Goal: Task Accomplishment & Management: Use online tool/utility

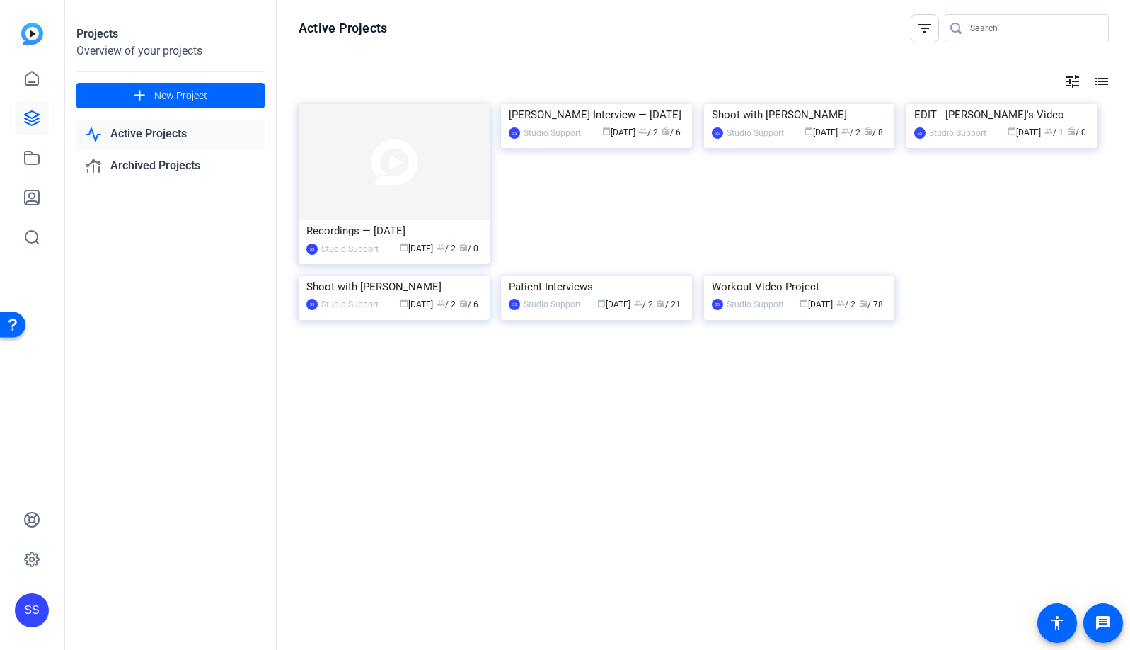
click at [35, 609] on div "SS" at bounding box center [32, 610] width 34 height 34
click at [176, 600] on mat-icon "logout" at bounding box center [169, 598] width 17 height 17
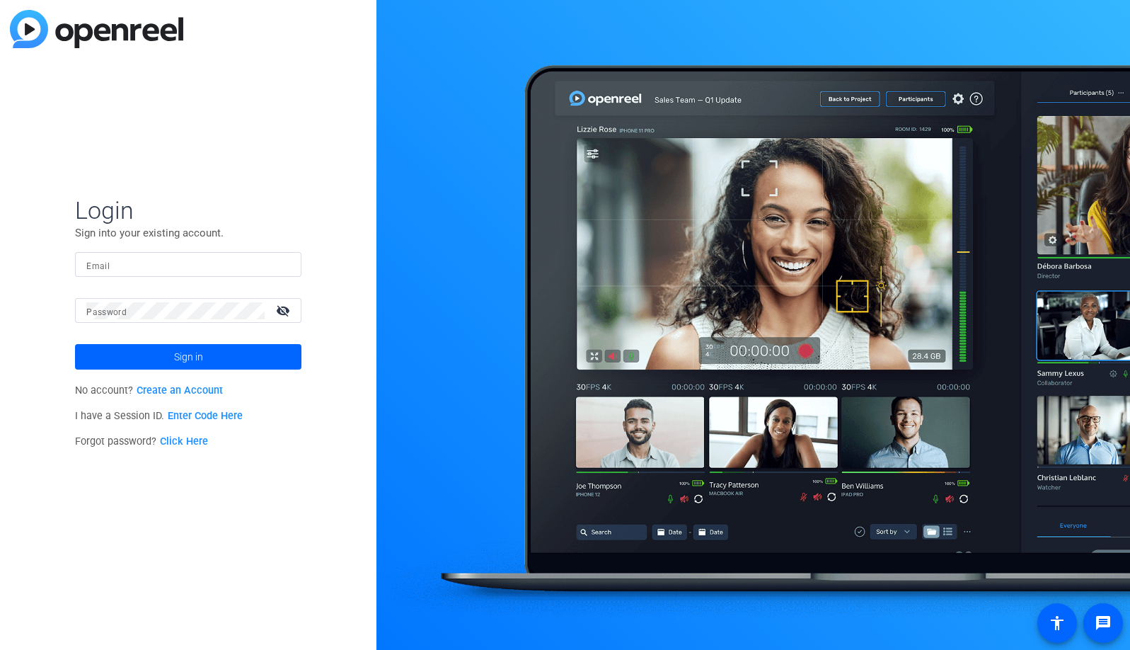
click at [281, 264] on div at bounding box center [188, 264] width 204 height 25
type input "[EMAIL_ADDRESS][DOMAIN_NAME]"
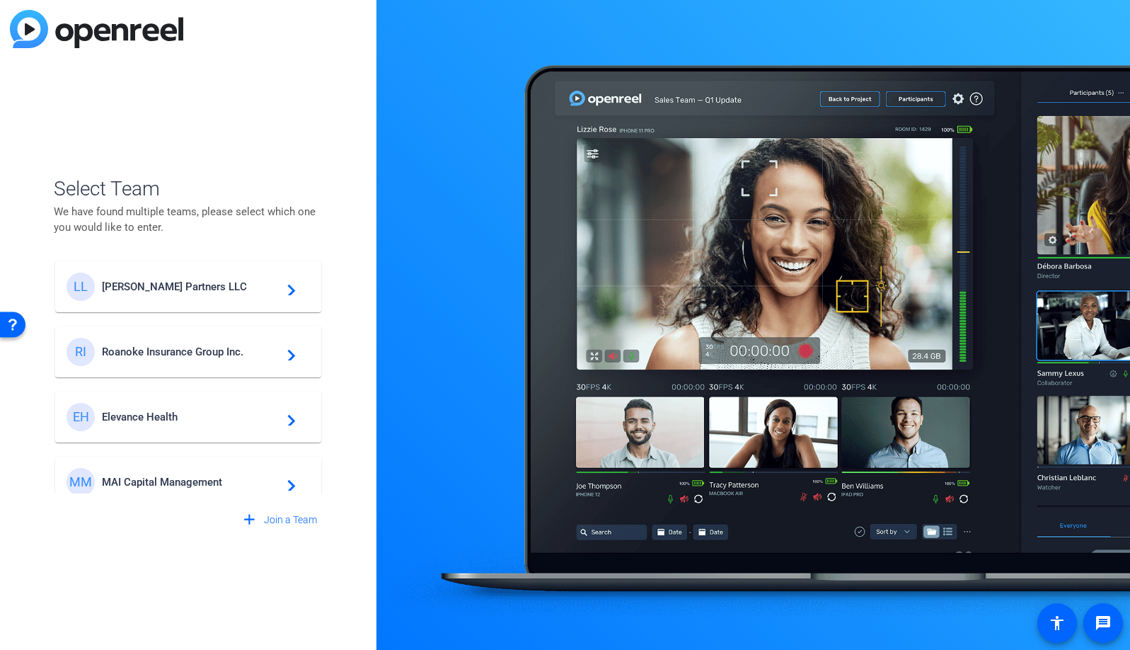
click at [210, 423] on div "EH Elevance Health navigate_next" at bounding box center [188, 417] width 243 height 28
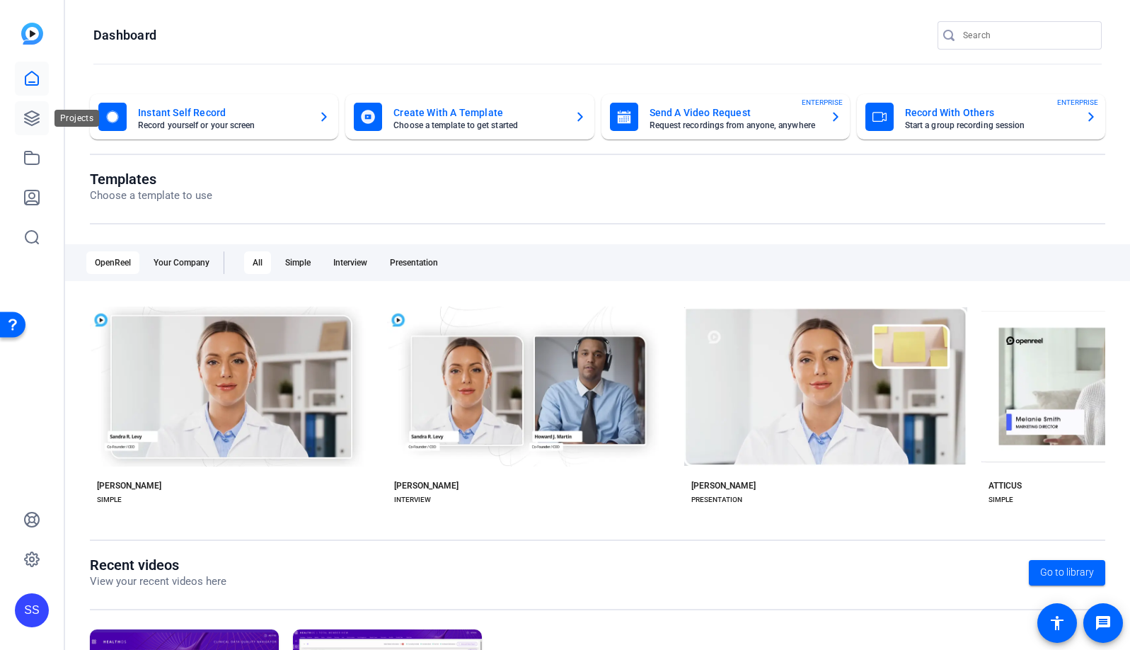
click at [20, 115] on link at bounding box center [32, 118] width 34 height 34
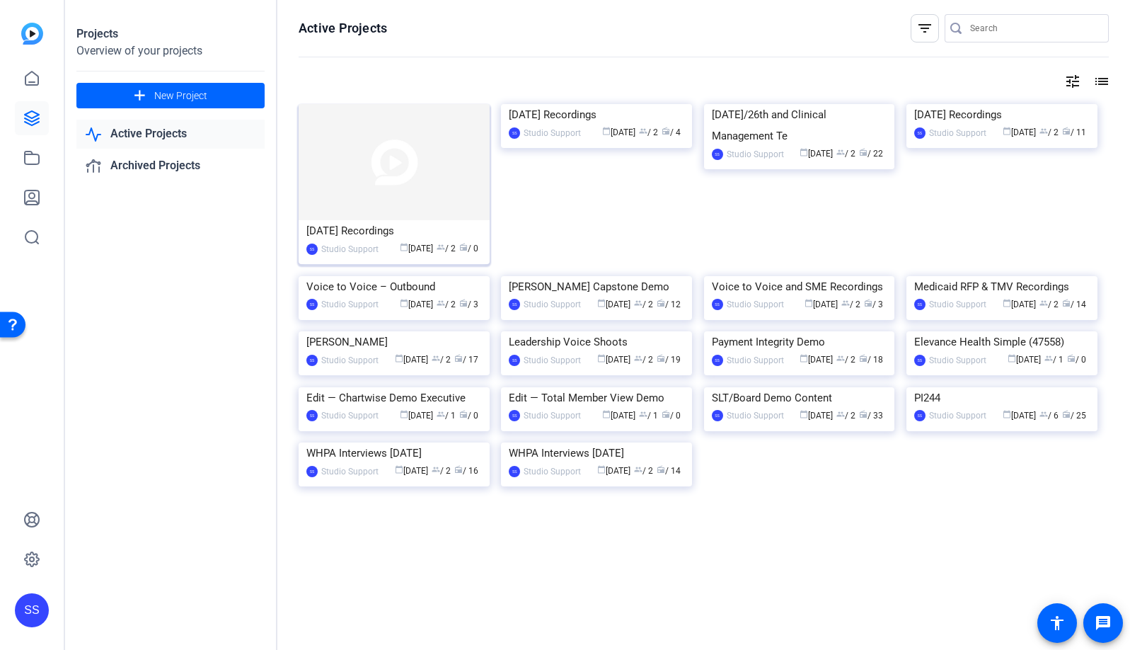
click at [362, 130] on img at bounding box center [394, 162] width 191 height 116
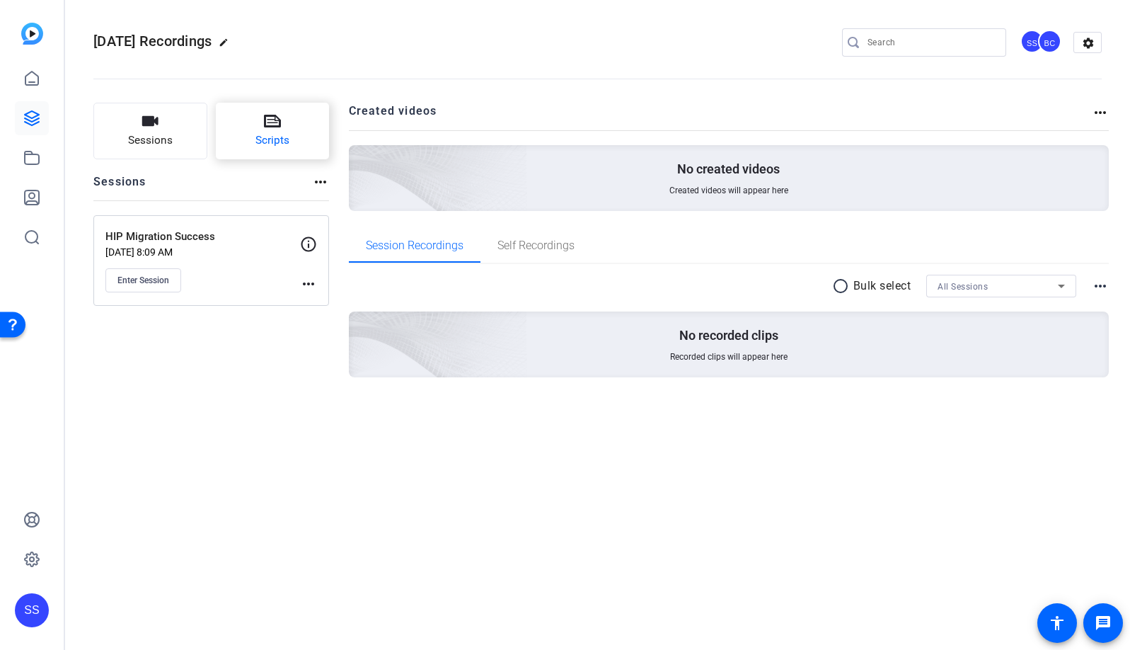
click at [280, 144] on span "Scripts" at bounding box center [273, 140] width 34 height 16
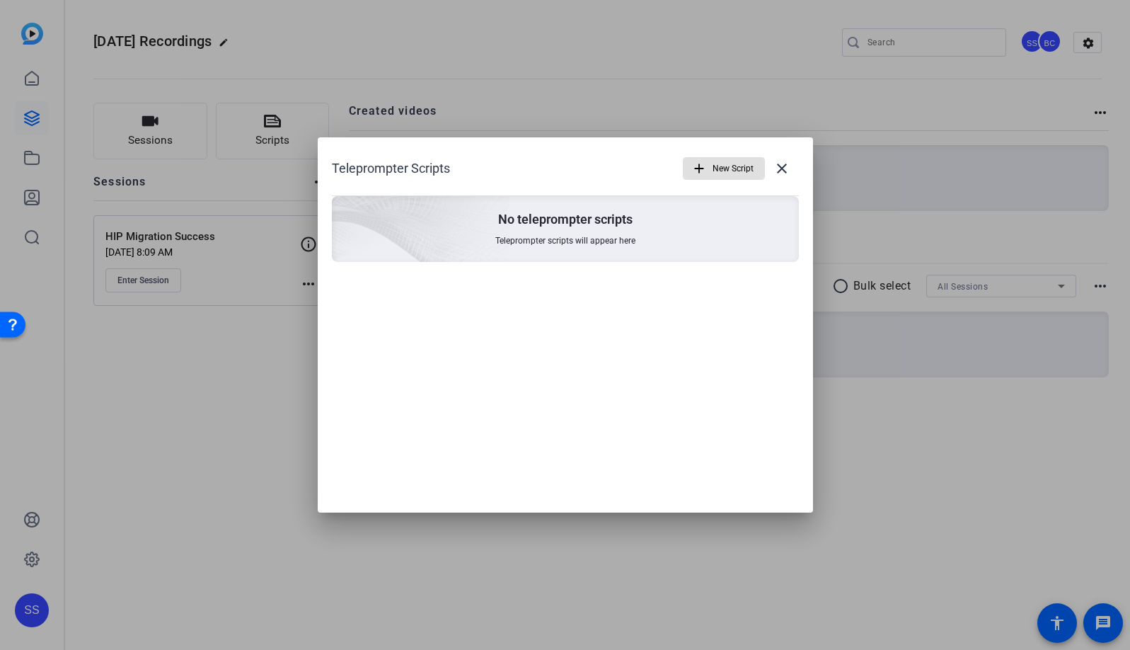
click at [726, 164] on span "New Script" at bounding box center [733, 168] width 41 height 27
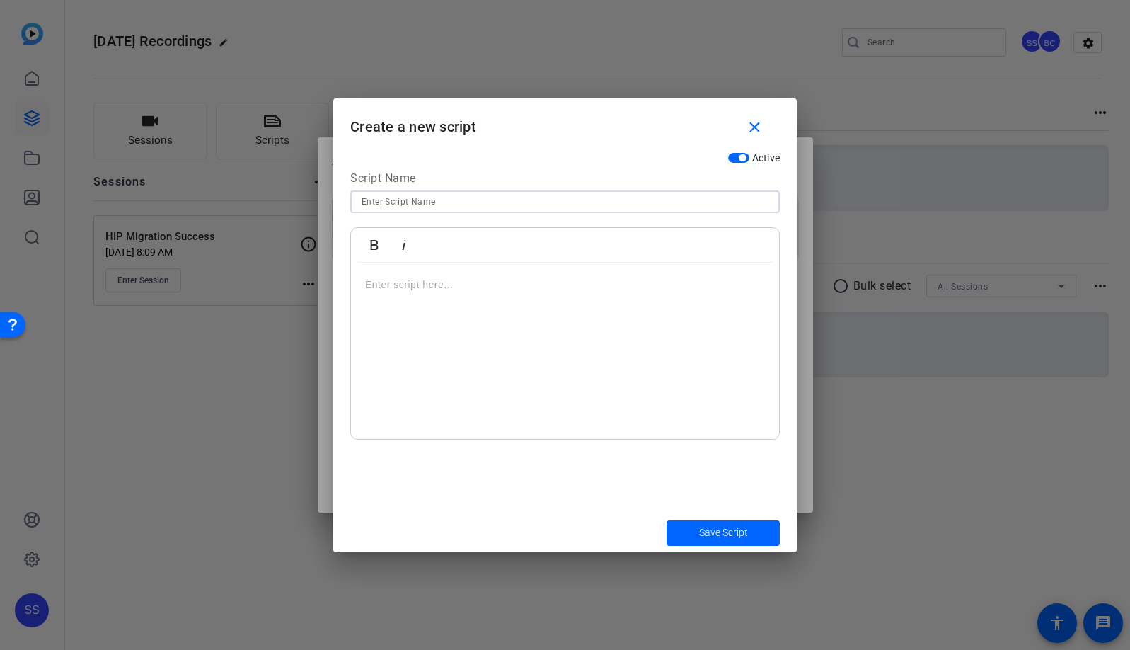
click at [544, 205] on input at bounding box center [565, 201] width 407 height 17
type input "[PERSON_NAME] Sound Bites (Full)"
click at [601, 401] on div at bounding box center [565, 351] width 428 height 177
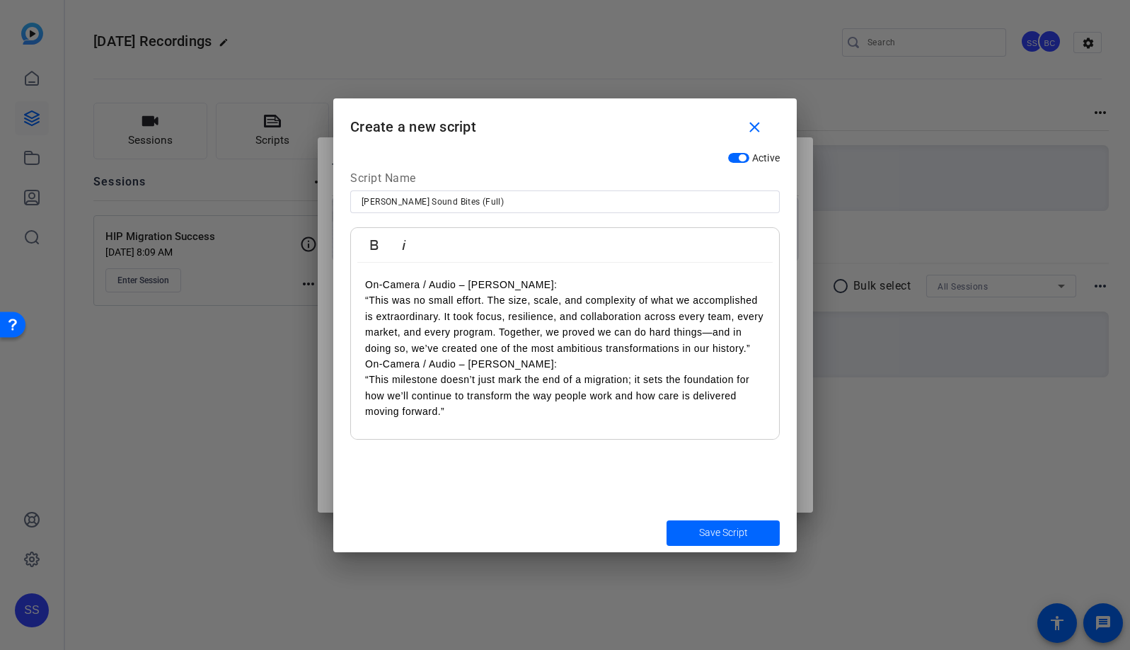
scroll to position [28, 0]
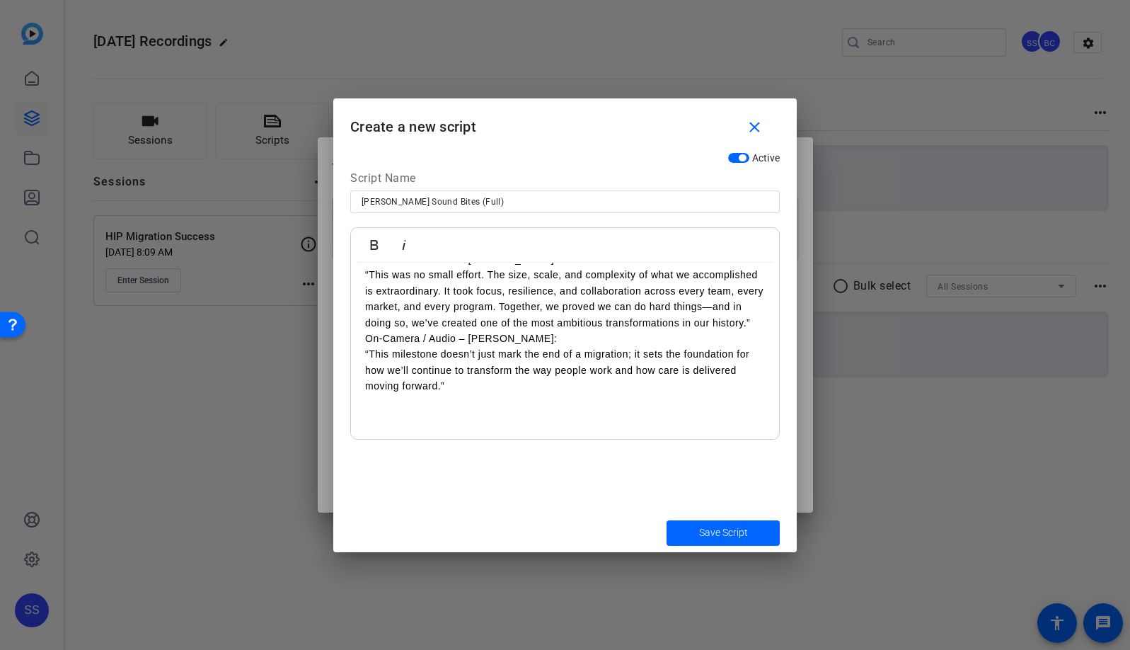
click at [594, 331] on p "On-Camera / Audio – [PERSON_NAME]: “This was no small effort. The size, scale, …" at bounding box center [565, 290] width 400 height 79
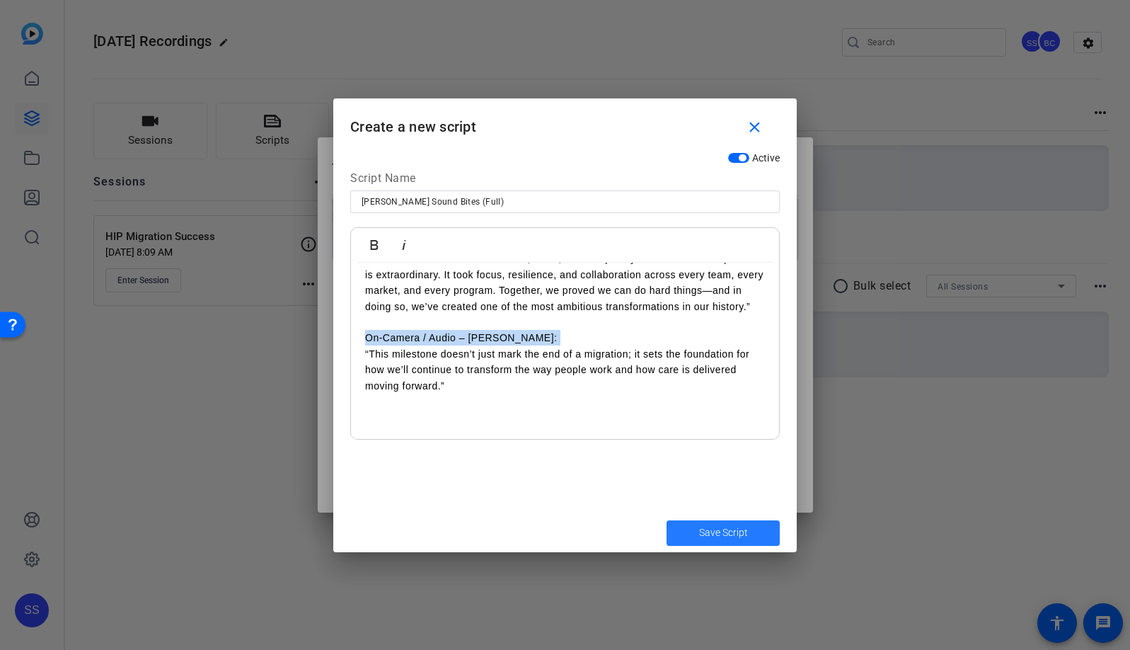
click at [713, 532] on span "Save Script" at bounding box center [723, 532] width 49 height 15
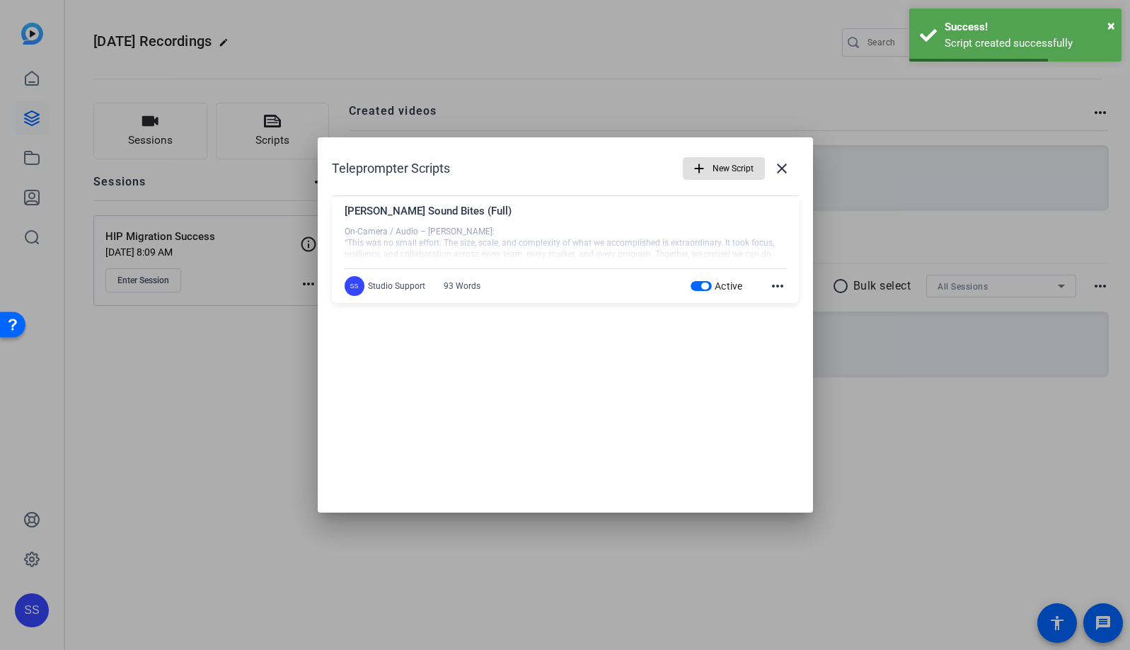
click at [728, 168] on span "New Script" at bounding box center [733, 168] width 41 height 27
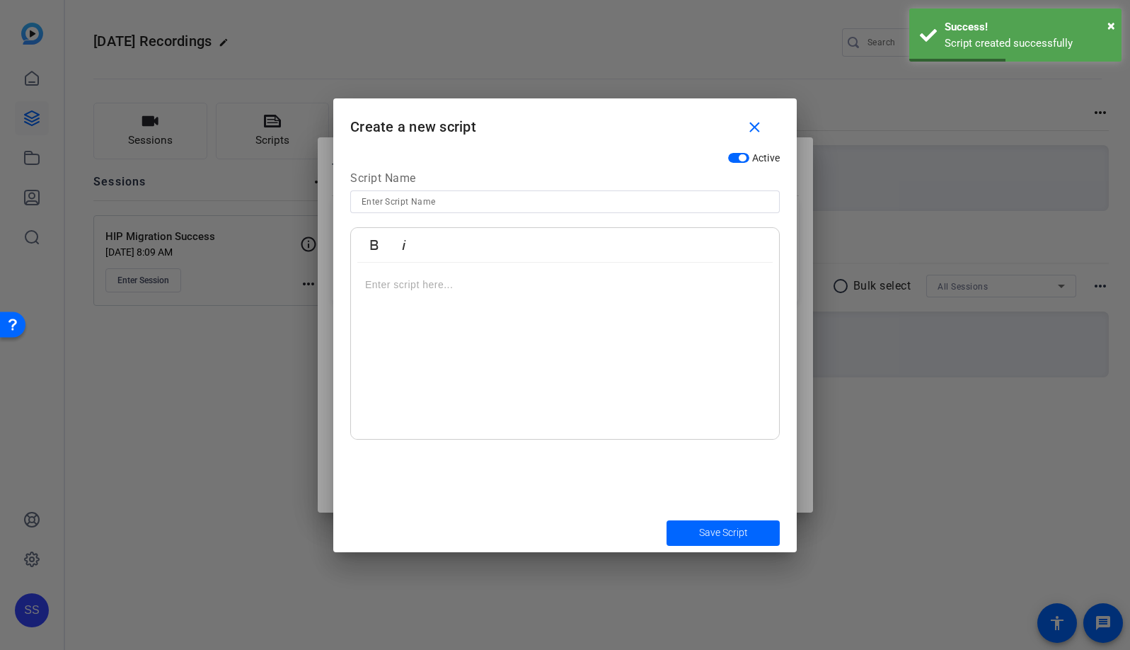
click at [522, 210] on input at bounding box center [565, 201] width 407 height 17
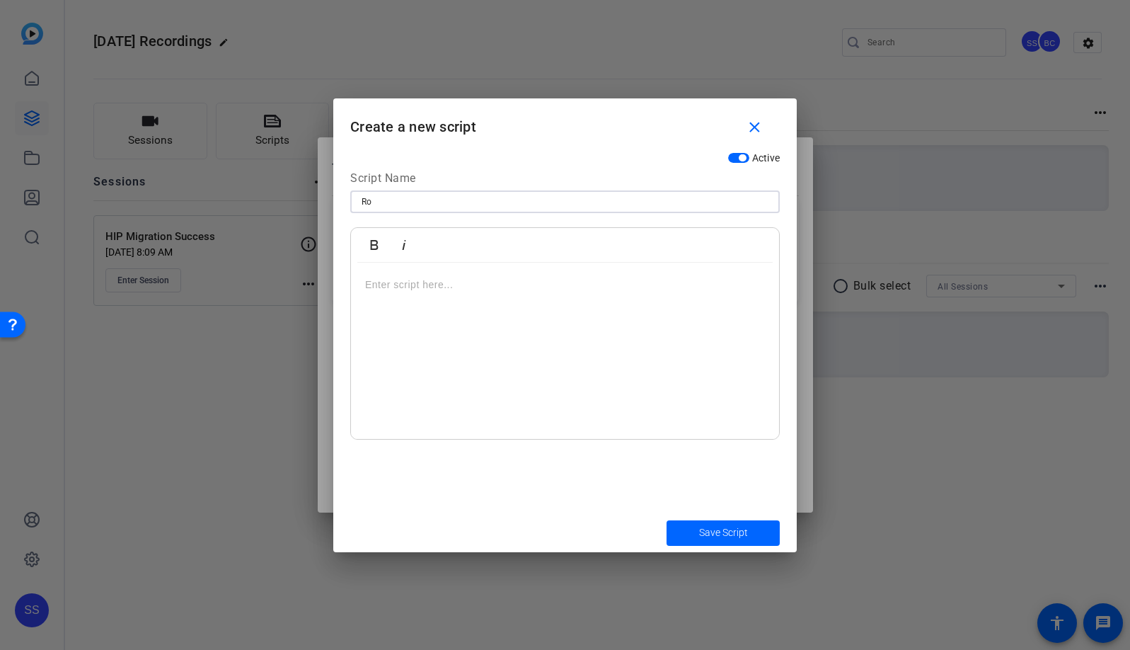
type input "R"
click at [752, 128] on mat-icon "close" at bounding box center [755, 128] width 18 height 18
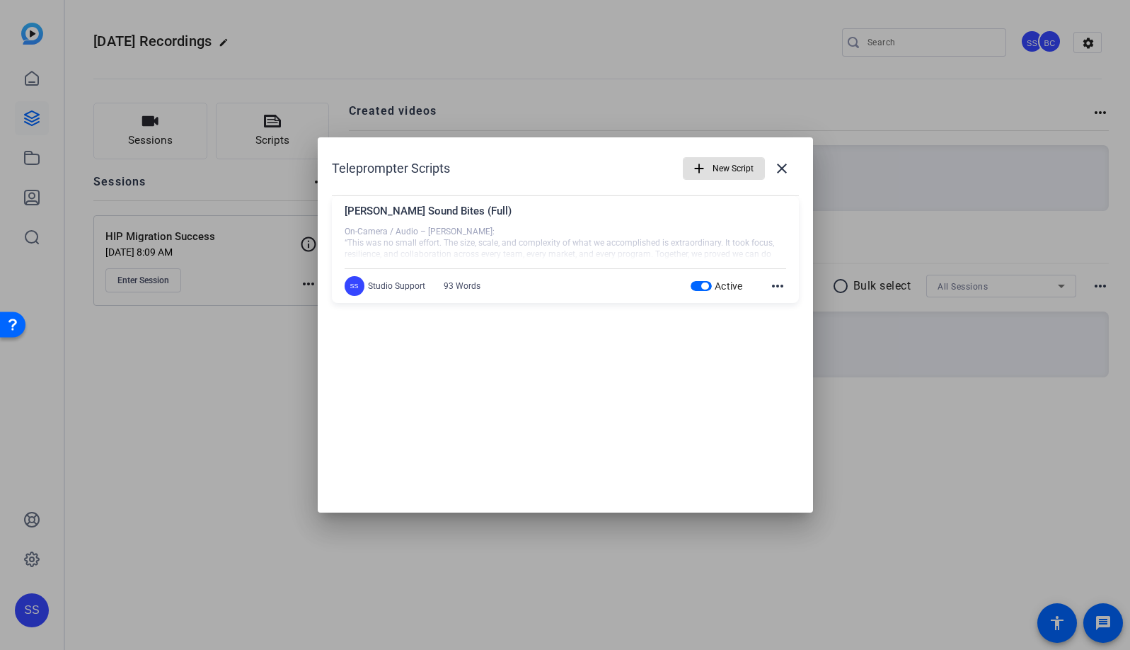
click at [777, 288] on mat-icon "more_horiz" at bounding box center [777, 285] width 17 height 17
click at [786, 305] on span "Edit" at bounding box center [809, 307] width 57 height 17
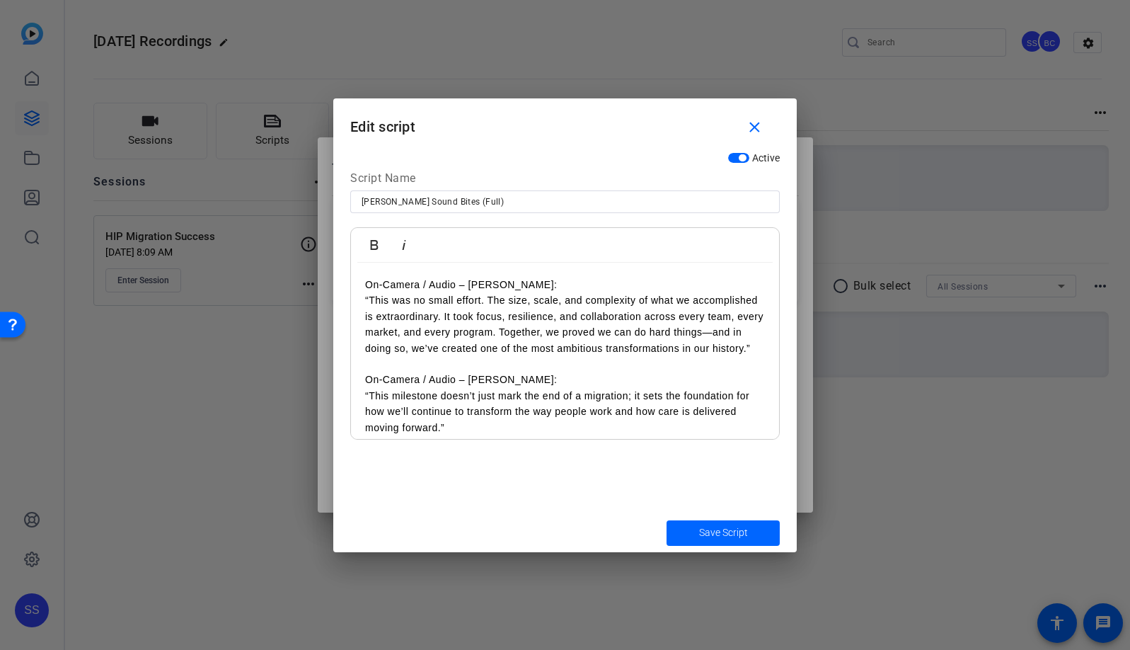
click at [466, 201] on input "[PERSON_NAME] Sound Bites (Full)" at bounding box center [565, 201] width 407 height 17
type input "Full [PERSON_NAME] Sound Bites"
click at [769, 533] on span "submit" at bounding box center [723, 533] width 113 height 34
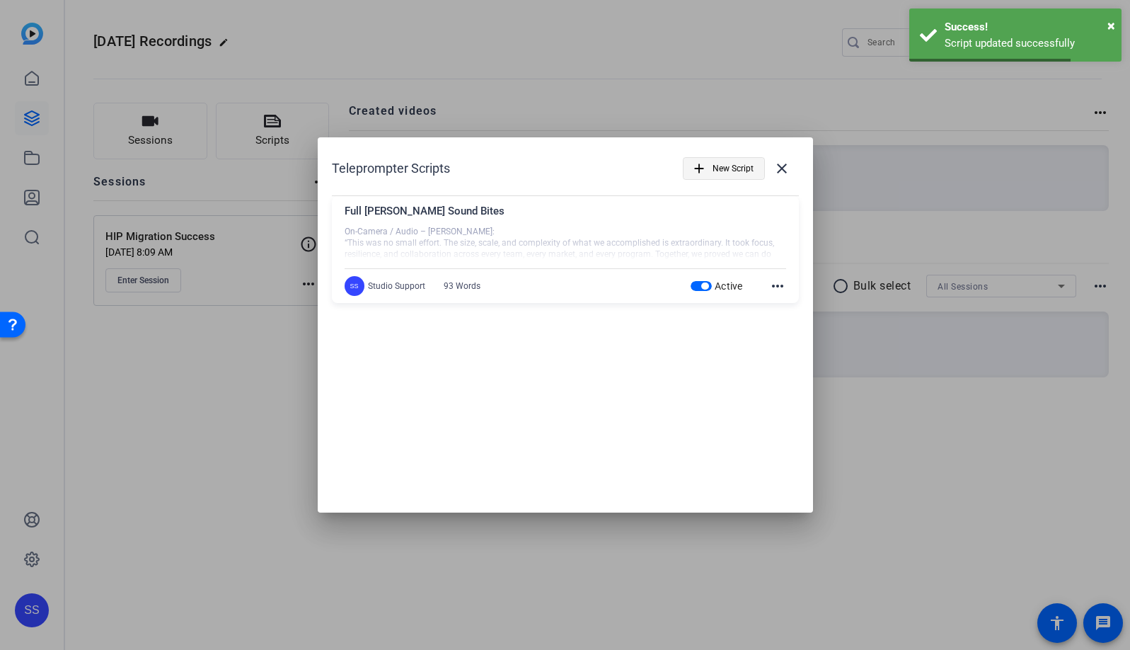
click at [741, 167] on span "New Script" at bounding box center [733, 168] width 41 height 27
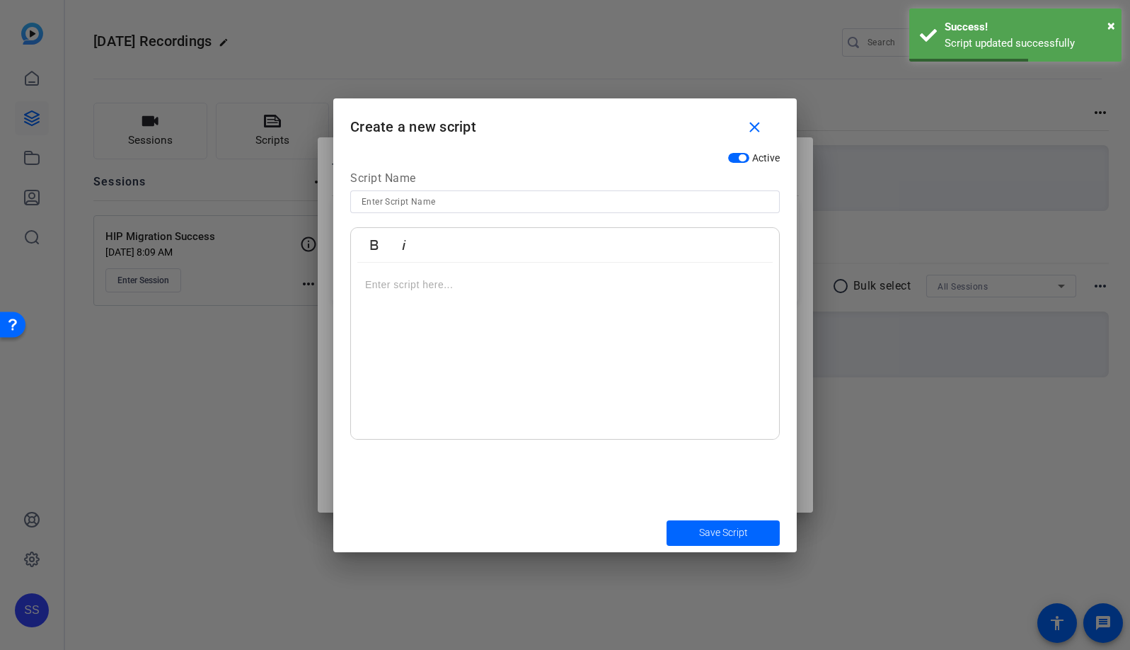
click at [566, 202] on input at bounding box center [565, 201] width 407 height 17
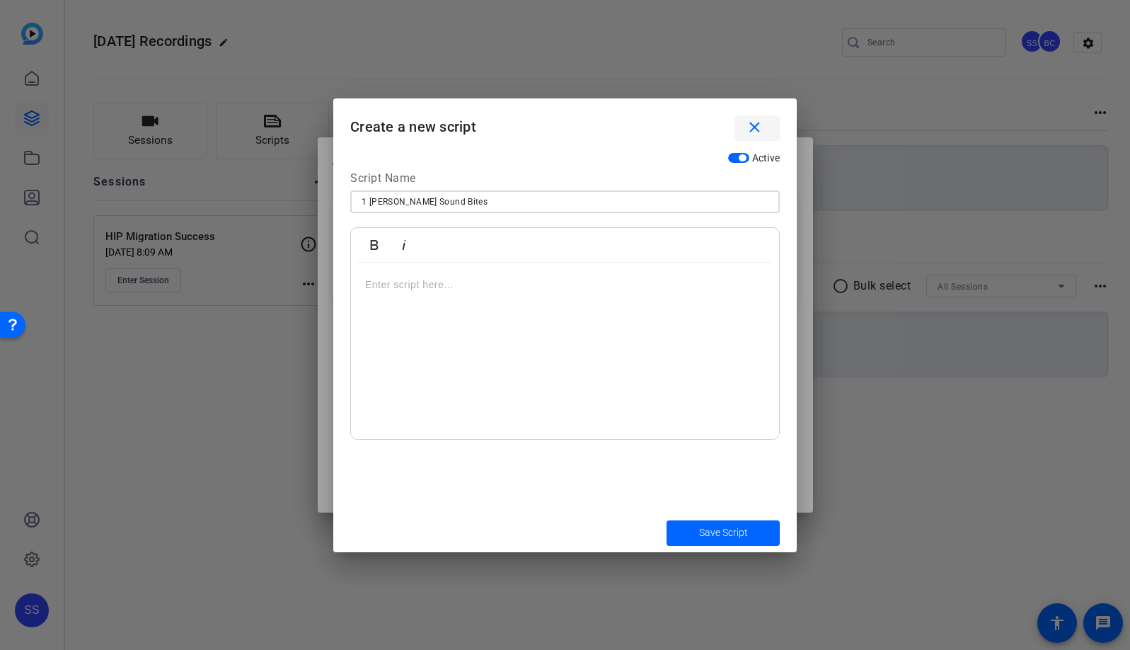
type input "1 [PERSON_NAME] Sound Bites"
click at [768, 137] on span "button" at bounding box center [757, 128] width 45 height 34
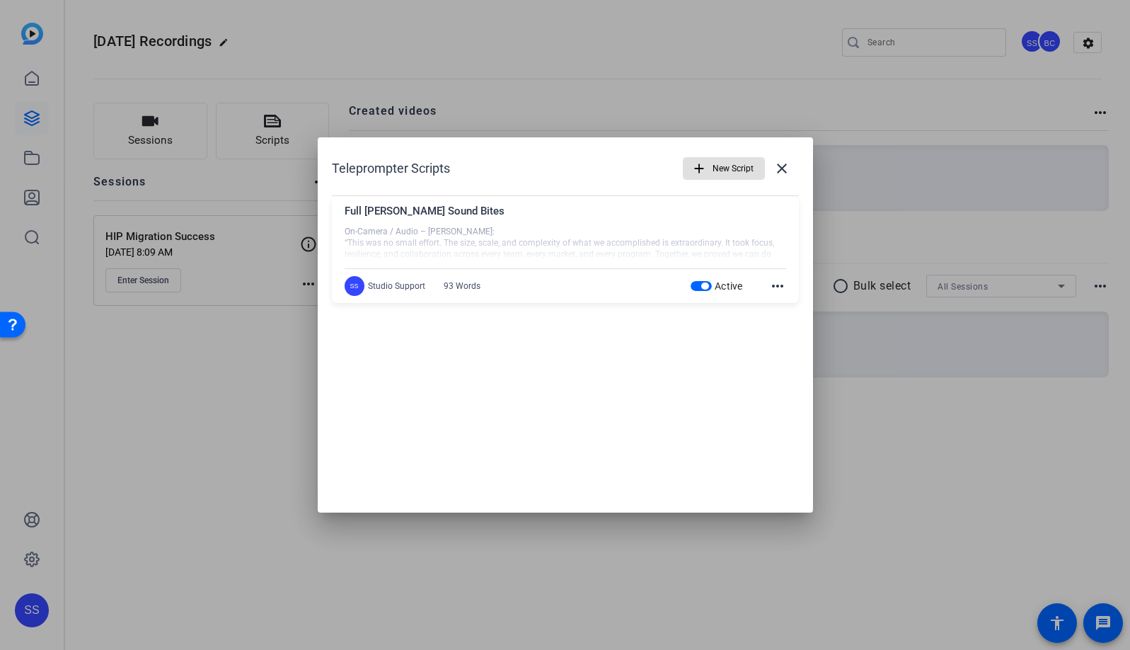
click at [741, 169] on span "New Script" at bounding box center [733, 168] width 41 height 27
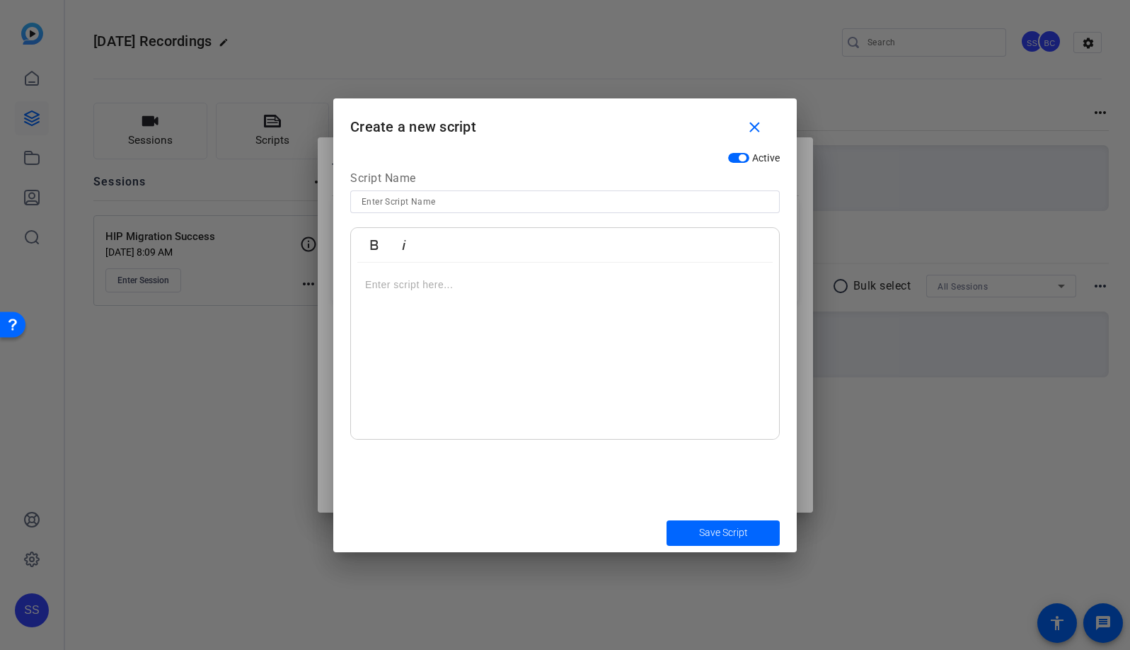
click at [565, 202] on input at bounding box center [565, 201] width 407 height 17
type input "R"
type input "[PERSON_NAME] Sound Bites"
click at [757, 129] on mat-icon "close" at bounding box center [755, 128] width 18 height 18
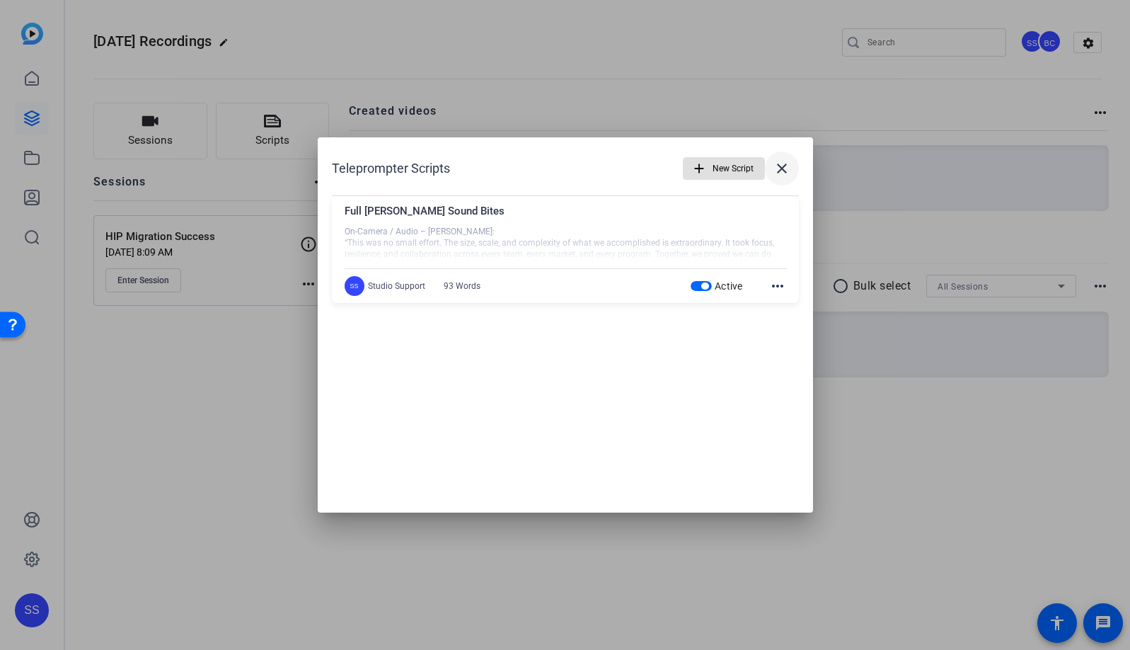
click at [781, 173] on mat-icon "close" at bounding box center [782, 168] width 17 height 17
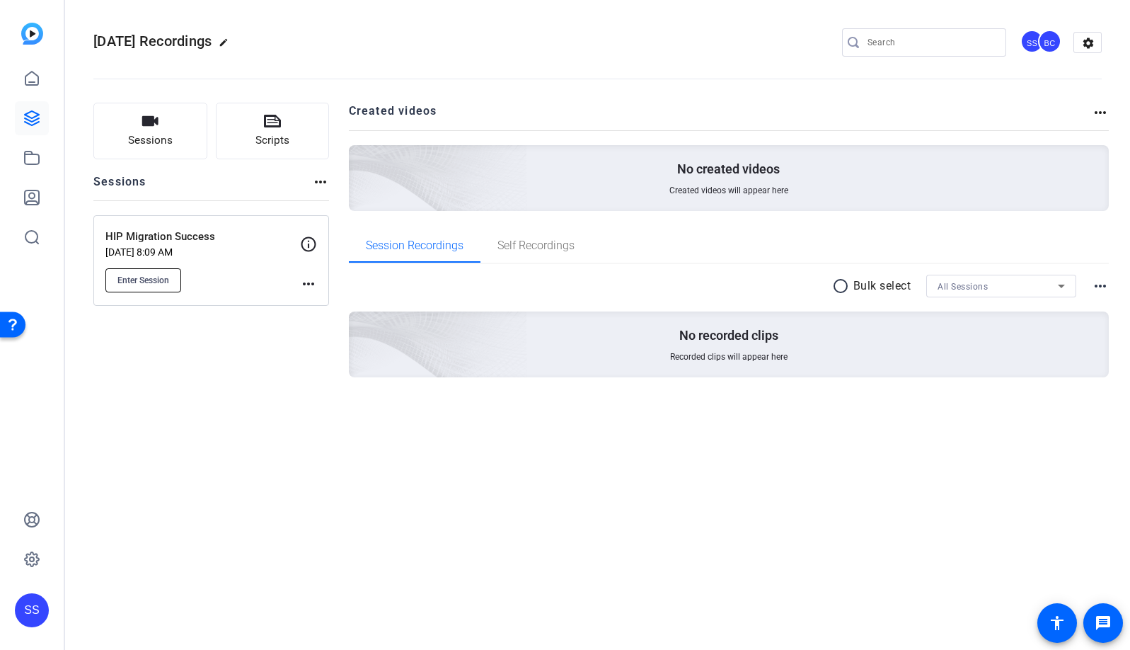
click at [157, 277] on span "Enter Session" at bounding box center [144, 280] width 52 height 11
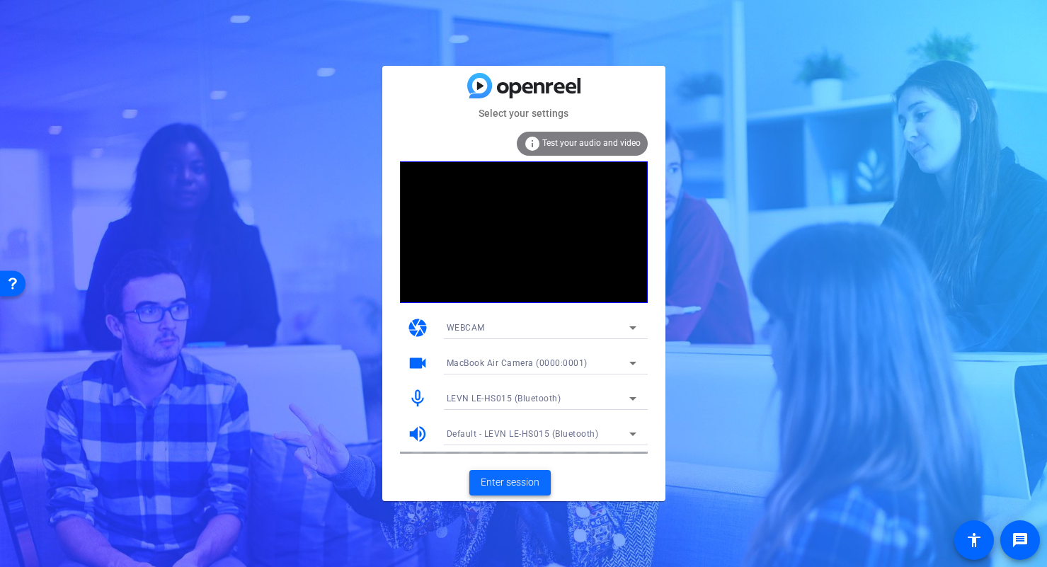
click at [527, 484] on span "Enter session" at bounding box center [510, 482] width 59 height 15
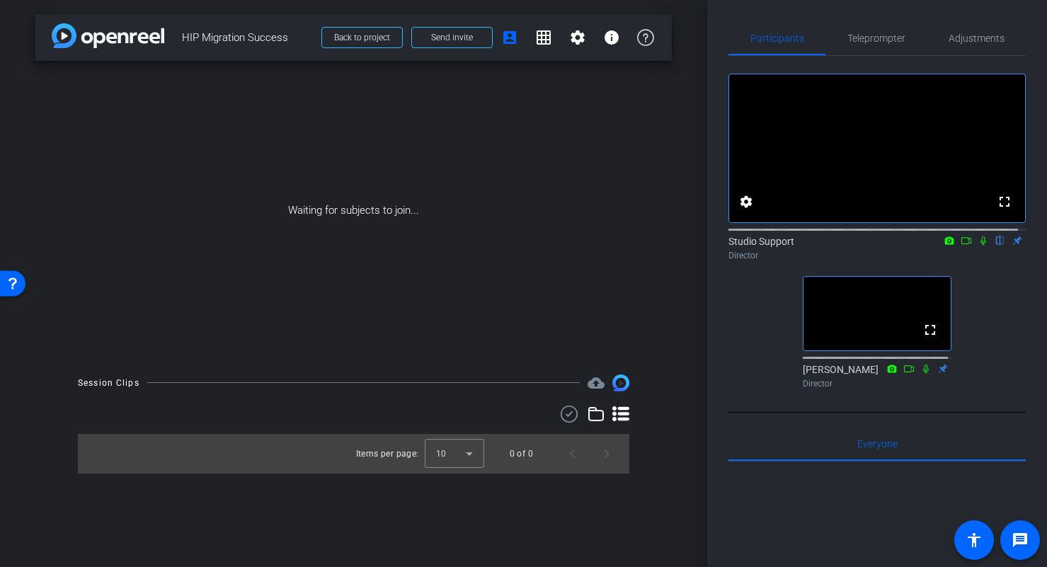
click at [980, 246] on icon at bounding box center [983, 240] width 6 height 9
click at [964, 247] on mat-icon at bounding box center [966, 240] width 17 height 13
click at [885, 35] on span "Teleprompter" at bounding box center [876, 38] width 58 height 10
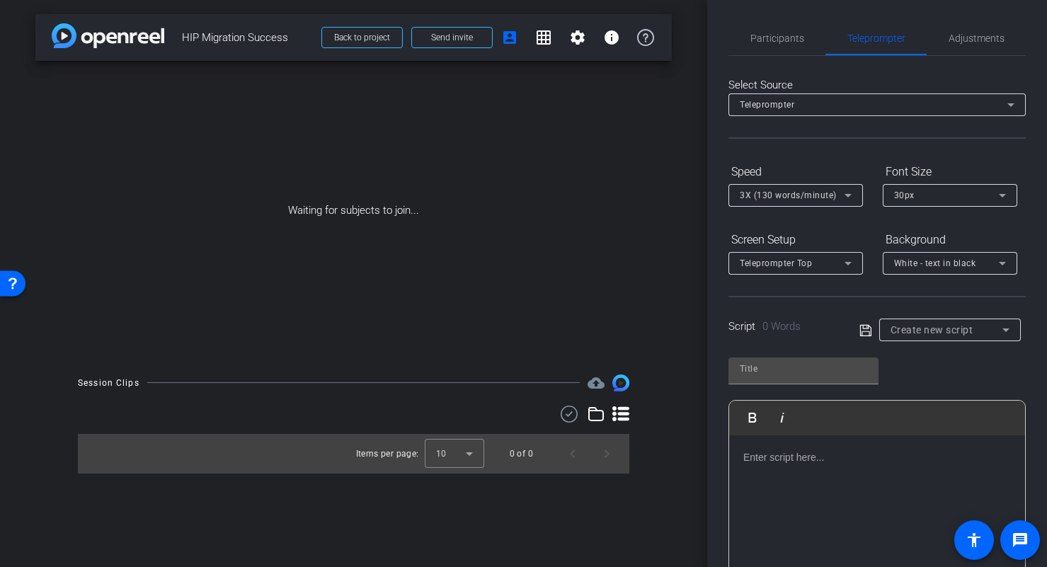
scroll to position [3, 0]
click at [972, 332] on div "Create new script" at bounding box center [946, 327] width 112 height 17
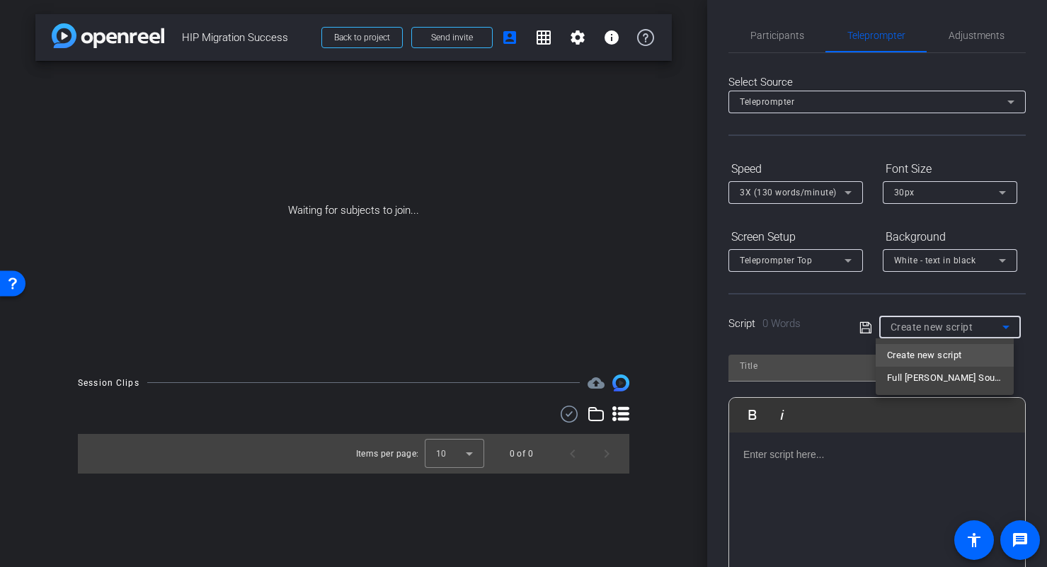
click at [977, 379] on span "Full Ross Sound Bites" at bounding box center [944, 377] width 115 height 17
type input "Full Ross Sound Bites"
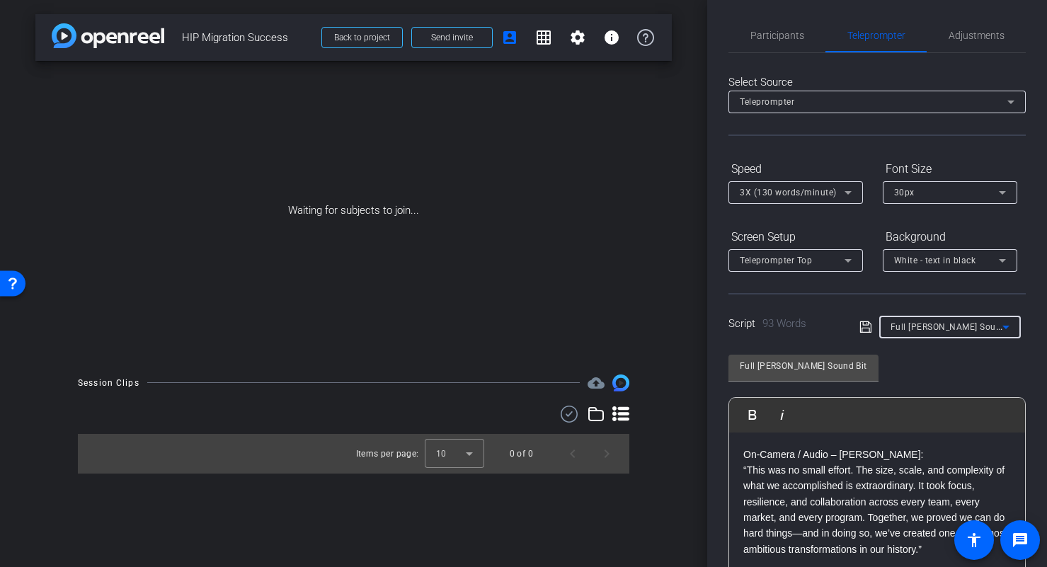
click at [859, 328] on icon at bounding box center [864, 326] width 11 height 11
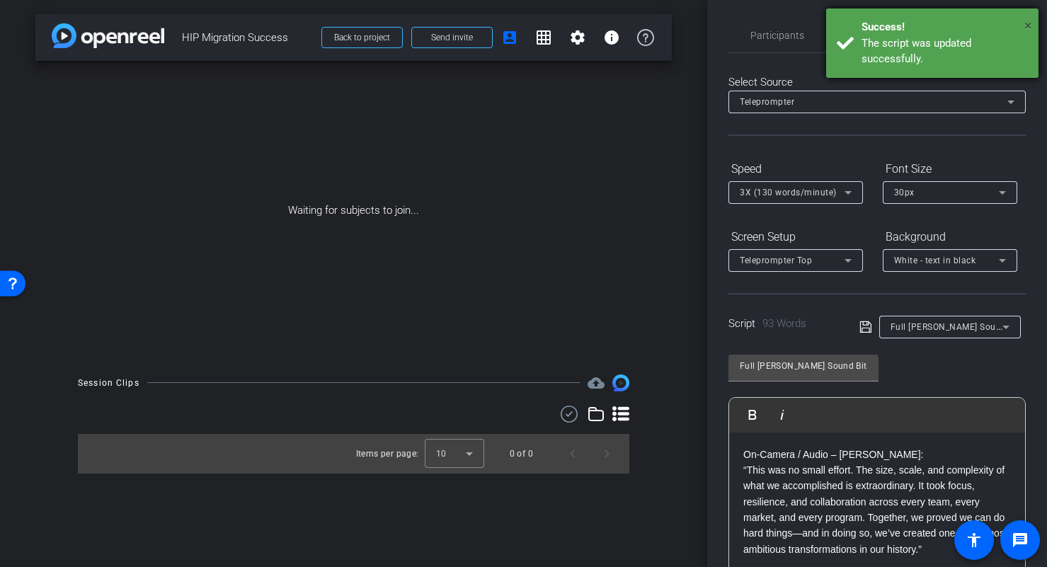
click at [1031, 23] on span "×" at bounding box center [1028, 25] width 8 height 17
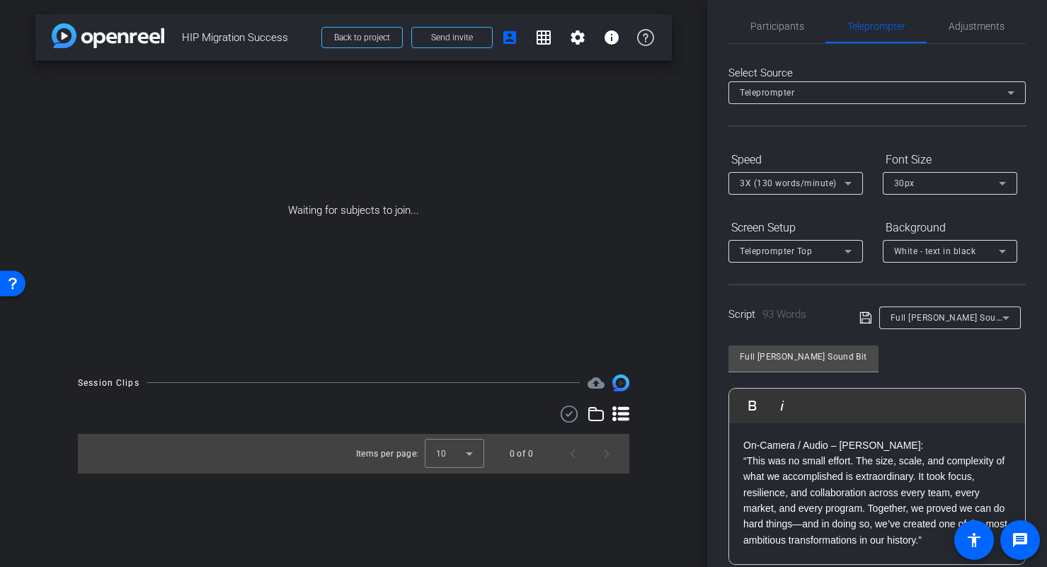
scroll to position [0, 0]
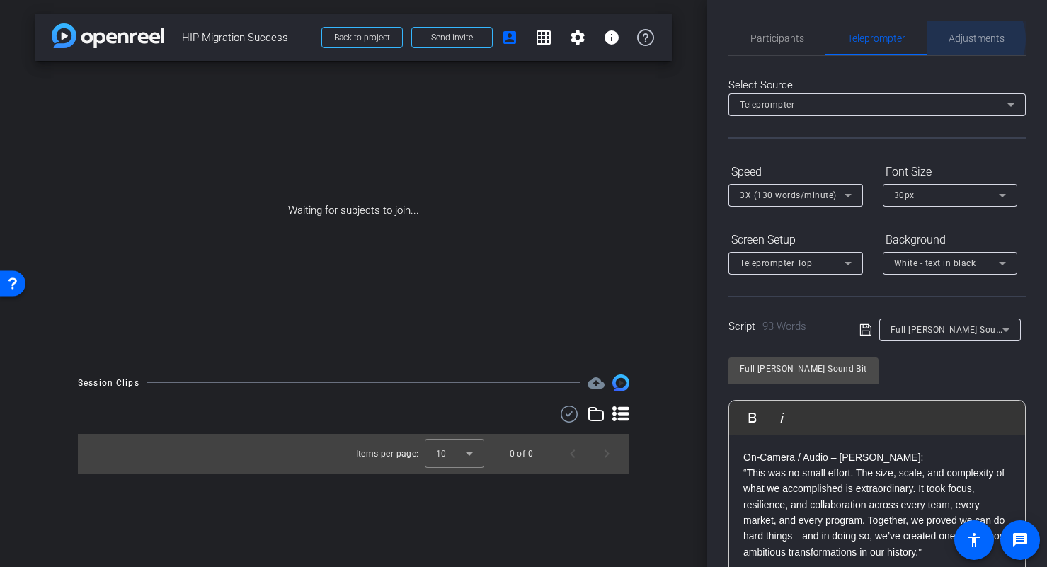
click at [965, 39] on span "Adjustments" at bounding box center [977, 38] width 56 height 10
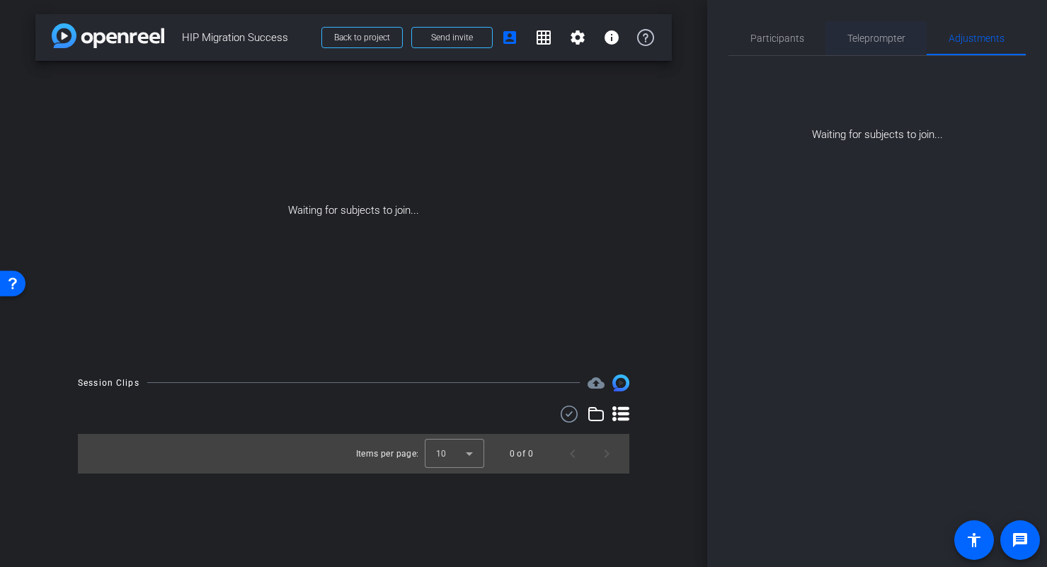
click at [844, 42] on div "Teleprompter" at bounding box center [875, 38] width 101 height 34
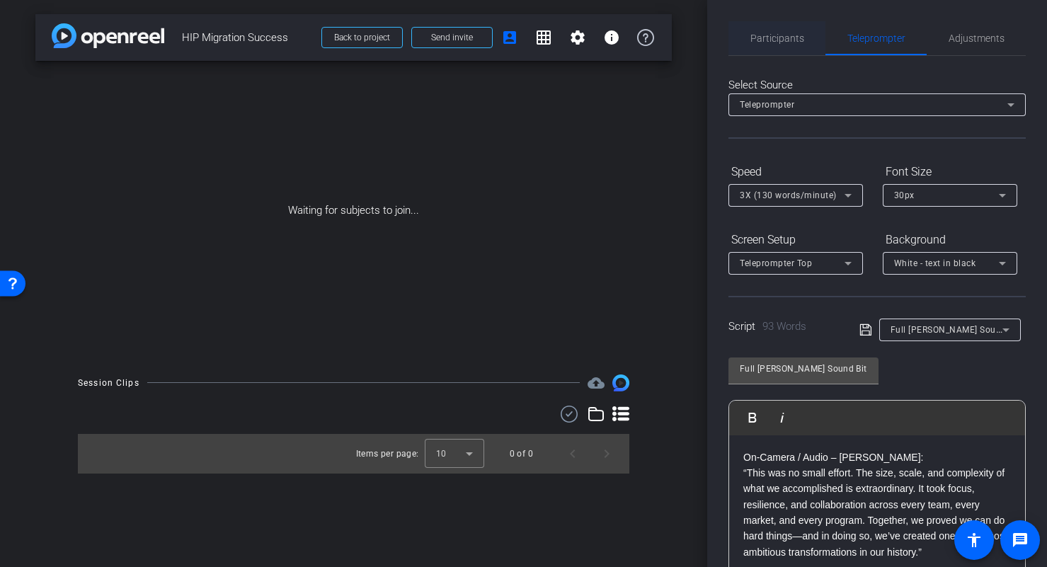
click at [776, 35] on span "Participants" at bounding box center [777, 38] width 54 height 10
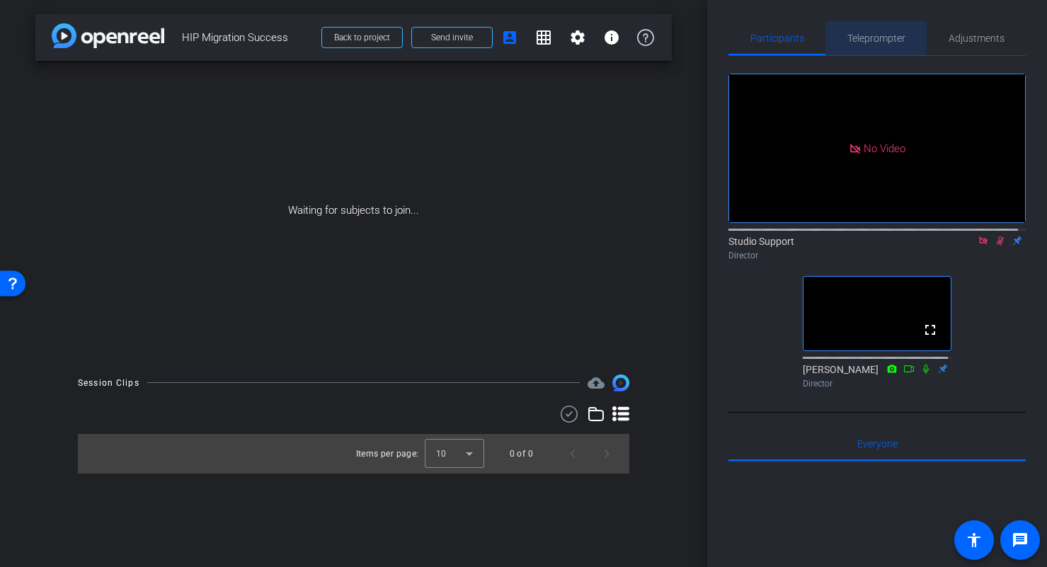
click at [865, 33] on span "Teleprompter" at bounding box center [876, 38] width 58 height 10
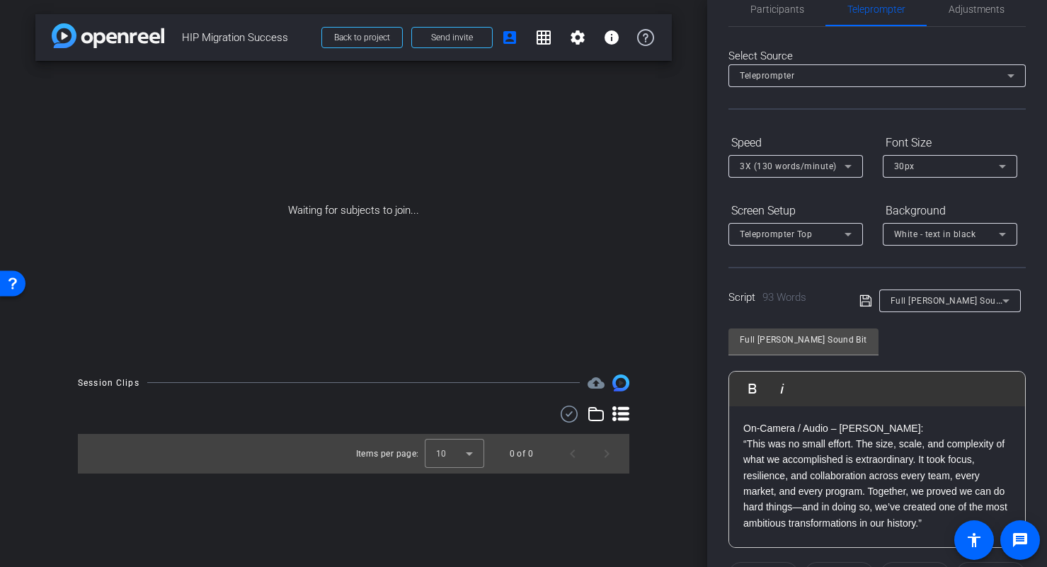
scroll to position [130, 0]
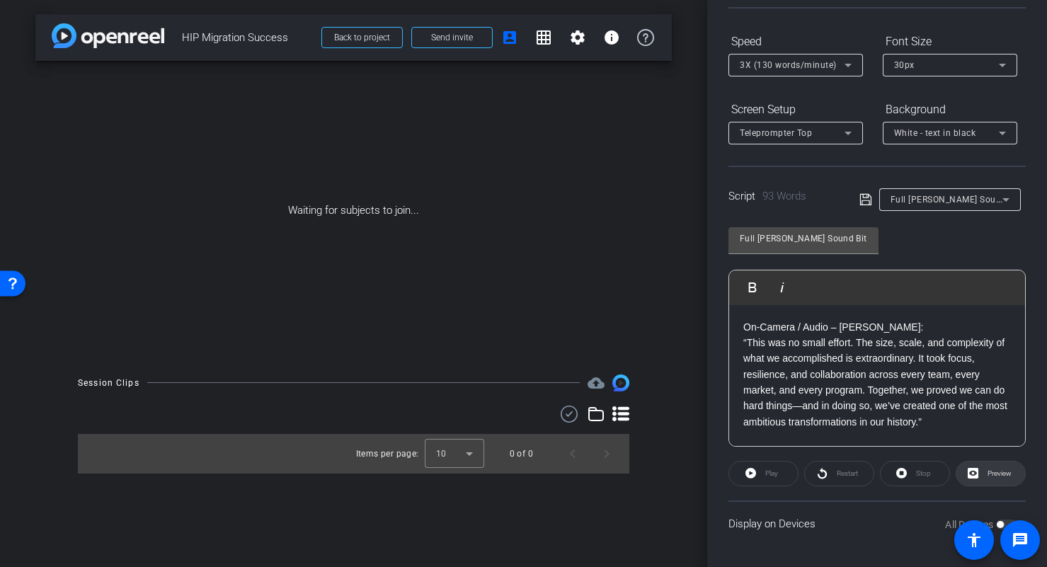
click at [987, 473] on span "Preview" at bounding box center [999, 473] width 24 height 8
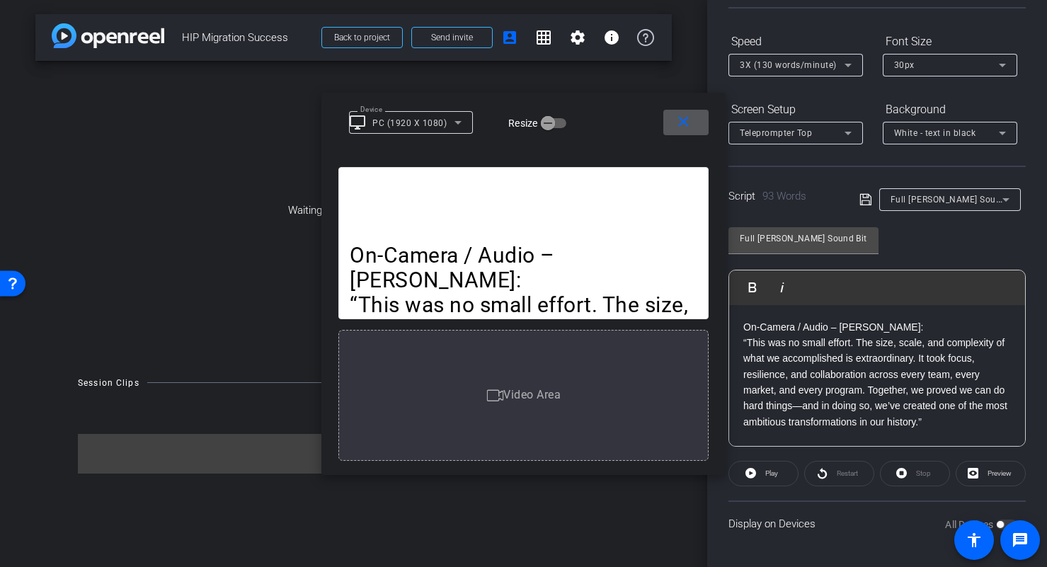
click at [670, 128] on span at bounding box center [685, 122] width 45 height 34
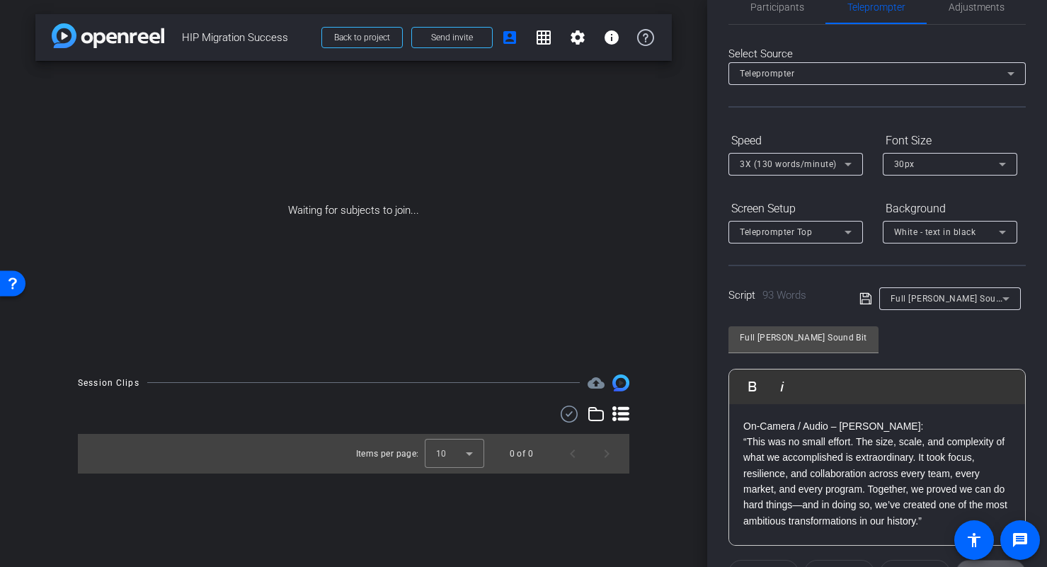
scroll to position [0, 0]
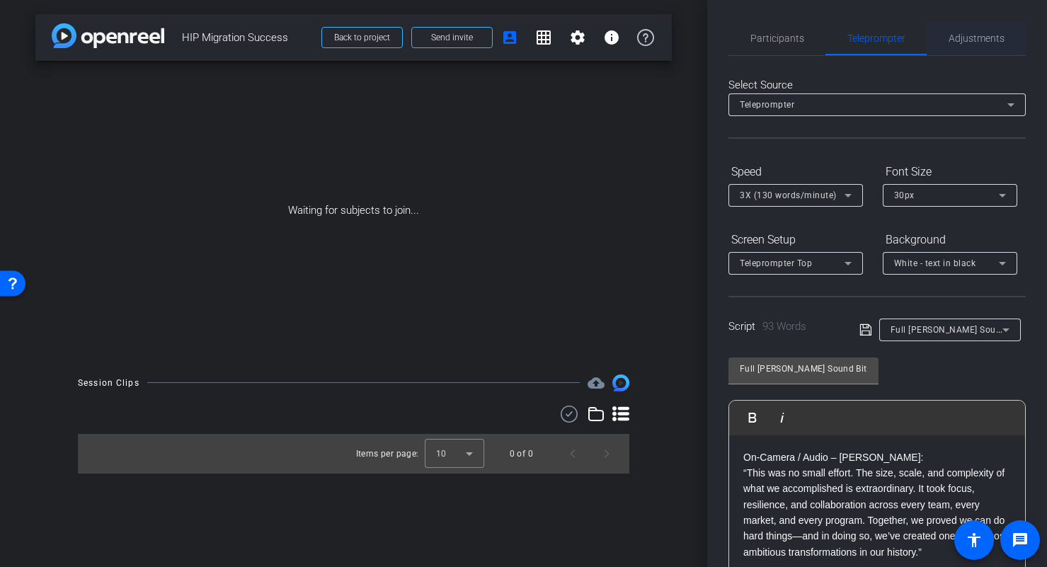
click at [986, 36] on span "Adjustments" at bounding box center [977, 38] width 56 height 10
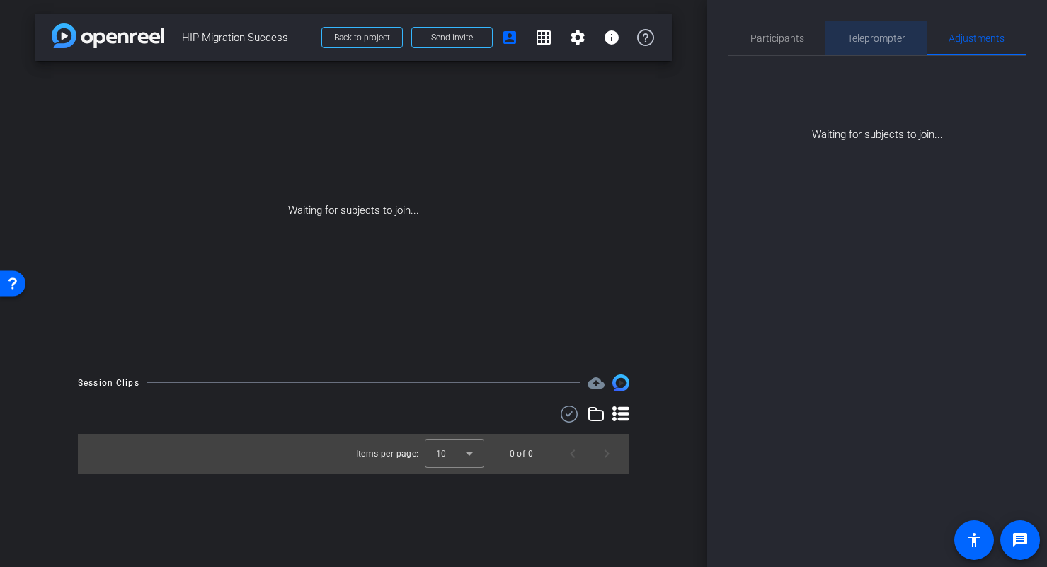
click at [902, 37] on span "Teleprompter" at bounding box center [876, 38] width 58 height 10
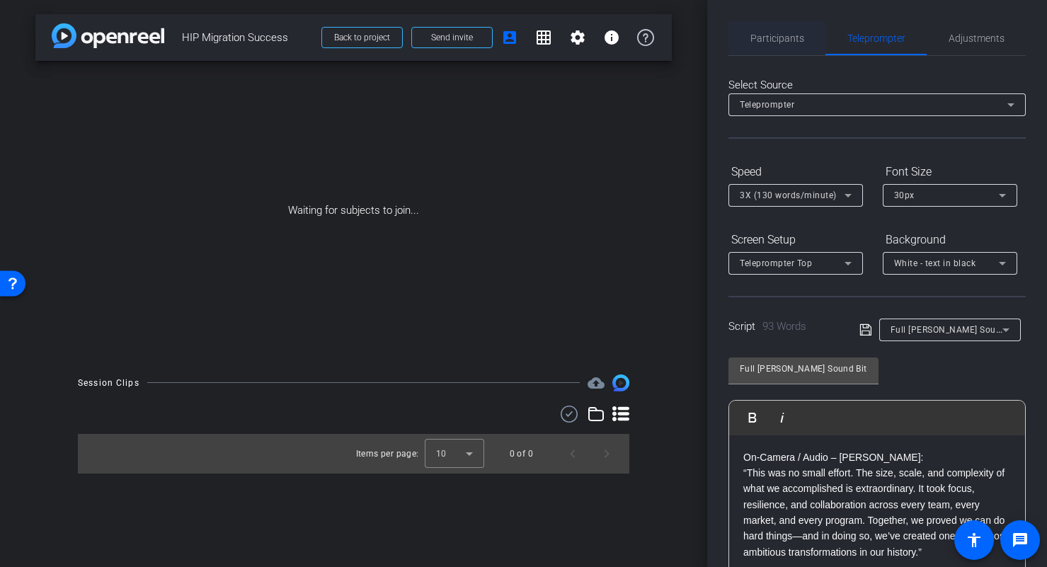
click at [755, 31] on span "Participants" at bounding box center [777, 38] width 54 height 34
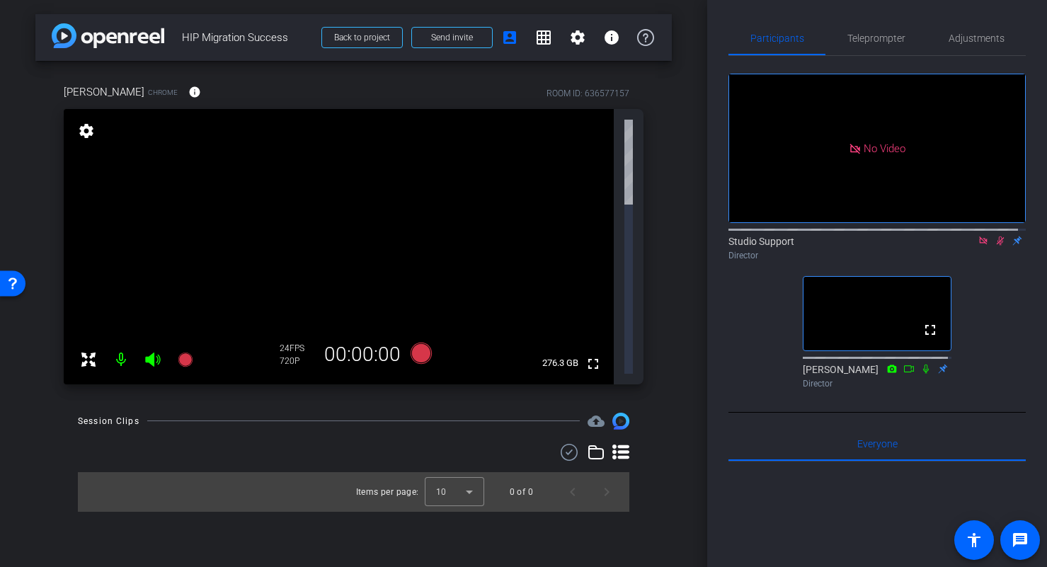
click at [995, 246] on icon at bounding box center [1000, 241] width 11 height 10
click at [978, 246] on icon at bounding box center [983, 241] width 11 height 10
click at [962, 246] on icon at bounding box center [966, 241] width 11 height 10
click at [995, 246] on icon at bounding box center [1000, 241] width 11 height 10
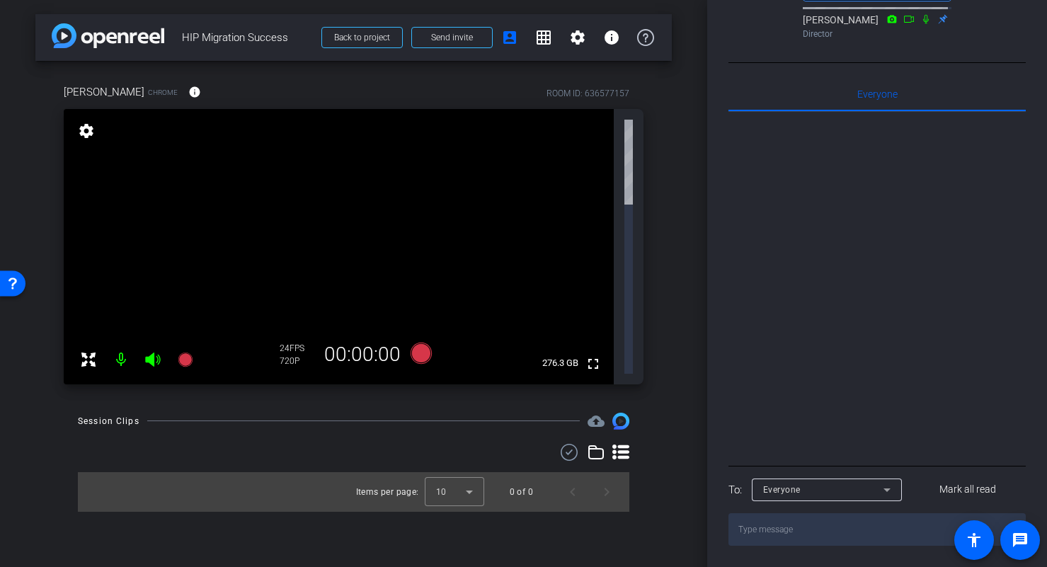
click at [859, 489] on div "Everyone" at bounding box center [823, 490] width 120 height 18
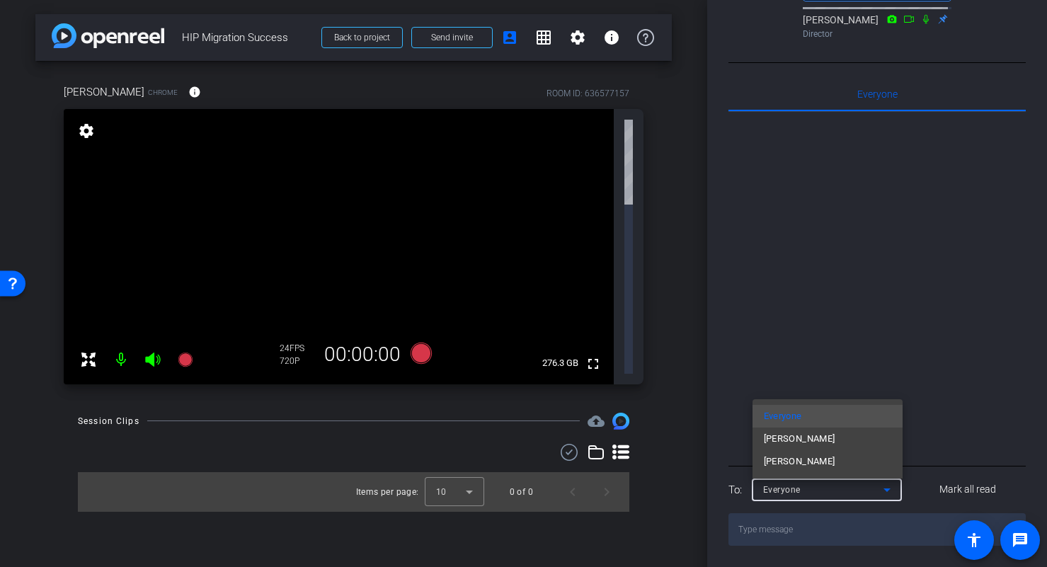
click at [862, 489] on div at bounding box center [523, 283] width 1047 height 567
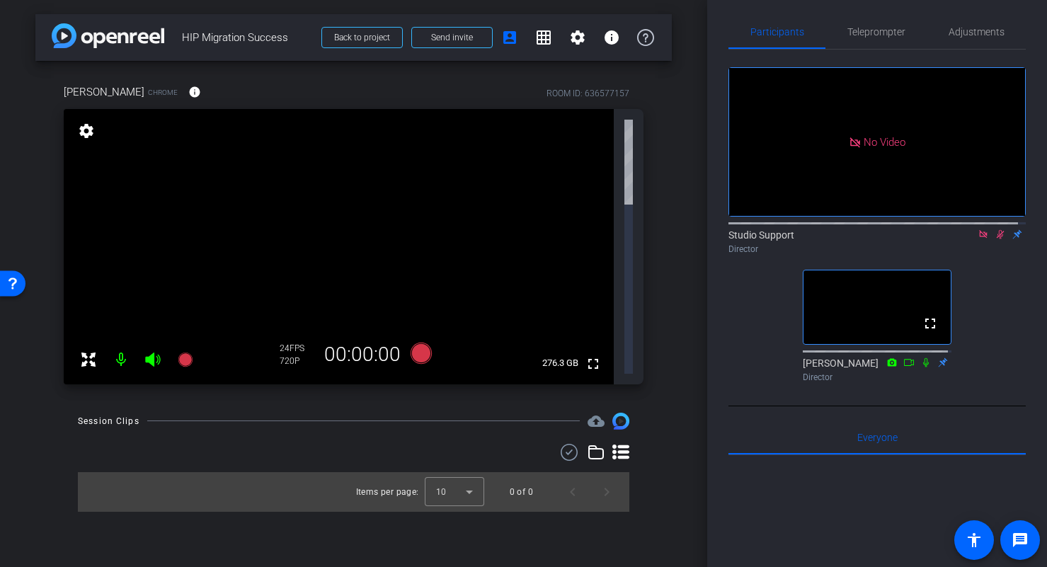
scroll to position [0, 0]
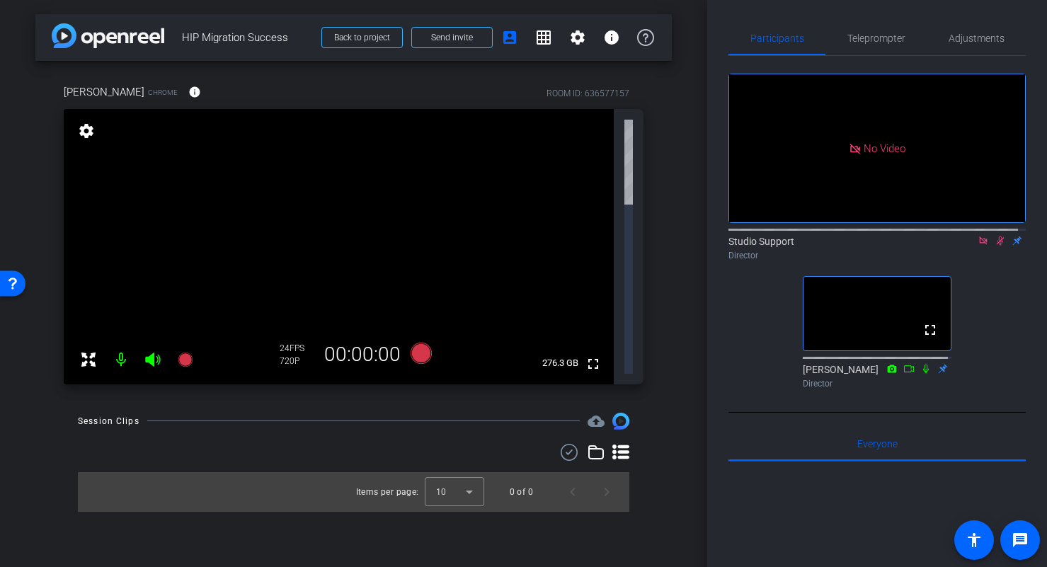
click at [995, 246] on icon at bounding box center [1000, 241] width 11 height 10
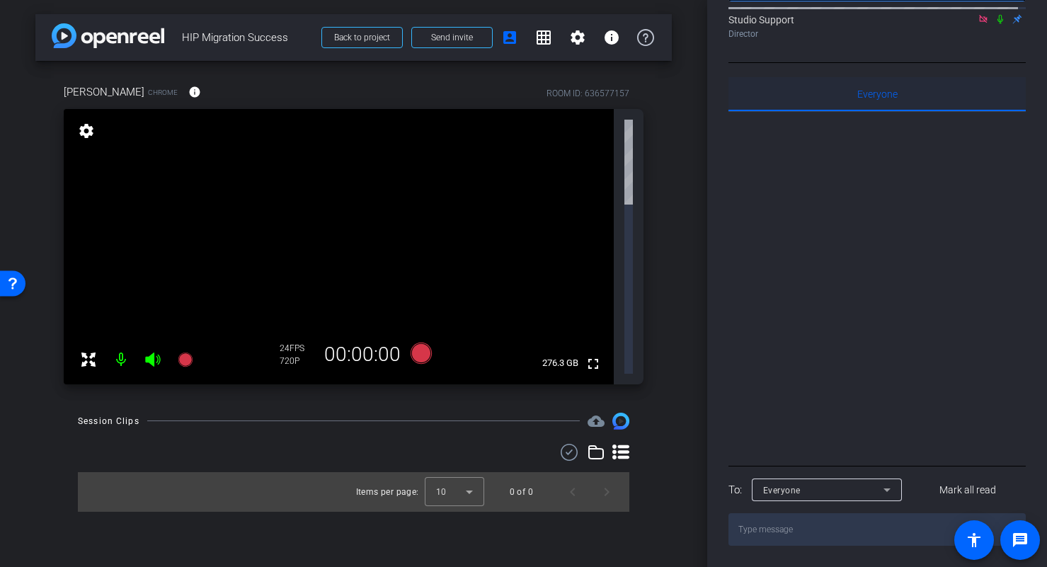
scroll to position [236, 0]
click at [844, 537] on textarea at bounding box center [876, 529] width 297 height 33
type textarea "Hello, testing."
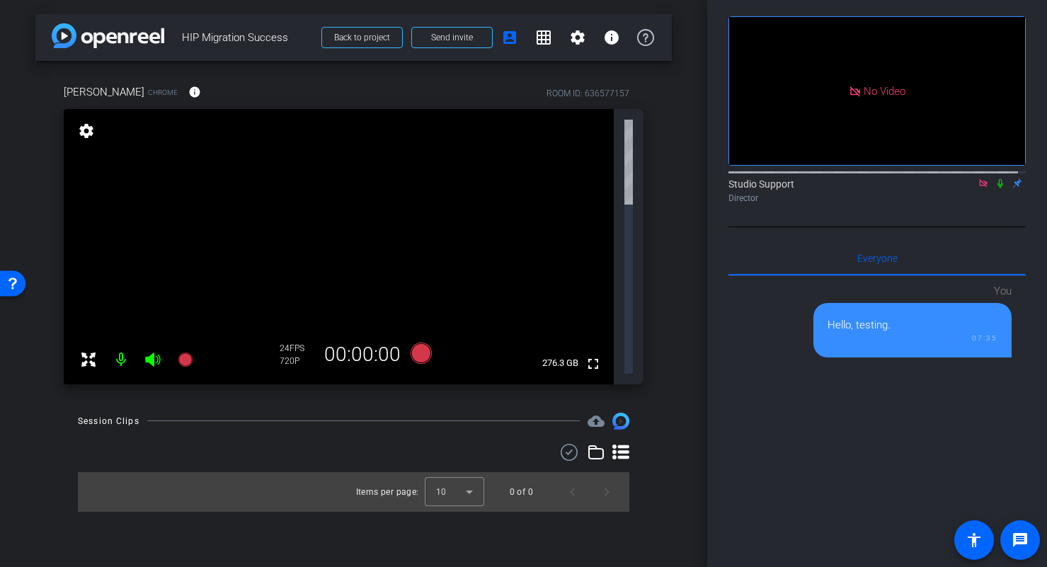
scroll to position [57, 0]
click at [995, 189] on icon at bounding box center [1000, 184] width 11 height 10
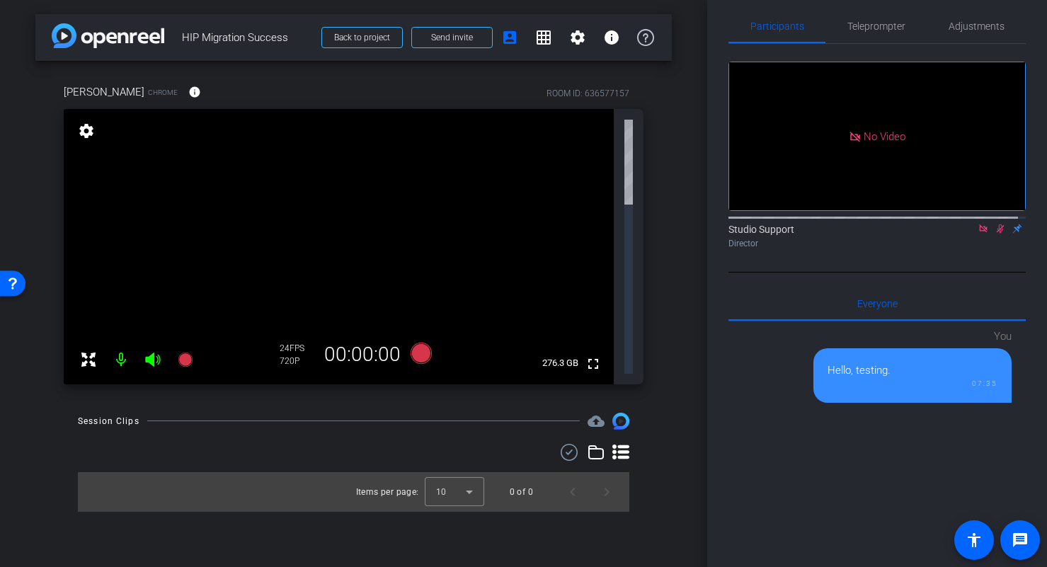
scroll to position [0, 0]
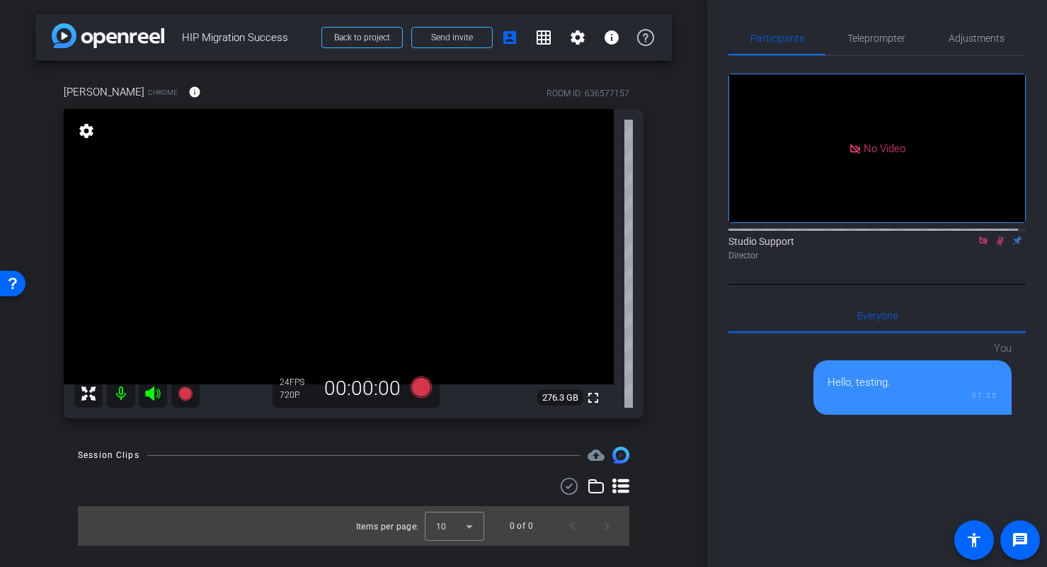
click at [978, 246] on icon at bounding box center [983, 241] width 11 height 10
click at [980, 246] on icon at bounding box center [984, 240] width 8 height 9
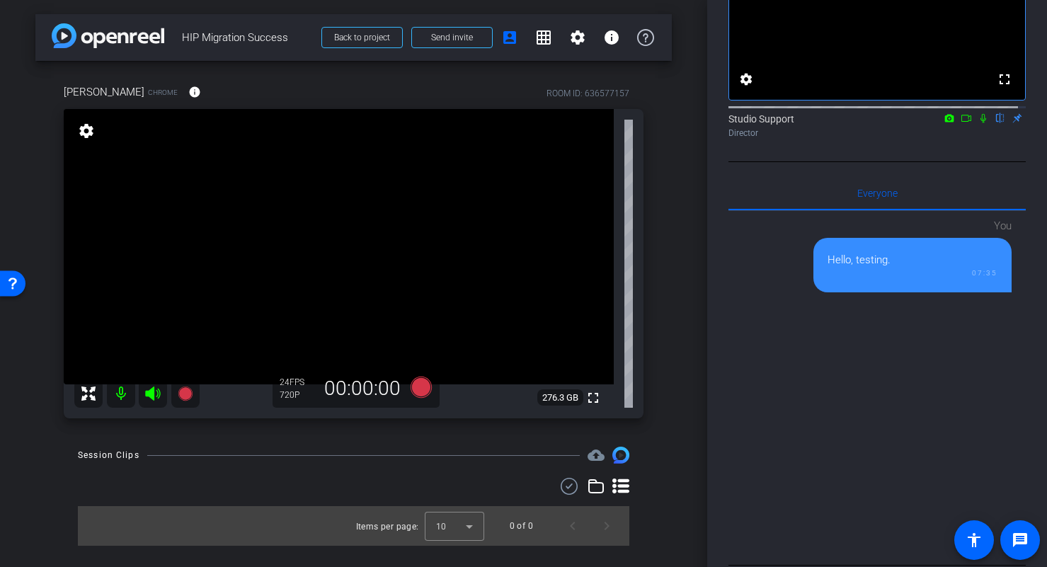
scroll to position [123, 0]
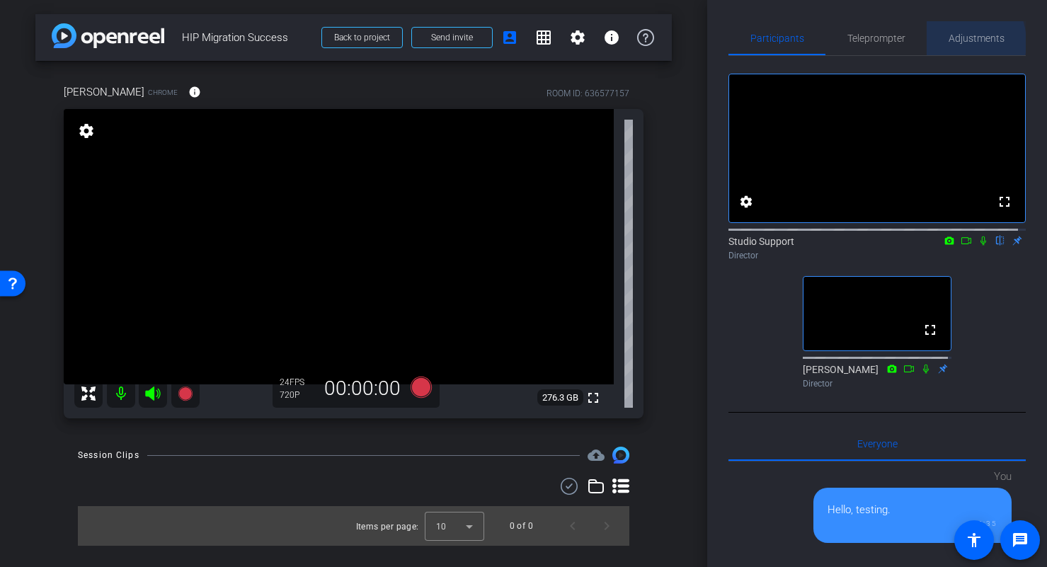
click at [950, 42] on span "Adjustments" at bounding box center [977, 38] width 56 height 10
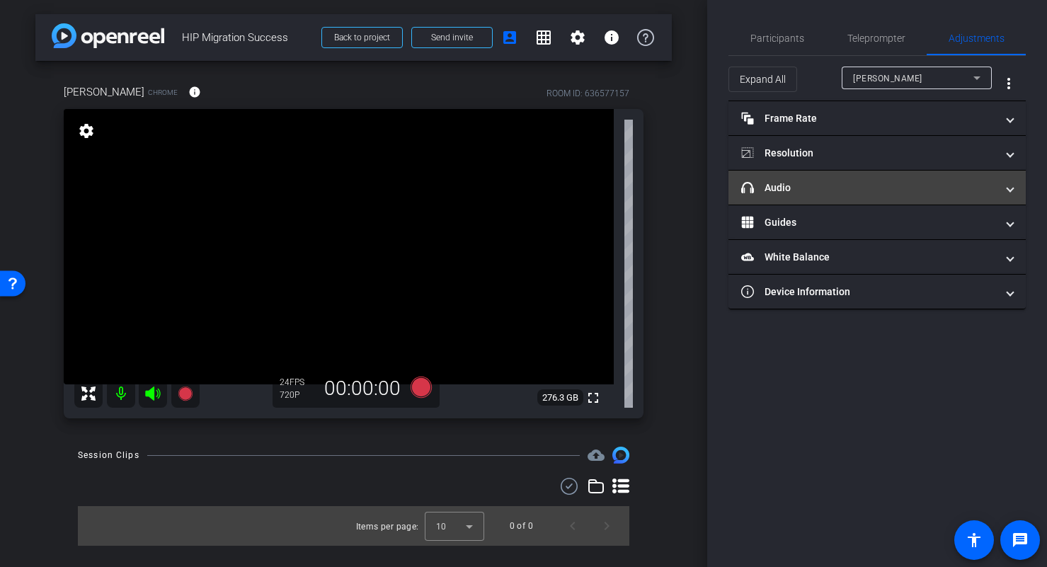
click at [887, 188] on mat-panel-title "headphone icon Audio" at bounding box center [868, 187] width 255 height 15
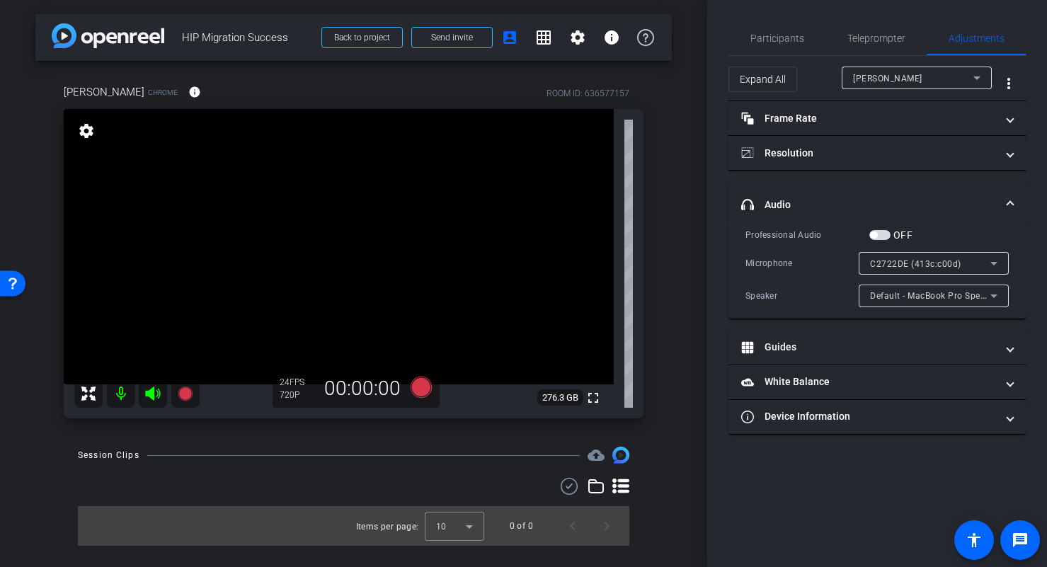
click at [975, 294] on span "Default - MacBook Pro Speakers (Built-in)" at bounding box center [955, 295] width 171 height 11
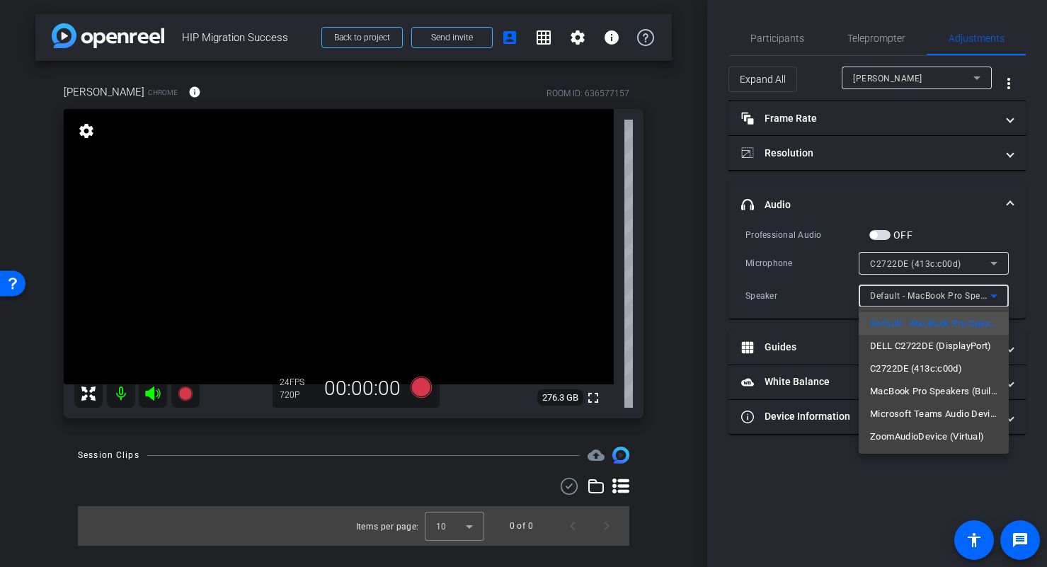
click at [816, 302] on div at bounding box center [523, 283] width 1047 height 567
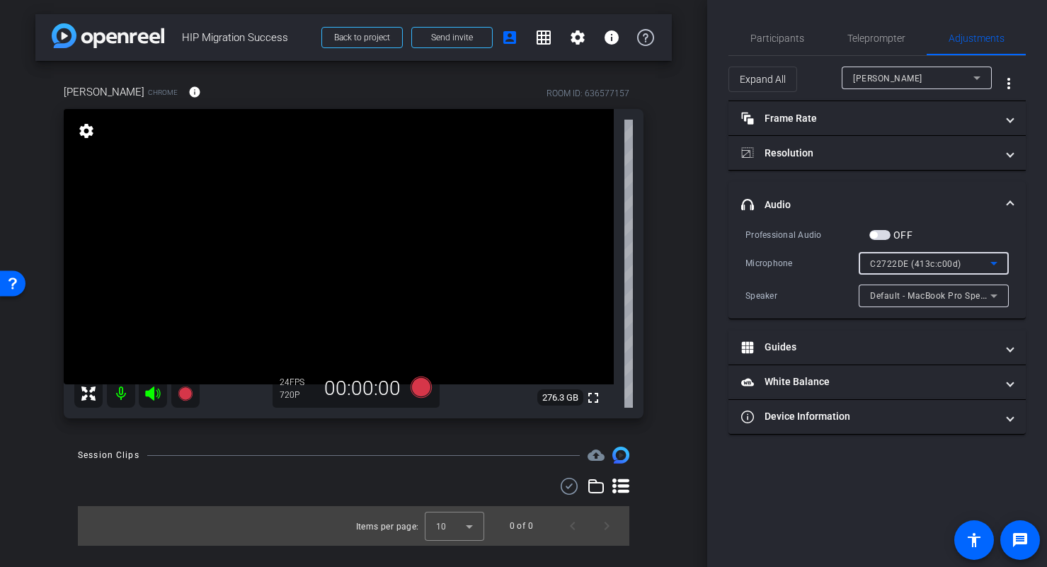
click at [975, 265] on div "C2722DE (413c:c00d)" at bounding box center [930, 264] width 120 height 18
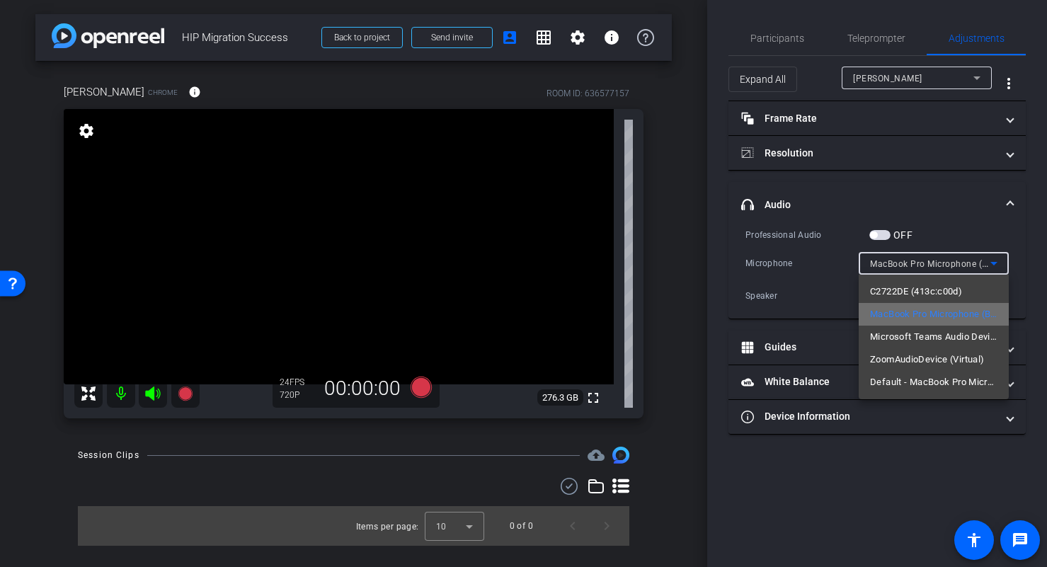
click at [972, 314] on span "MacBook Pro Microphone (Built-in)" at bounding box center [933, 314] width 127 height 17
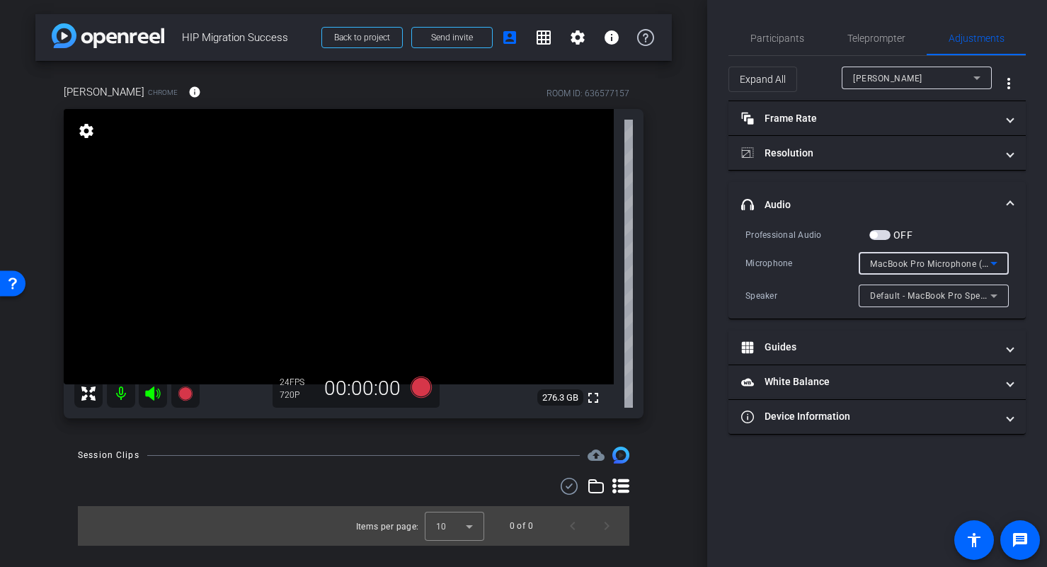
click at [991, 260] on icon at bounding box center [993, 263] width 17 height 17
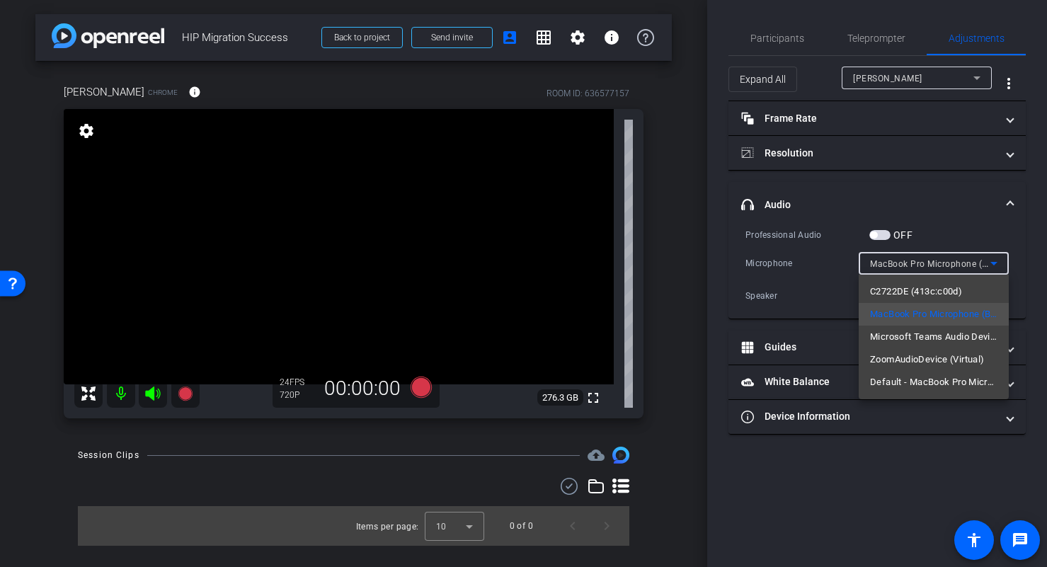
click at [965, 229] on div at bounding box center [523, 283] width 1047 height 567
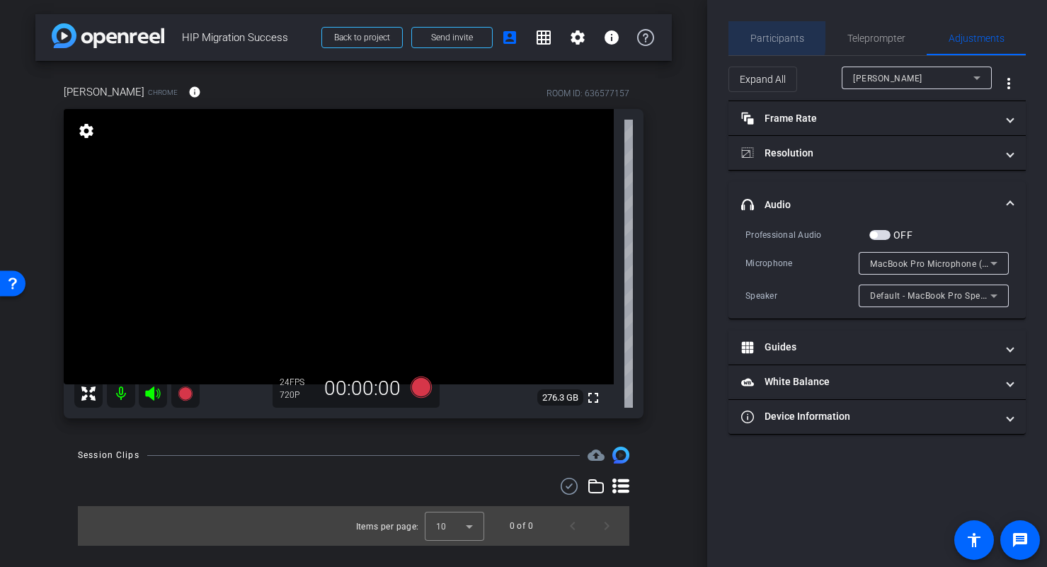
click at [752, 33] on span "Participants" at bounding box center [777, 38] width 54 height 10
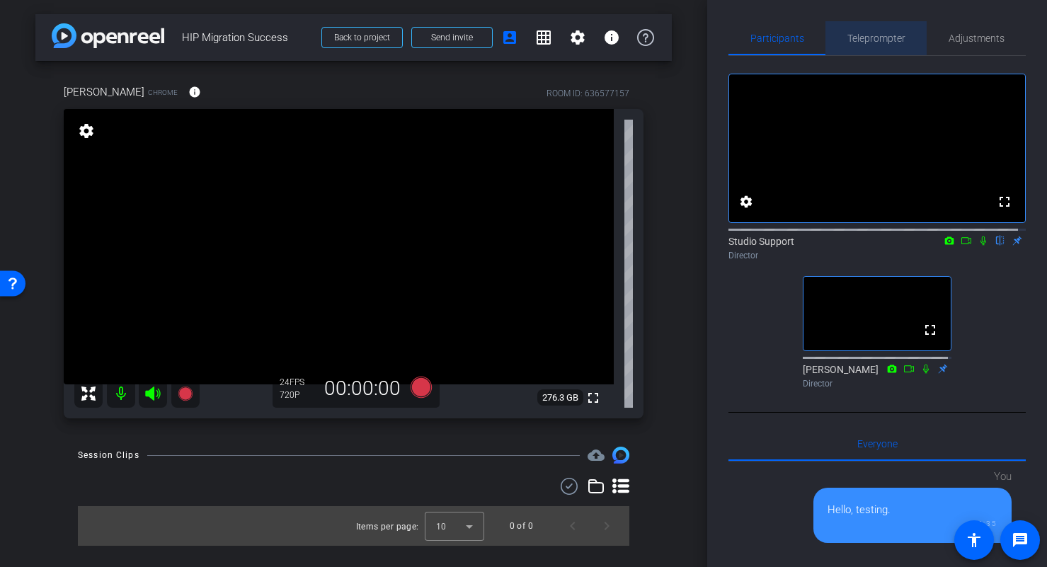
click at [886, 40] on span "Teleprompter" at bounding box center [876, 38] width 58 height 10
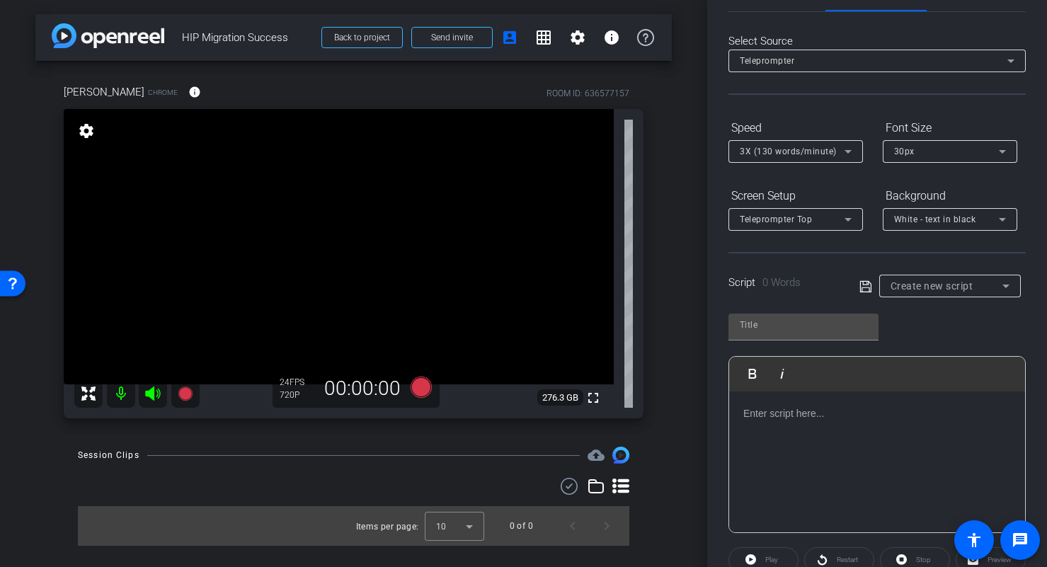
scroll to position [53, 0]
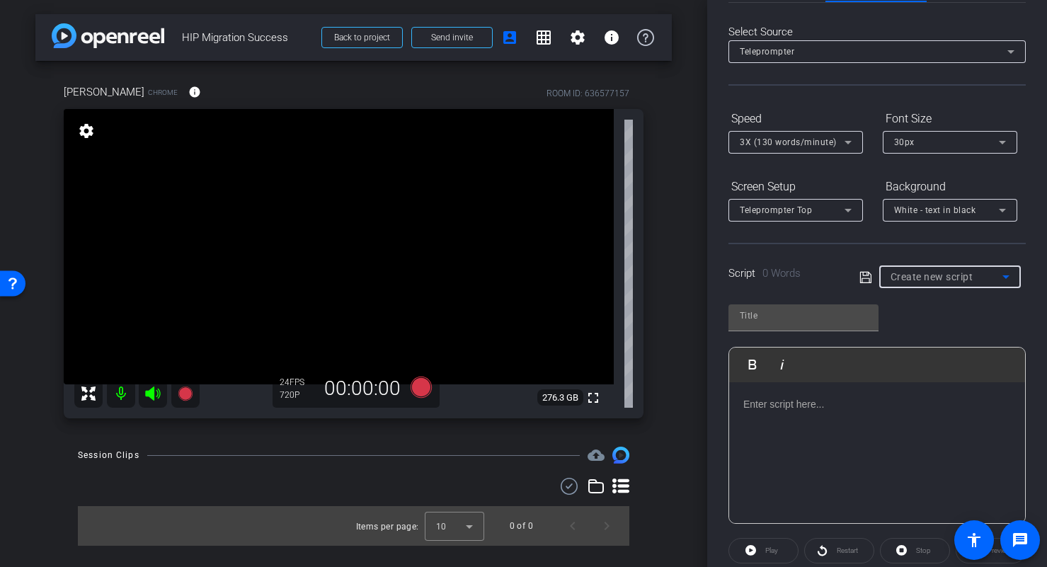
click at [959, 274] on span "Create new script" at bounding box center [931, 276] width 83 height 11
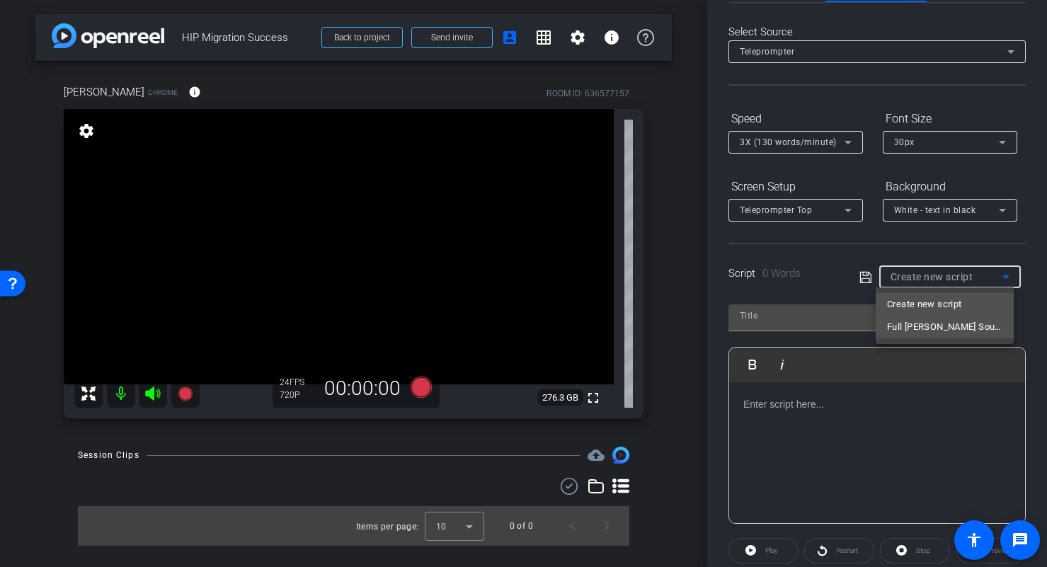
click at [949, 324] on span "Full [PERSON_NAME] Sound Bites" at bounding box center [944, 327] width 115 height 17
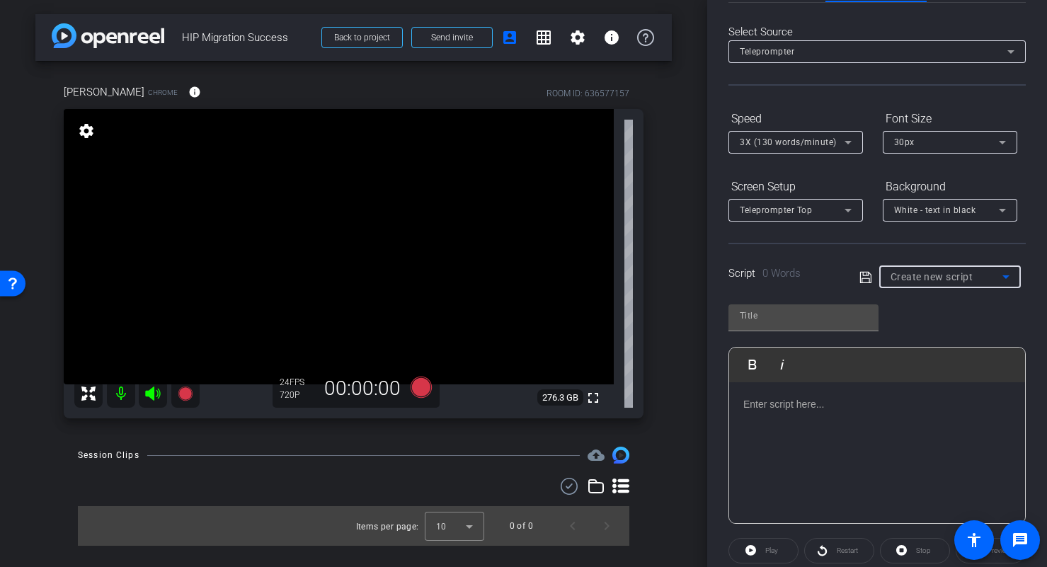
type input "Full [PERSON_NAME] Sound Bites"
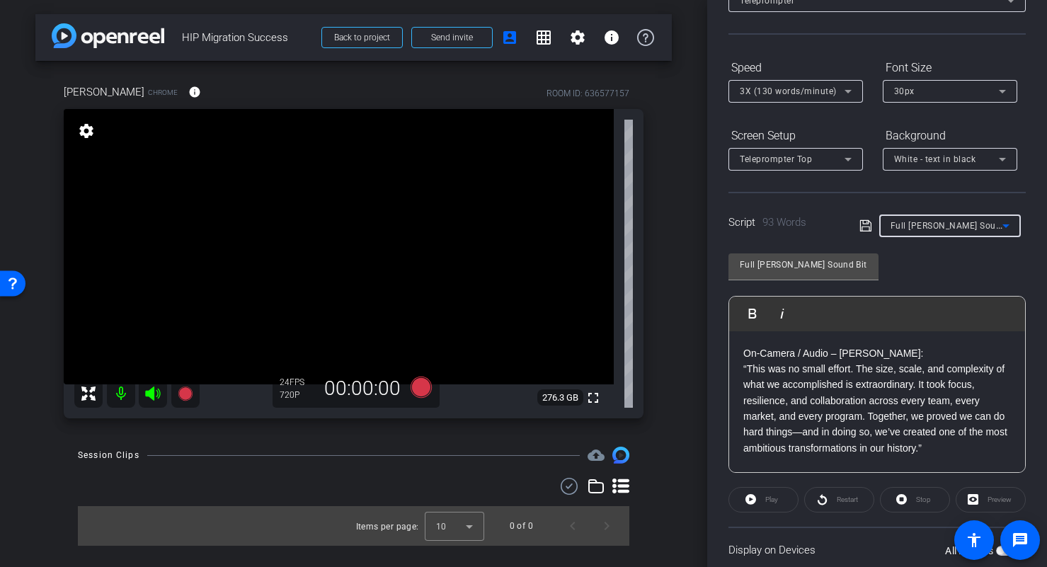
scroll to position [104, 0]
click at [882, 349] on p "On-Camera / Audio – [PERSON_NAME]: “This was no small effort. The size, scale, …" at bounding box center [877, 400] width 268 height 111
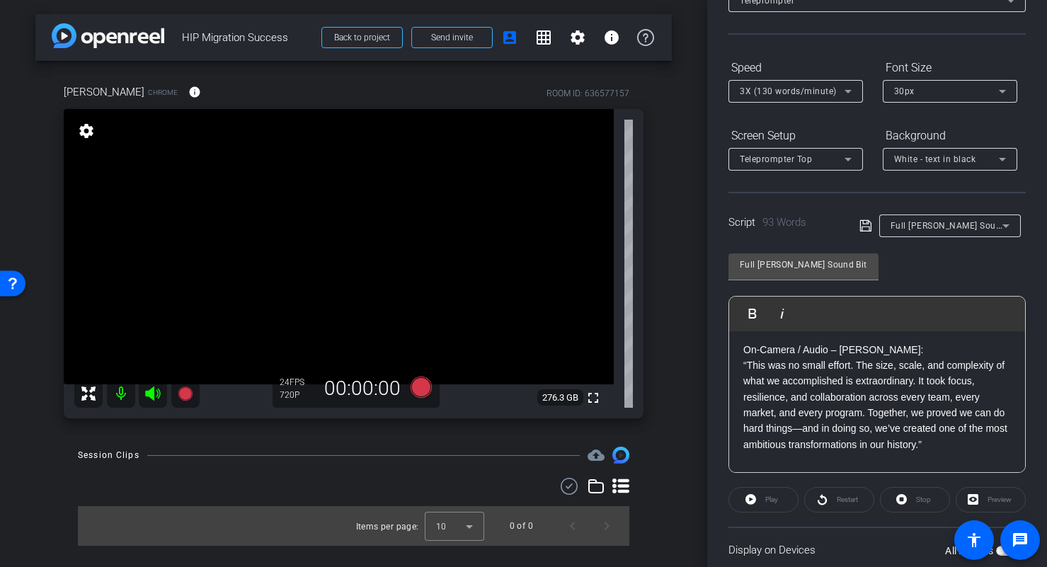
scroll to position [6, 0]
click at [746, 364] on p "On-Camera / Audio – [PERSON_NAME]: “This was no small effort. The size, scale, …" at bounding box center [877, 395] width 268 height 111
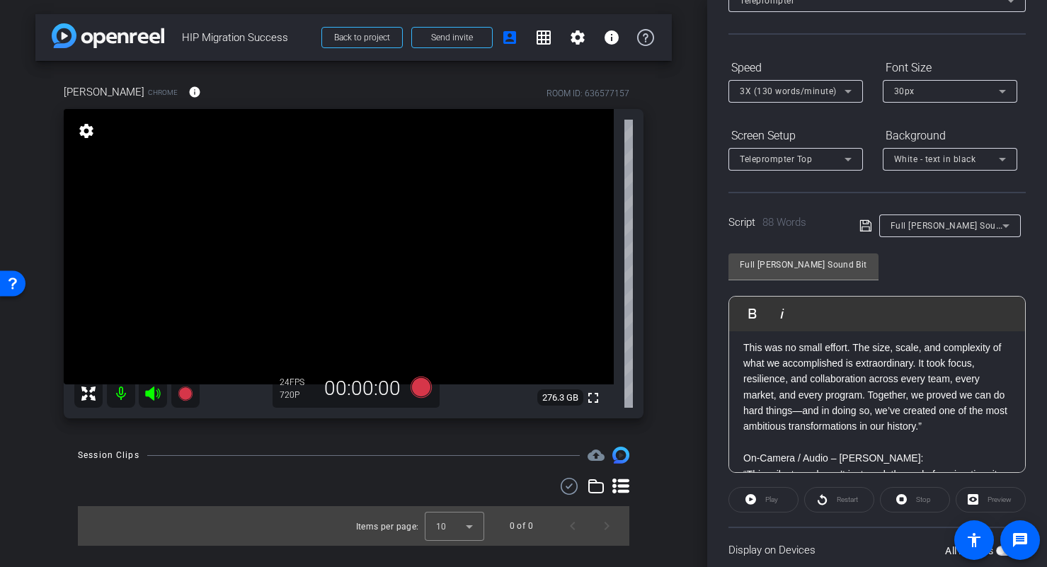
click at [979, 425] on p "This was no small effort. The size, scale, and complexity of what we accomplish…" at bounding box center [877, 387] width 268 height 95
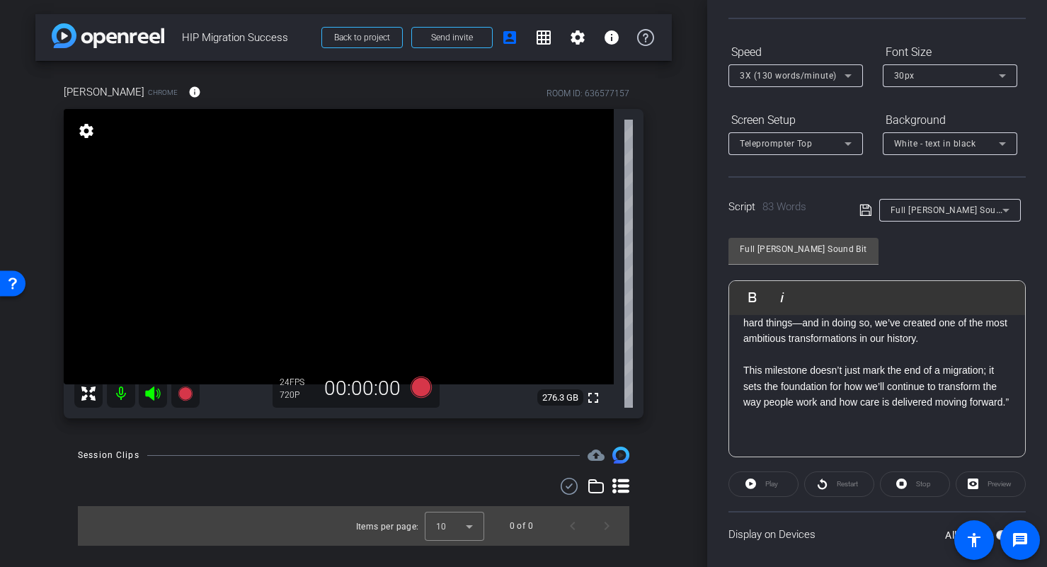
scroll to position [127, 0]
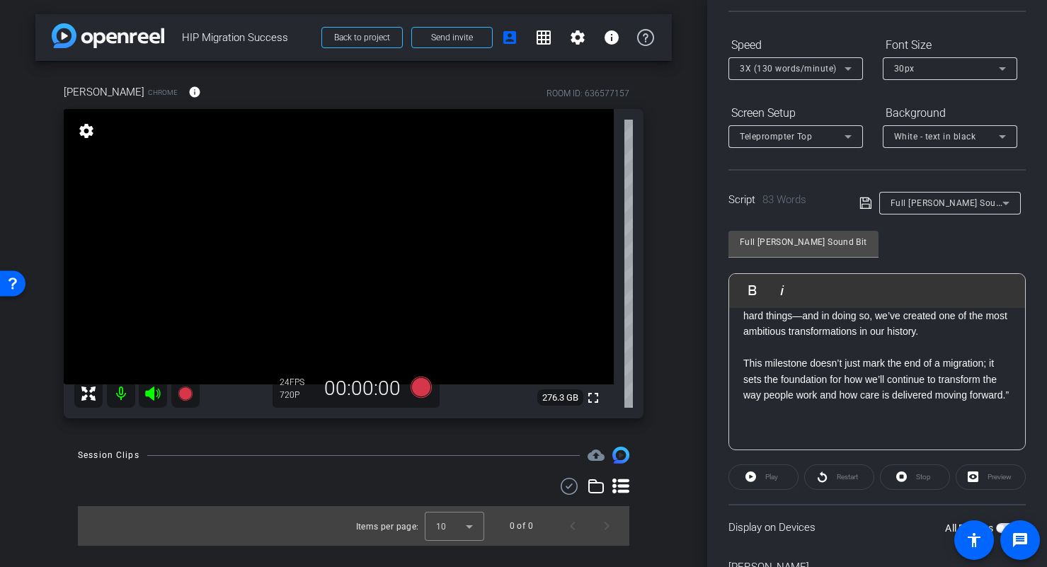
click at [939, 401] on p "This milestone doesn’t just mark the end of a migration; it sets the foundation…" at bounding box center [877, 378] width 268 height 47
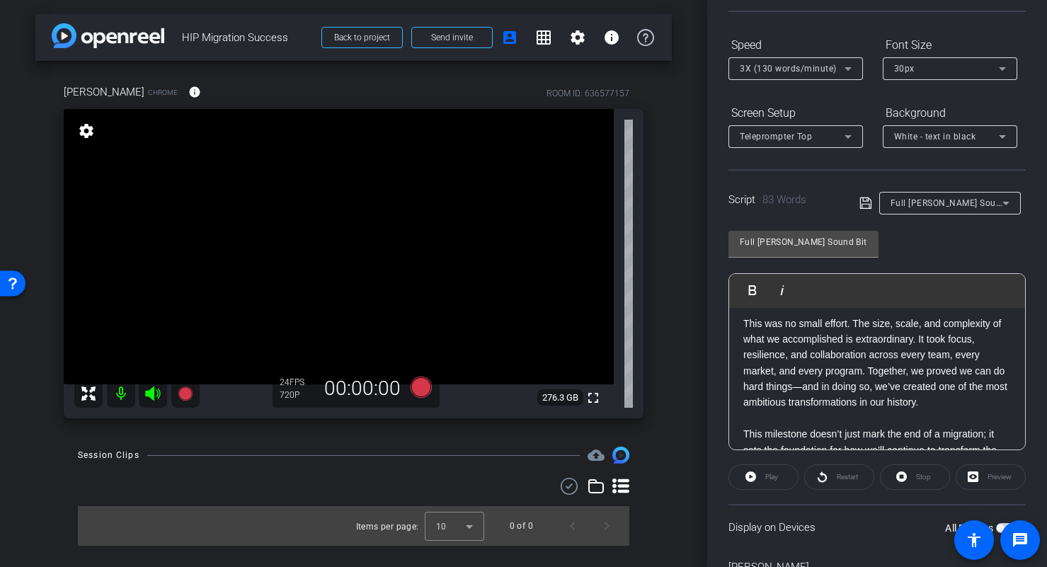
scroll to position [6, 0]
click at [859, 201] on icon at bounding box center [865, 203] width 13 height 17
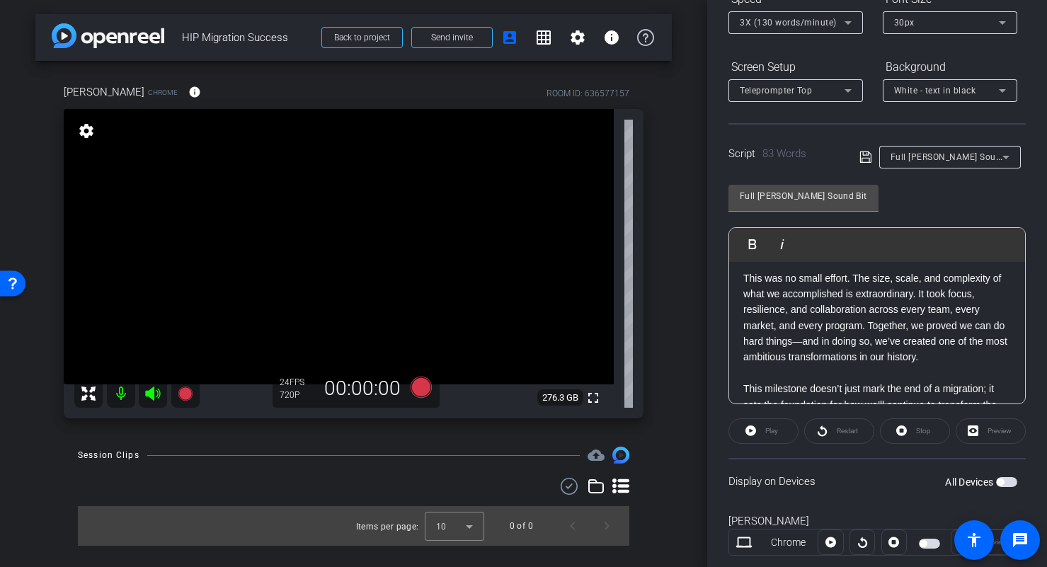
scroll to position [180, 0]
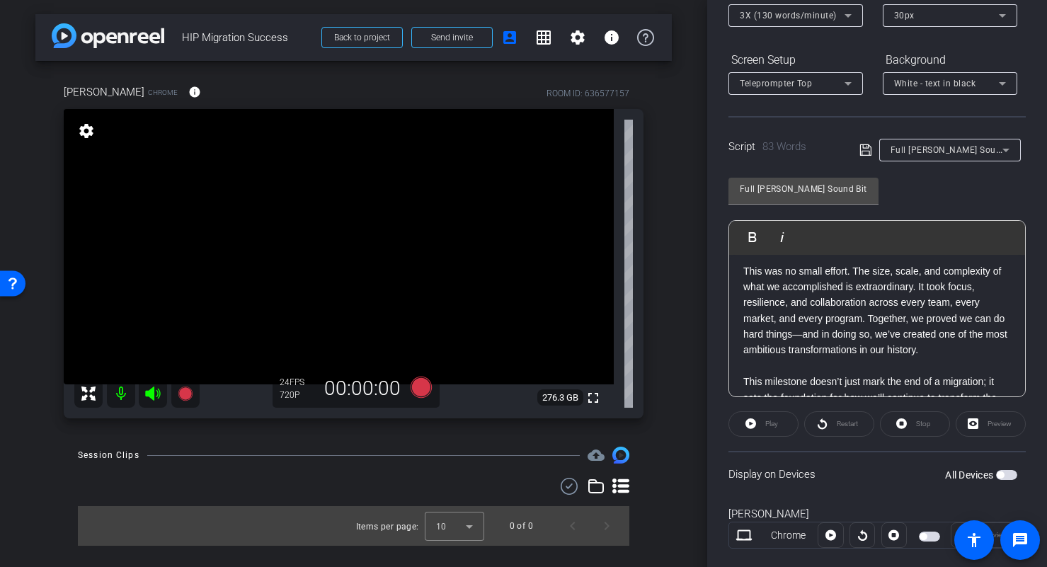
click at [971, 350] on p "This was no small effort. The size, scale, and complexity of what we accomplish…" at bounding box center [877, 310] width 268 height 95
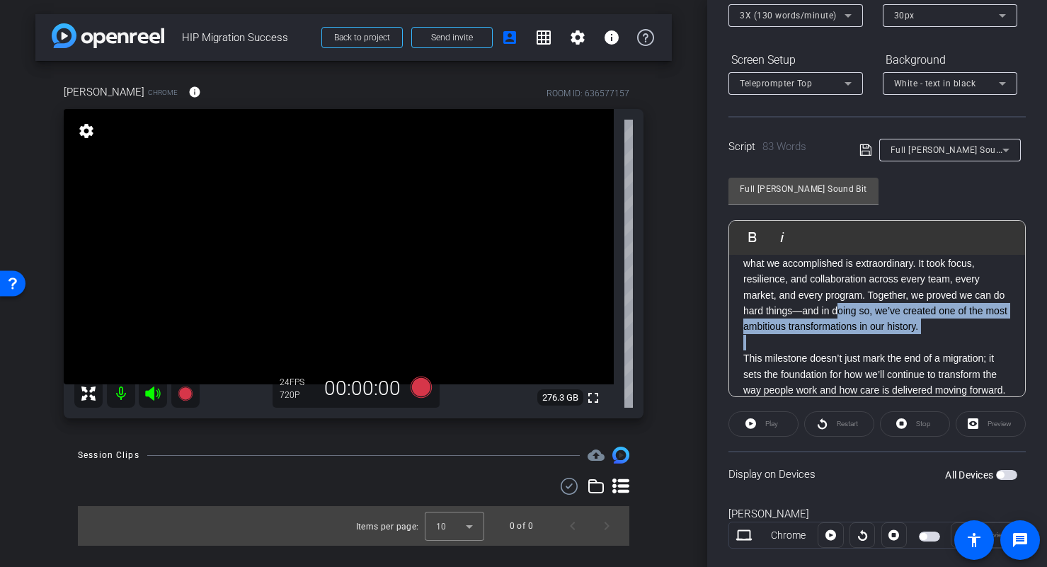
scroll to position [93, 0]
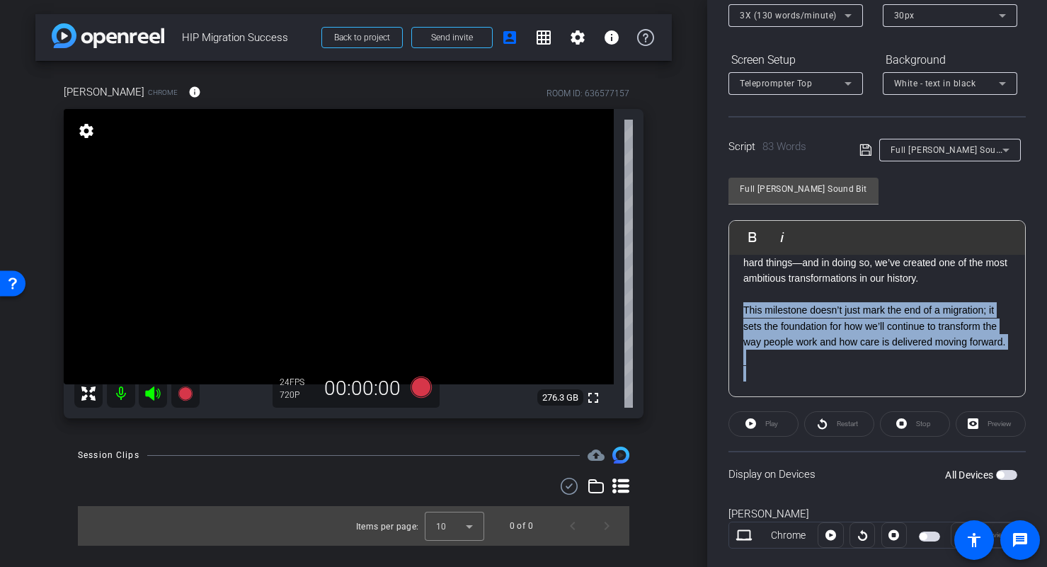
drag, startPoint x: 743, startPoint y: 381, endPoint x: 888, endPoint y: 437, distance: 155.5
click at [886, 435] on openreel-capture-teleprompter "Speed 3X (130 words/minute) Font Size 30px Screen Setup Teleprompter Top Backgr…" at bounding box center [876, 276] width 297 height 593
copy div "This milestone doesn’t just mark the end of a migration; it sets the foundation…"
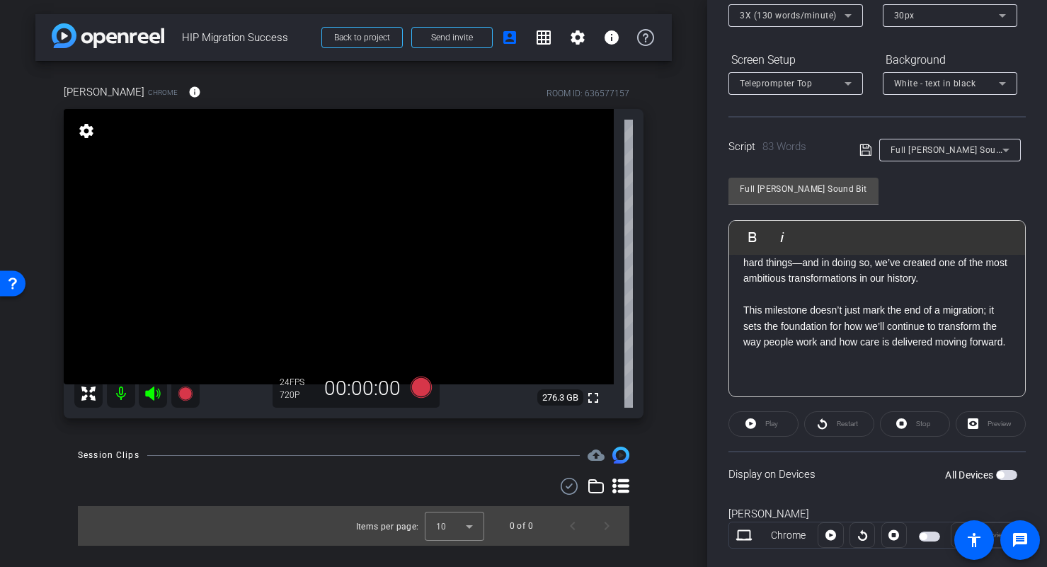
click at [950, 369] on p at bounding box center [877, 374] width 268 height 16
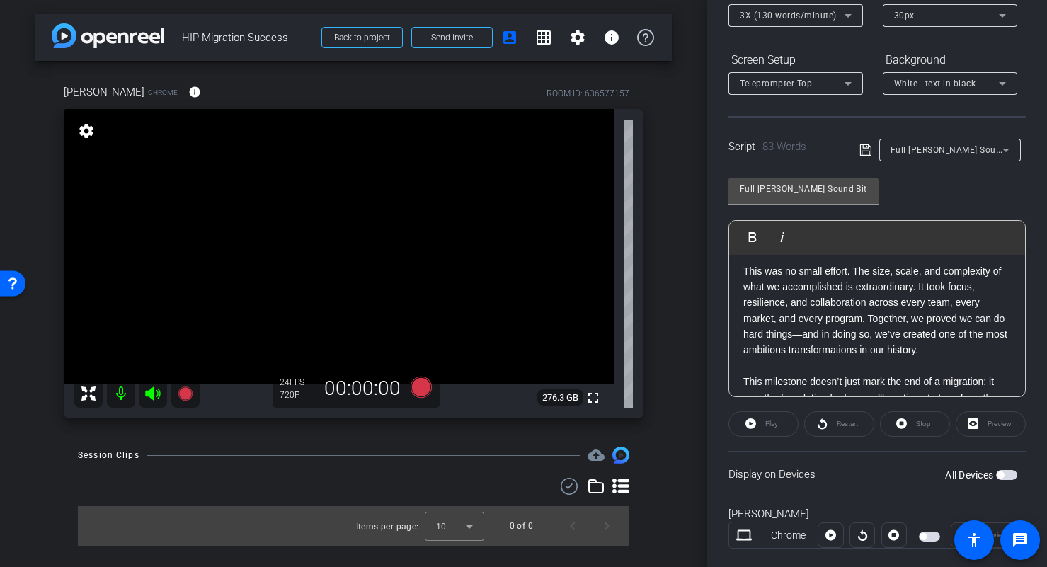
scroll to position [0, 0]
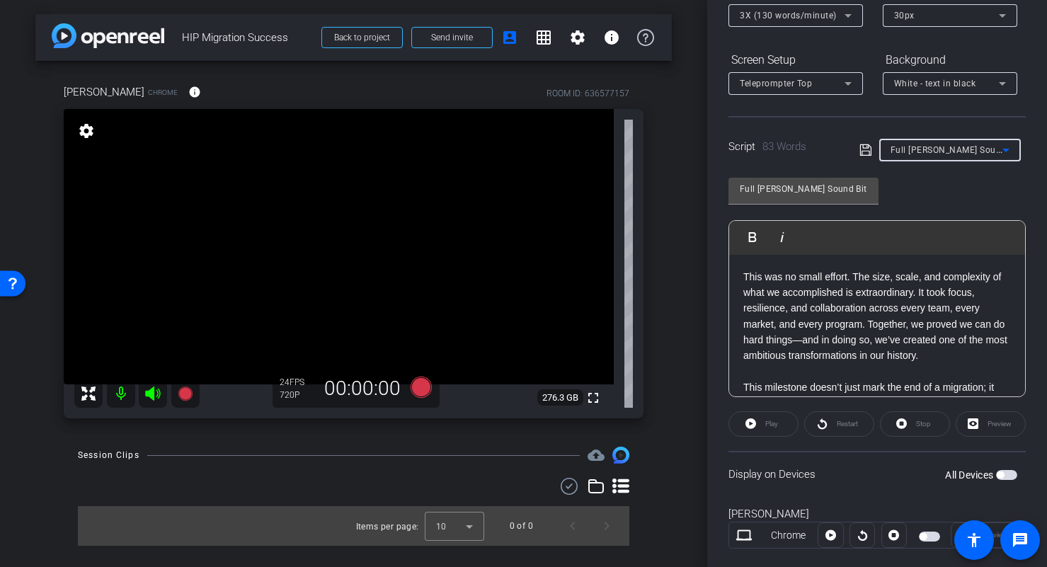
click at [954, 153] on span "Full [PERSON_NAME] Sound Bites" at bounding box center [959, 149] width 139 height 11
click at [957, 178] on span "Create new script" at bounding box center [924, 178] width 74 height 17
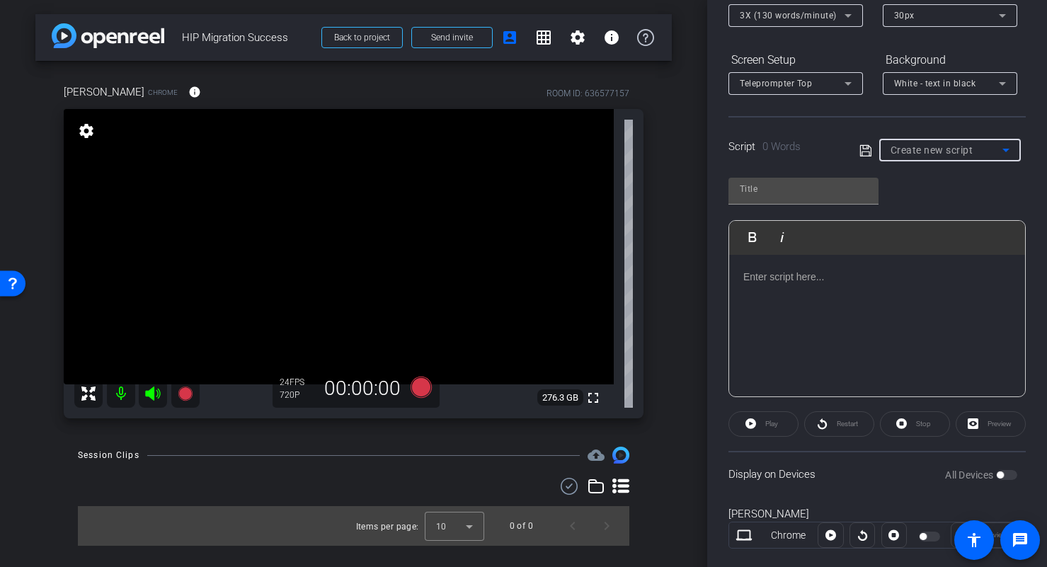
click at [840, 319] on div at bounding box center [877, 326] width 296 height 142
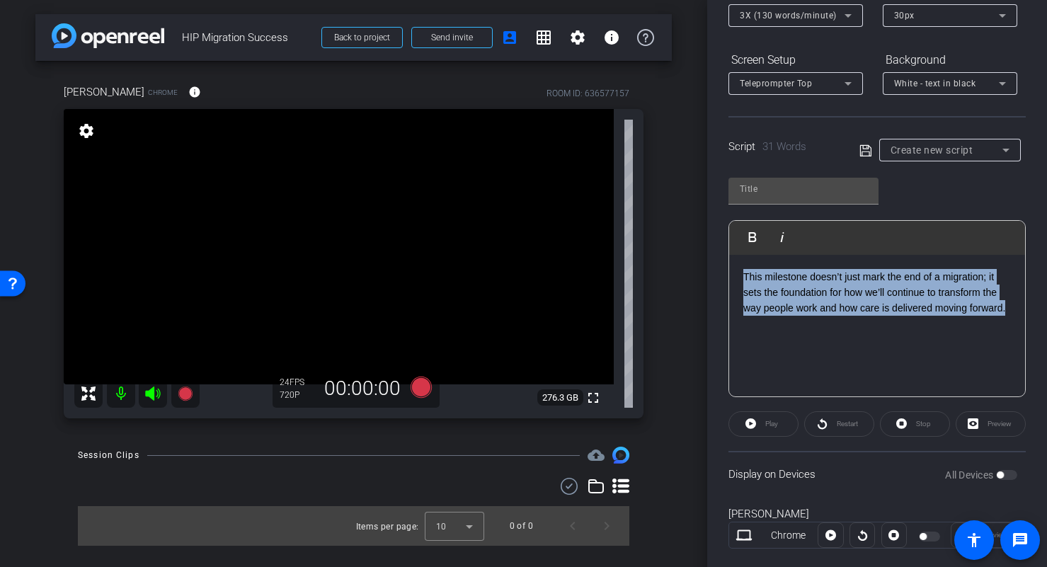
drag, startPoint x: 830, startPoint y: 324, endPoint x: 616, endPoint y: 260, distance: 223.1
click at [616, 260] on div "arrow_back HIP Migration Success Back to project Send invite account_box grid_o…" at bounding box center [523, 283] width 1047 height 567
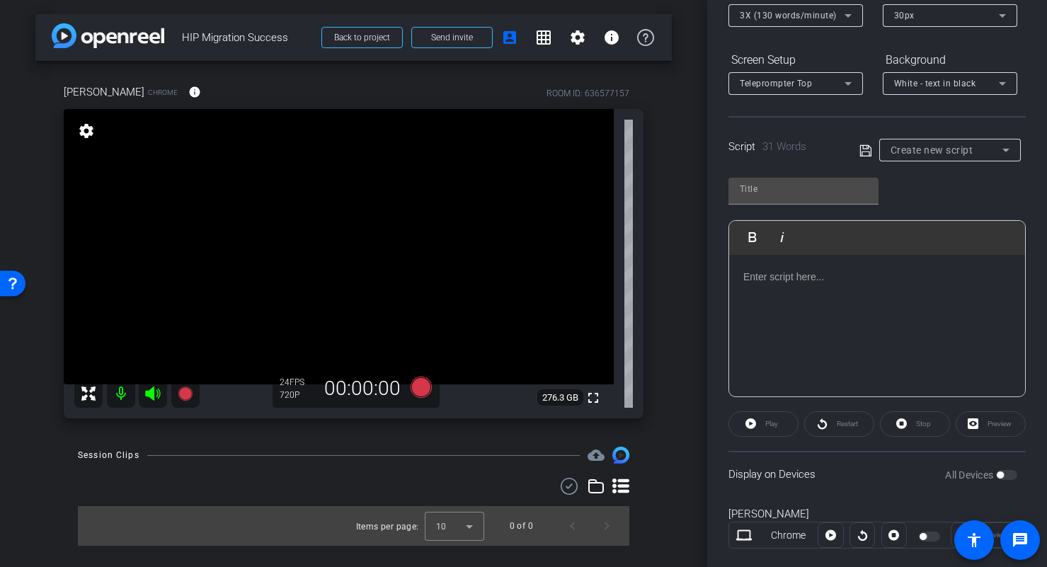
click at [953, 158] on div "Create new script" at bounding box center [946, 150] width 112 height 17
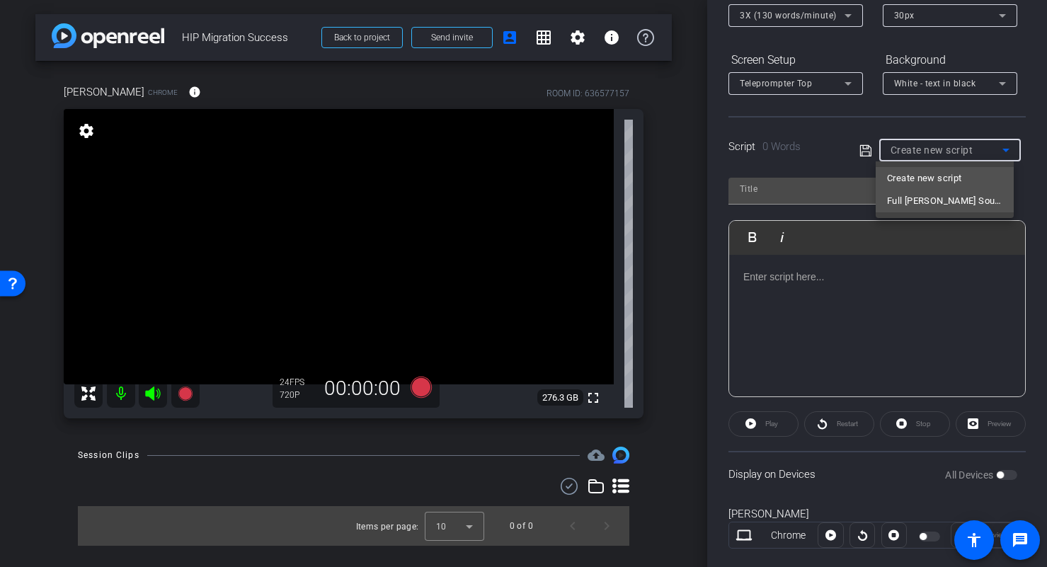
click at [946, 202] on span "Full [PERSON_NAME] Sound Bites" at bounding box center [944, 201] width 115 height 17
type input "Full [PERSON_NAME] Sound Bites"
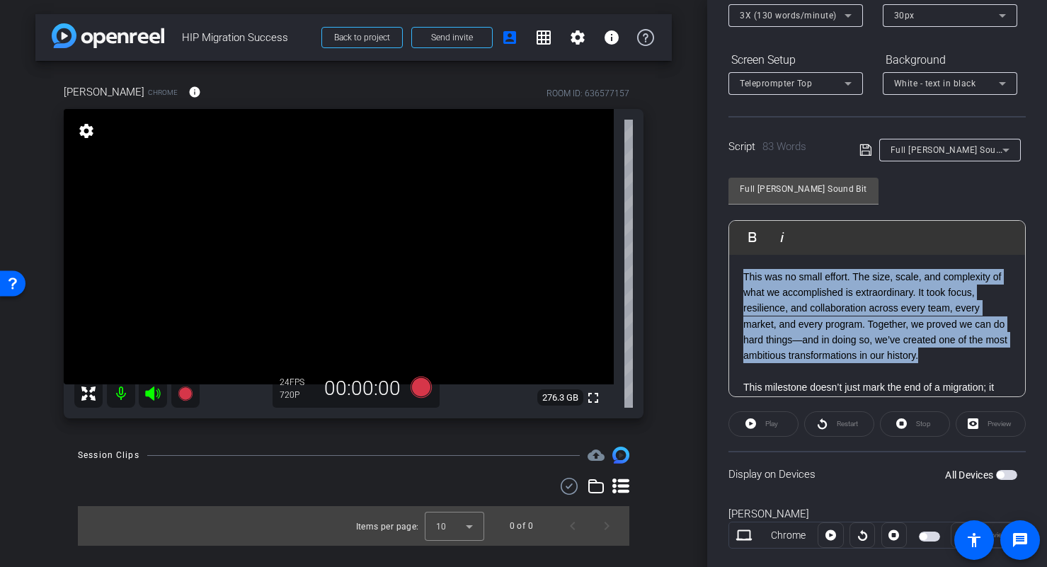
drag, startPoint x: 966, startPoint y: 354, endPoint x: 722, endPoint y: 275, distance: 256.5
click at [722, 275] on div "Participants Teleprompter Adjustments settings Studio Support flip Director Bla…" at bounding box center [877, 283] width 340 height 567
copy p "This was no small effort. The size, scale, and complexity of what we accomplish…"
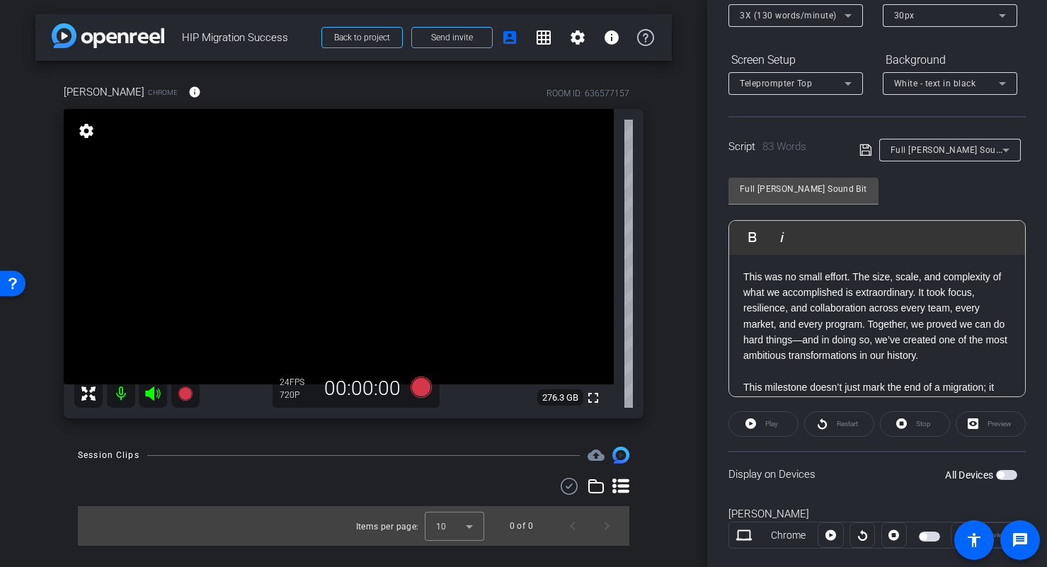
click at [906, 149] on span "Full [PERSON_NAME] Sound Bites" at bounding box center [959, 149] width 139 height 11
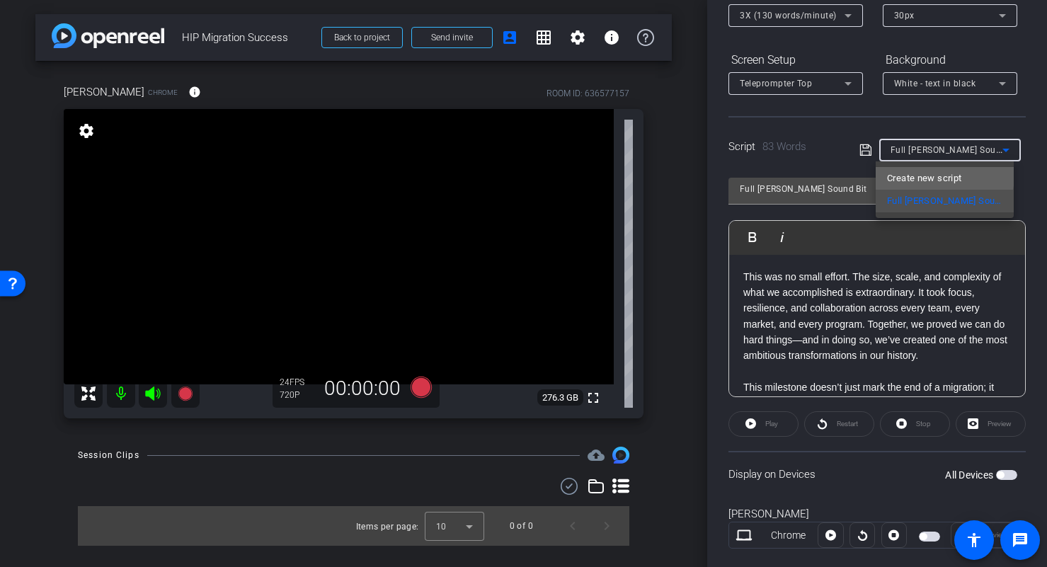
click at [929, 175] on span "Create new script" at bounding box center [924, 178] width 74 height 17
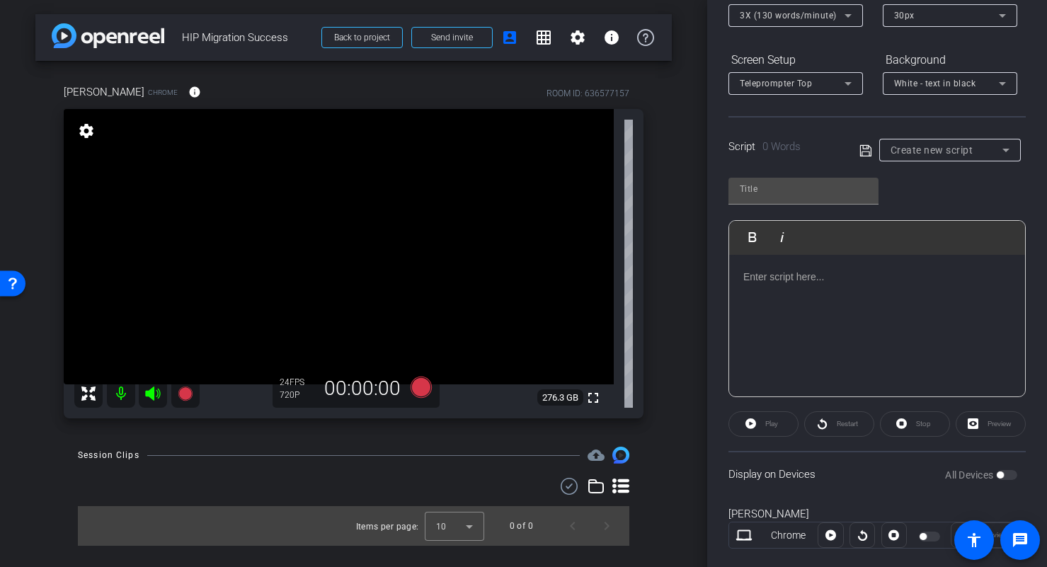
click at [875, 282] on p at bounding box center [877, 277] width 268 height 16
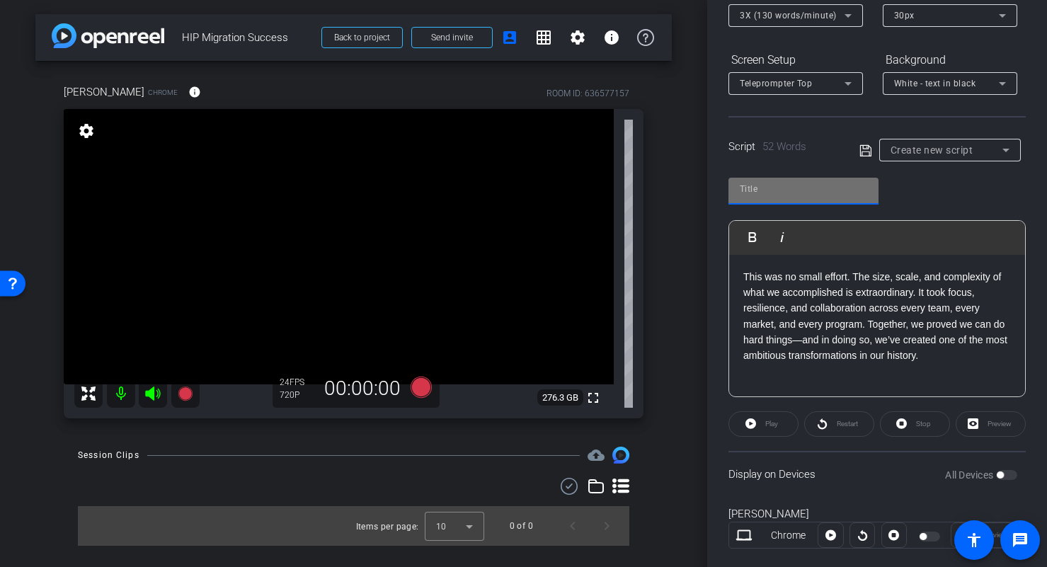
click at [809, 195] on input "text" at bounding box center [803, 188] width 127 height 17
type input "R"
click at [859, 150] on icon at bounding box center [865, 150] width 13 height 17
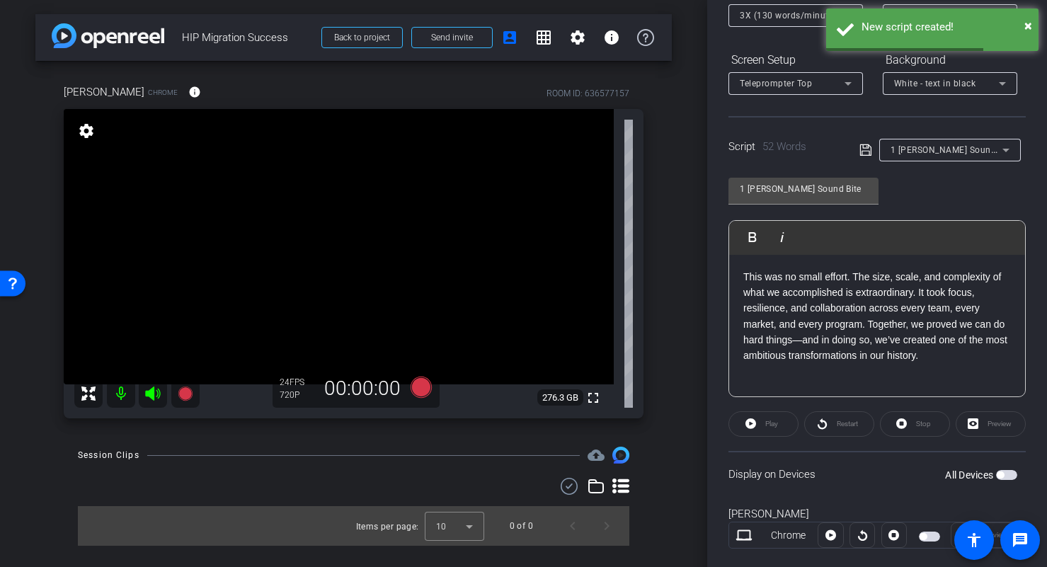
click at [962, 146] on div "1 [PERSON_NAME] Sound Bite" at bounding box center [946, 150] width 112 height 18
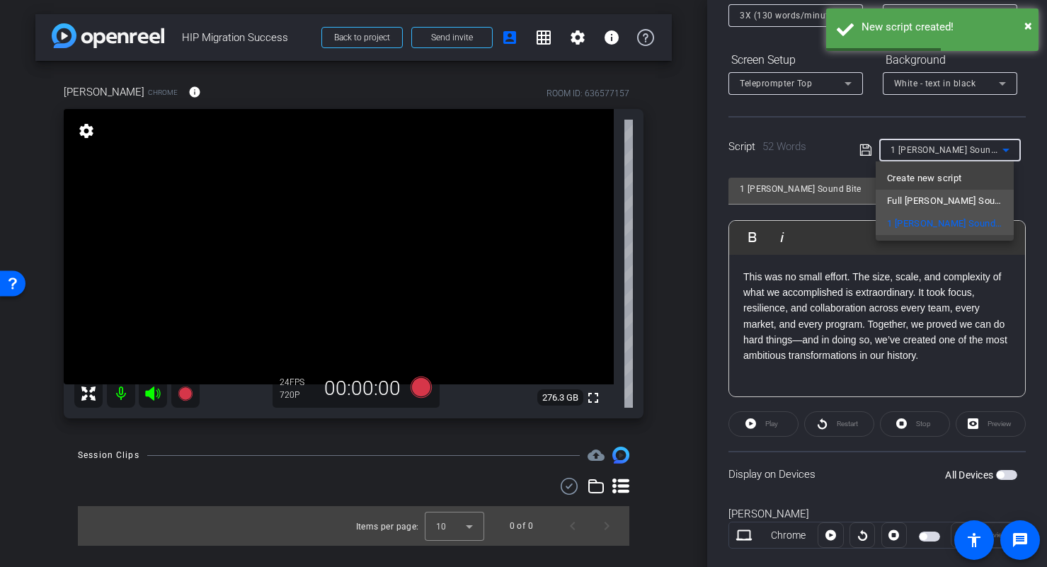
click at [949, 195] on span "Full [PERSON_NAME] Sound Bites" at bounding box center [944, 201] width 115 height 17
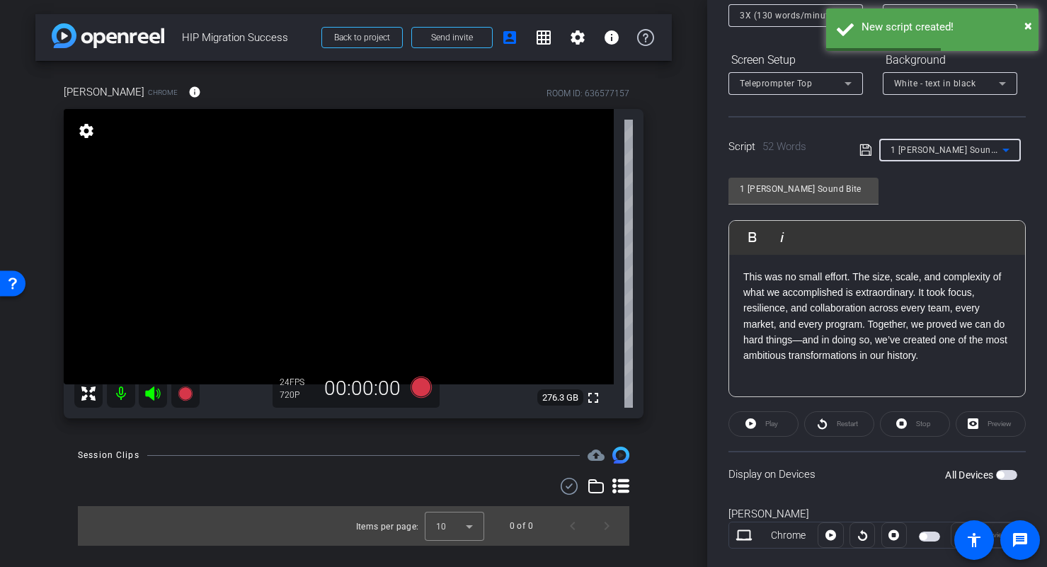
type input "Full [PERSON_NAME] Sound Bites"
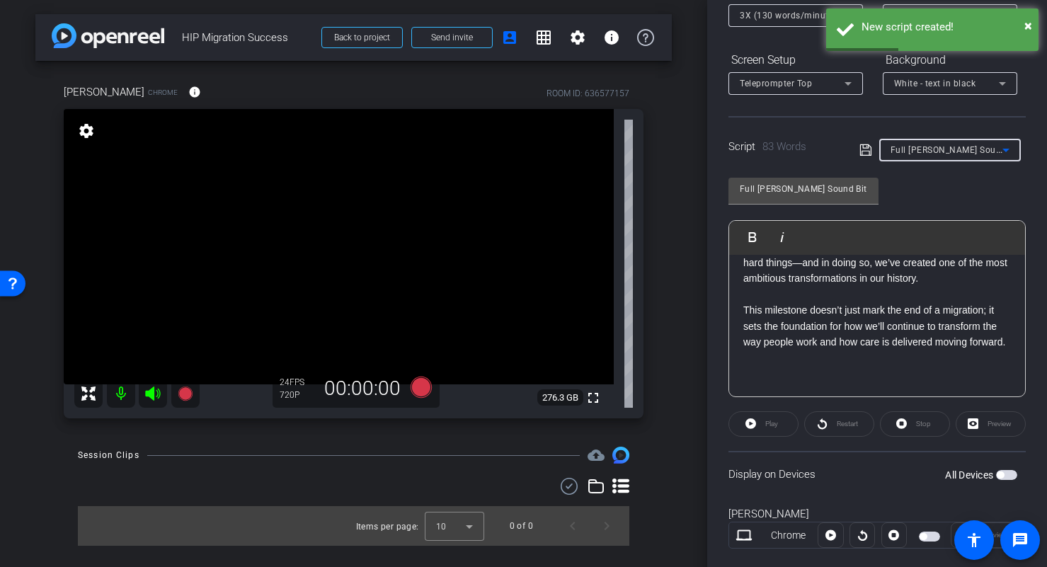
scroll to position [93, 0]
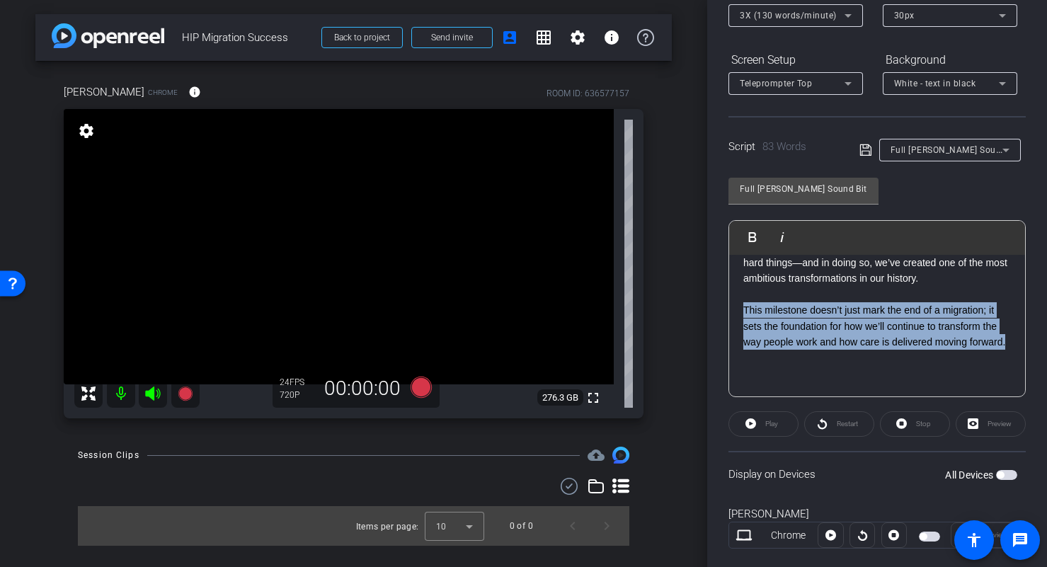
drag, startPoint x: 810, startPoint y: 342, endPoint x: 721, endPoint y: 296, distance: 100.4
click at [721, 296] on div "Participants Teleprompter Adjustments settings Studio Support flip Director Bla…" at bounding box center [877, 283] width 340 height 567
copy p "This milestone doesn’t just mark the end of a migration; it sets the foundation…"
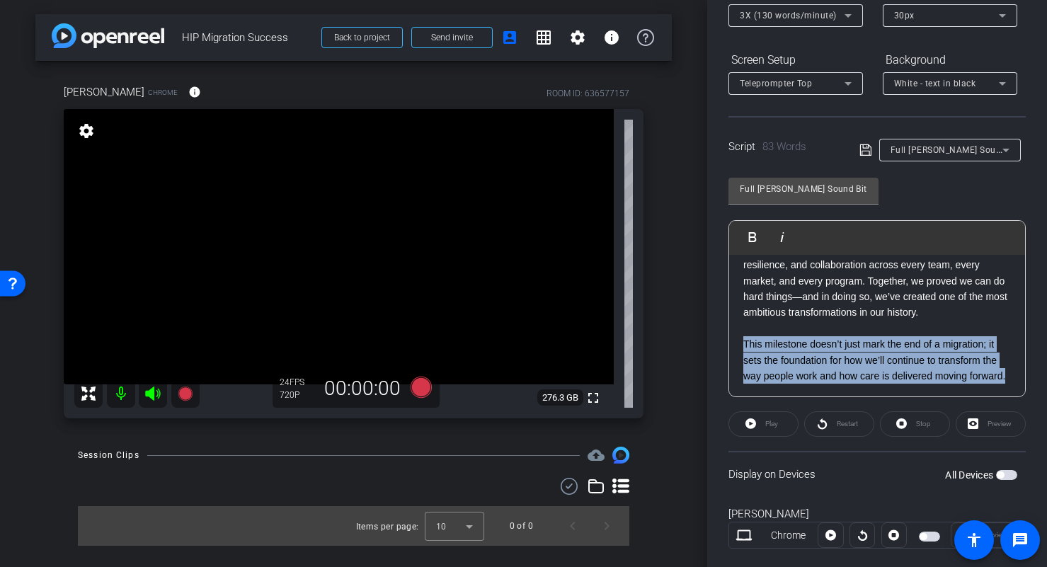
scroll to position [0, 0]
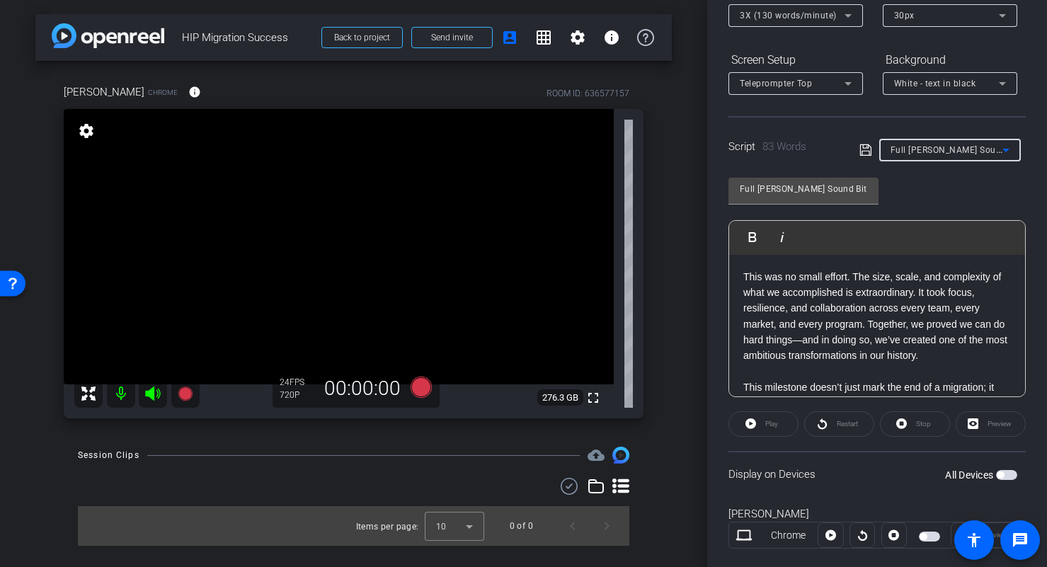
click at [951, 151] on span "Full [PERSON_NAME] Sound Bites" at bounding box center [959, 149] width 139 height 11
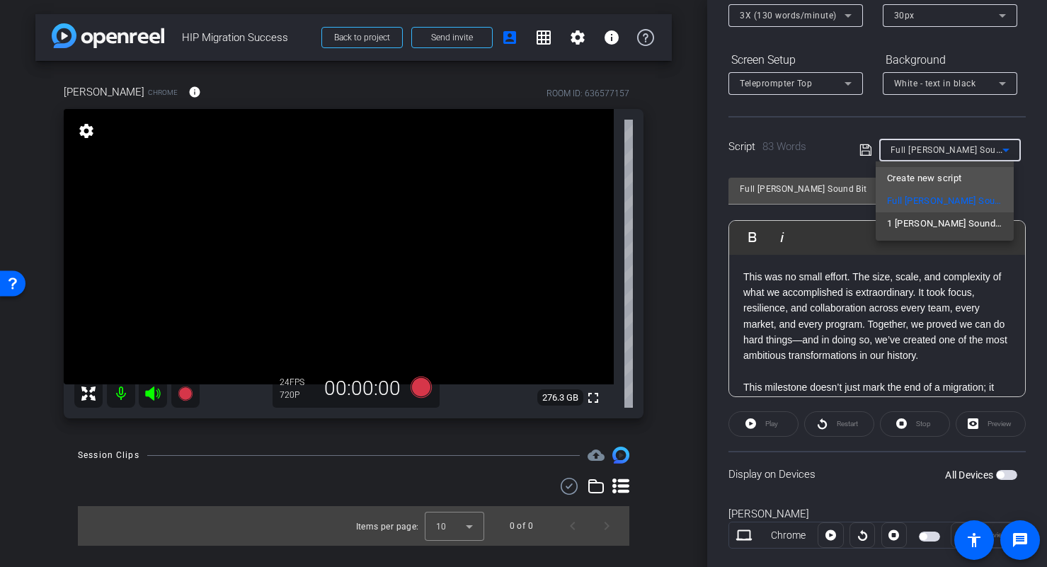
click at [946, 171] on span "Create new script" at bounding box center [924, 178] width 74 height 17
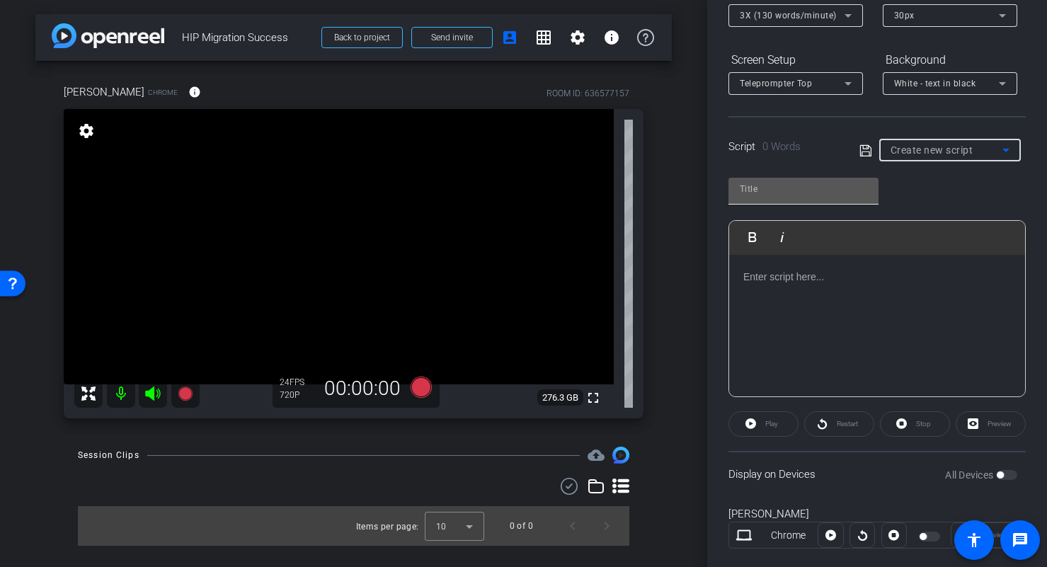
click at [828, 183] on input "text" at bounding box center [803, 188] width 127 height 17
click at [841, 294] on div at bounding box center [877, 326] width 296 height 142
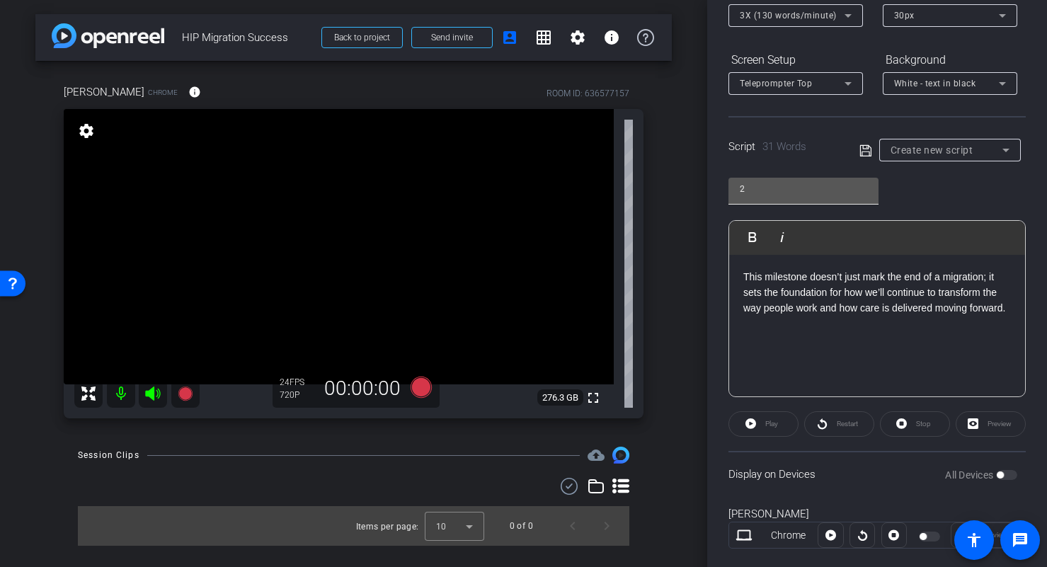
click at [816, 180] on input "2" at bounding box center [803, 188] width 127 height 17
click at [929, 151] on span "Create new script" at bounding box center [931, 149] width 83 height 11
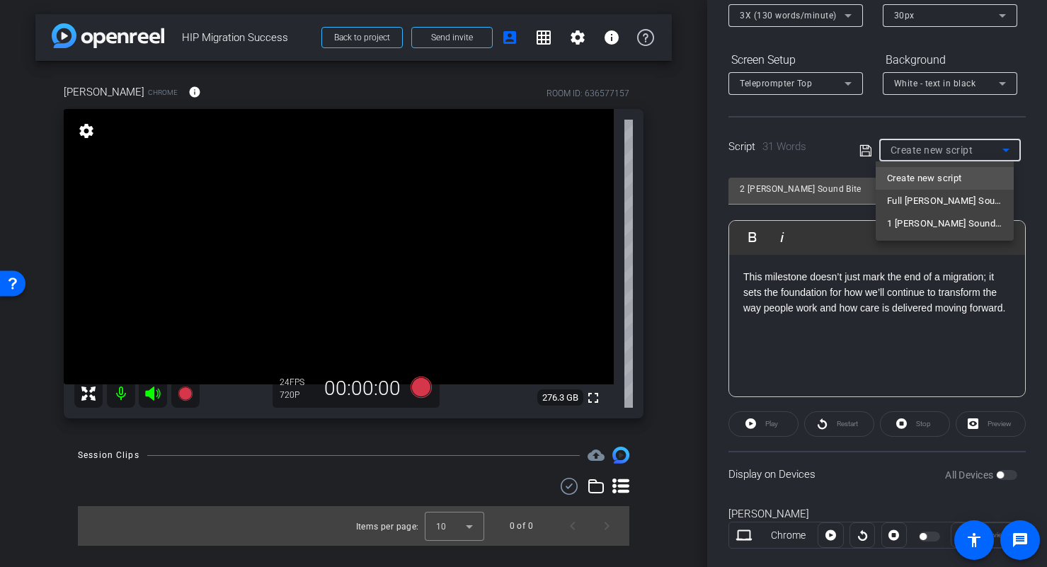
click at [929, 151] on div at bounding box center [523, 283] width 1047 height 567
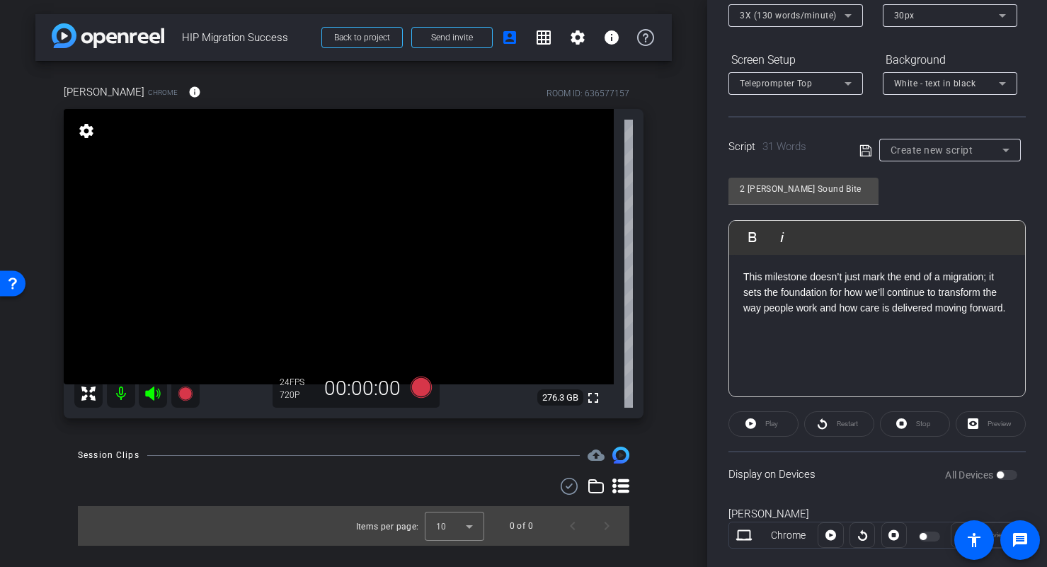
click at [860, 147] on icon at bounding box center [865, 150] width 13 height 17
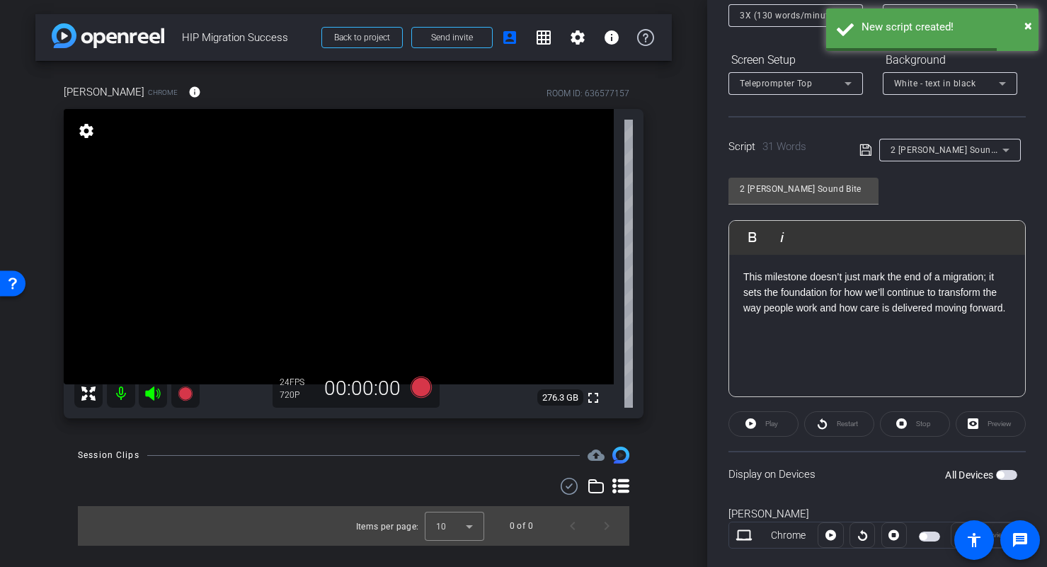
click at [946, 151] on span "2 Ross Sound Bite" at bounding box center [952, 149] width 124 height 11
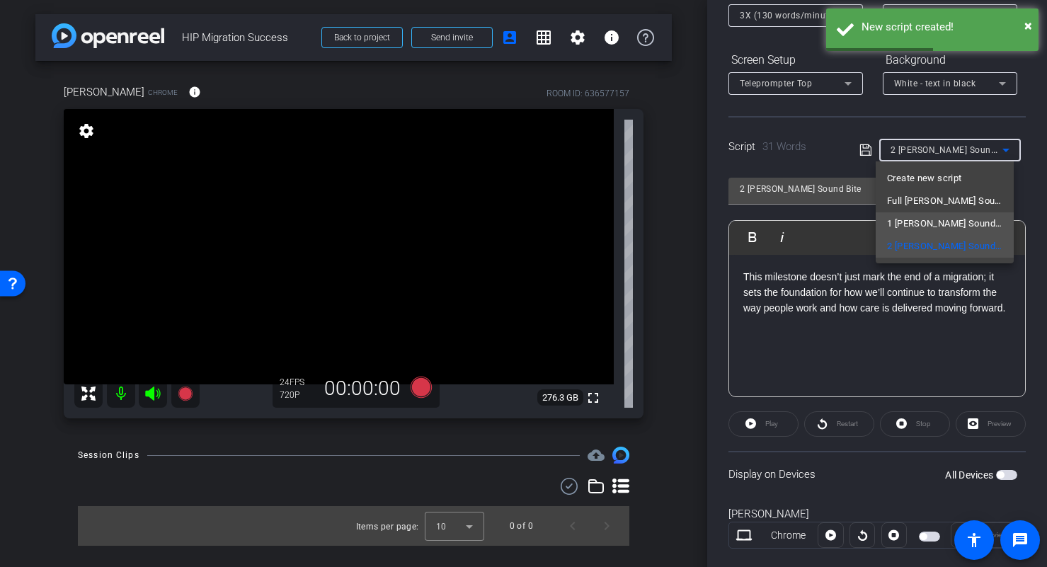
click at [959, 218] on span "1 [PERSON_NAME] Sound Bite" at bounding box center [944, 223] width 115 height 17
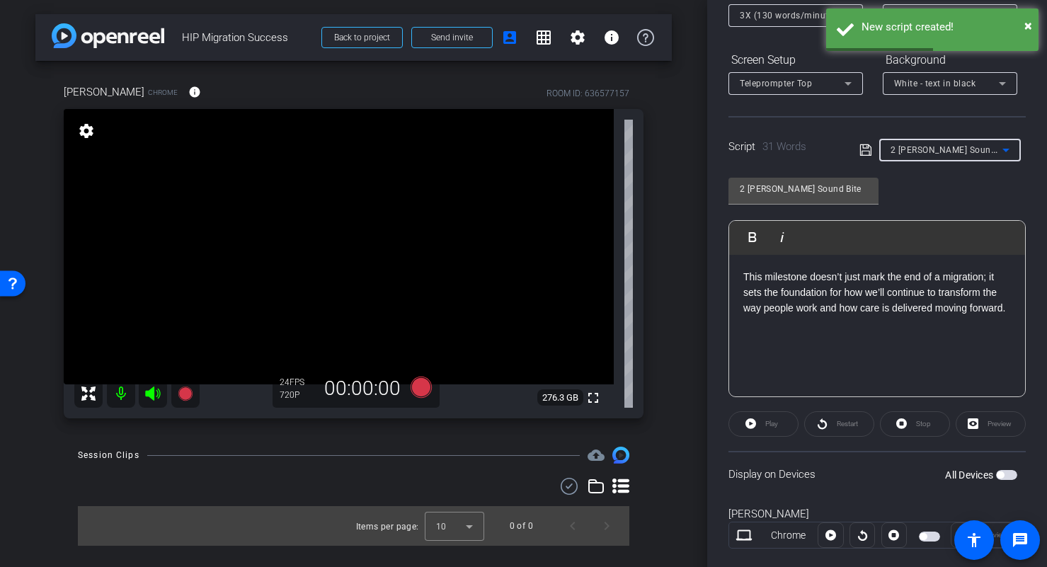
type input "1 [PERSON_NAME] Sound Bite"
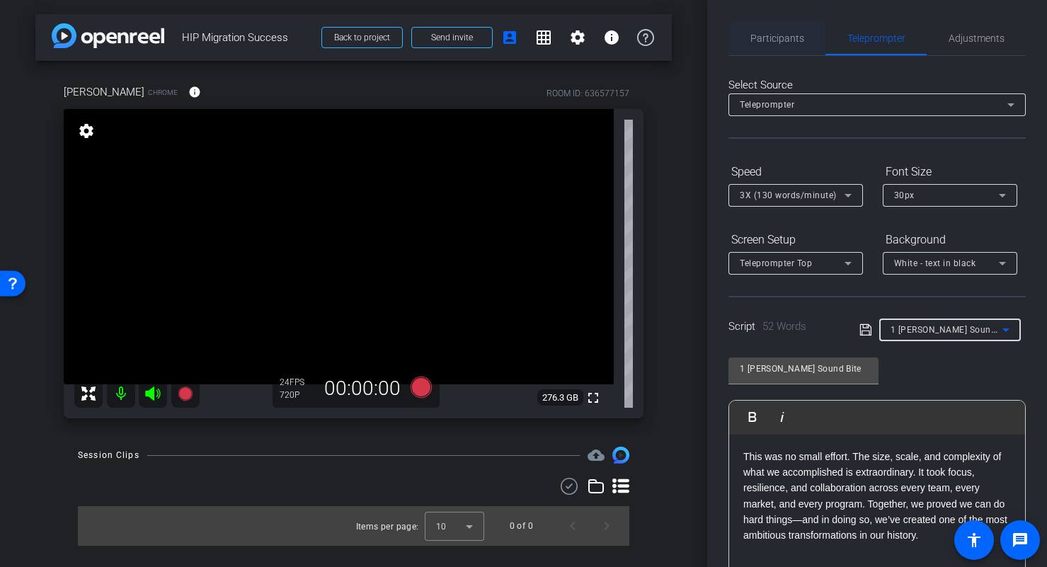
click at [796, 42] on span "Participants" at bounding box center [777, 38] width 54 height 10
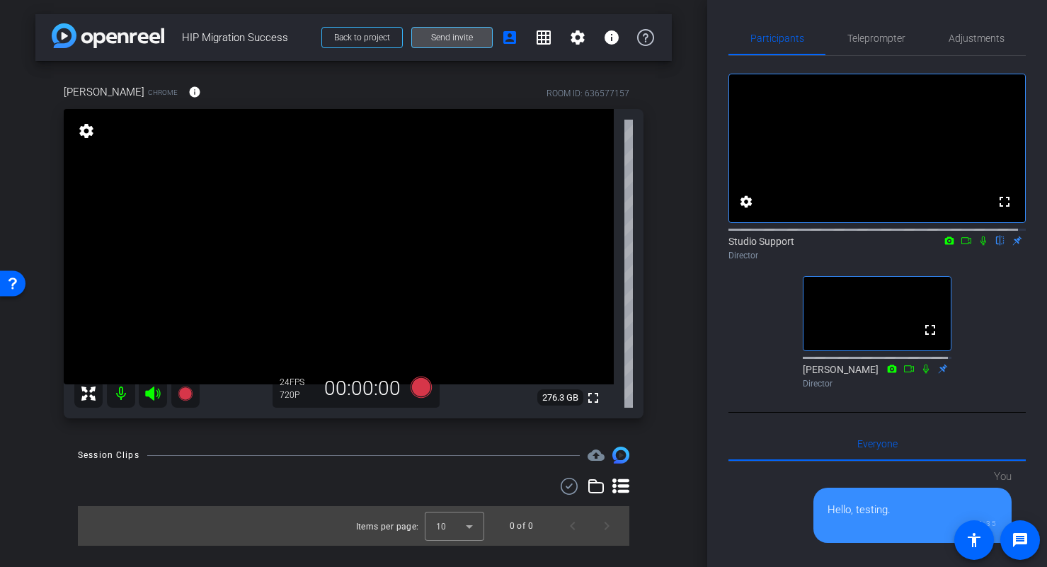
click at [479, 40] on span at bounding box center [452, 38] width 80 height 34
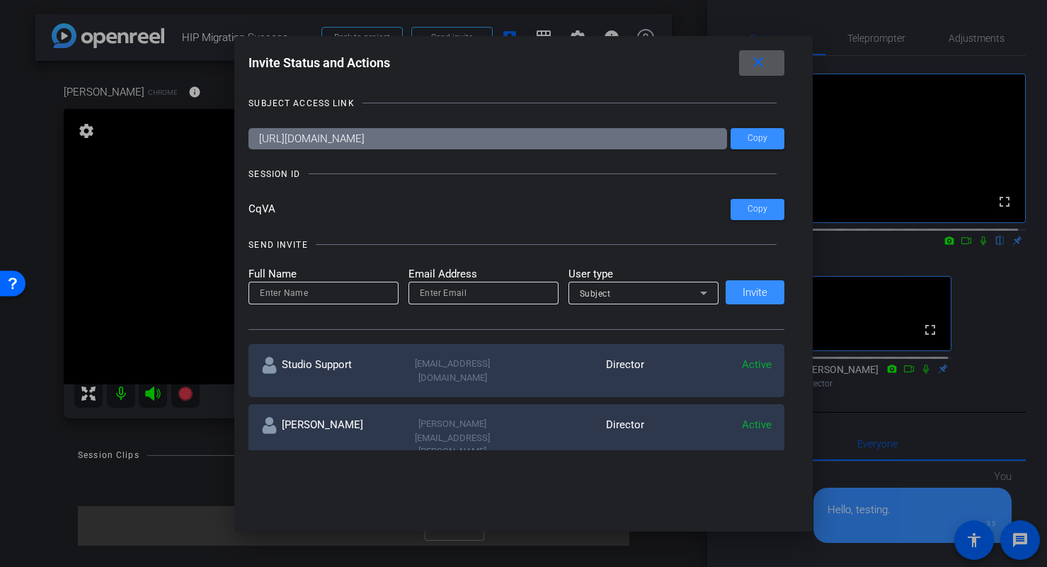
click at [528, 142] on input "https://capture.openreel.com/subject/MODE_OTP?otp=CqVA" at bounding box center [487, 138] width 479 height 21
click at [760, 67] on mat-icon "close" at bounding box center [759, 63] width 18 height 18
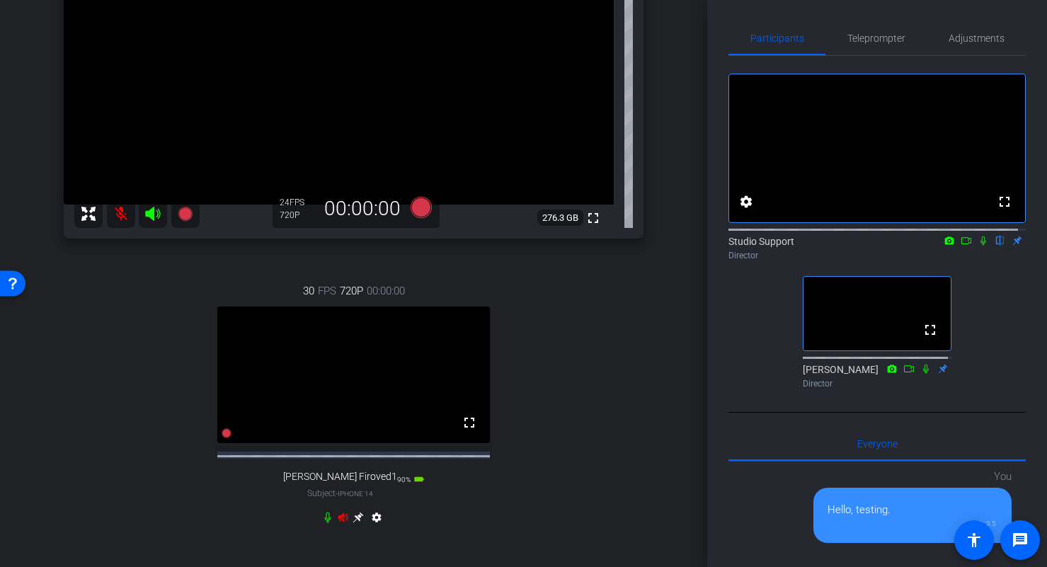
scroll to position [177, 0]
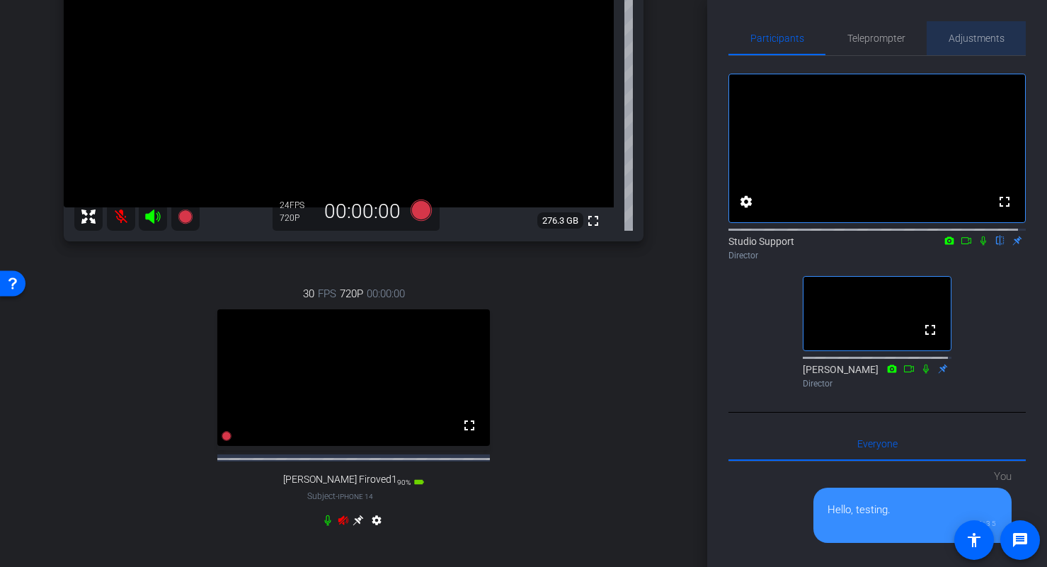
click at [975, 40] on span "Adjustments" at bounding box center [977, 38] width 56 height 10
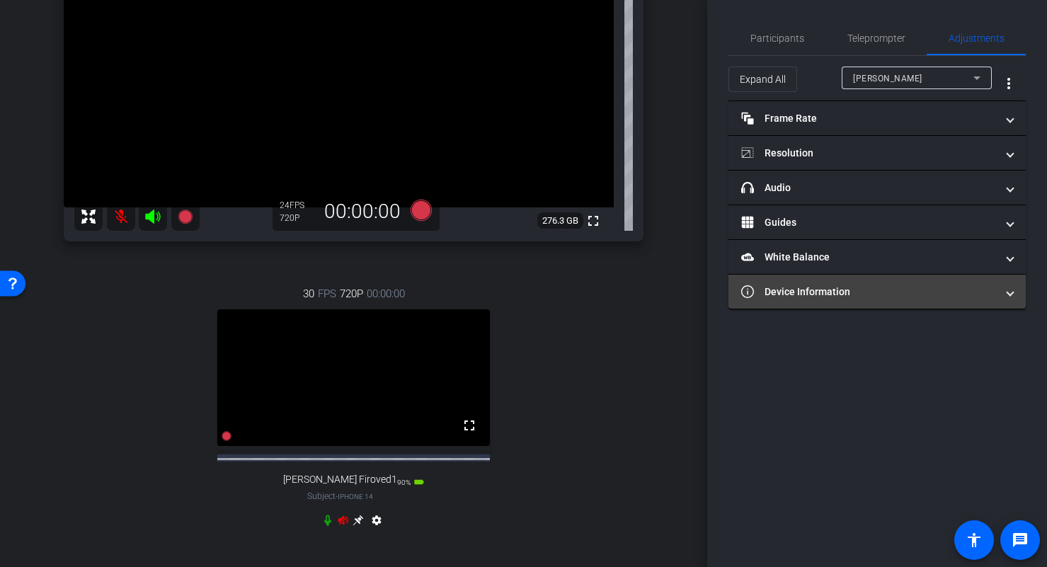
click at [880, 292] on mat-panel-title "Device Information" at bounding box center [868, 292] width 255 height 15
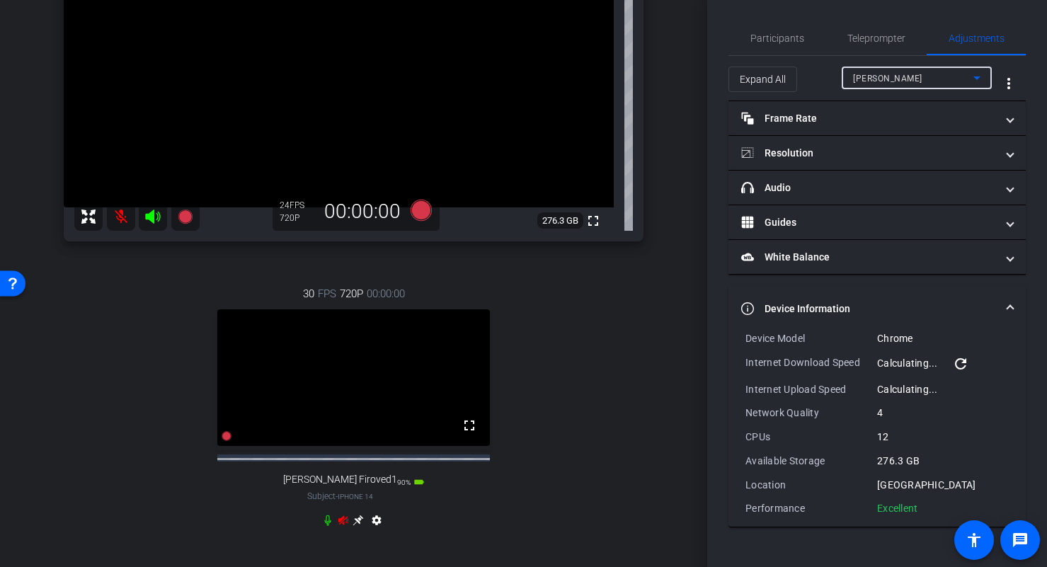
click at [941, 86] on div "Ross Firoved" at bounding box center [913, 78] width 120 height 18
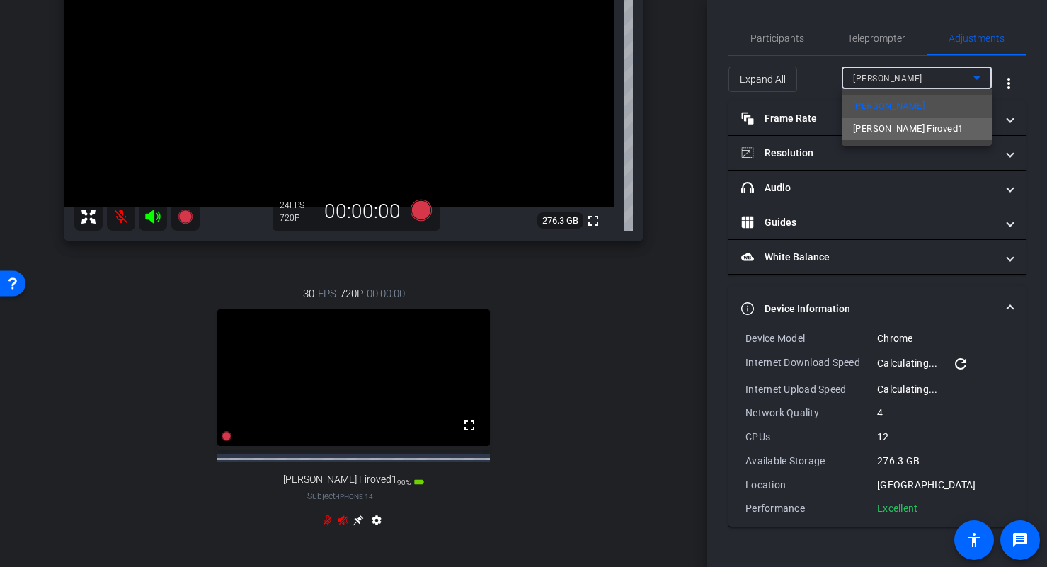
click at [934, 127] on mat-option "Ross Firoved1" at bounding box center [917, 129] width 150 height 23
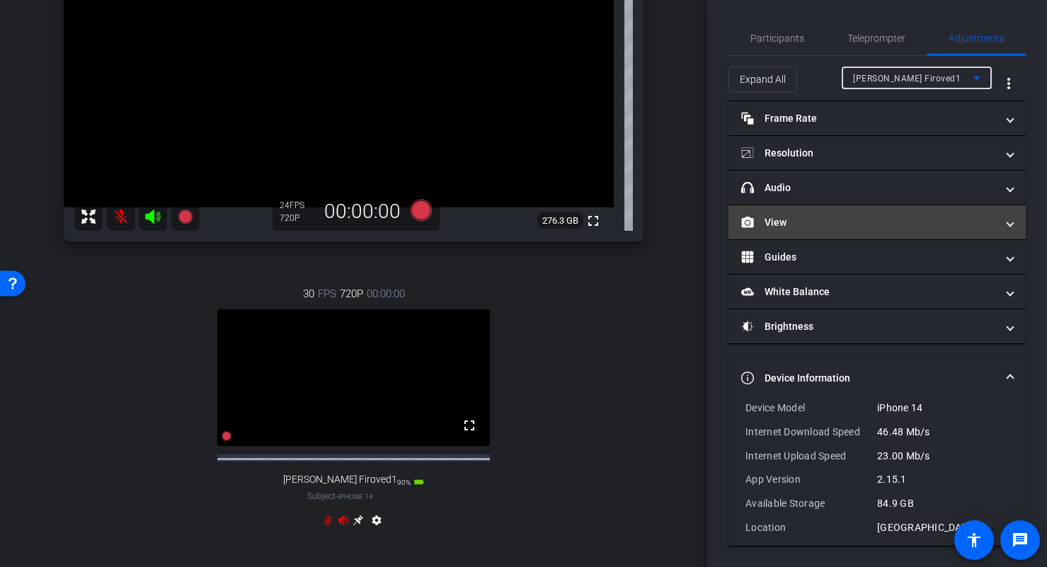
scroll to position [1, 0]
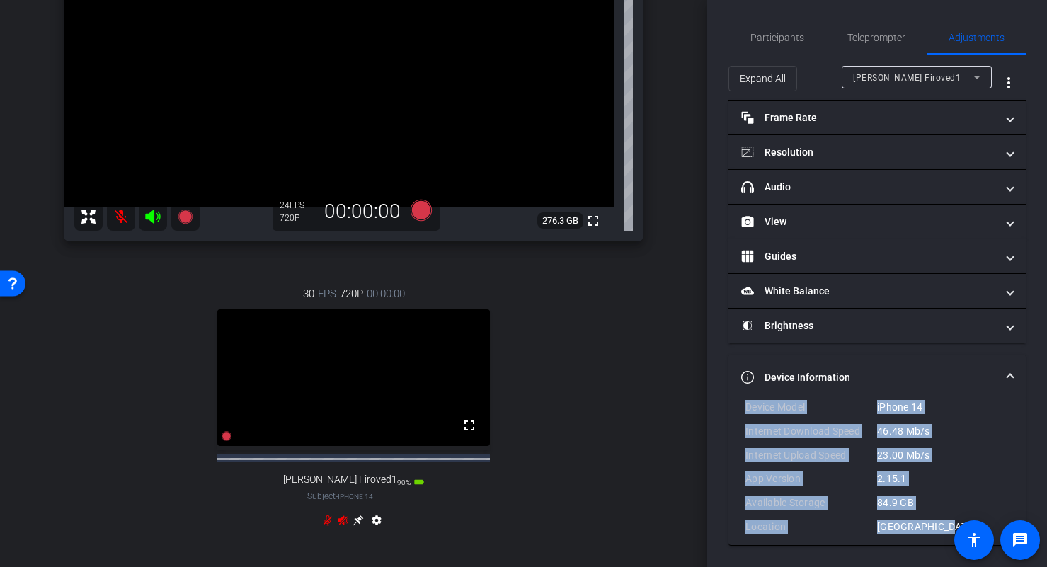
drag, startPoint x: 938, startPoint y: 525, endPoint x: 744, endPoint y: 411, distance: 224.6
click at [744, 411] on div "Device Model iPhone 14 Internet Download Speed 46.48 Mb/s Internet Upload Speed…" at bounding box center [876, 472] width 297 height 145
copy div "Device Model iPhone 14 Internet Download Speed 46.48 Mb/s Internet Upload Speed…"
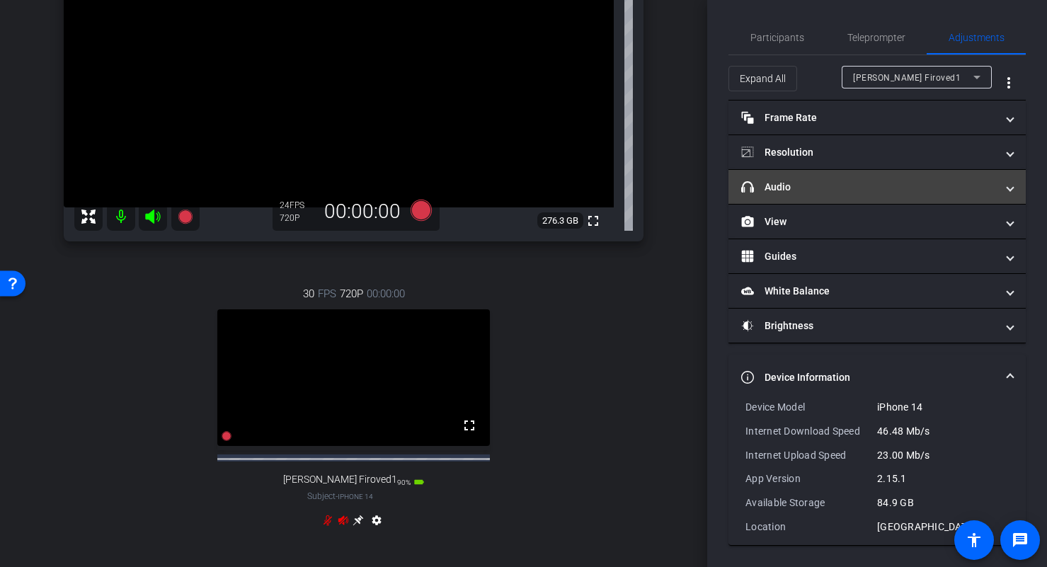
click at [878, 188] on mat-panel-title "headphone icon Audio" at bounding box center [868, 187] width 255 height 15
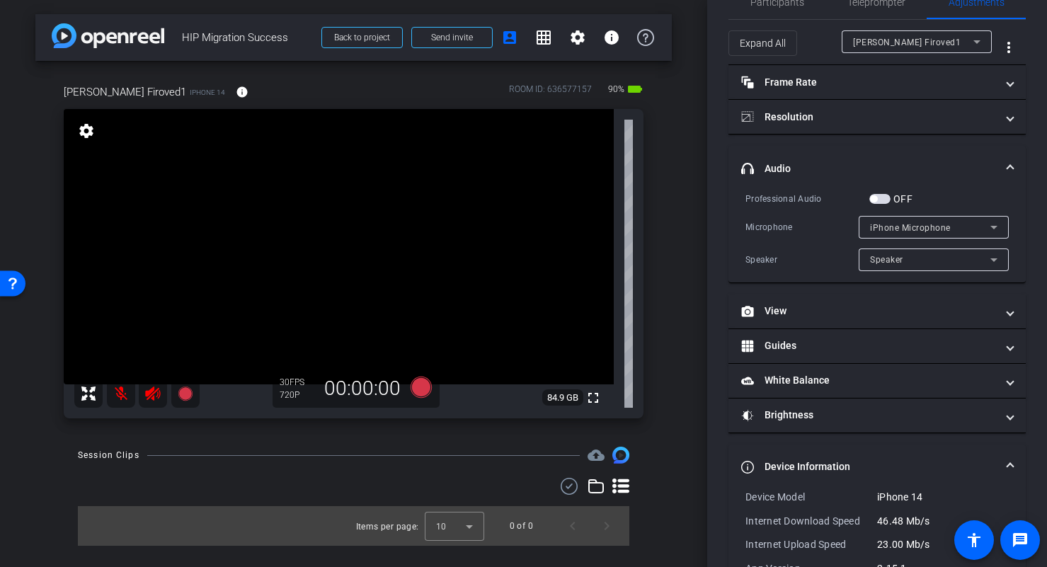
scroll to position [0, 0]
click at [150, 394] on icon at bounding box center [152, 393] width 17 height 17
click at [155, 397] on icon at bounding box center [152, 393] width 17 height 17
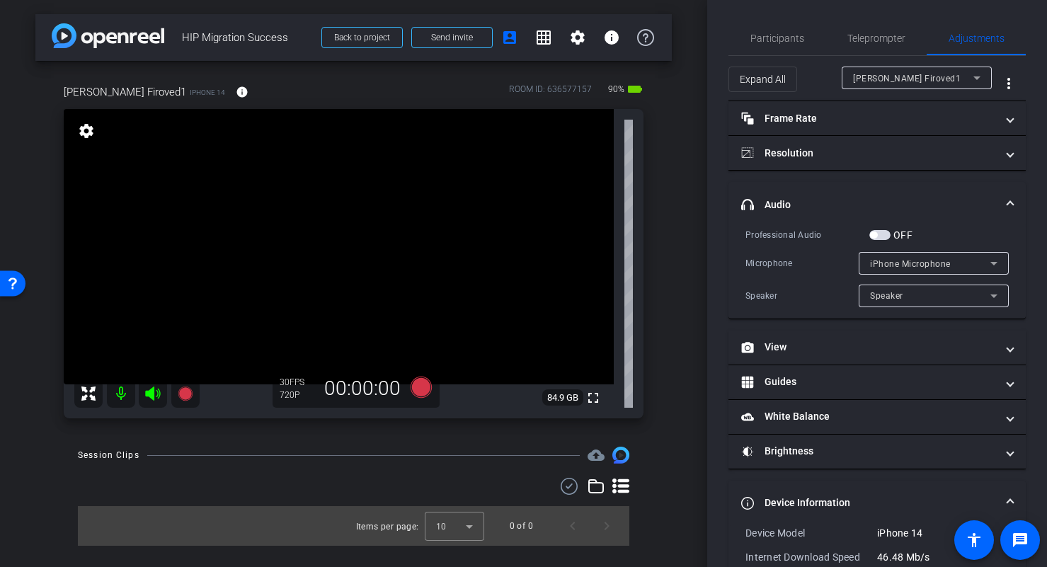
click at [1004, 195] on mat-expansion-panel-header "headphone icon Audio" at bounding box center [876, 204] width 297 height 45
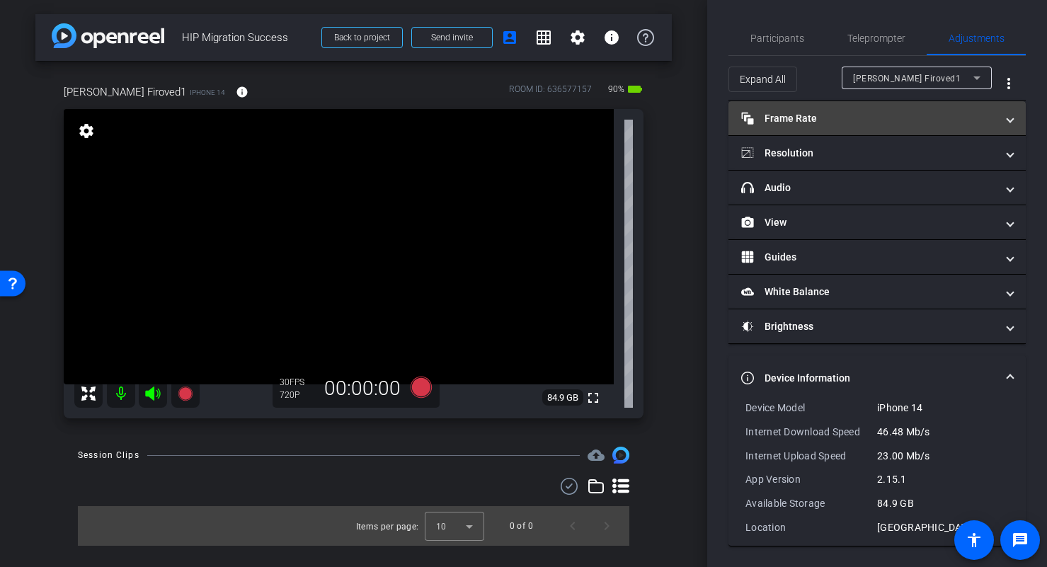
click at [1007, 118] on span at bounding box center [1010, 118] width 6 height 15
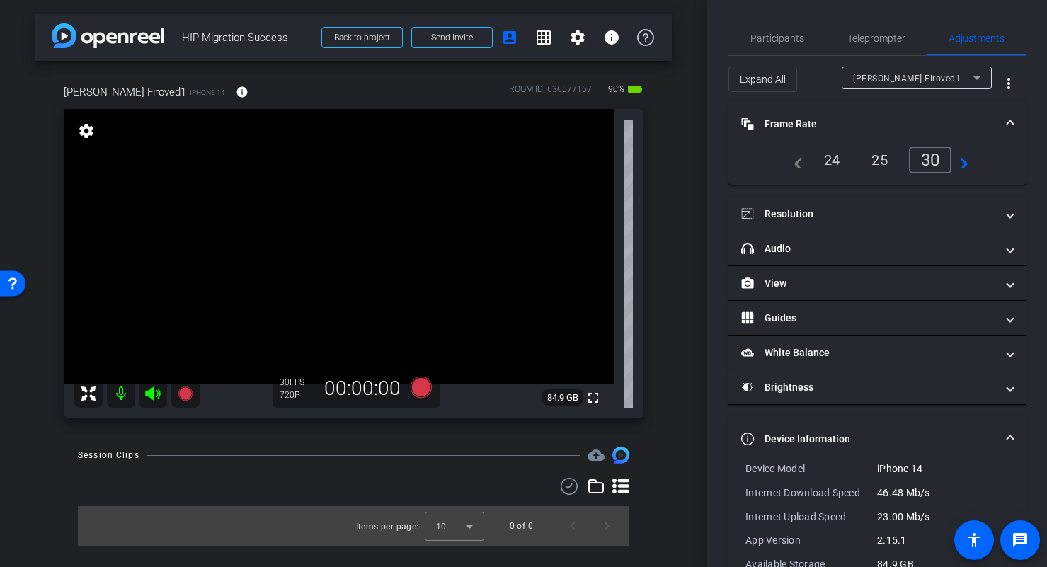
click at [1007, 122] on span at bounding box center [1010, 124] width 6 height 15
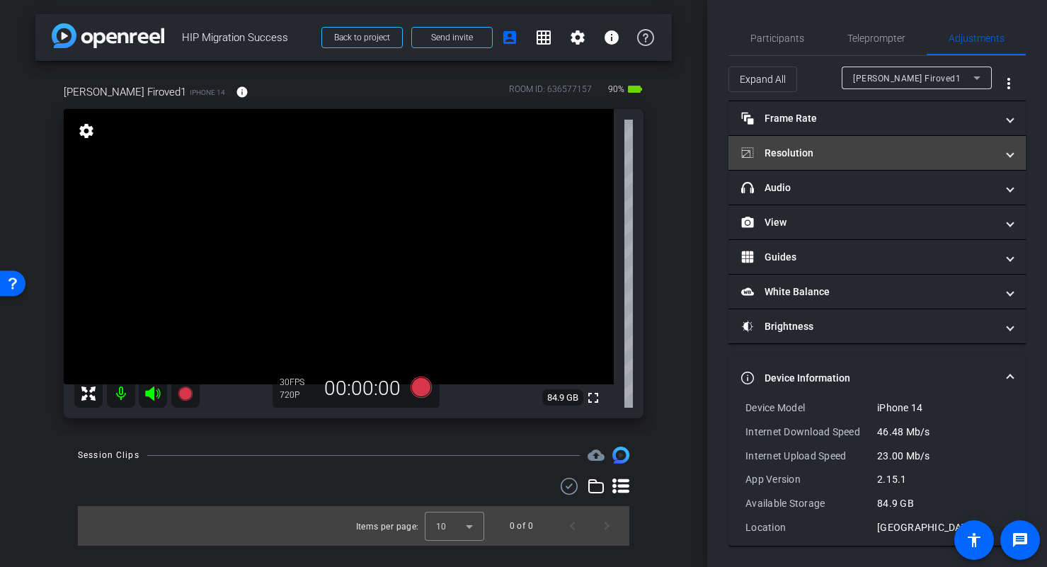
click at [1008, 154] on mat-expansion-panel-header "Resolution" at bounding box center [876, 153] width 297 height 34
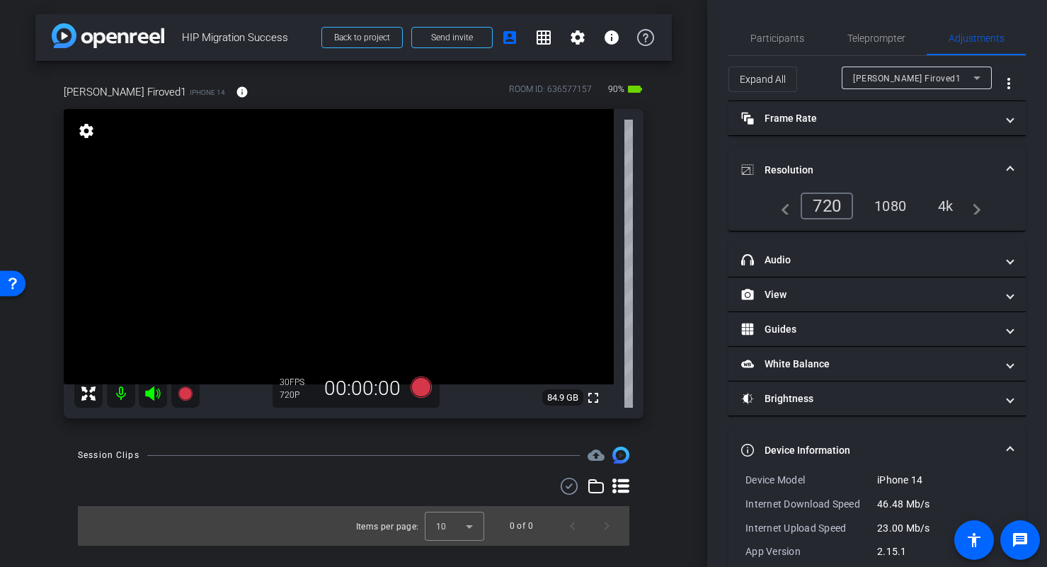
click at [1009, 161] on mat-expansion-panel-header "Resolution" at bounding box center [876, 169] width 297 height 45
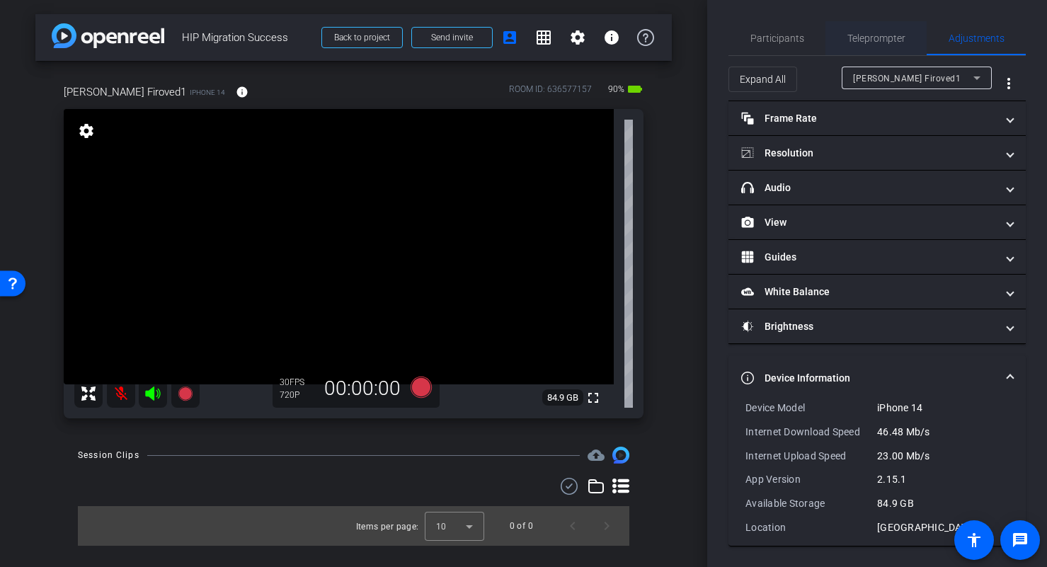
click at [860, 42] on span "Teleprompter" at bounding box center [876, 38] width 58 height 10
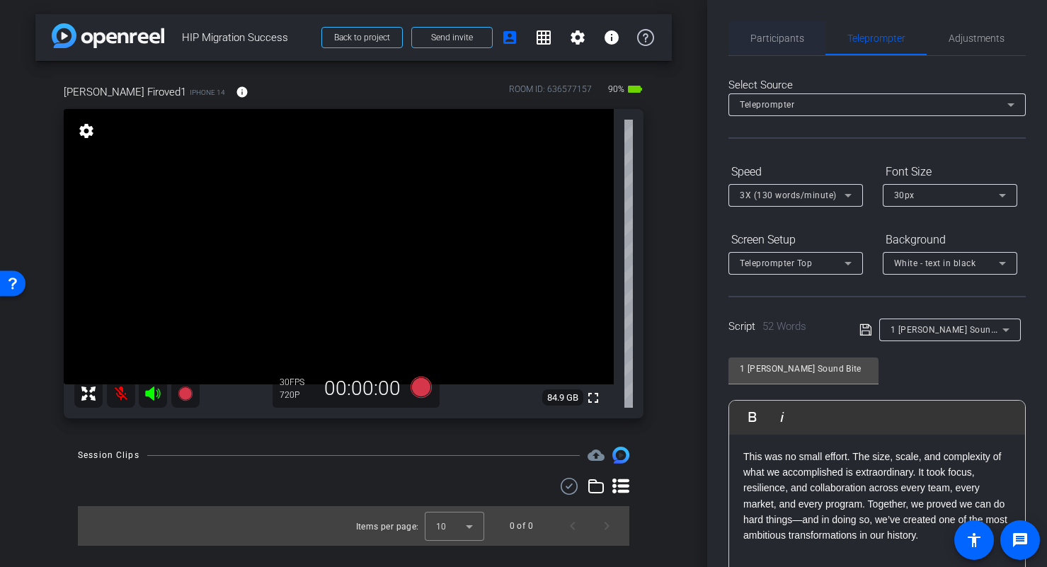
click at [793, 48] on span "Participants" at bounding box center [777, 38] width 54 height 34
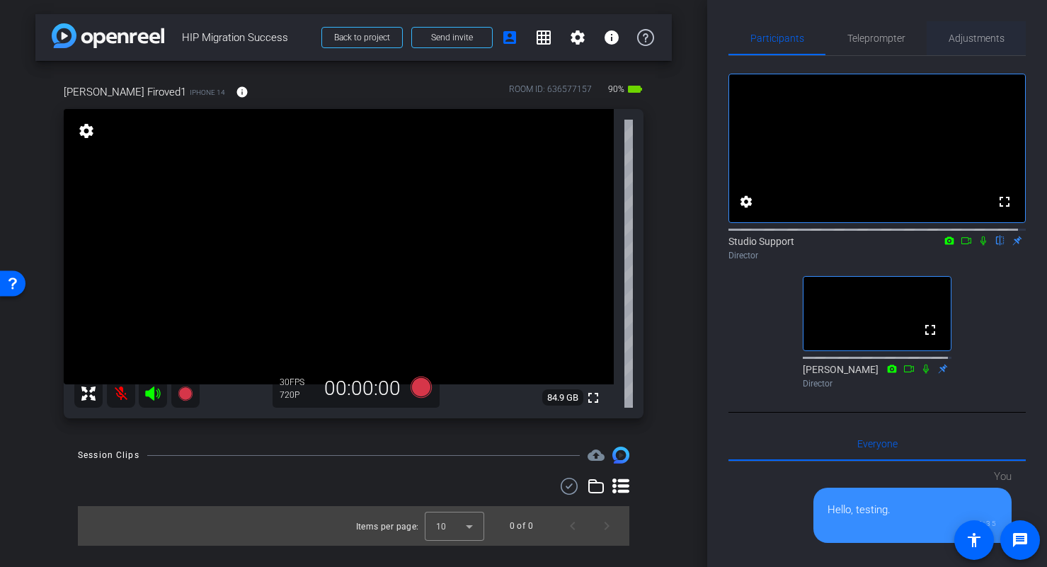
click at [961, 39] on span "Adjustments" at bounding box center [977, 38] width 56 height 10
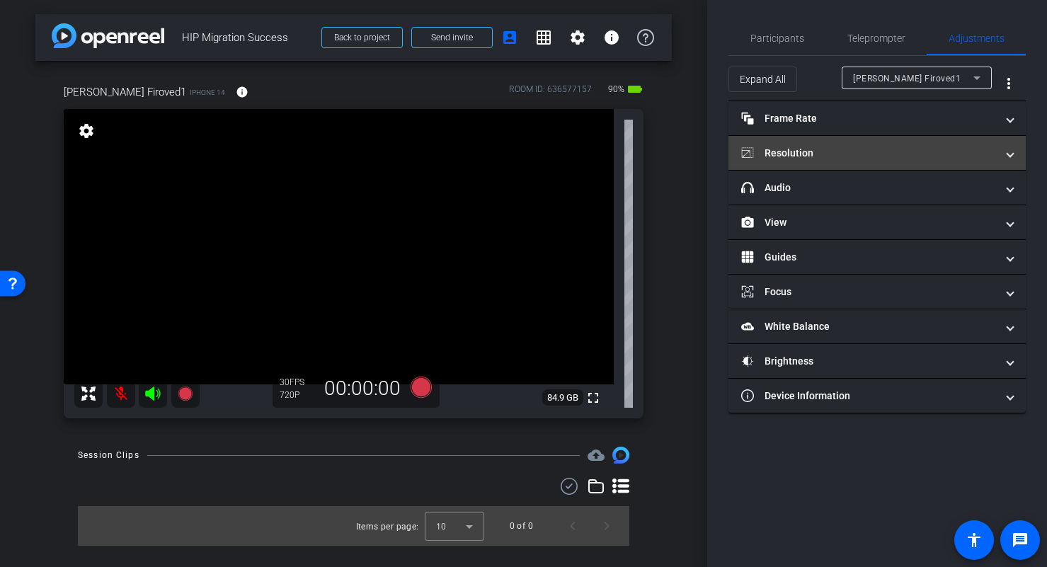
click at [826, 147] on mat-panel-title "Resolution" at bounding box center [868, 153] width 255 height 15
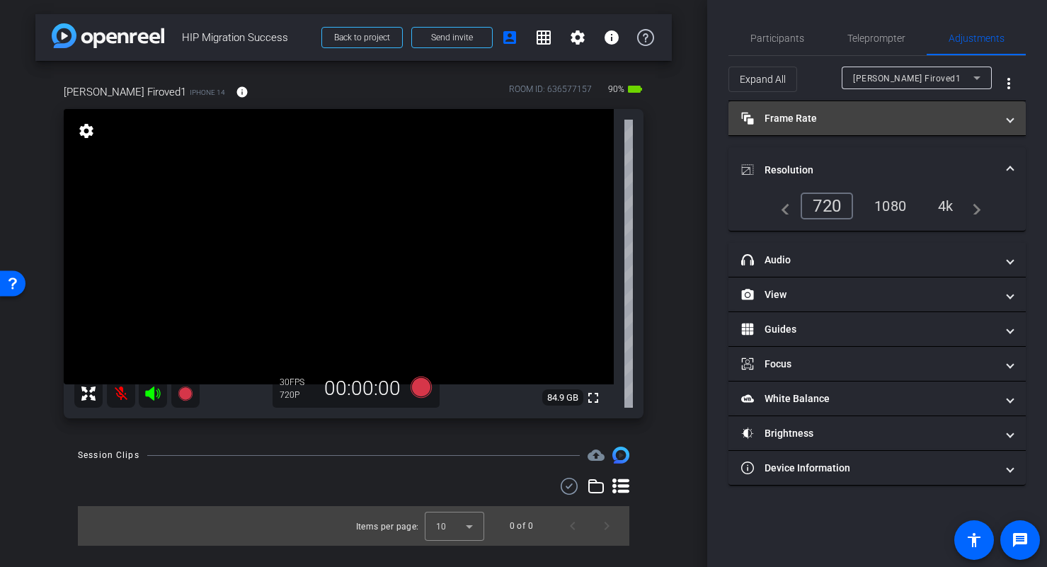
click at [1009, 113] on span at bounding box center [1010, 118] width 6 height 15
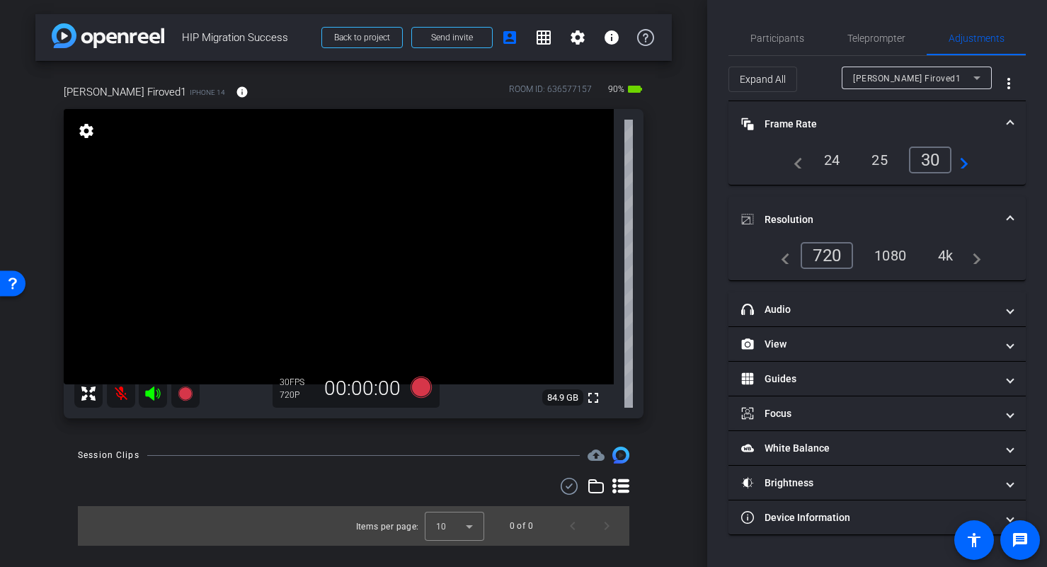
click at [975, 258] on mat-icon "navigate_next" at bounding box center [972, 255] width 17 height 17
click at [944, 258] on div "4k" at bounding box center [945, 255] width 37 height 24
click at [949, 251] on div "4k" at bounding box center [942, 255] width 42 height 27
click at [963, 164] on mat-icon "navigate_next" at bounding box center [959, 159] width 17 height 17
click at [797, 164] on mat-icon "navigate_before" at bounding box center [794, 159] width 17 height 17
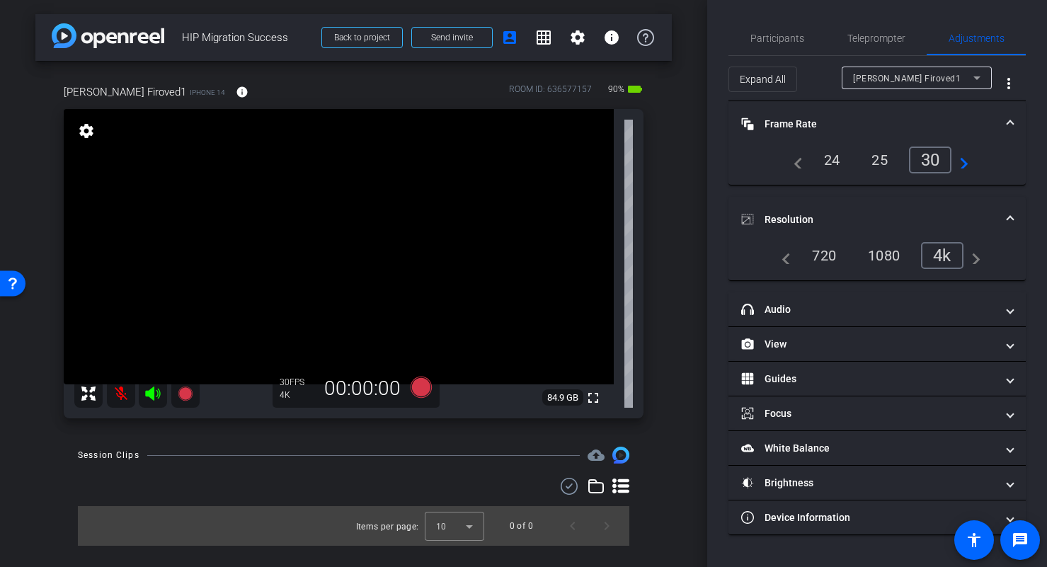
click at [1011, 121] on span at bounding box center [1010, 124] width 6 height 15
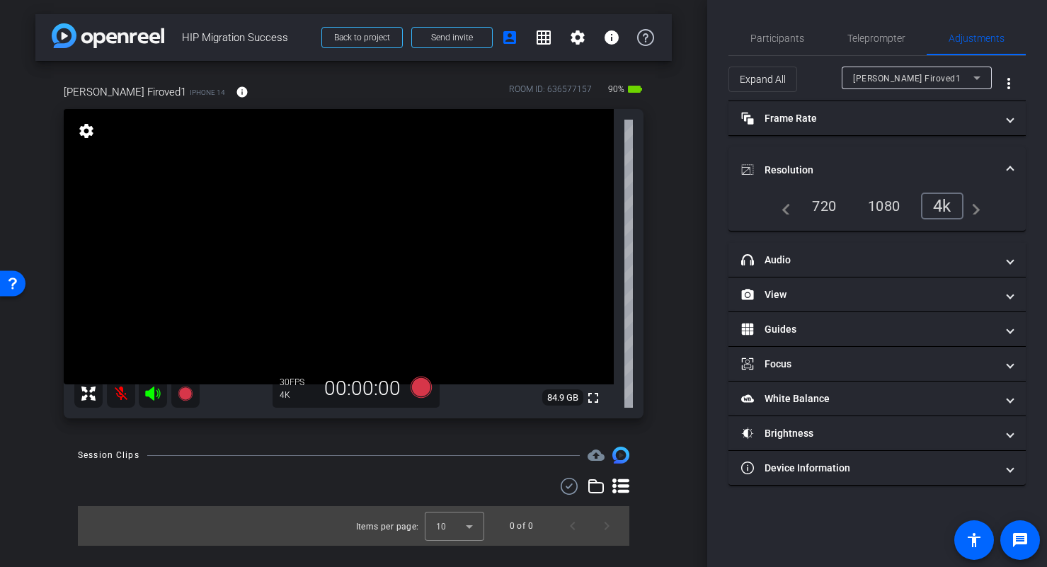
click at [1009, 161] on mat-expansion-panel-header "Resolution" at bounding box center [876, 169] width 297 height 45
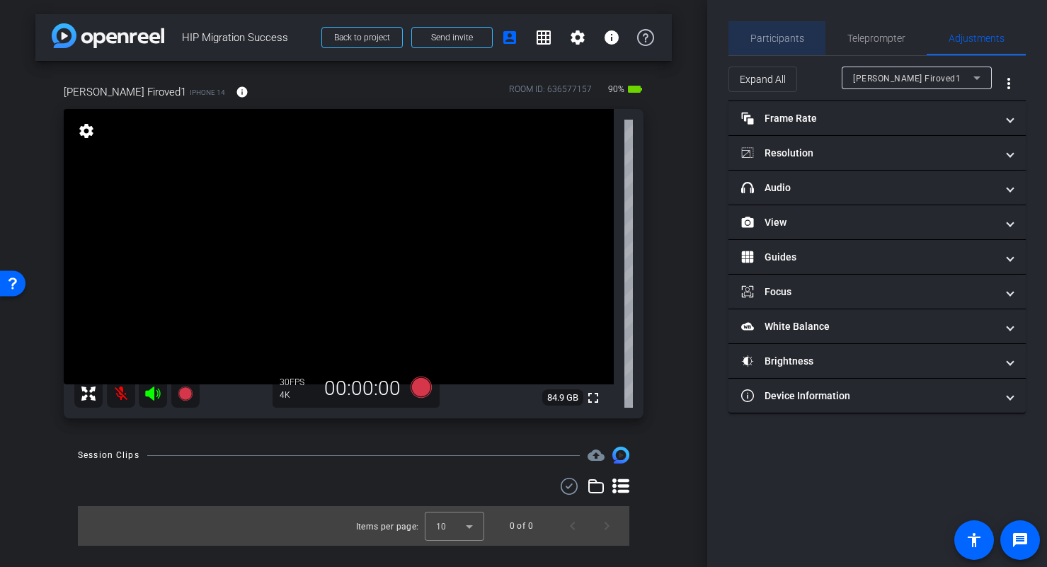
click at [779, 35] on span "Participants" at bounding box center [777, 38] width 54 height 10
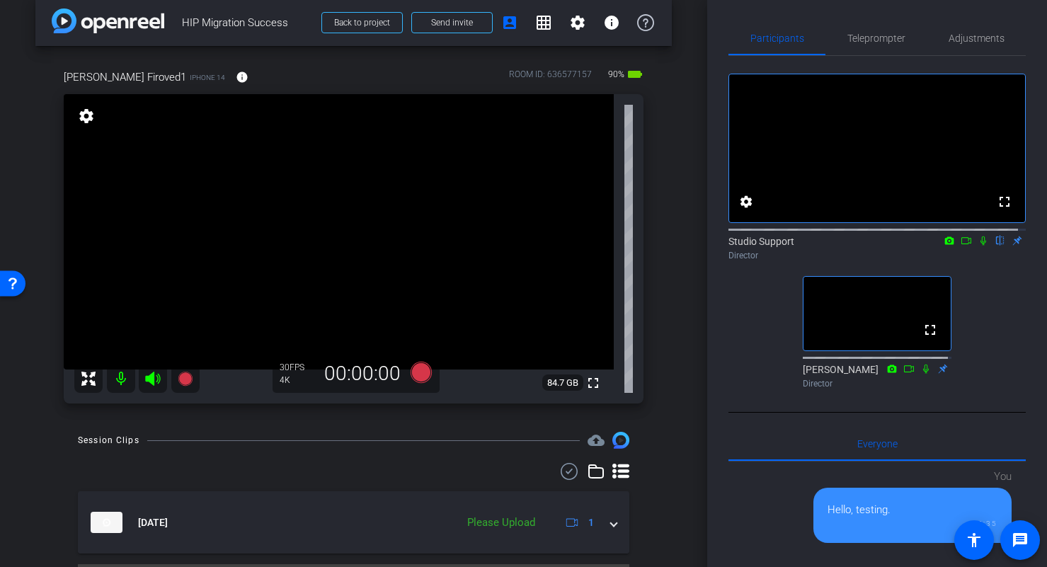
scroll to position [18, 0]
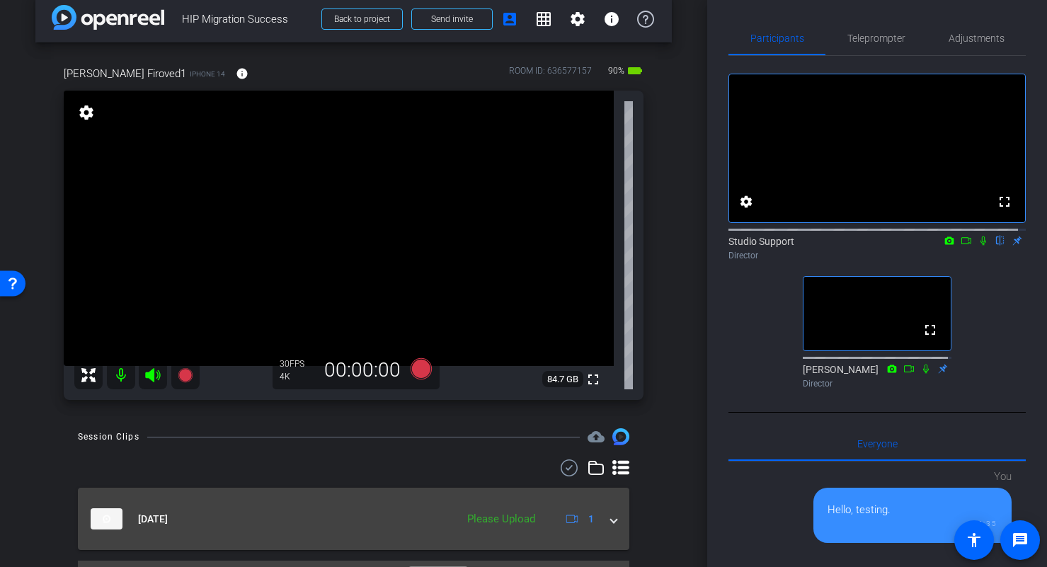
click at [611, 520] on span at bounding box center [614, 519] width 6 height 15
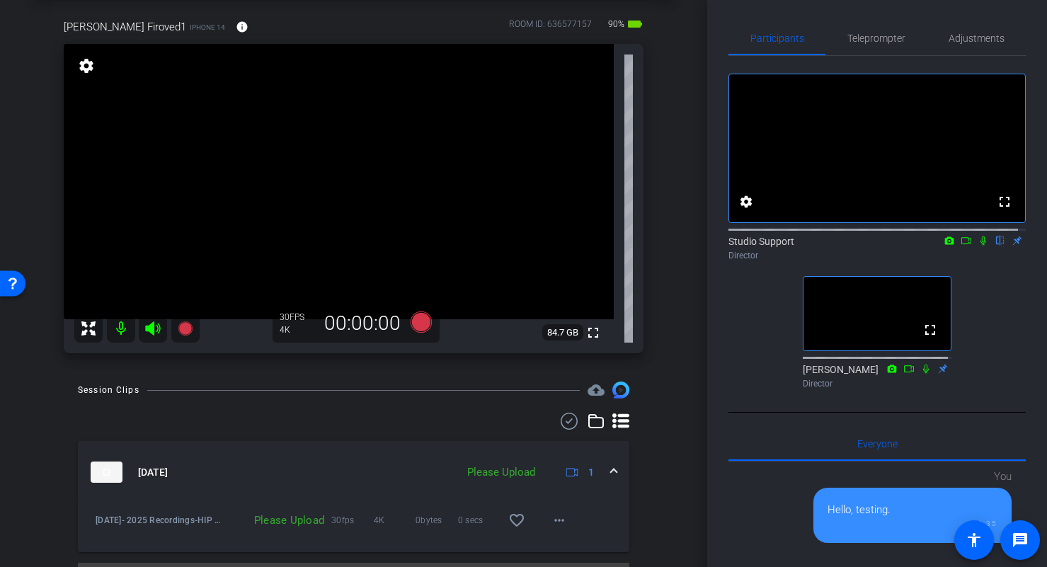
scroll to position [66, 0]
click at [561, 517] on span at bounding box center [559, 520] width 34 height 34
click at [571, 456] on span "Upload" at bounding box center [574, 455] width 57 height 17
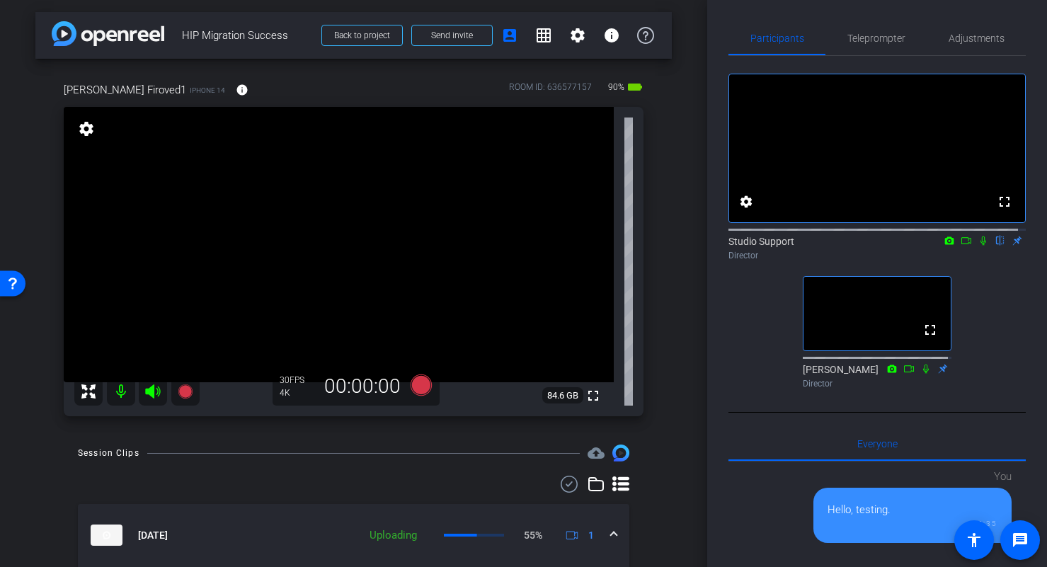
scroll to position [0, 0]
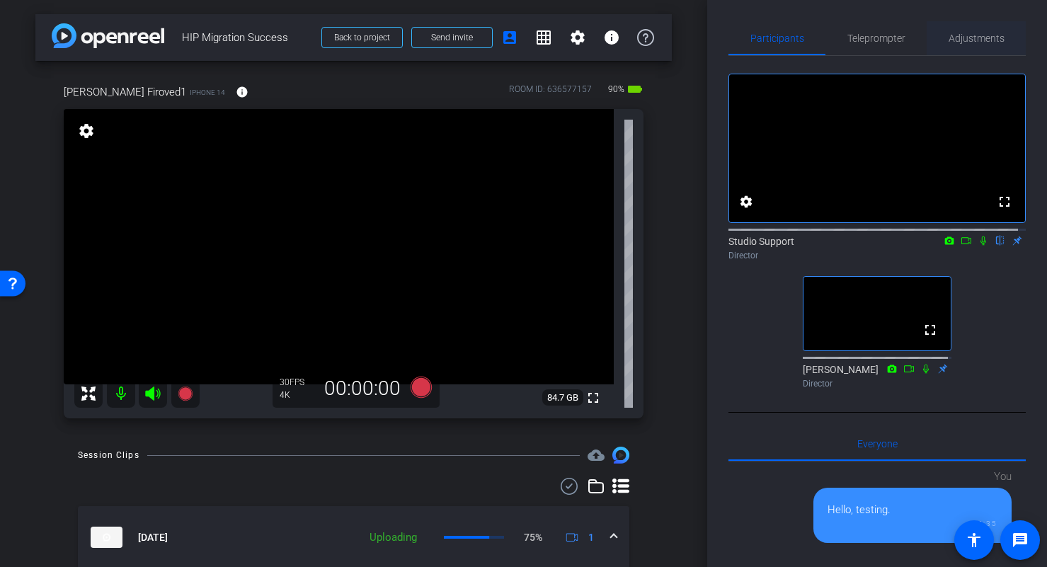
click at [975, 36] on span "Adjustments" at bounding box center [977, 38] width 56 height 10
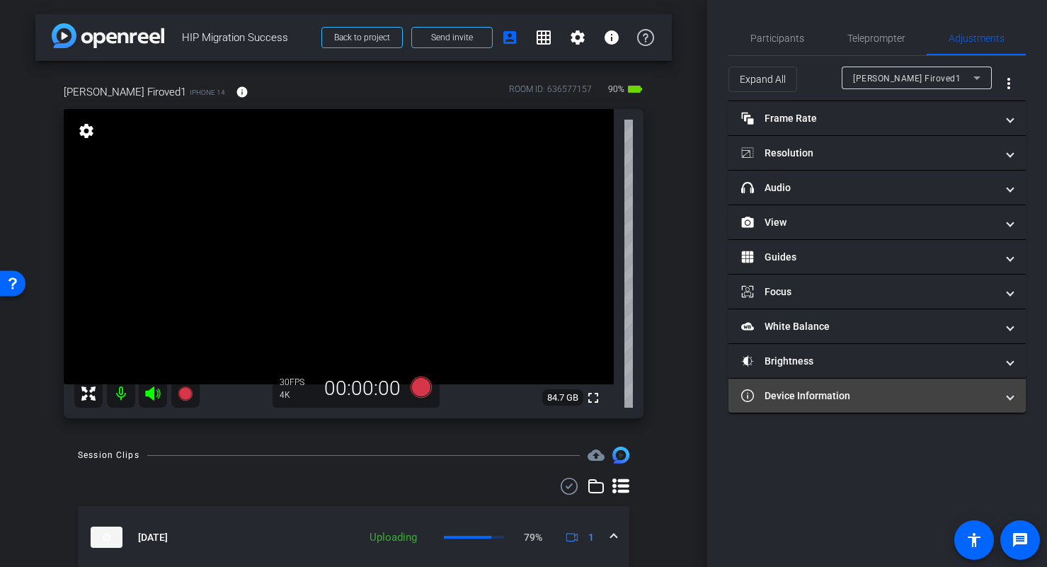
click at [824, 406] on mat-expansion-panel-header "Device Information" at bounding box center [876, 396] width 297 height 34
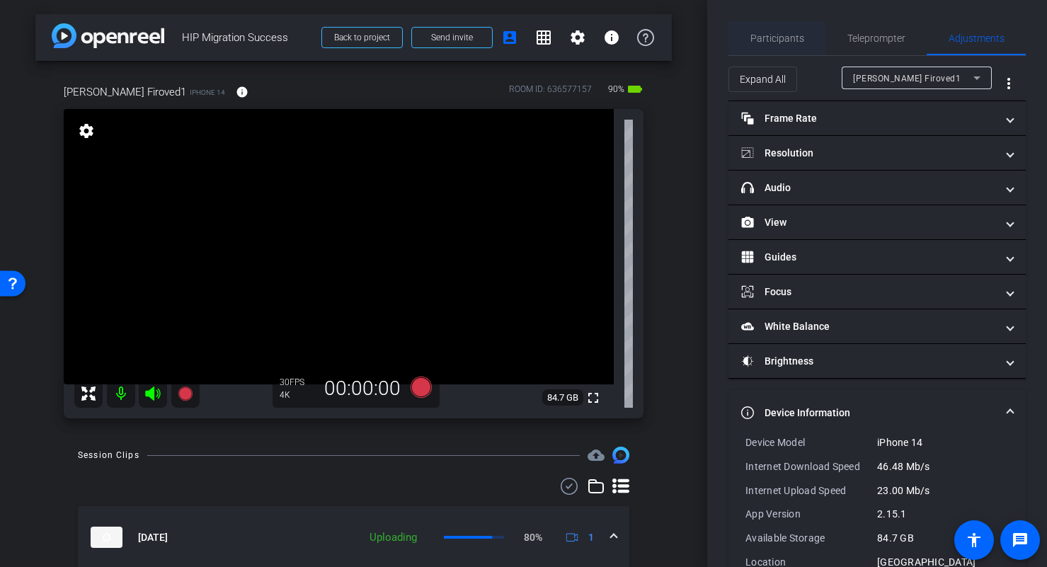
click at [781, 42] on span "Participants" at bounding box center [777, 38] width 54 height 10
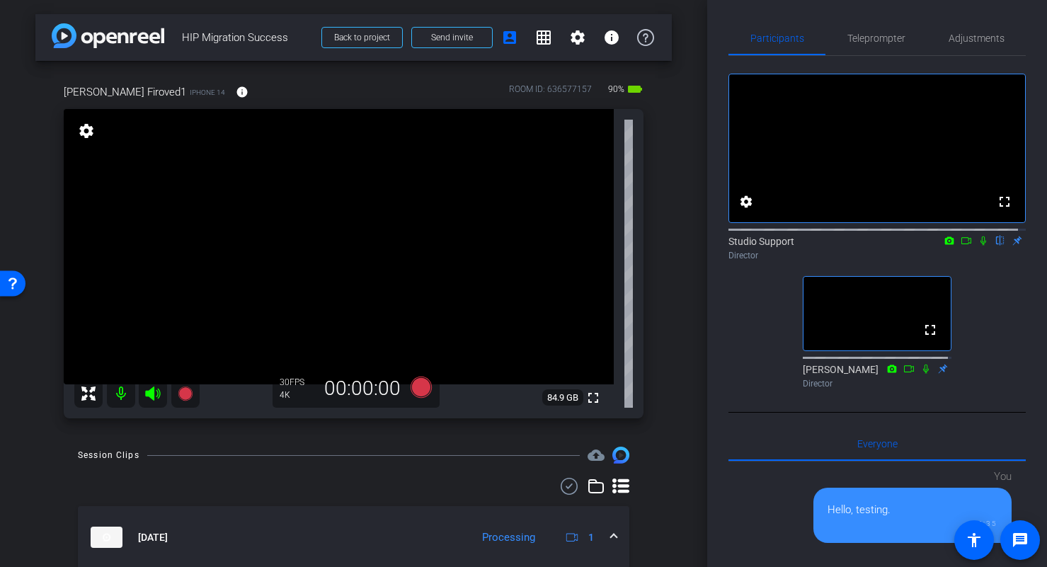
click at [316, 211] on video at bounding box center [339, 246] width 550 height 275
click at [344, 218] on video at bounding box center [339, 246] width 550 height 275
click at [305, 219] on video at bounding box center [339, 246] width 550 height 275
click at [314, 197] on video at bounding box center [339, 246] width 550 height 275
click at [408, 219] on video at bounding box center [339, 246] width 550 height 275
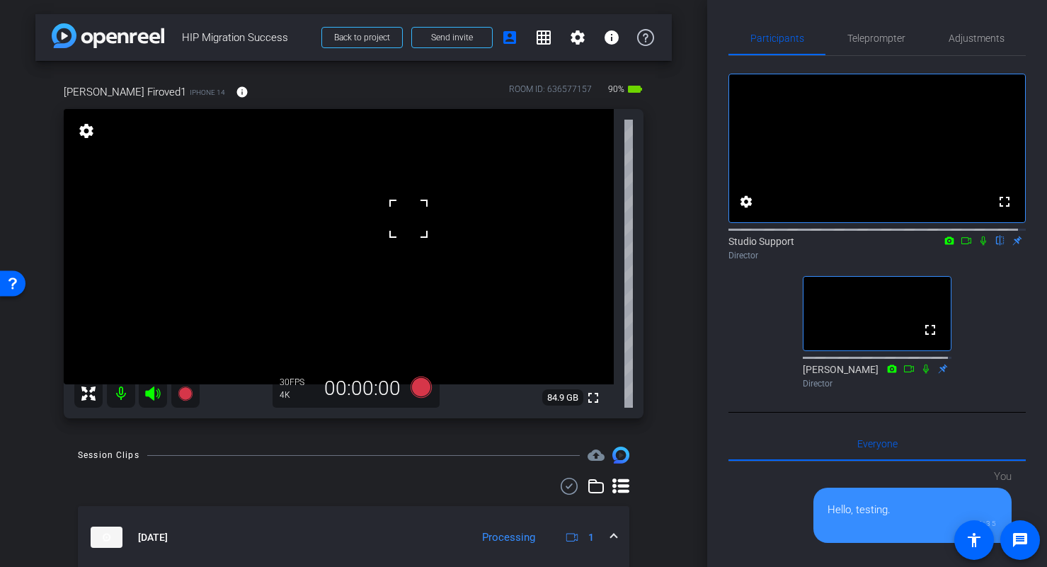
click at [396, 214] on div at bounding box center [408, 218] width 35 height 35
click at [972, 37] on span "Adjustments" at bounding box center [977, 38] width 56 height 10
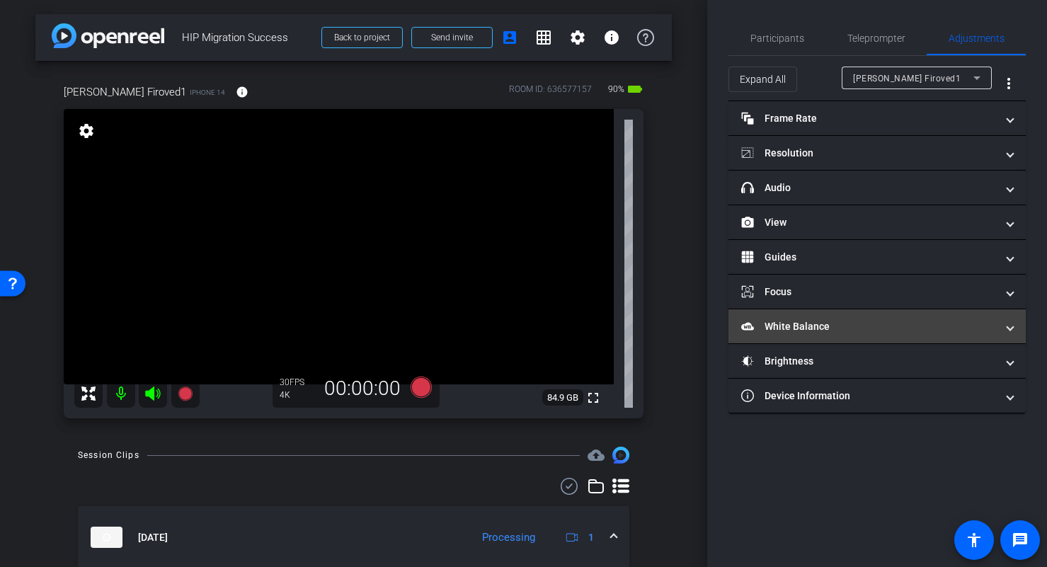
click at [839, 325] on mat-panel-title "White Balance White Balance" at bounding box center [868, 326] width 255 height 15
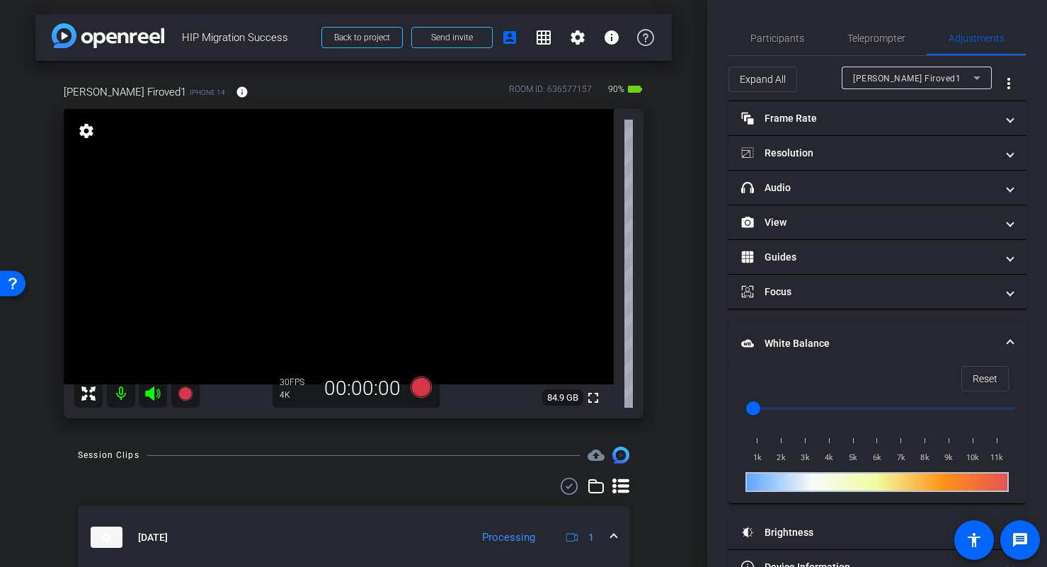
click at [1005, 335] on mat-expansion-panel-header "White Balance White Balance" at bounding box center [876, 343] width 297 height 45
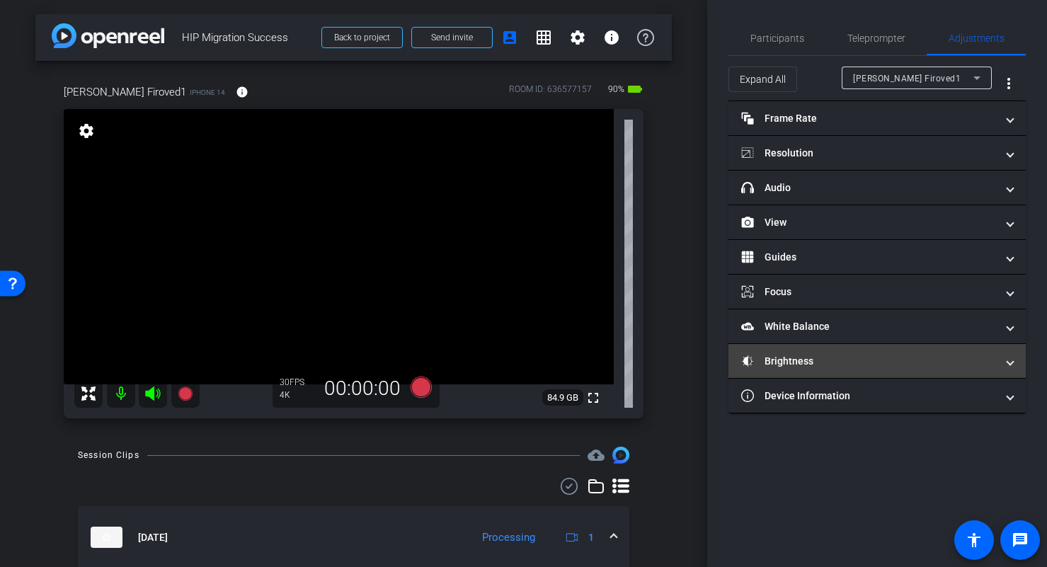
click at [1014, 360] on mat-expansion-panel-header "Brightness" at bounding box center [876, 361] width 297 height 34
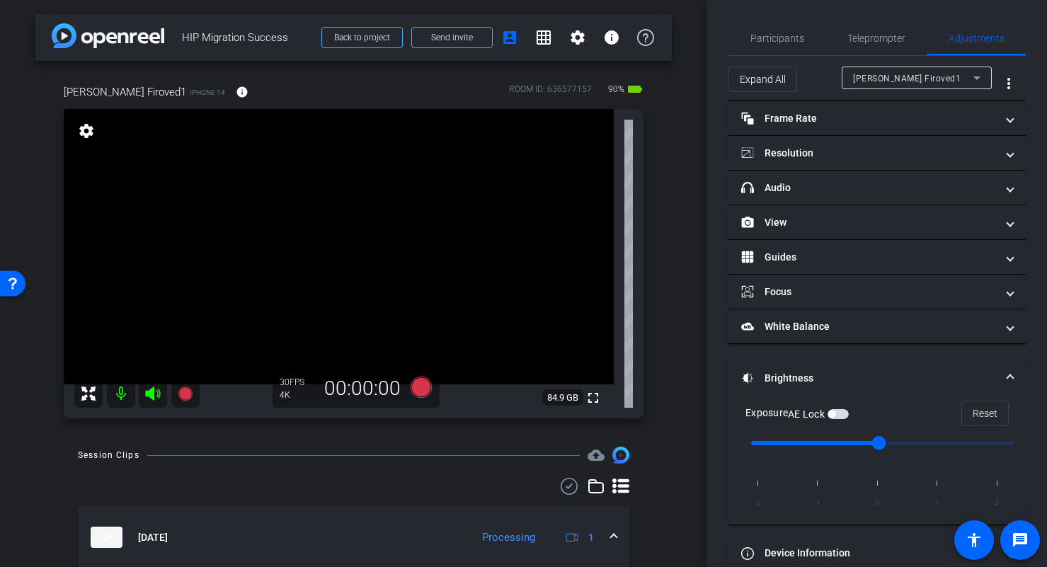
click at [1007, 371] on span at bounding box center [1010, 378] width 6 height 15
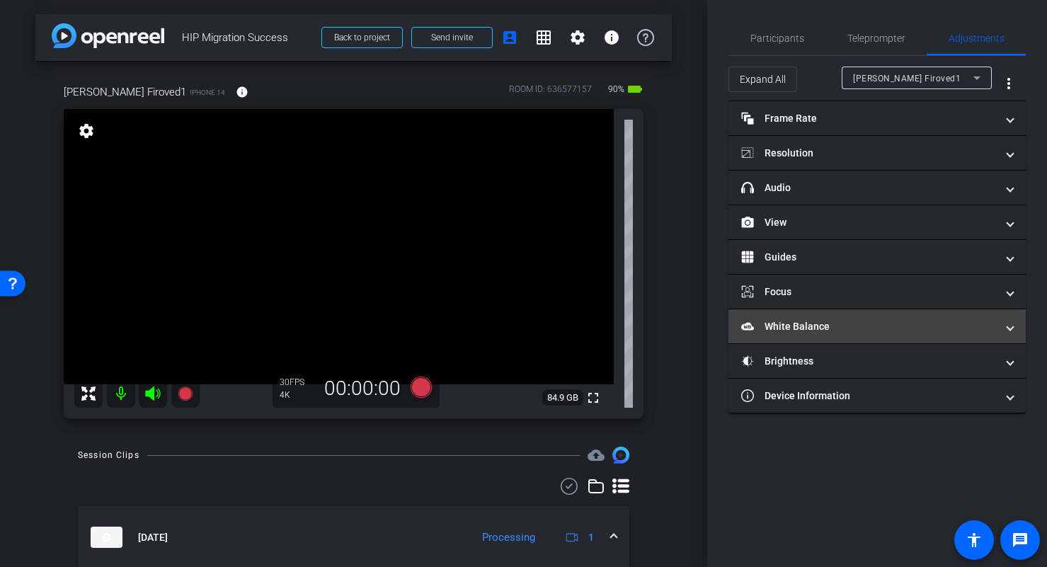
click at [1010, 331] on span at bounding box center [1010, 326] width 6 height 15
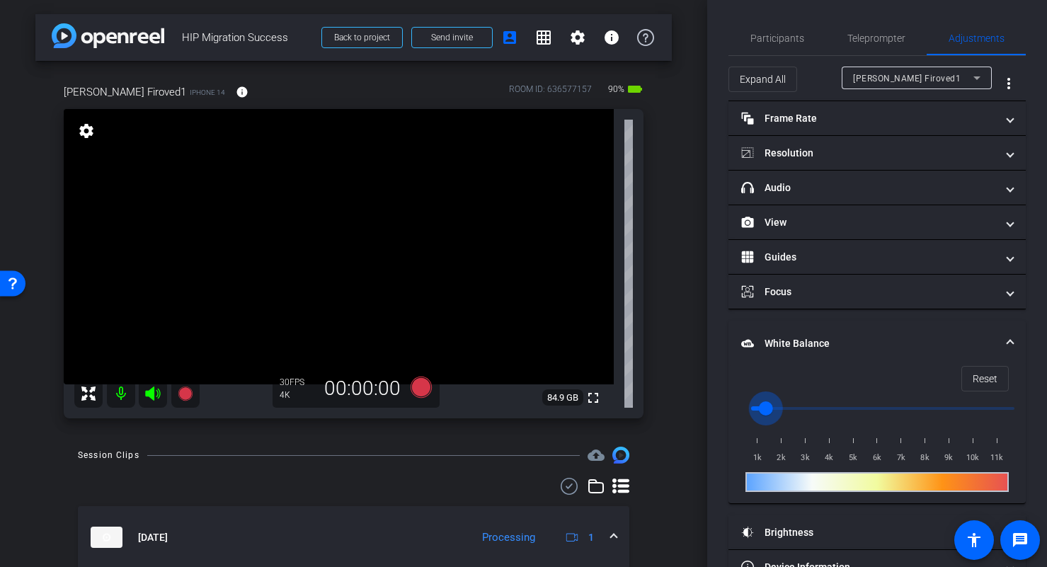
drag, startPoint x: 752, startPoint y: 406, endPoint x: 767, endPoint y: 408, distance: 14.3
click at [767, 408] on input "range" at bounding box center [882, 408] width 293 height 31
drag, startPoint x: 767, startPoint y: 408, endPoint x: 755, endPoint y: 405, distance: 12.5
click at [755, 405] on input "range" at bounding box center [882, 408] width 293 height 31
click at [982, 376] on span "Reset" at bounding box center [985, 378] width 25 height 27
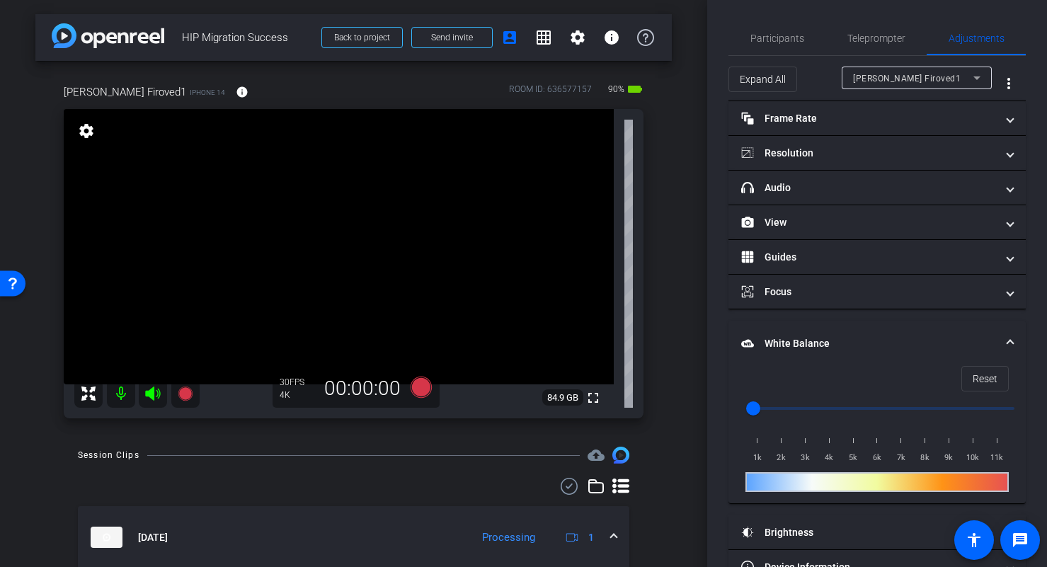
click at [878, 407] on input "range" at bounding box center [882, 408] width 293 height 31
drag, startPoint x: 878, startPoint y: 407, endPoint x: 864, endPoint y: 406, distance: 14.9
click at [864, 406] on input "range" at bounding box center [882, 408] width 293 height 31
drag, startPoint x: 862, startPoint y: 406, endPoint x: 852, endPoint y: 406, distance: 10.6
click at [852, 406] on input "range" at bounding box center [882, 408] width 293 height 31
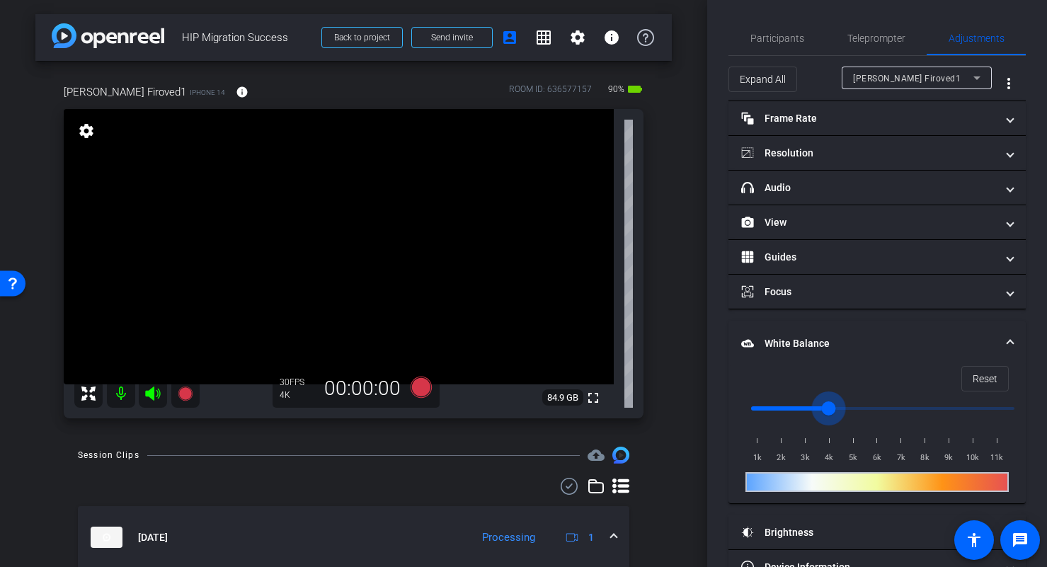
drag, startPoint x: 852, startPoint y: 406, endPoint x: 821, endPoint y: 407, distance: 30.4
click at [821, 407] on input "range" at bounding box center [882, 408] width 293 height 31
drag, startPoint x: 815, startPoint y: 408, endPoint x: 803, endPoint y: 407, distance: 12.8
click at [803, 407] on input "range" at bounding box center [882, 408] width 293 height 31
drag, startPoint x: 803, startPoint y: 408, endPoint x: 812, endPoint y: 409, distance: 8.6
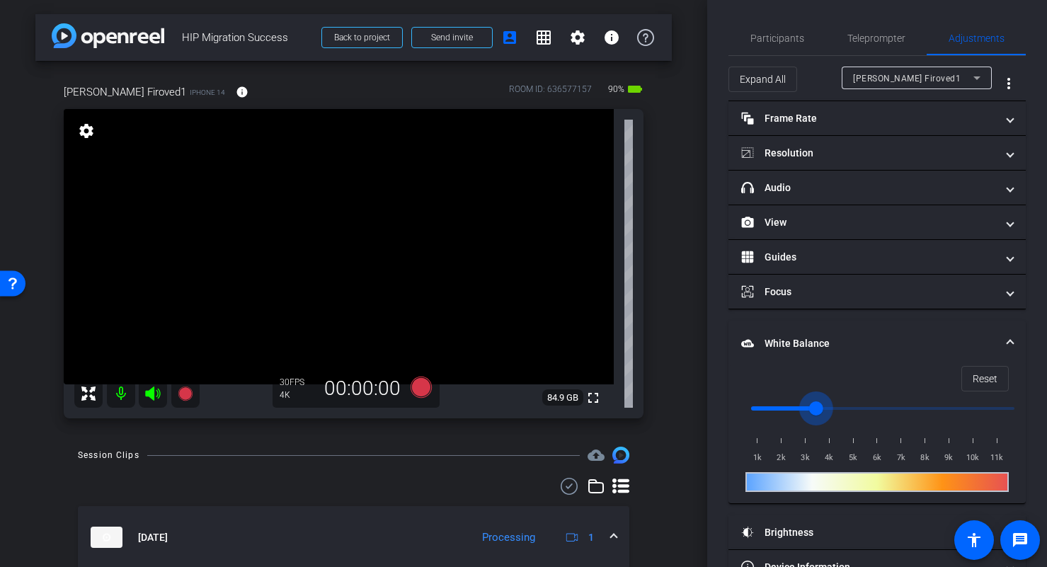
type input "3500"
click at [812, 409] on input "range" at bounding box center [882, 408] width 293 height 31
click at [403, 202] on video at bounding box center [339, 246] width 550 height 275
click at [1007, 343] on span at bounding box center [1010, 343] width 6 height 15
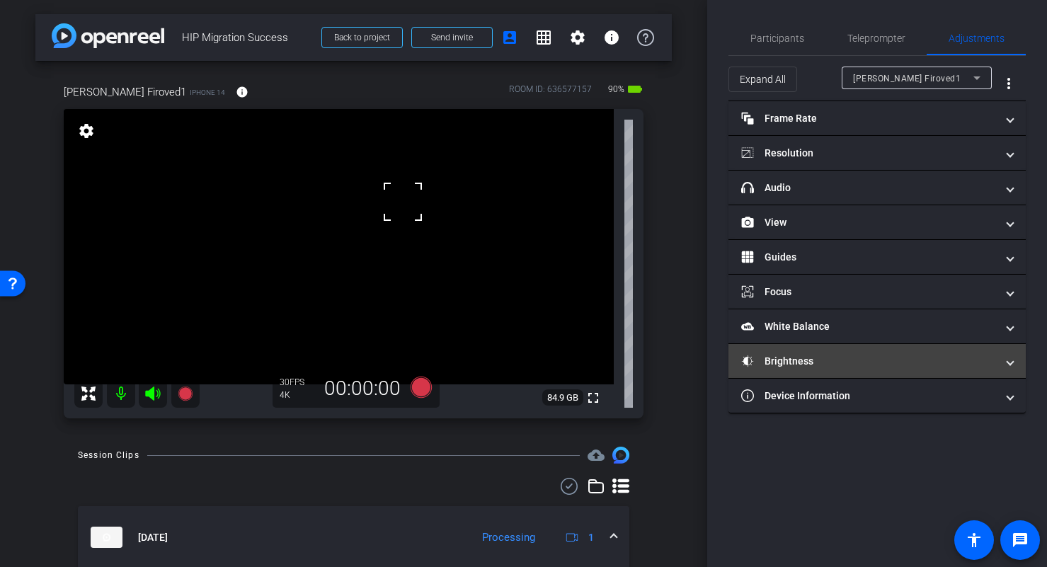
click at [974, 365] on mat-panel-title "Brightness" at bounding box center [868, 361] width 255 height 15
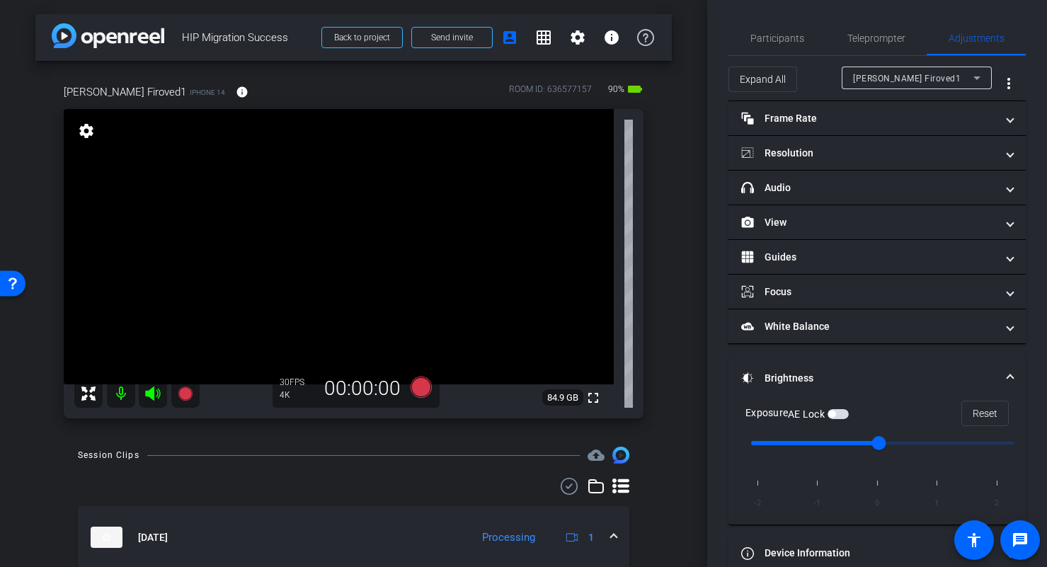
click at [389, 214] on video at bounding box center [339, 246] width 550 height 275
click at [888, 447] on input "range" at bounding box center [882, 443] width 293 height 31
click at [778, 38] on span "Participants" at bounding box center [777, 38] width 54 height 10
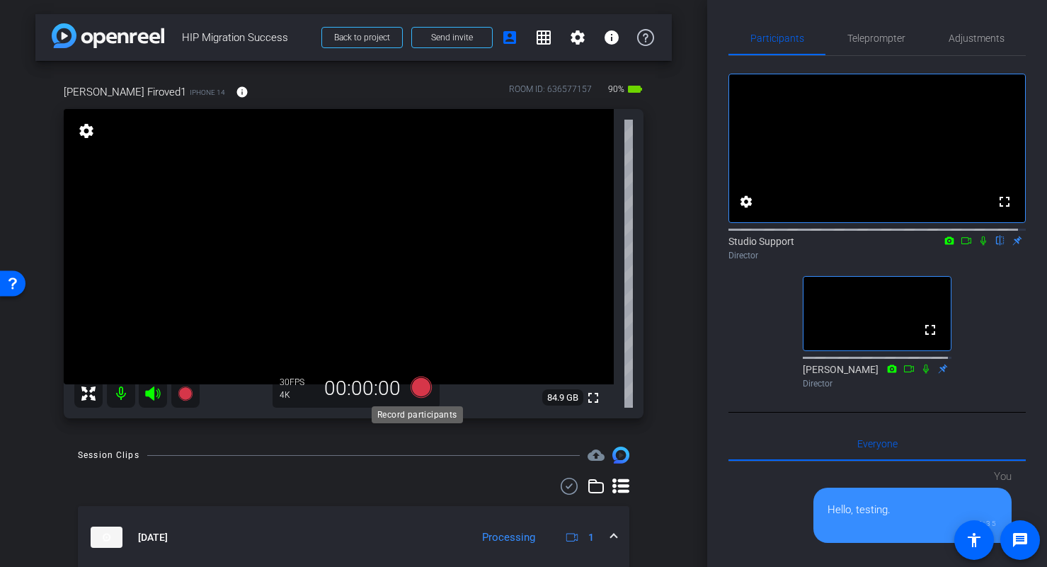
click at [418, 389] on icon at bounding box center [420, 387] width 21 height 21
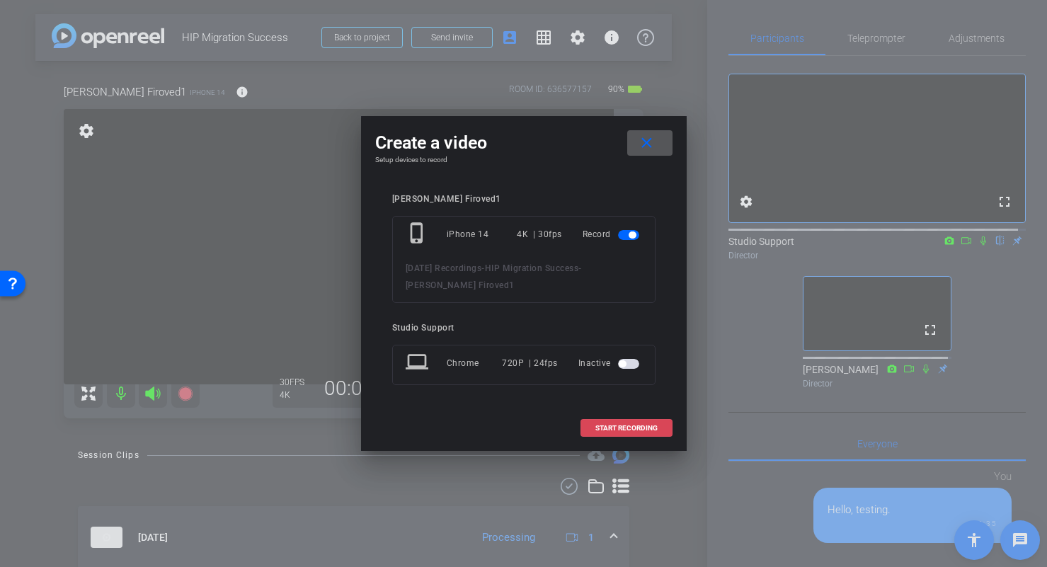
click at [626, 432] on span "START RECORDING" at bounding box center [626, 428] width 62 height 7
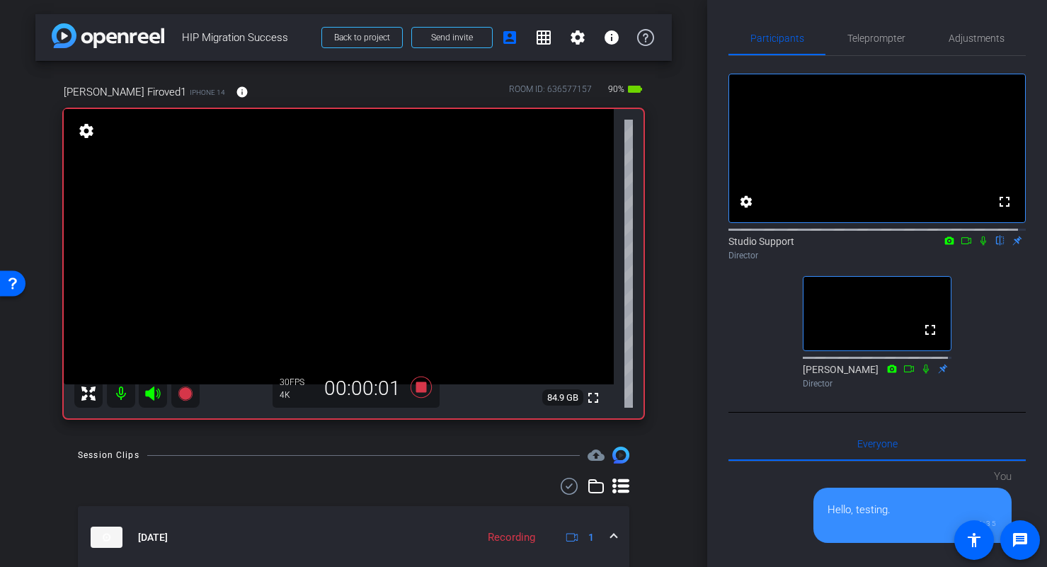
click at [978, 246] on icon at bounding box center [983, 241] width 11 height 10
click at [965, 247] on mat-icon at bounding box center [966, 240] width 17 height 13
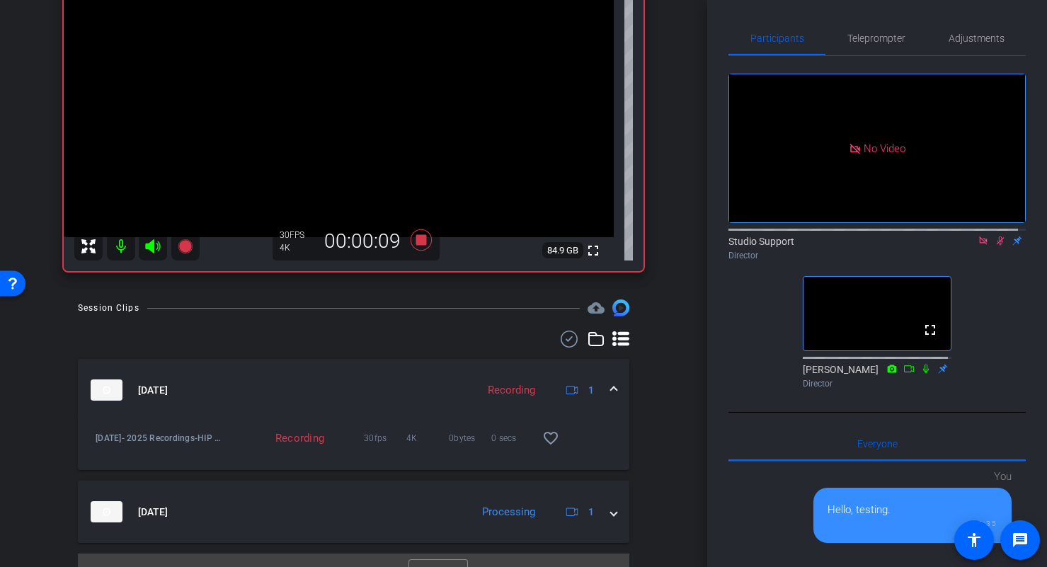
scroll to position [156, 0]
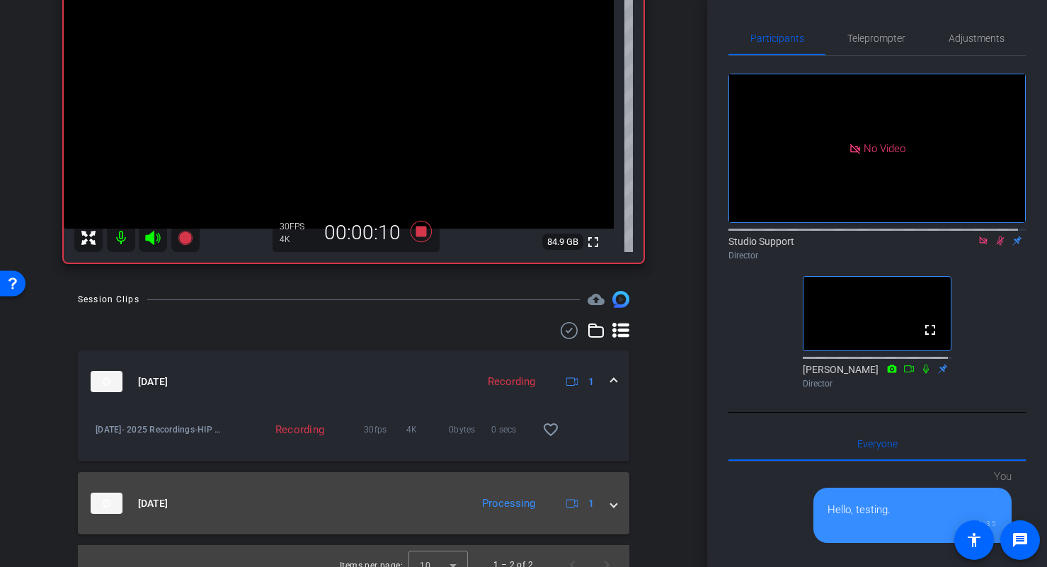
click at [609, 506] on mat-expansion-panel-header "Sep 24, 2025 Processing 1" at bounding box center [353, 503] width 551 height 62
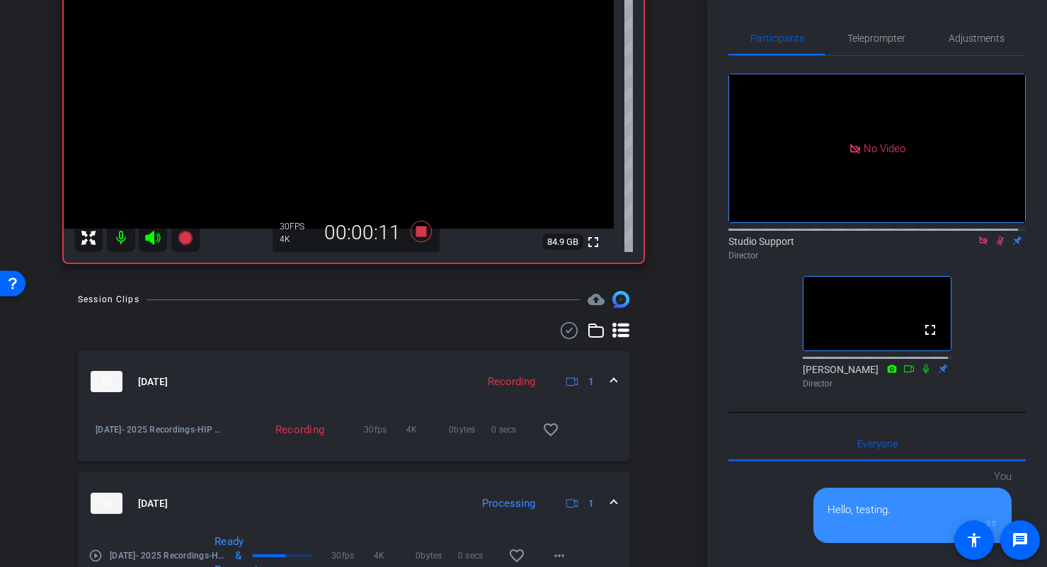
click at [611, 505] on mat-expansion-panel-header "Sep 24, 2025 Processing 1" at bounding box center [353, 503] width 551 height 62
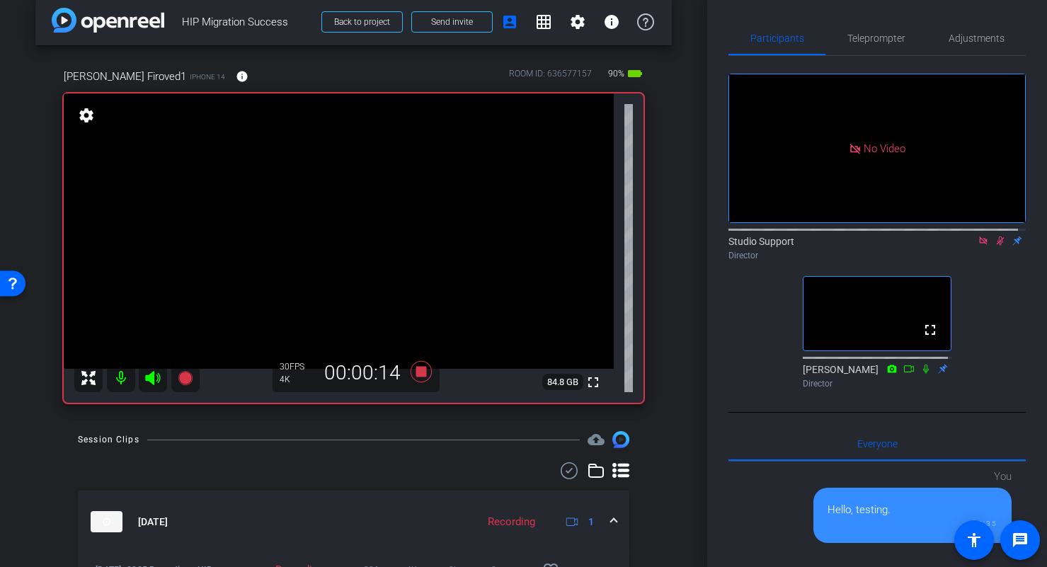
scroll to position [15, 0]
click at [982, 45] on span "Adjustments" at bounding box center [977, 38] width 56 height 34
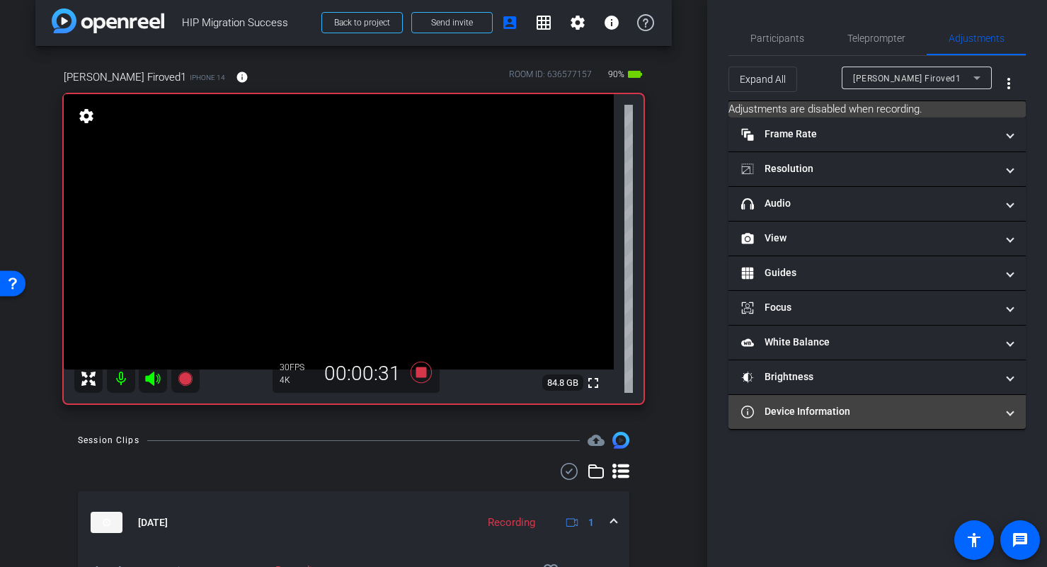
click at [822, 408] on mat-panel-title "Device Information" at bounding box center [868, 411] width 255 height 15
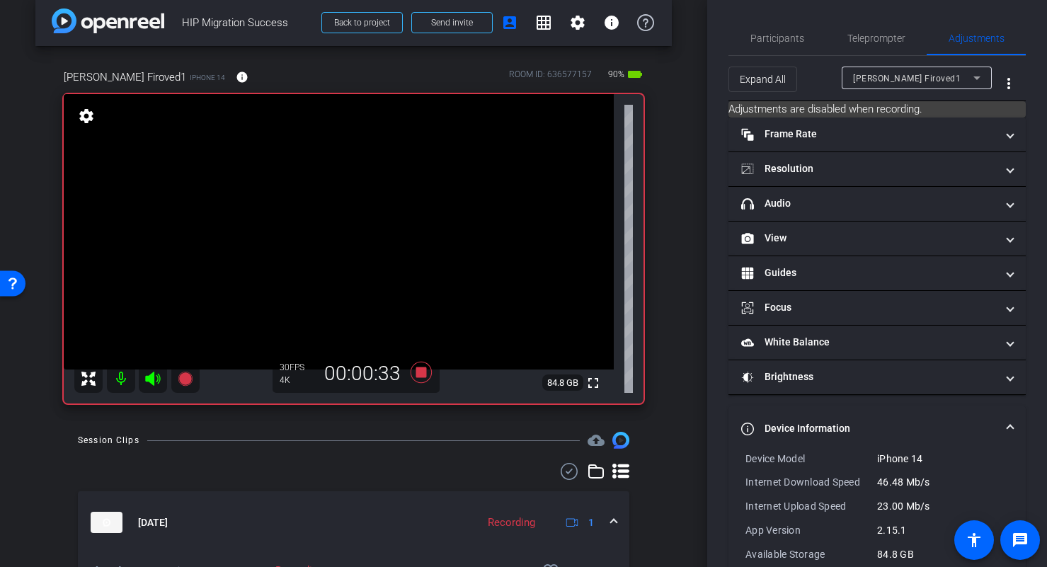
click at [1007, 426] on span at bounding box center [1010, 428] width 6 height 15
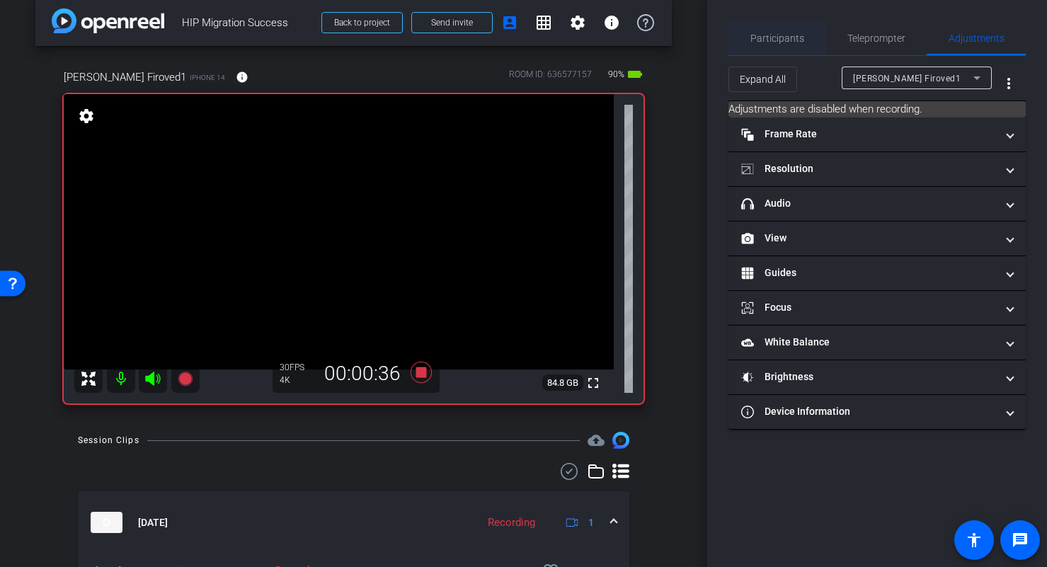
click at [798, 40] on span "Participants" at bounding box center [777, 38] width 54 height 10
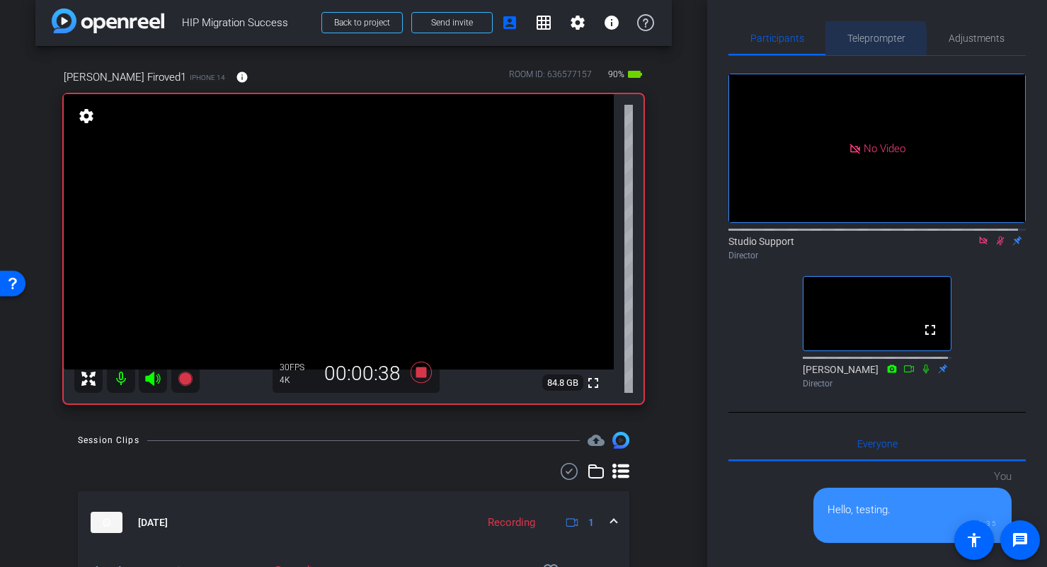
click at [854, 40] on span "Teleprompter" at bounding box center [876, 38] width 58 height 10
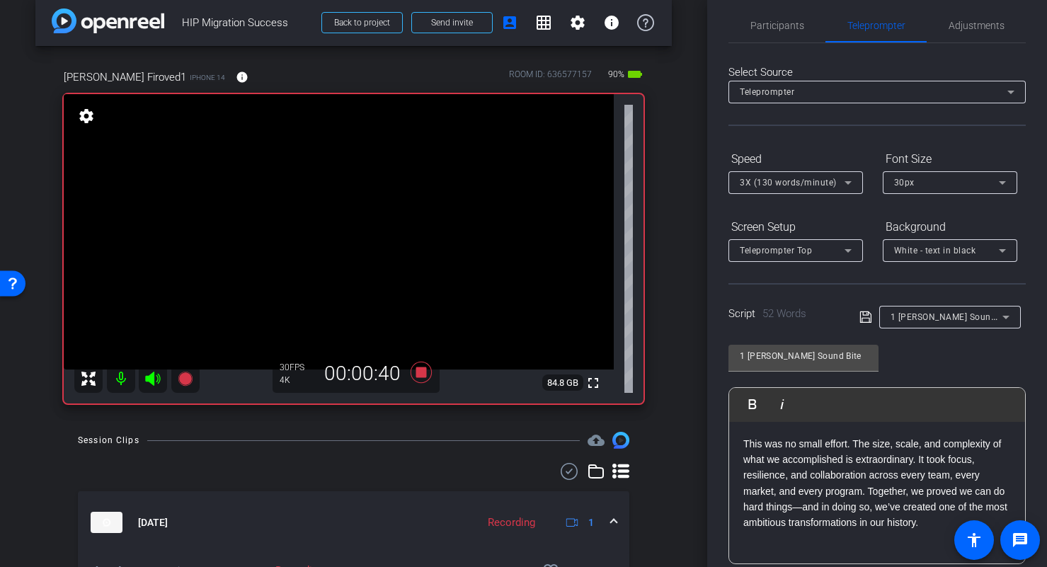
scroll to position [27, 0]
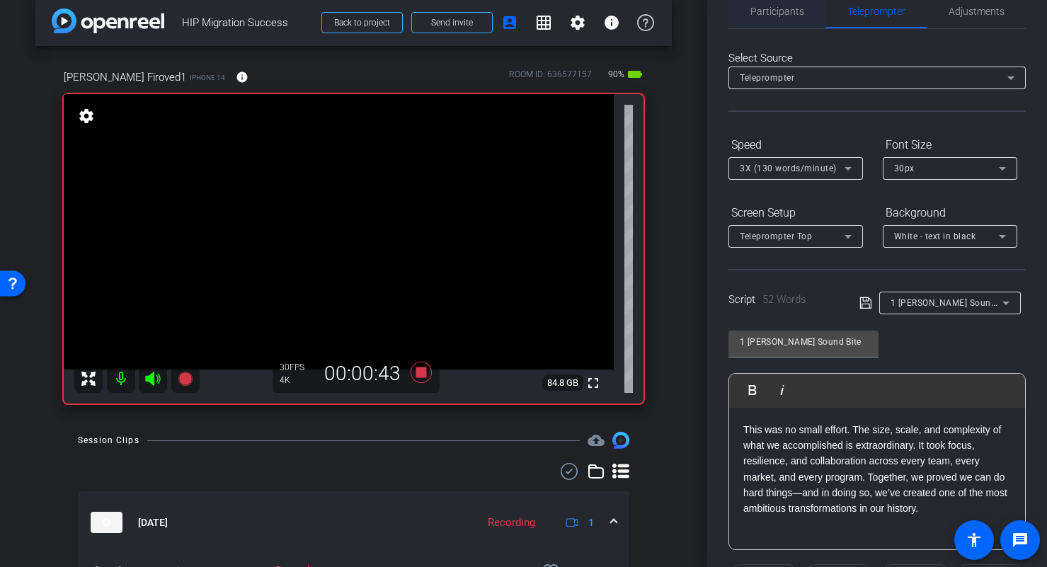
click at [767, 18] on span "Participants" at bounding box center [777, 11] width 54 height 34
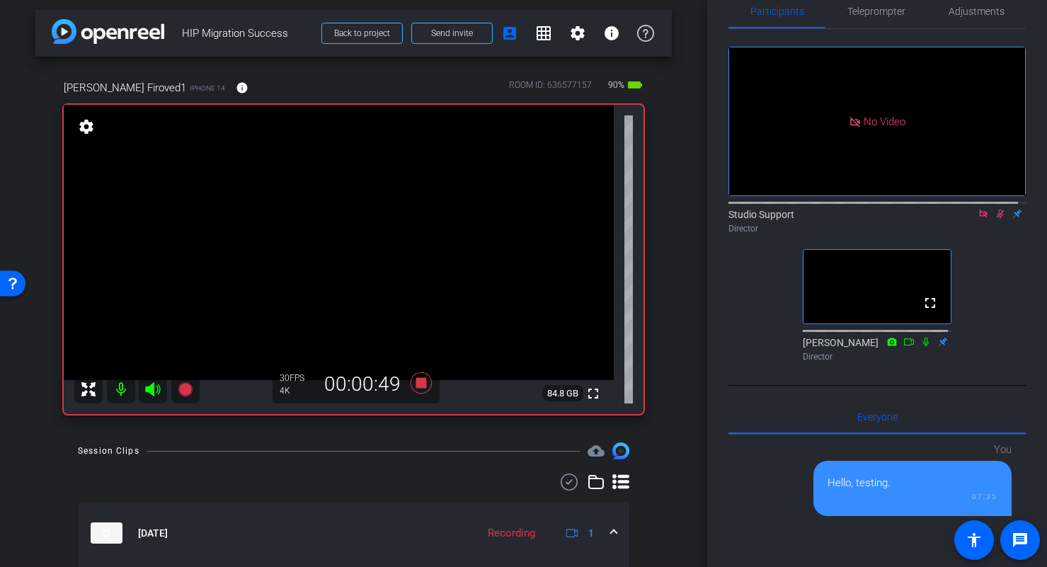
scroll to position [4, 0]
click at [367, 201] on video at bounding box center [339, 242] width 550 height 275
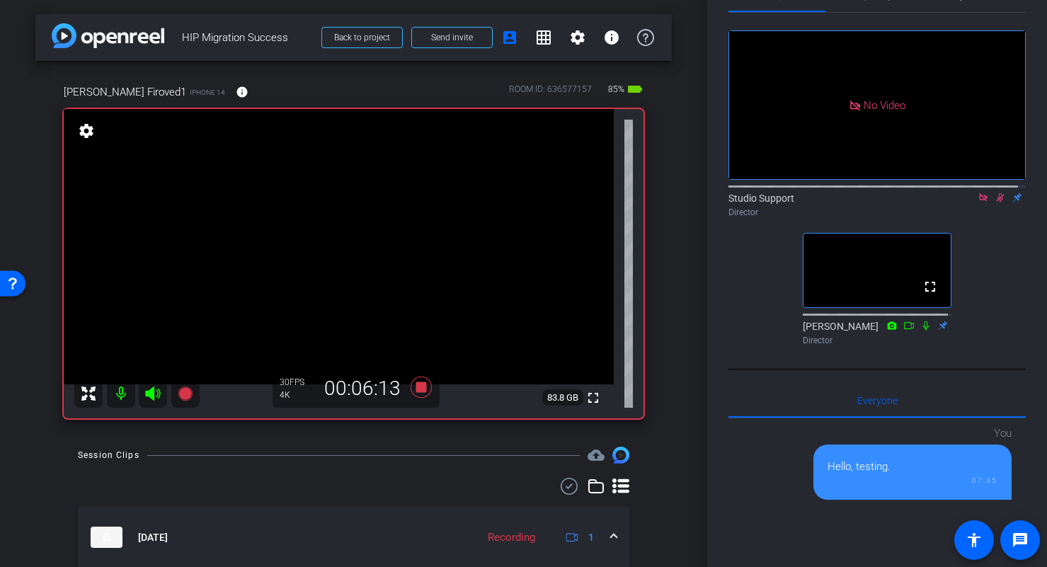
scroll to position [314, 0]
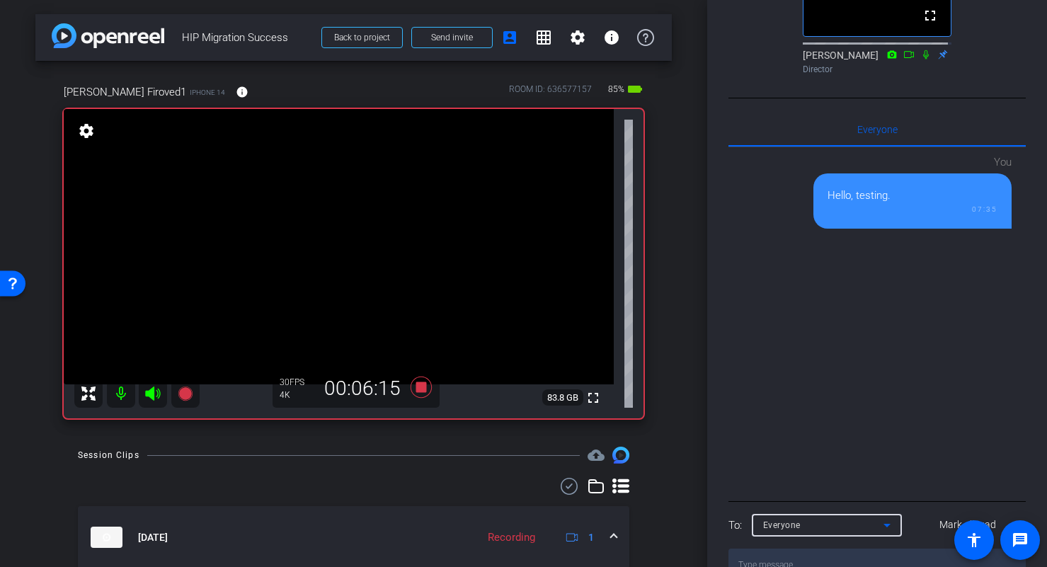
click at [835, 516] on div "Everyone" at bounding box center [823, 525] width 120 height 18
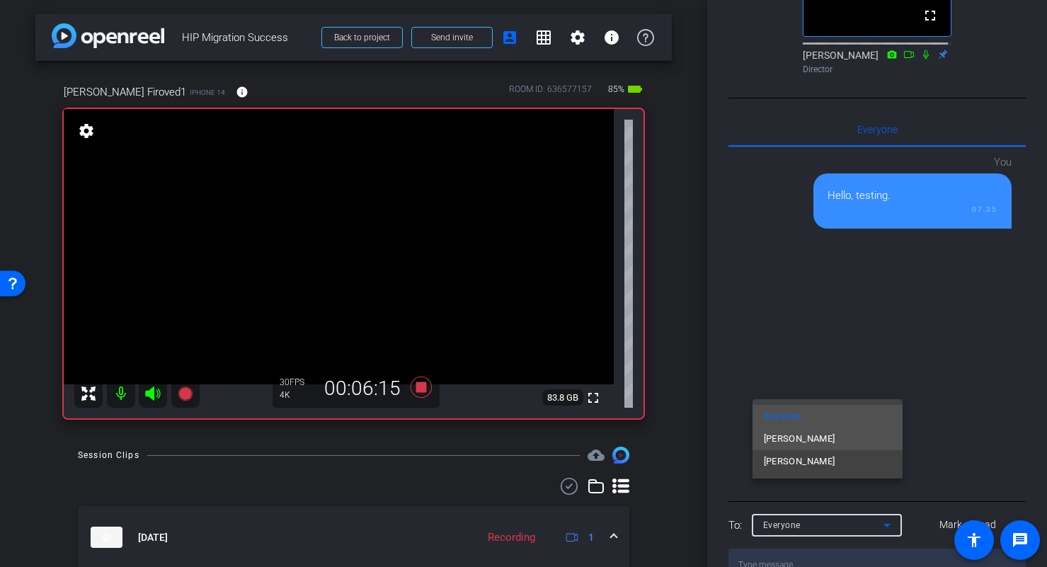
click at [818, 438] on mat-option "Blake Cole" at bounding box center [827, 439] width 150 height 23
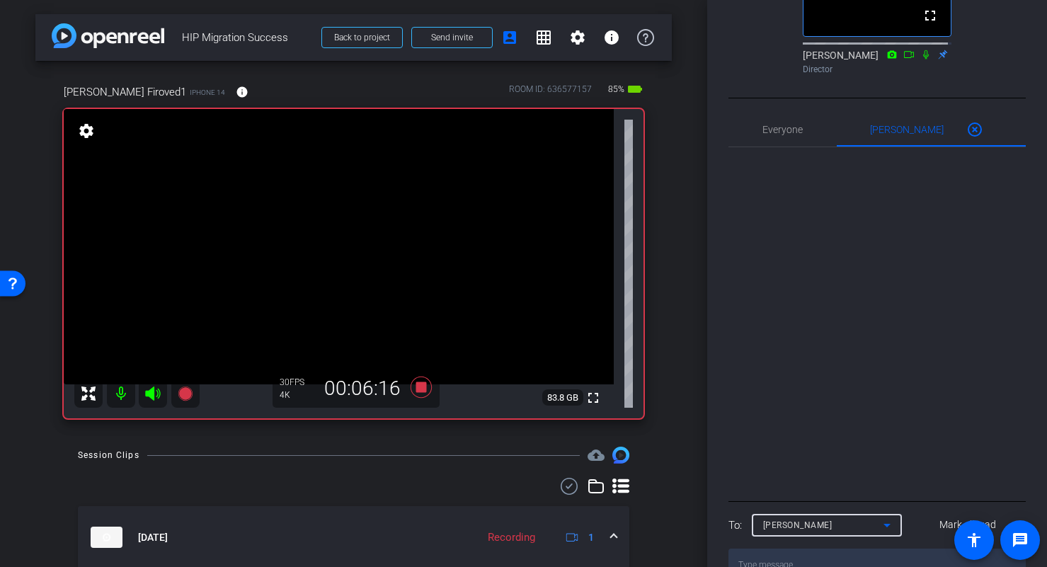
click at [811, 549] on textarea at bounding box center [876, 565] width 297 height 33
type textarea "This is a long take in 4k for timely upload. I recommend one question at a time…"
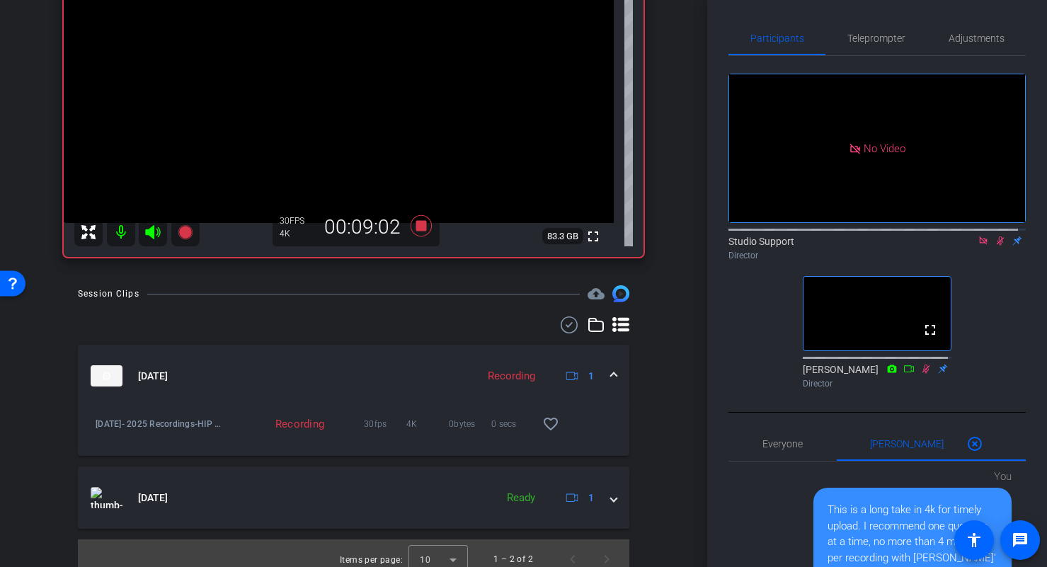
scroll to position [173, 0]
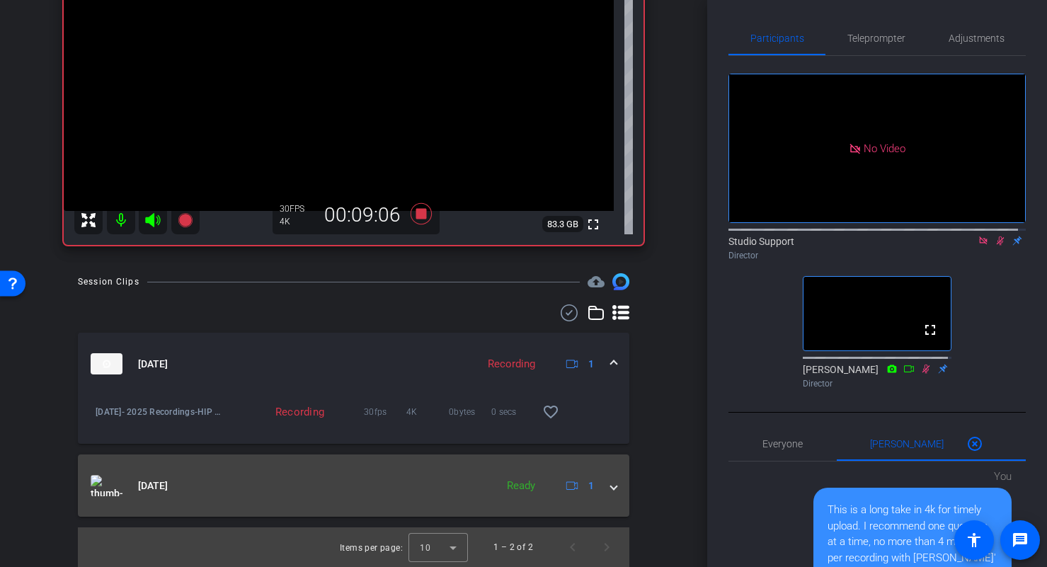
click at [610, 483] on mat-expansion-panel-header "Sep 24, 2025 Ready 1" at bounding box center [353, 485] width 551 height 62
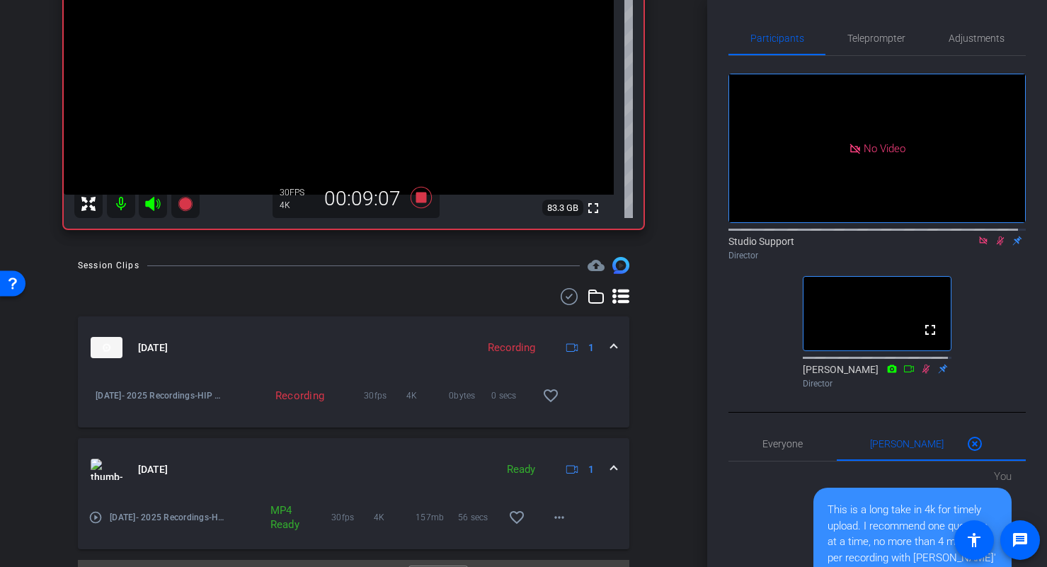
scroll to position [215, 0]
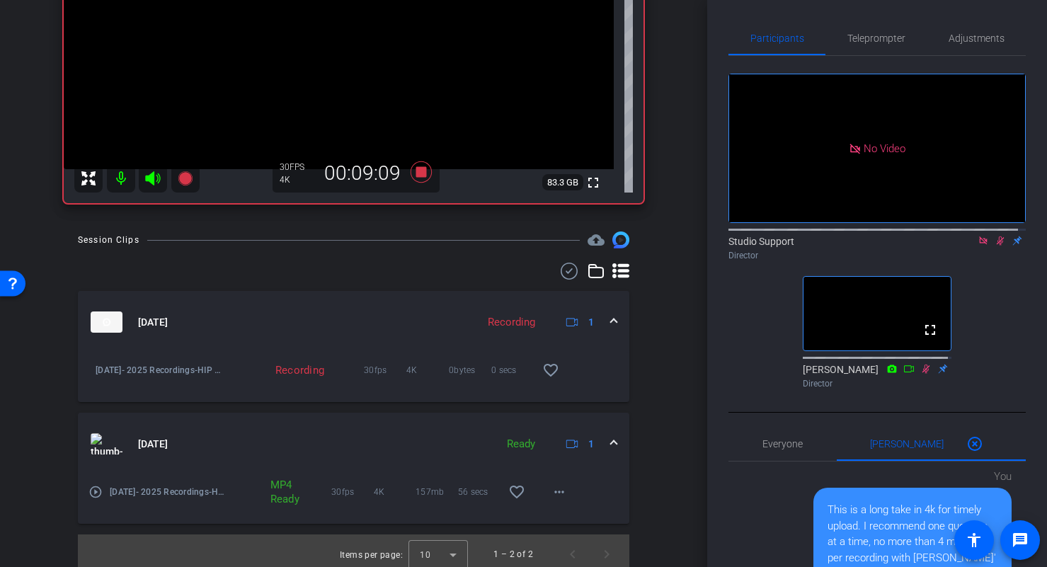
click at [95, 491] on mat-icon "play_circle_outline" at bounding box center [95, 492] width 14 height 14
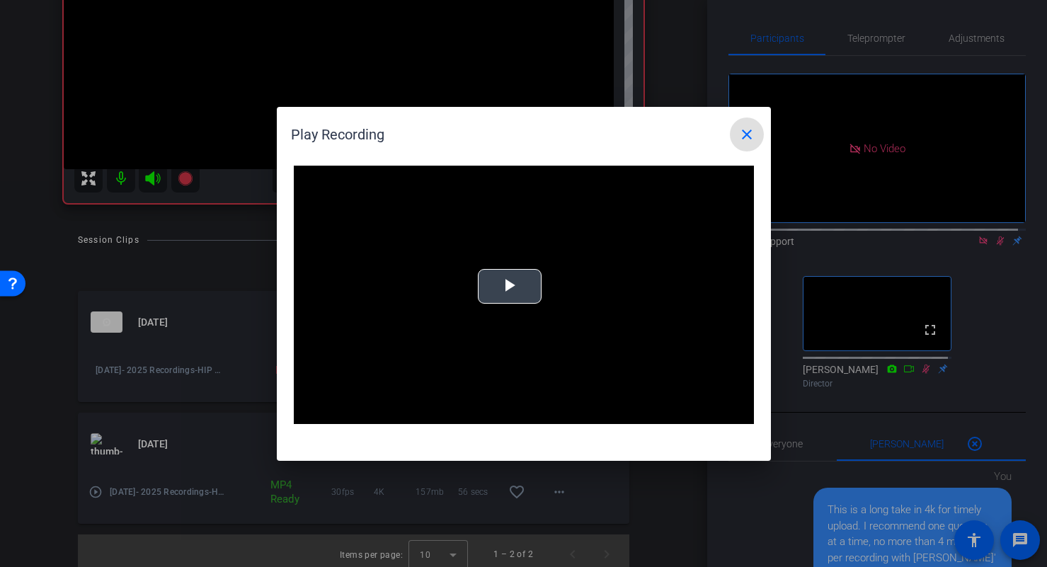
click at [534, 264] on video "Video Player" at bounding box center [524, 295] width 460 height 259
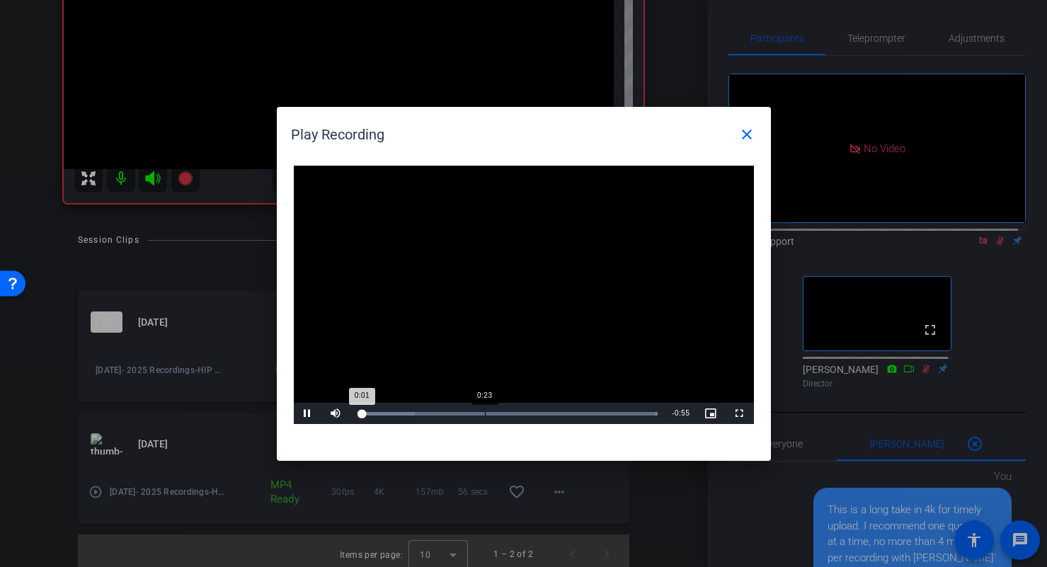
click at [484, 408] on div "Loaded : 100.00% 0:23 0:01" at bounding box center [507, 413] width 315 height 21
click at [551, 415] on div "Loaded : 100.00% 0:36 0:24" at bounding box center [507, 413] width 315 height 21
click at [747, 140] on mat-icon "close" at bounding box center [746, 134] width 17 height 17
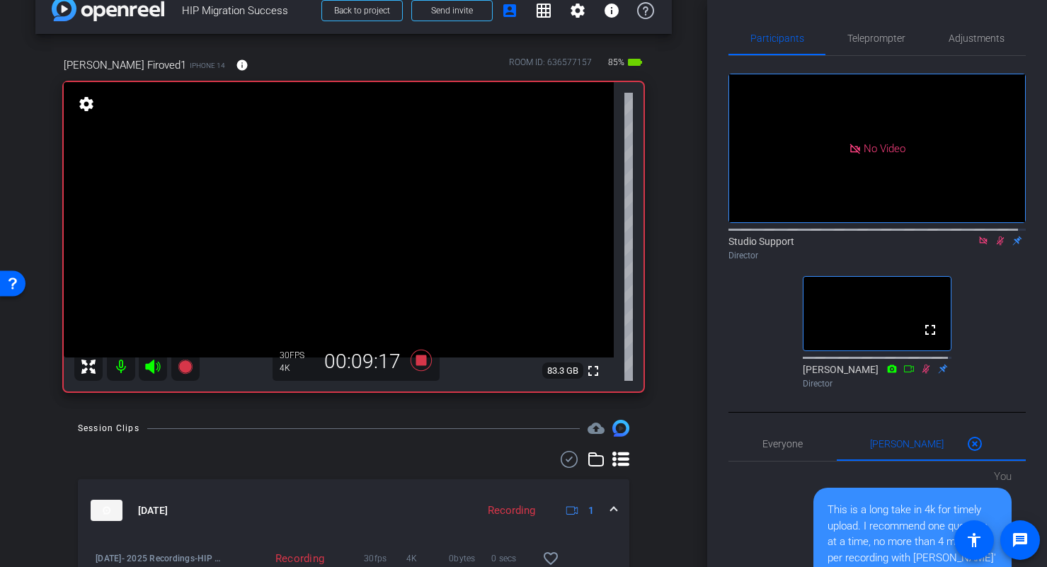
scroll to position [19, 0]
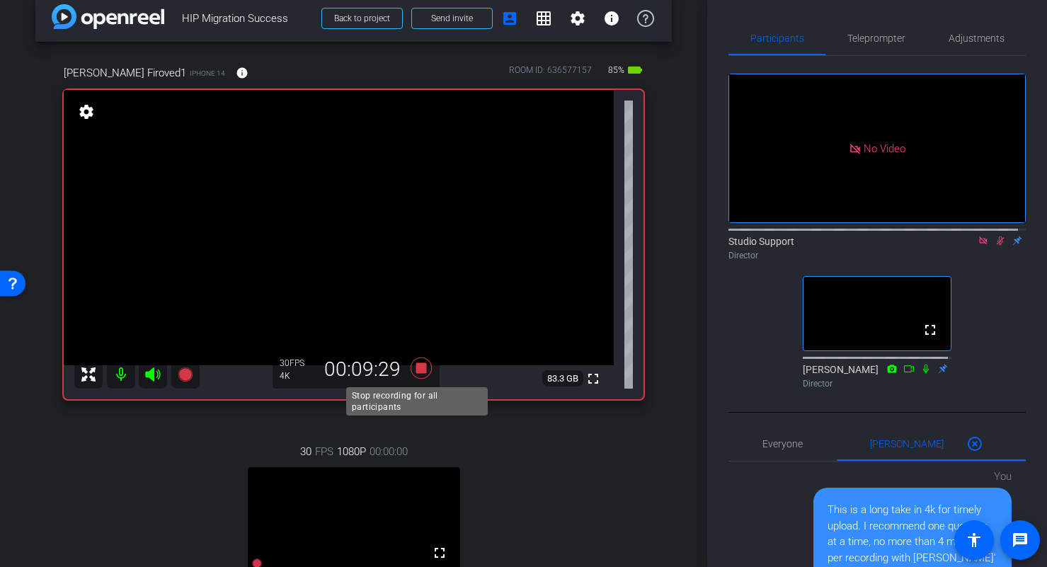
click at [419, 370] on icon at bounding box center [420, 367] width 21 height 21
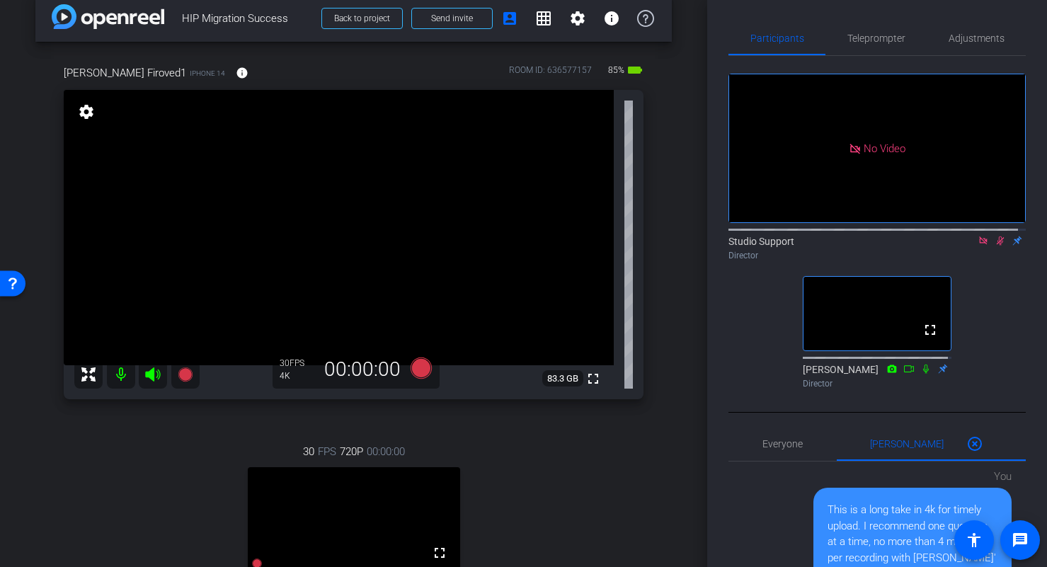
click at [978, 236] on icon at bounding box center [983, 241] width 11 height 10
click at [985, 197] on video at bounding box center [877, 148] width 296 height 148
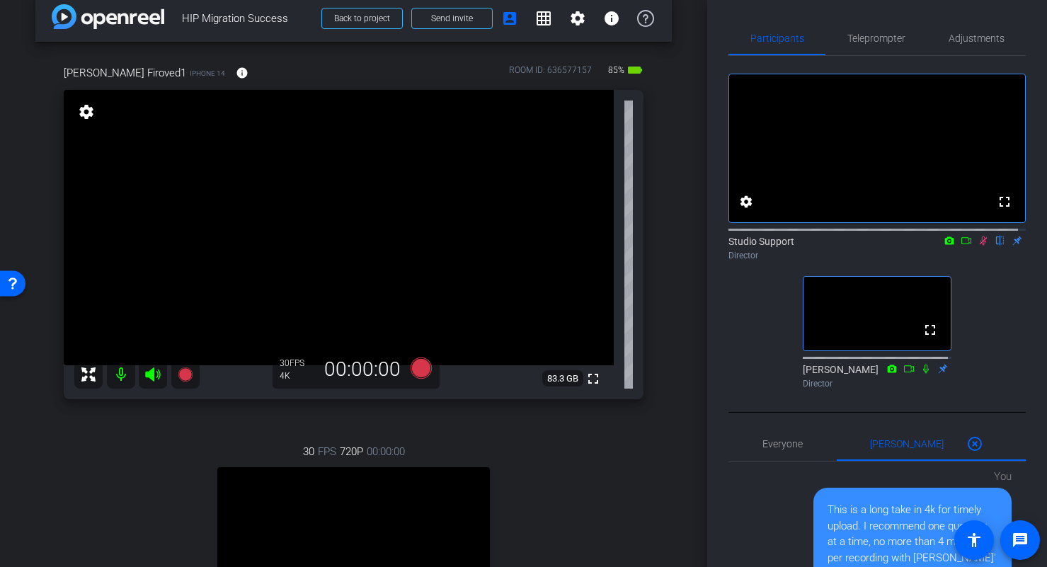
click at [978, 246] on icon at bounding box center [983, 241] width 11 height 10
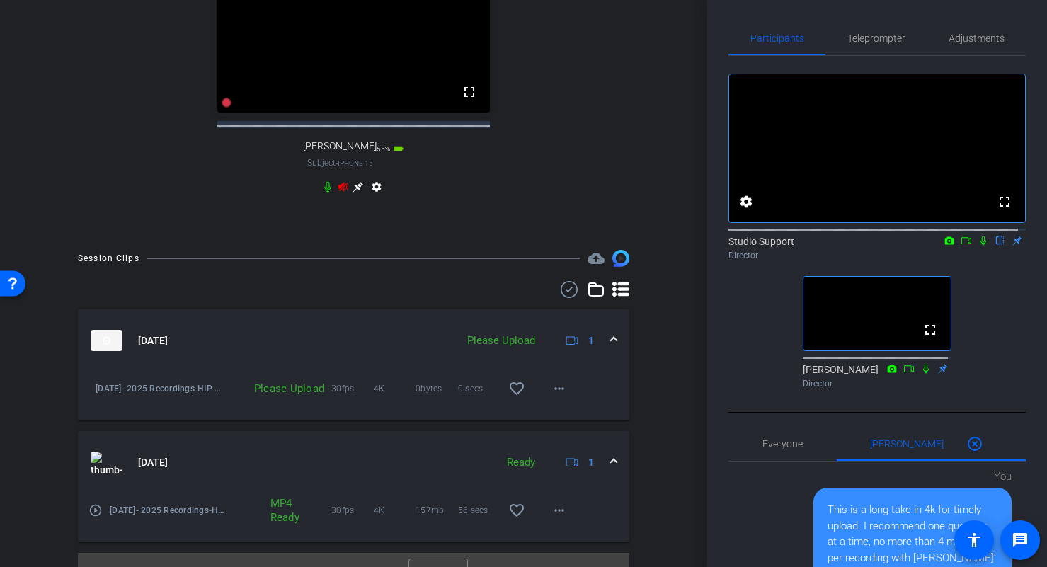
scroll to position [549, 0]
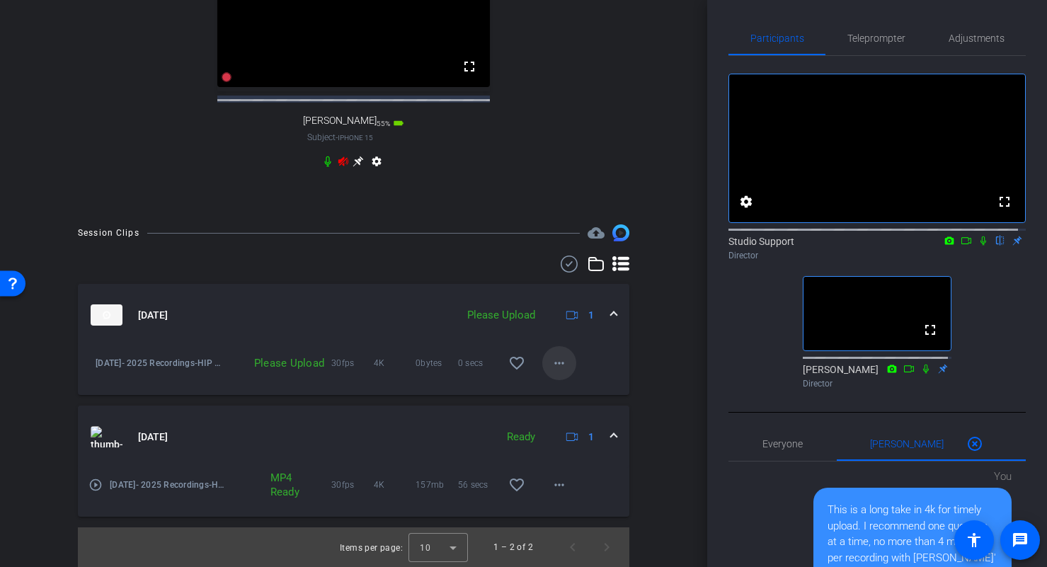
click at [559, 367] on mat-icon "more_horiz" at bounding box center [559, 363] width 17 height 17
click at [580, 388] on span "Upload" at bounding box center [574, 392] width 57 height 17
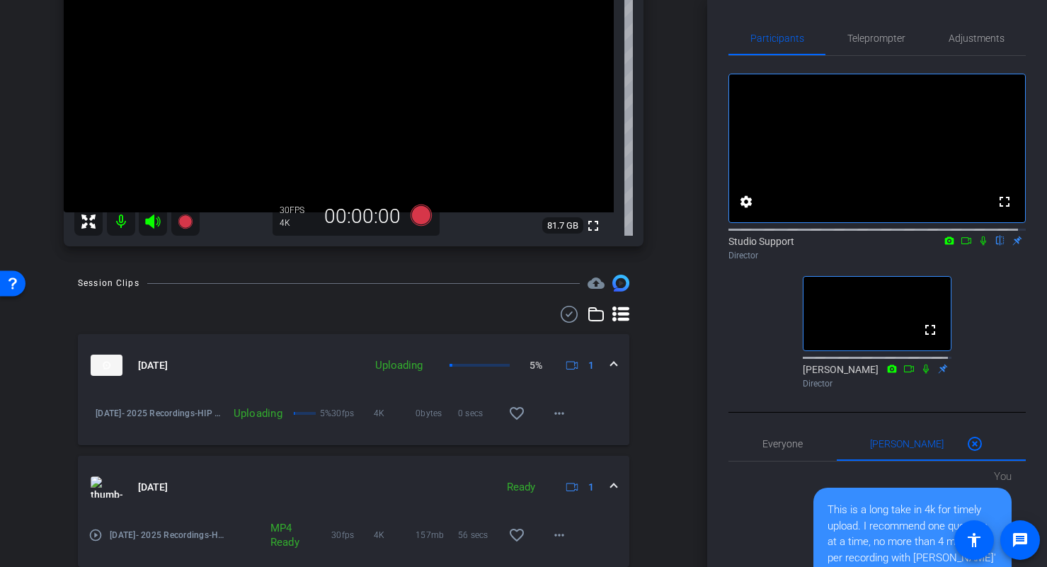
scroll to position [170, 0]
drag, startPoint x: 707, startPoint y: 207, endPoint x: 701, endPoint y: 186, distance: 21.3
click at [701, 186] on div "arrow_back HIP Migration Success Back to project Send invite account_box grid_o…" at bounding box center [523, 283] width 1047 height 567
click at [643, 304] on div "Session Clips cloud_upload Sep 24, 2025 Uploading 5% 1 September 24- 2025 Recor…" at bounding box center [353, 448] width 636 height 343
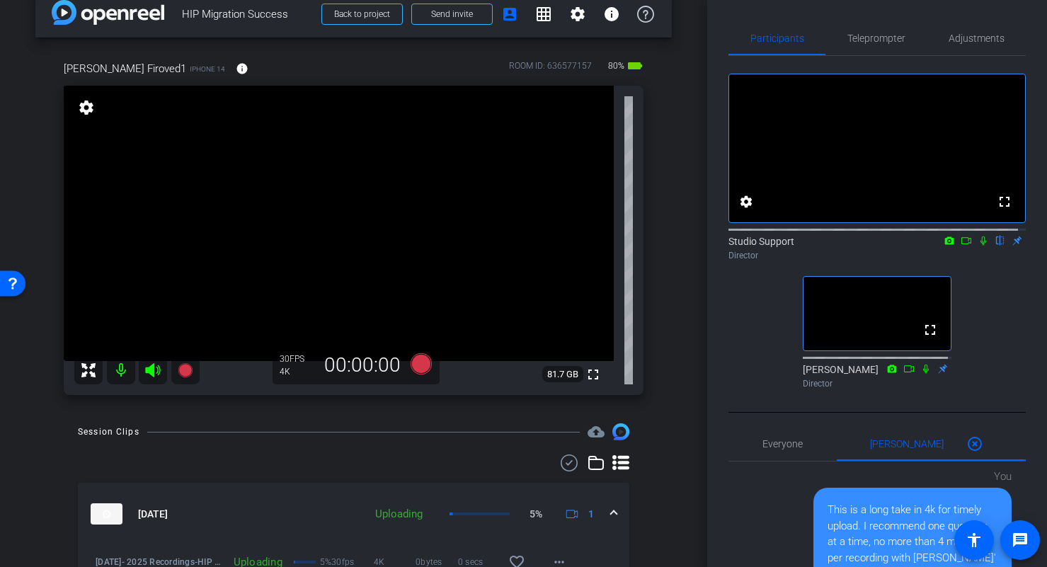
scroll to position [18, 0]
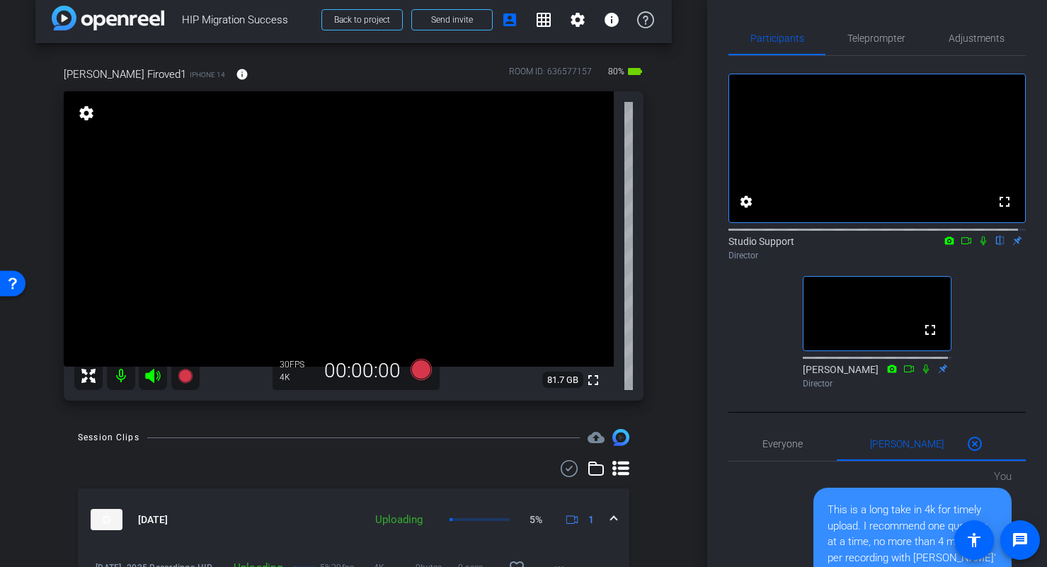
click at [117, 371] on mat-icon at bounding box center [121, 376] width 28 height 28
click at [121, 379] on mat-icon at bounding box center [121, 376] width 28 height 28
click at [84, 117] on mat-icon "settings" at bounding box center [86, 113] width 20 height 17
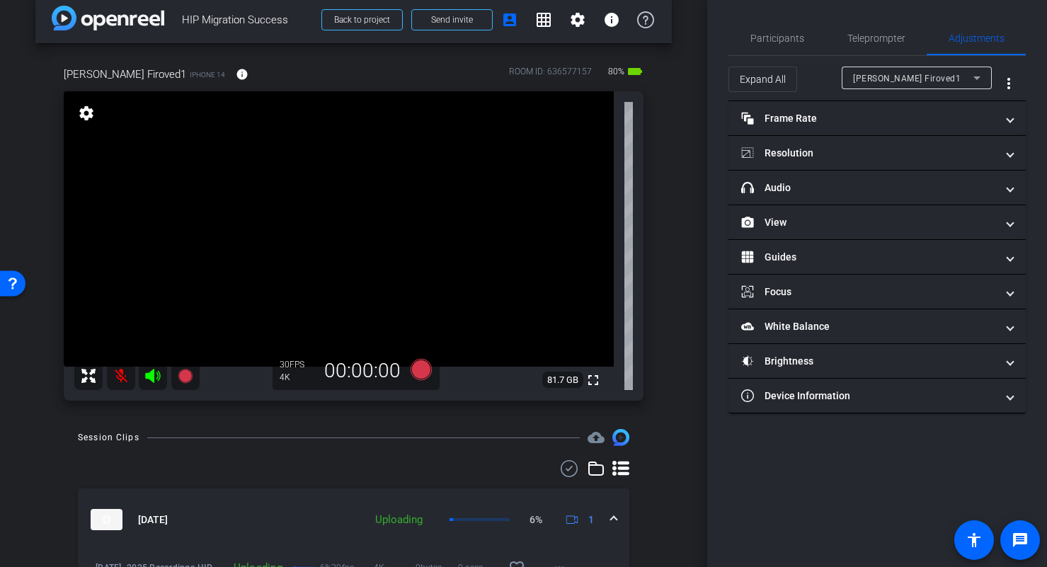
click at [153, 374] on icon at bounding box center [152, 376] width 15 height 14
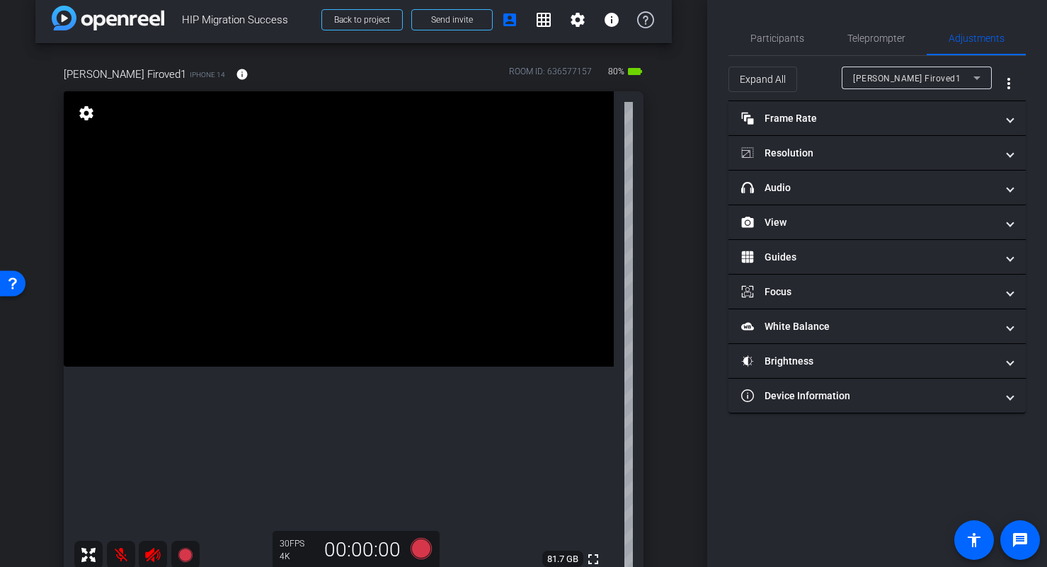
click at [120, 554] on mat-icon at bounding box center [121, 555] width 28 height 28
click at [156, 556] on icon at bounding box center [152, 554] width 17 height 17
click at [152, 553] on icon at bounding box center [152, 554] width 17 height 17
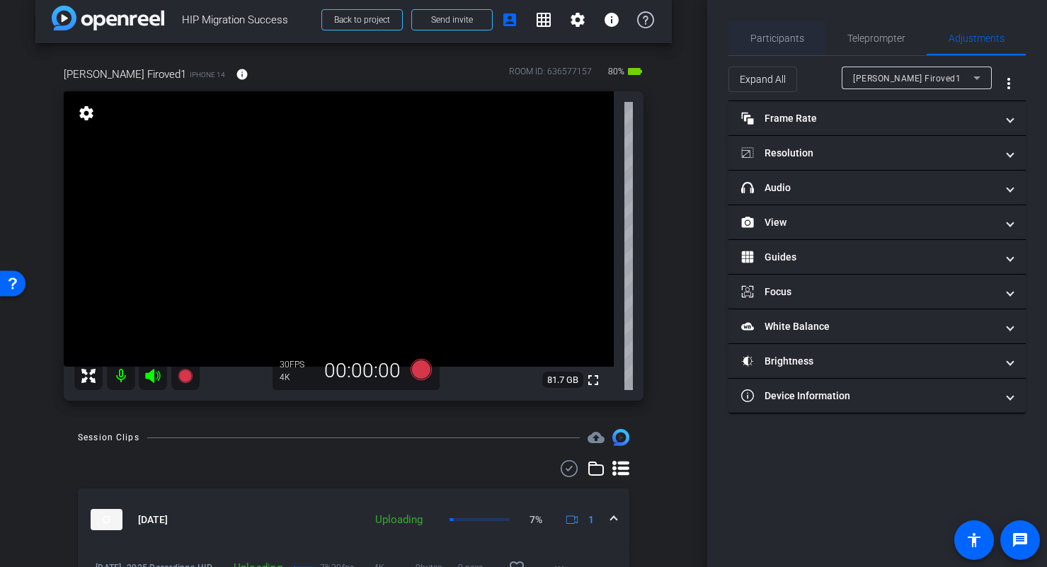
click at [797, 35] on span "Participants" at bounding box center [777, 38] width 54 height 10
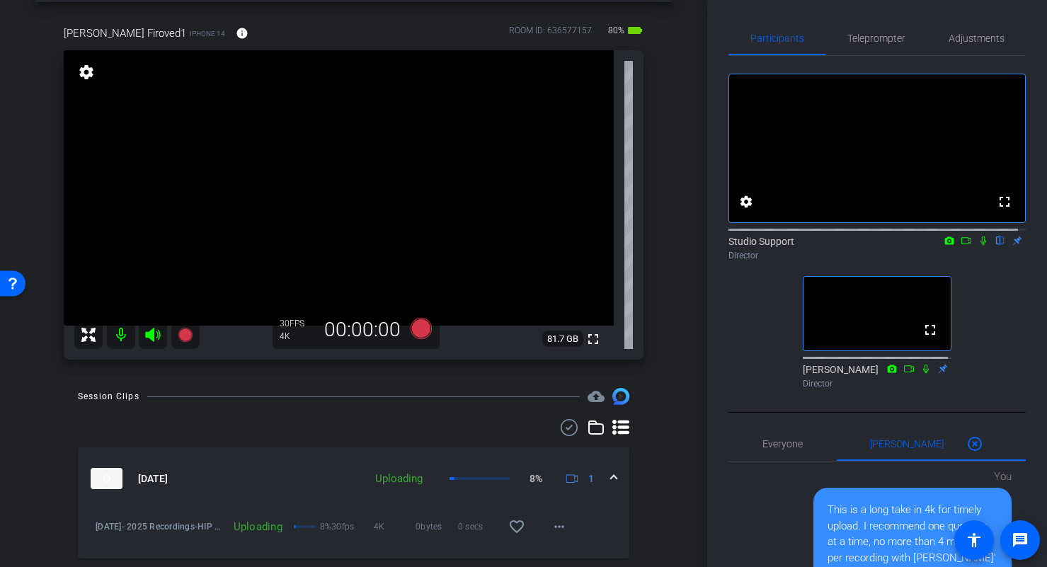
scroll to position [74, 0]
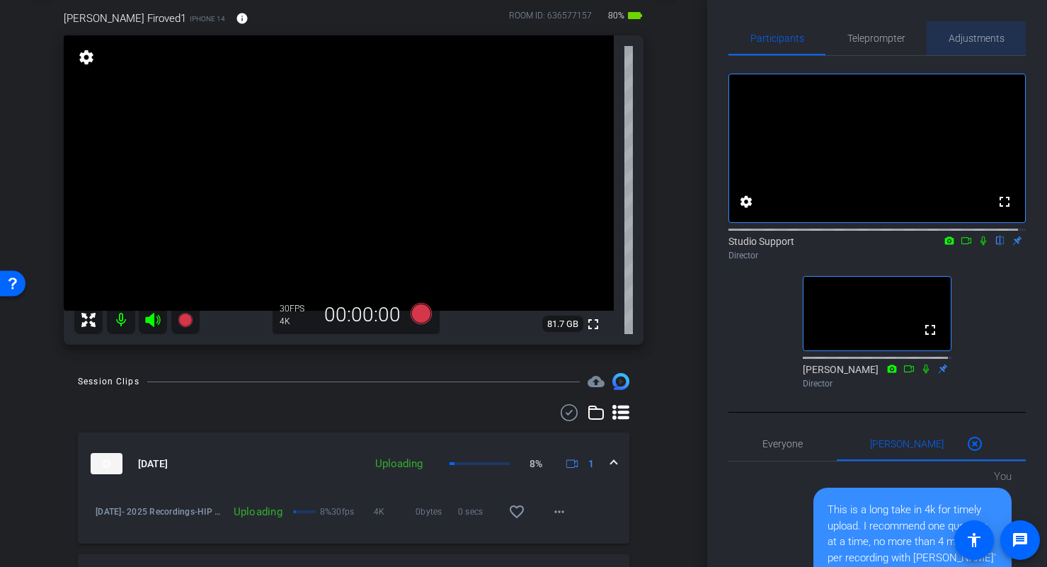
click at [970, 38] on span "Adjustments" at bounding box center [977, 38] width 56 height 10
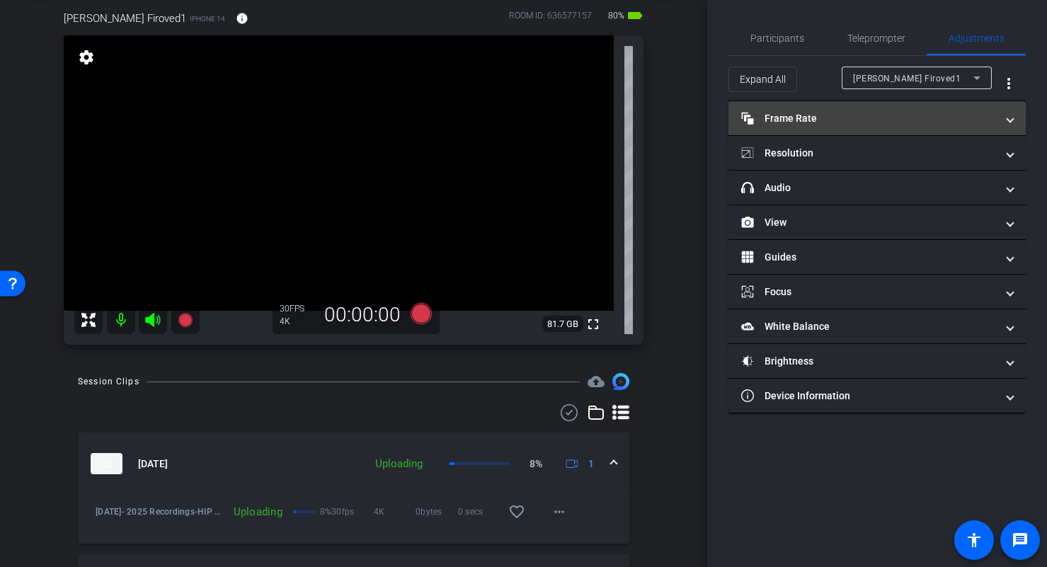
click at [944, 112] on mat-panel-title "Frame Rate Frame Rate" at bounding box center [868, 118] width 255 height 15
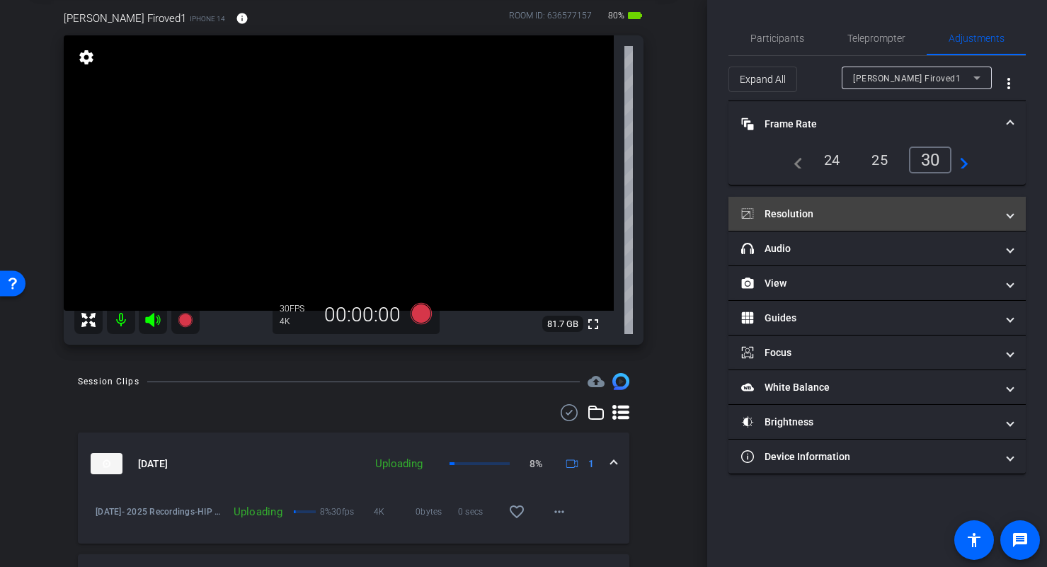
click at [1017, 212] on mat-expansion-panel-header "Resolution" at bounding box center [876, 214] width 297 height 34
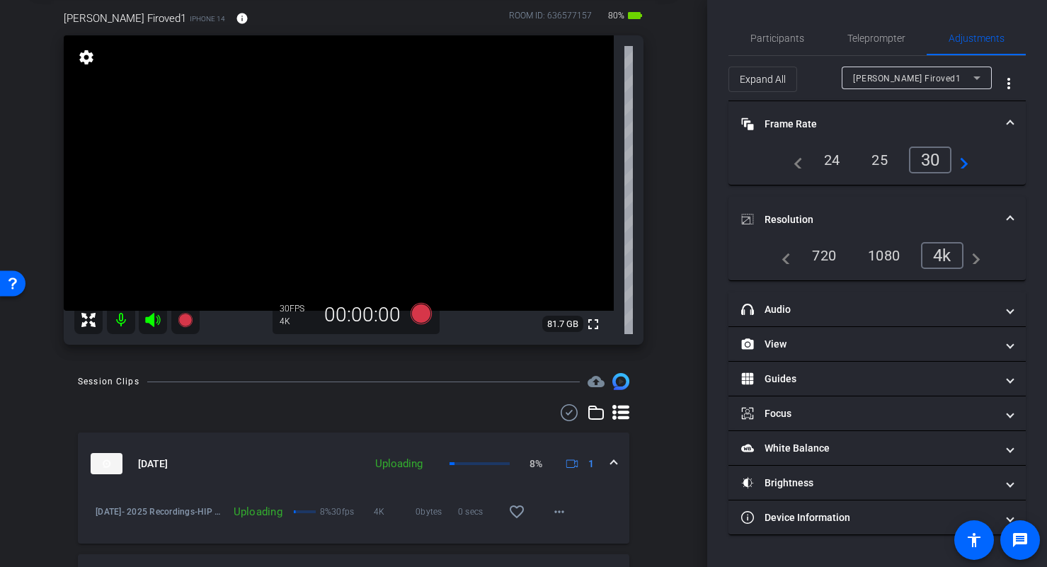
click at [1007, 117] on span at bounding box center [1010, 124] width 6 height 15
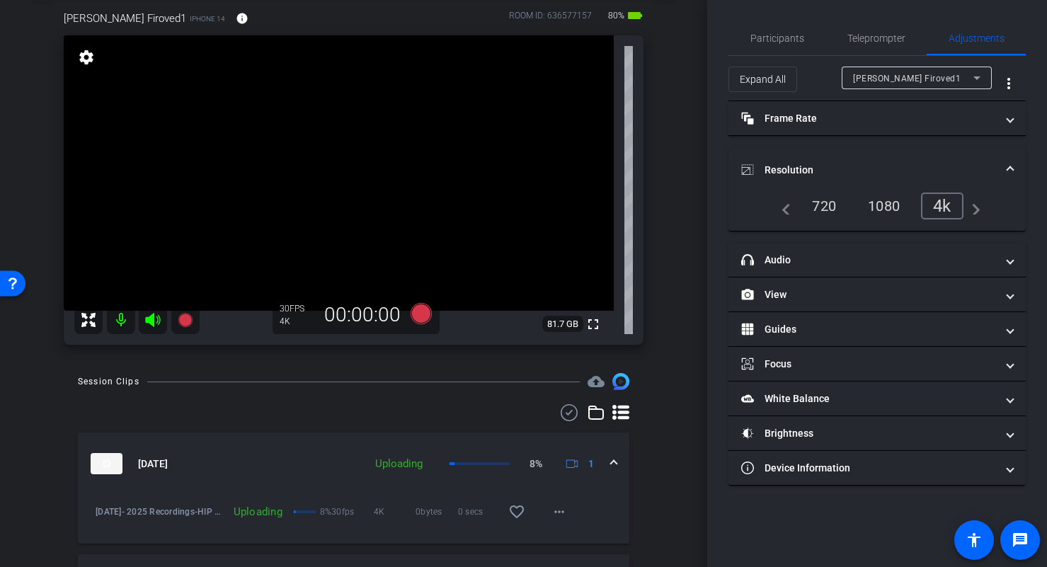
click at [823, 206] on div "720" at bounding box center [823, 206] width 45 height 24
click at [147, 318] on icon at bounding box center [152, 320] width 15 height 14
click at [793, 38] on span "Participants" at bounding box center [777, 38] width 54 height 10
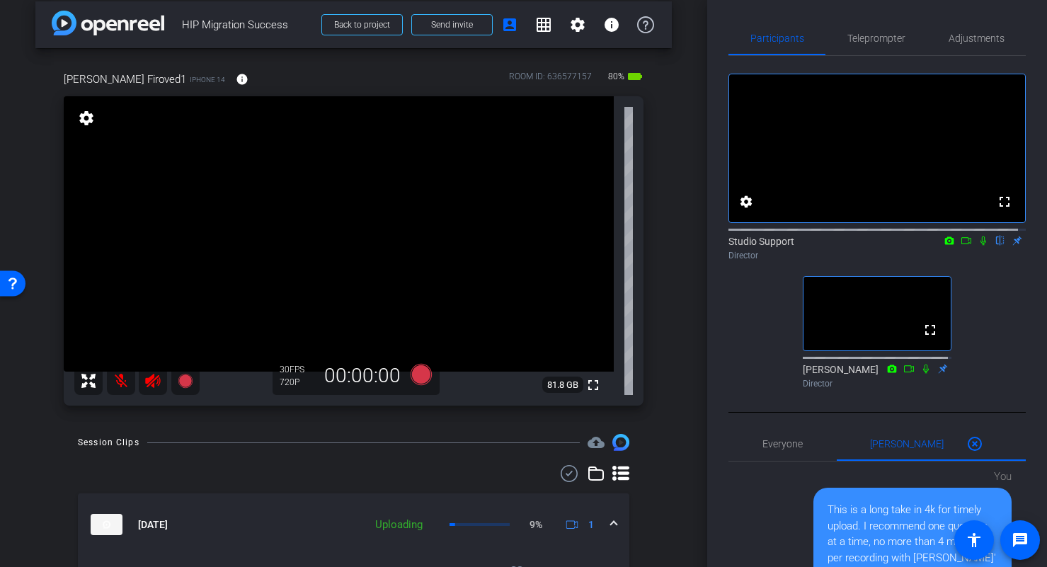
scroll to position [0, 0]
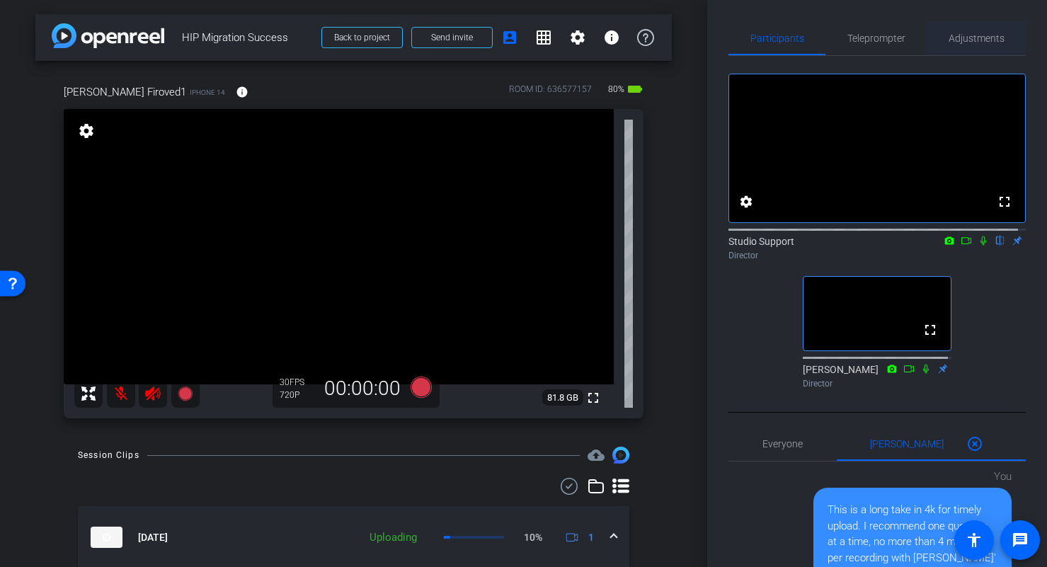
click at [966, 40] on span "Adjustments" at bounding box center [977, 38] width 56 height 10
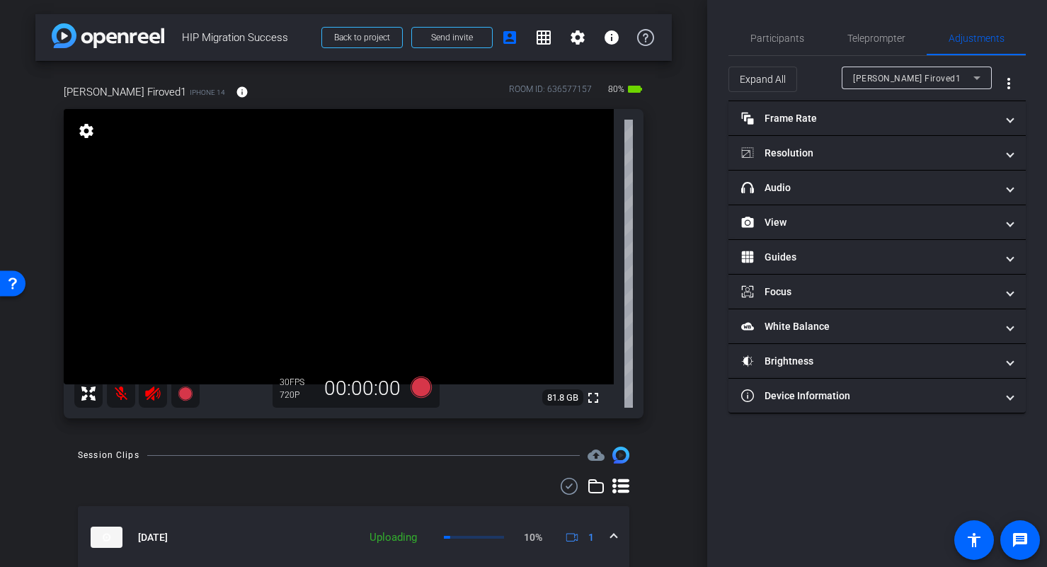
click at [967, 76] on div "Ross Firoved1" at bounding box center [913, 78] width 120 height 18
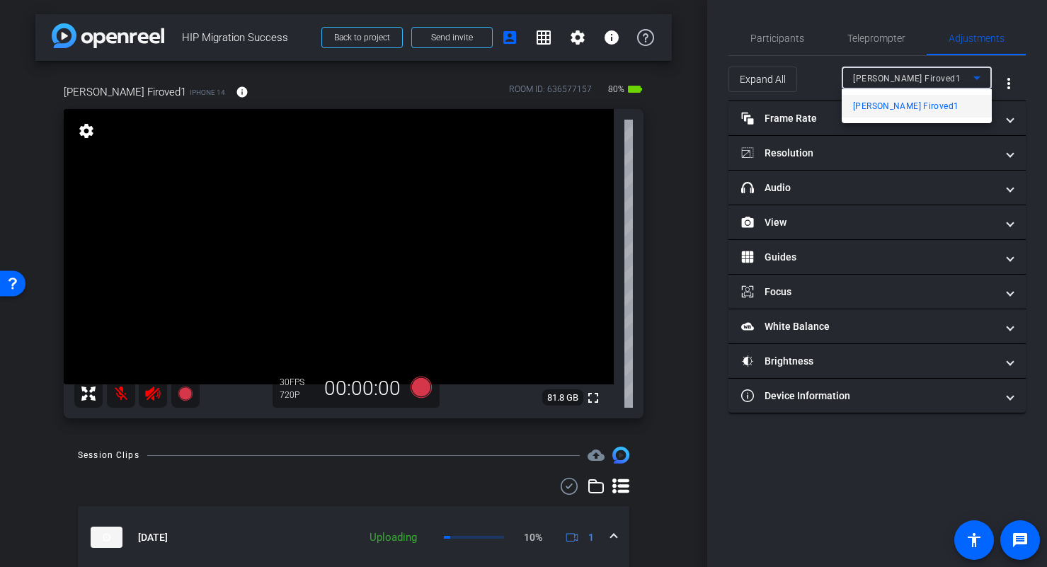
click at [967, 76] on div at bounding box center [523, 283] width 1047 height 567
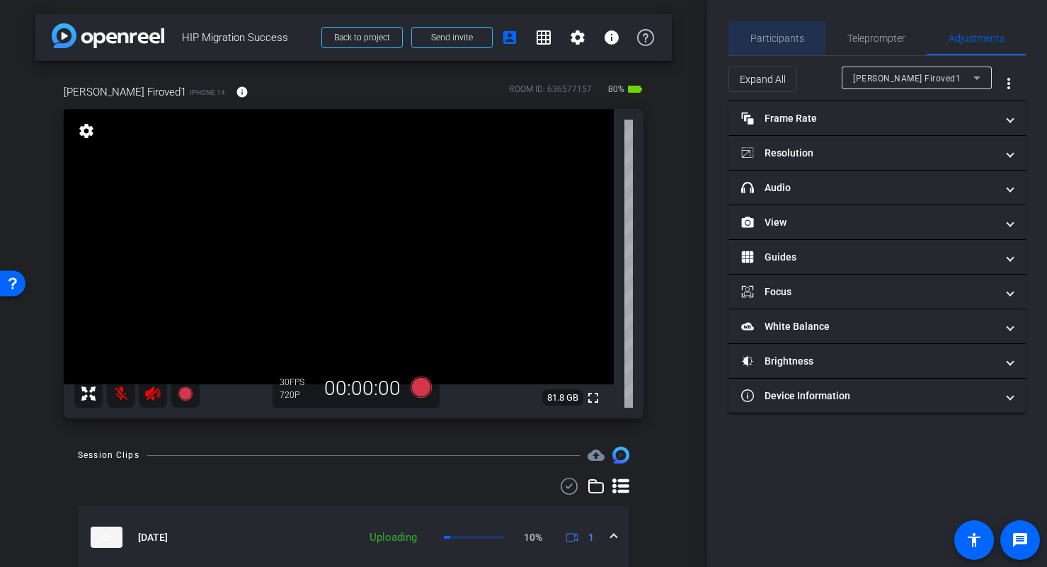
click at [782, 35] on span "Participants" at bounding box center [777, 38] width 54 height 10
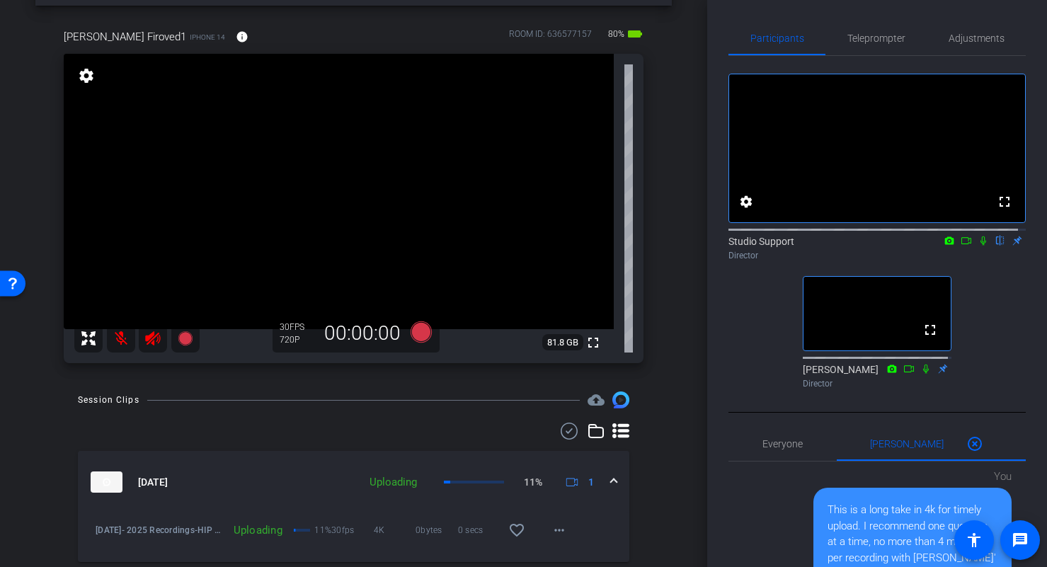
scroll to position [26, 0]
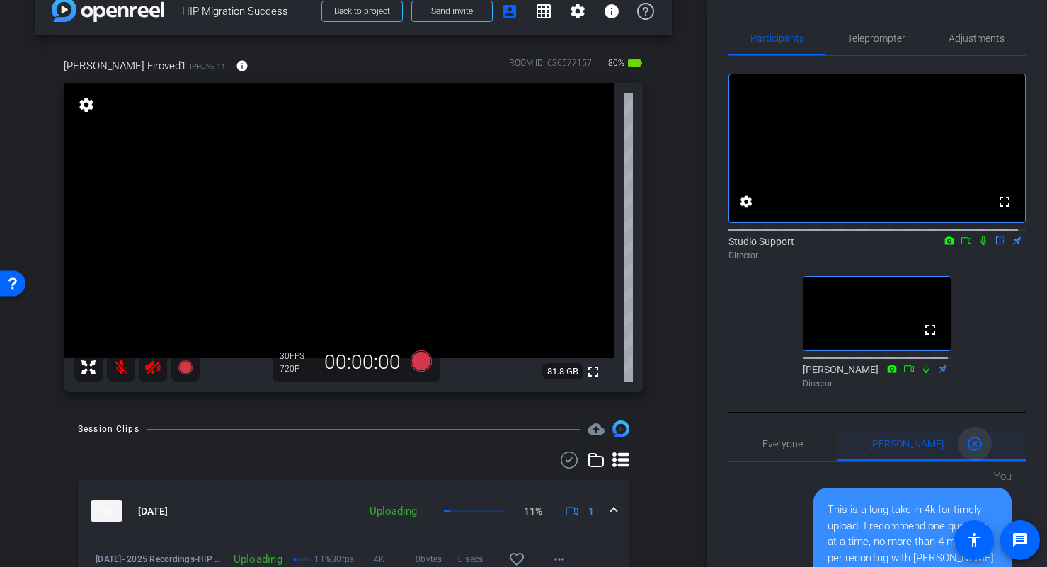
click at [966, 452] on mat-icon "highlight_off" at bounding box center [974, 443] width 17 height 17
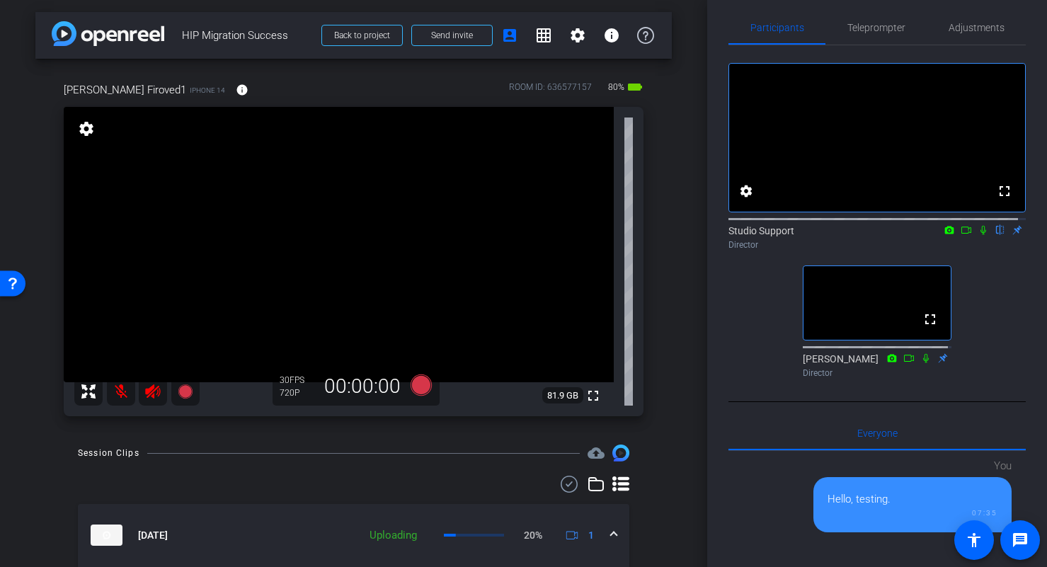
scroll to position [0, 0]
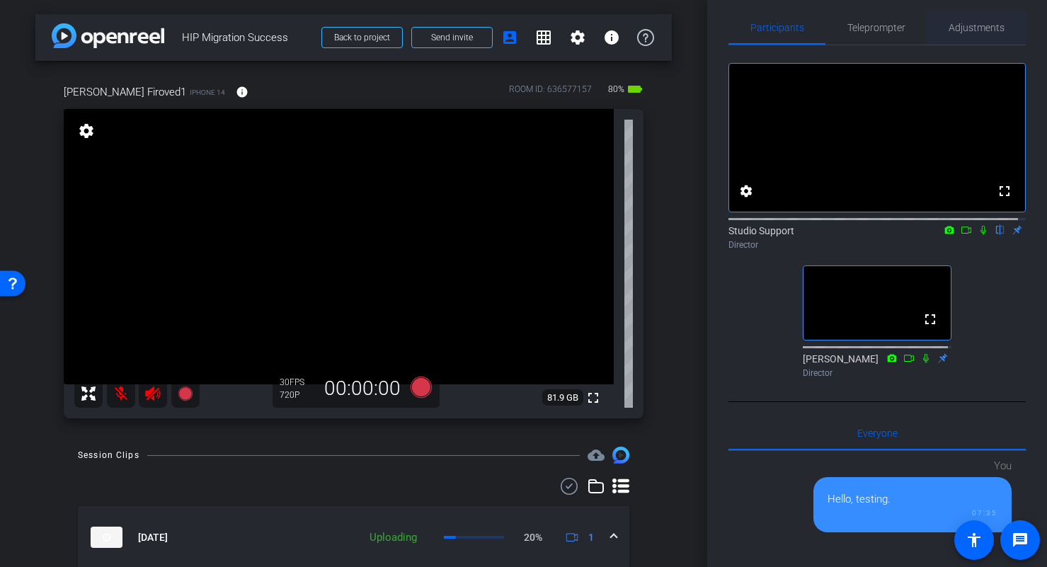
click at [973, 31] on span "Adjustments" at bounding box center [977, 28] width 56 height 10
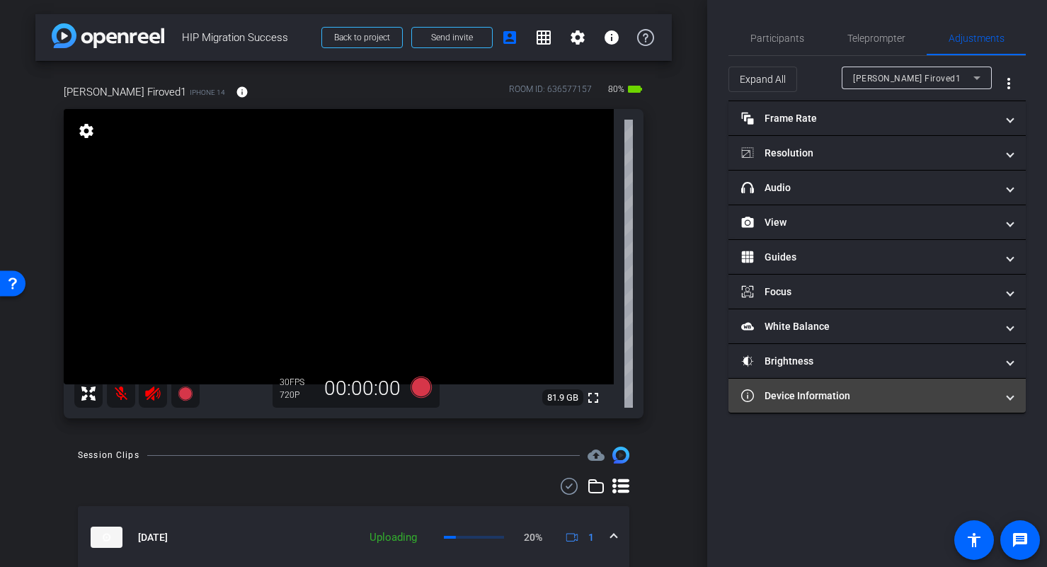
click at [839, 393] on mat-panel-title "Device Information" at bounding box center [868, 396] width 255 height 15
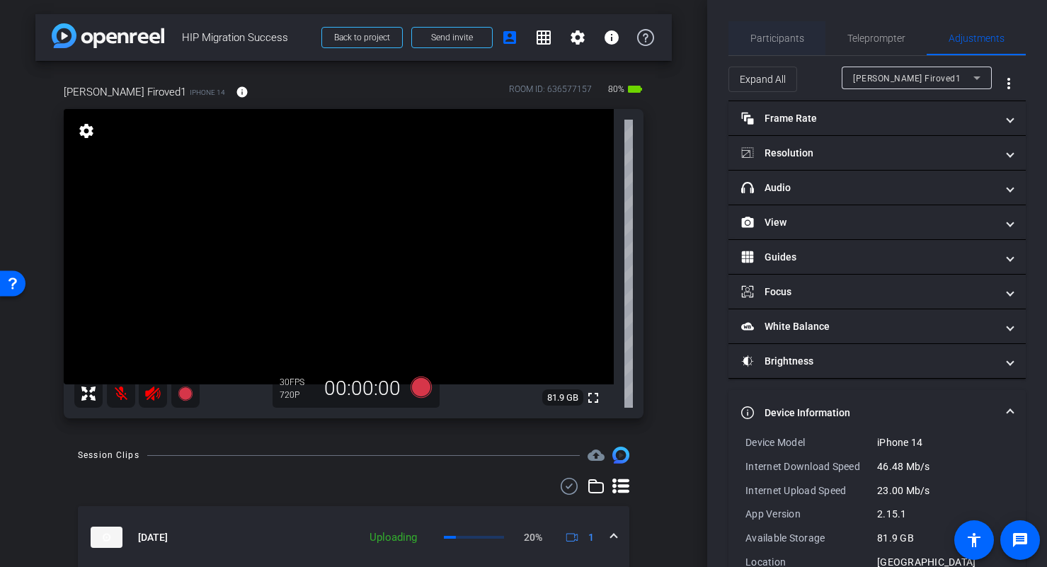
click at [772, 38] on span "Participants" at bounding box center [777, 38] width 54 height 10
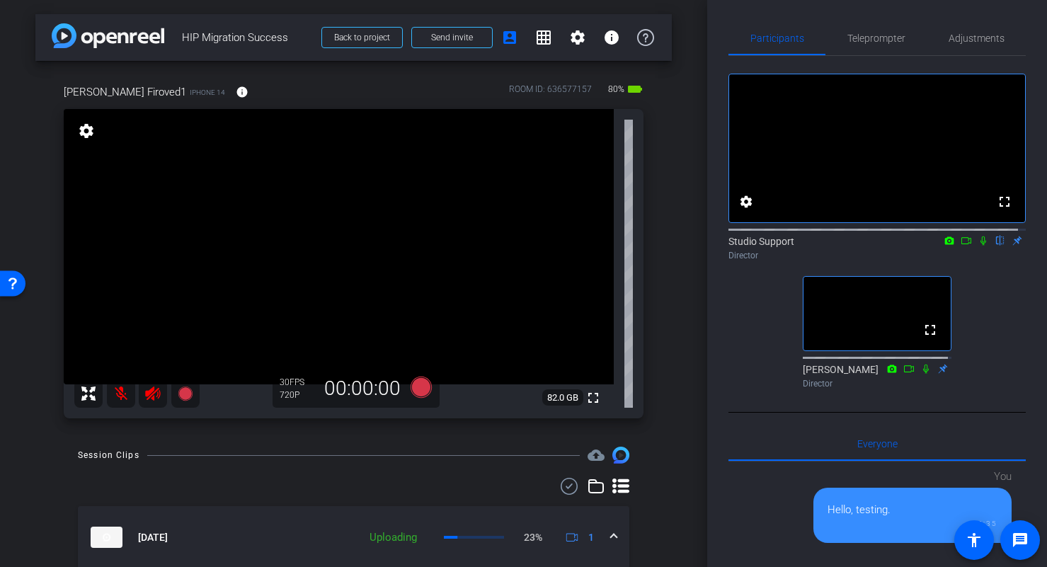
drag, startPoint x: 697, startPoint y: 205, endPoint x: 695, endPoint y: 221, distance: 16.3
click at [695, 221] on div "arrow_back HIP Migration Success Back to project Send invite account_box grid_o…" at bounding box center [353, 283] width 707 height 567
click at [697, 156] on div "arrow_back HIP Migration Success Back to project Send invite account_box grid_o…" at bounding box center [353, 283] width 707 height 567
drag, startPoint x: 706, startPoint y: 86, endPoint x: 706, endPoint y: 79, distance: 7.1
click at [706, 79] on div "arrow_back HIP Migration Success Back to project Send invite account_box grid_o…" at bounding box center [523, 283] width 1047 height 567
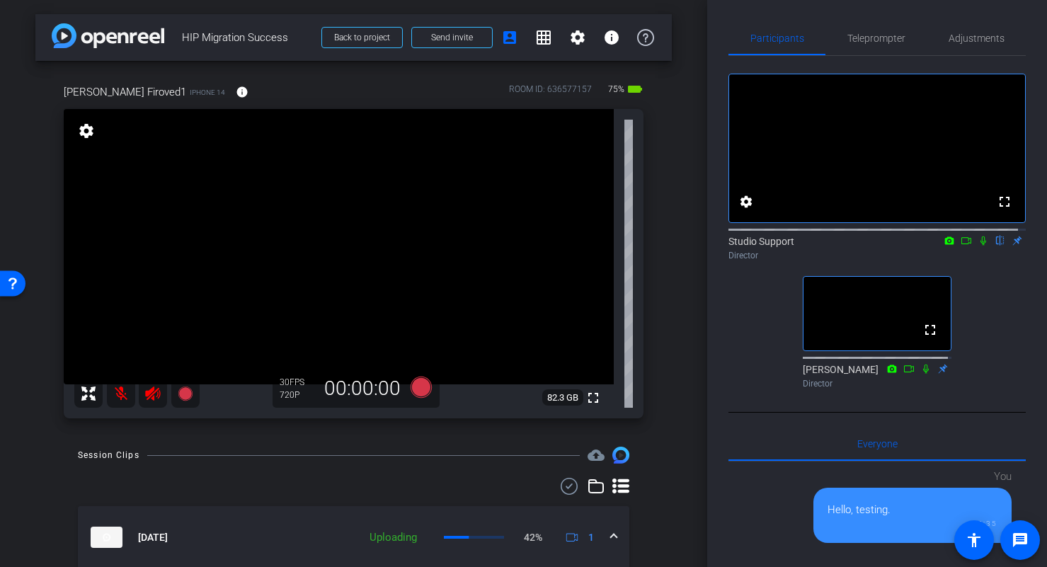
click at [672, 101] on div "arrow_back HIP Migration Success Back to project Send invite account_box grid_o…" at bounding box center [353, 283] width 707 height 567
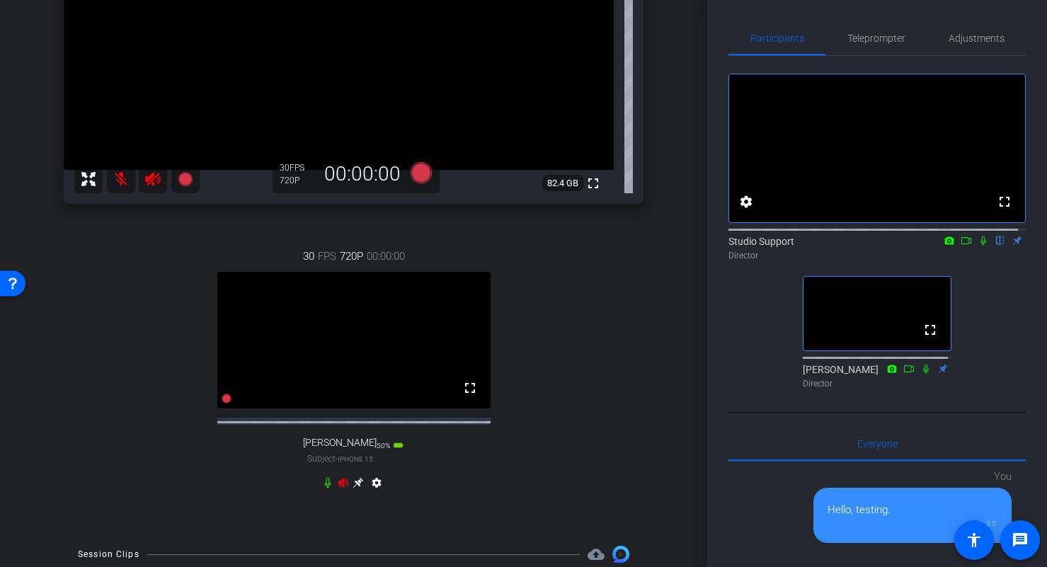
scroll to position [549, 0]
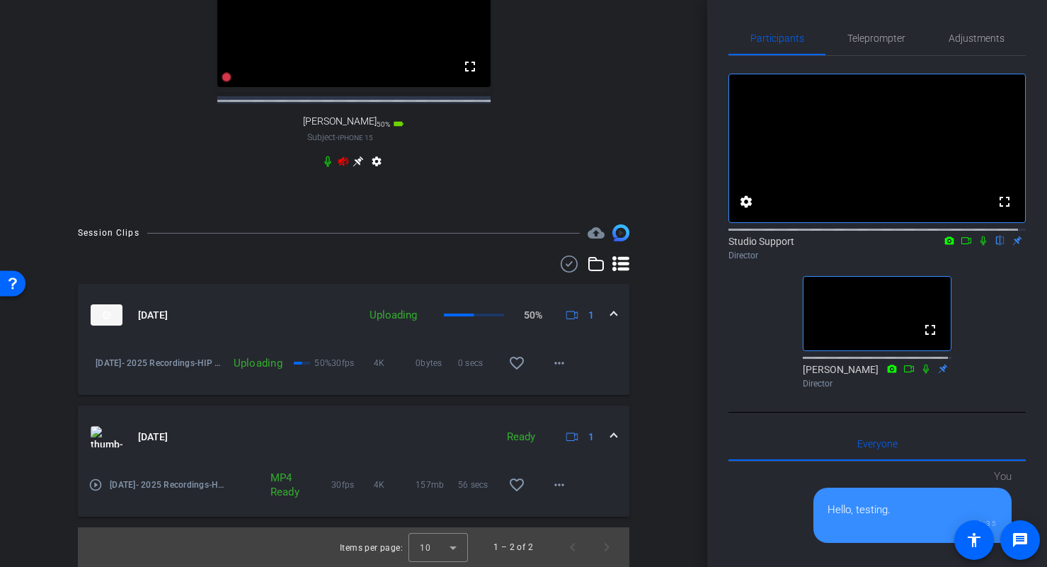
click at [340, 161] on icon at bounding box center [343, 161] width 11 height 11
click at [355, 161] on icon at bounding box center [358, 161] width 11 height 11
click at [324, 159] on icon at bounding box center [327, 161] width 11 height 11
click at [338, 159] on icon at bounding box center [343, 160] width 10 height 9
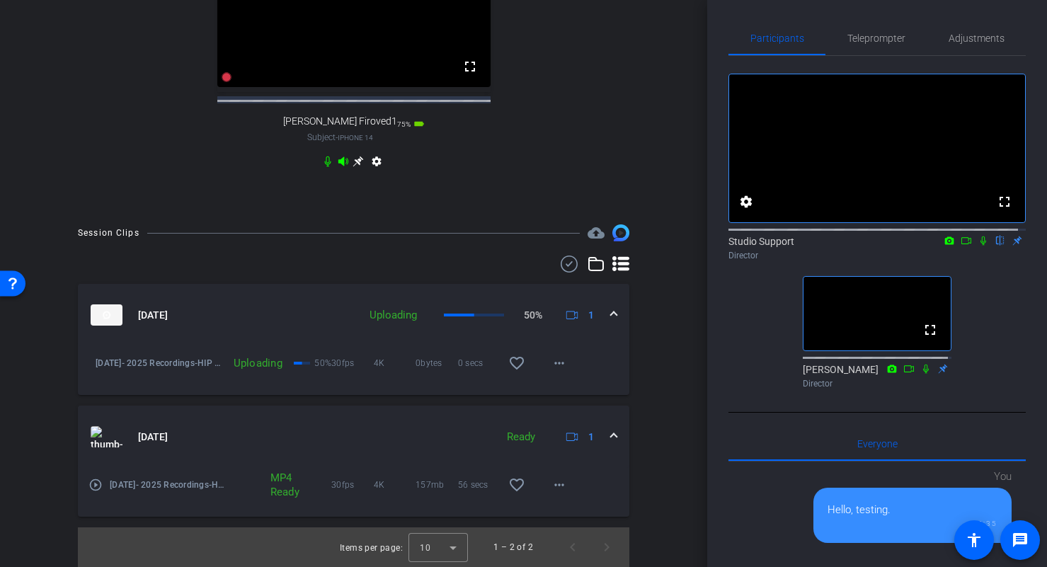
click at [359, 159] on icon at bounding box center [358, 161] width 11 height 11
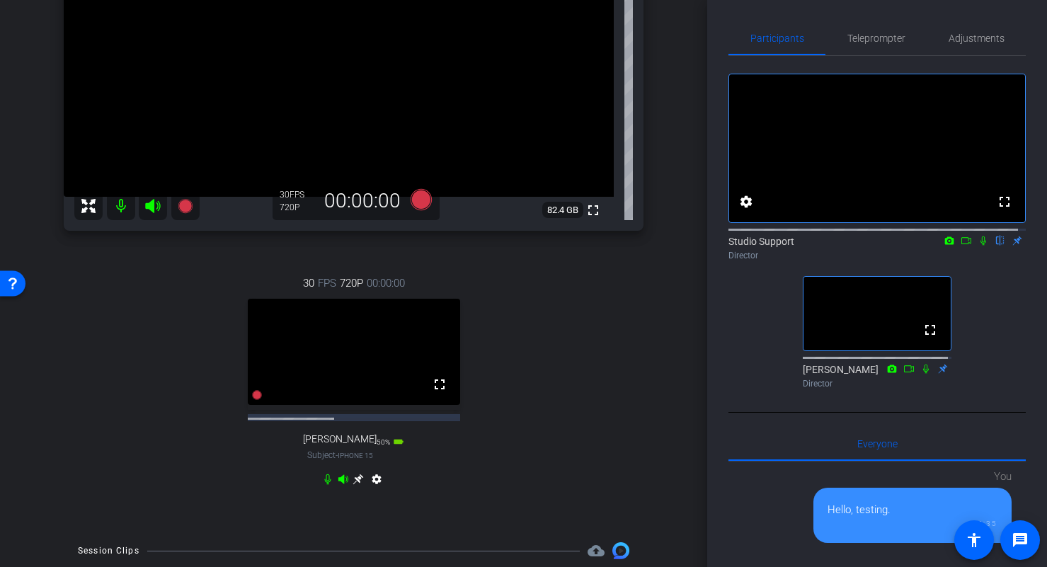
scroll to position [452, 0]
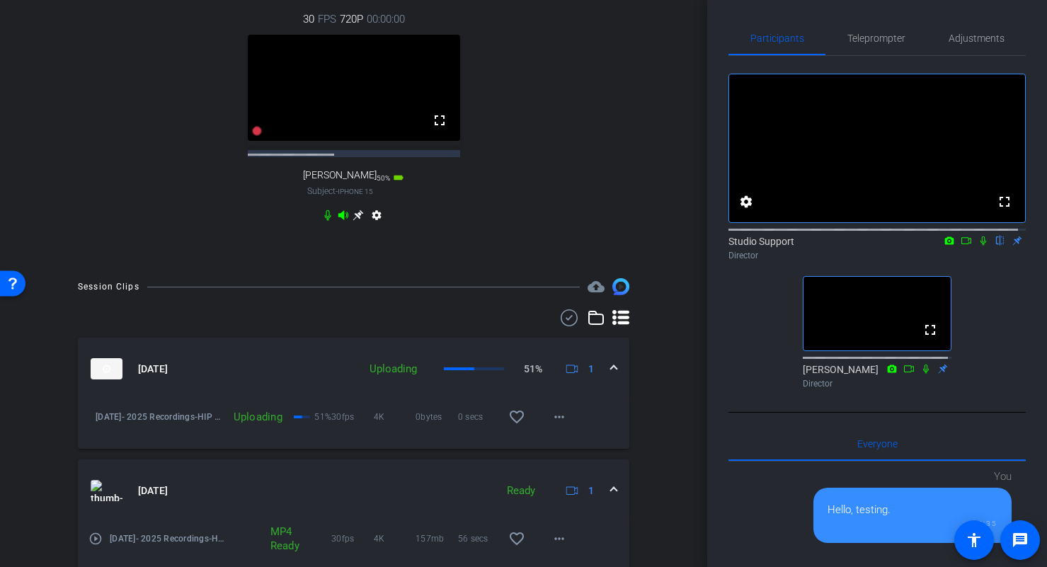
click at [354, 221] on icon at bounding box center [358, 215] width 11 height 11
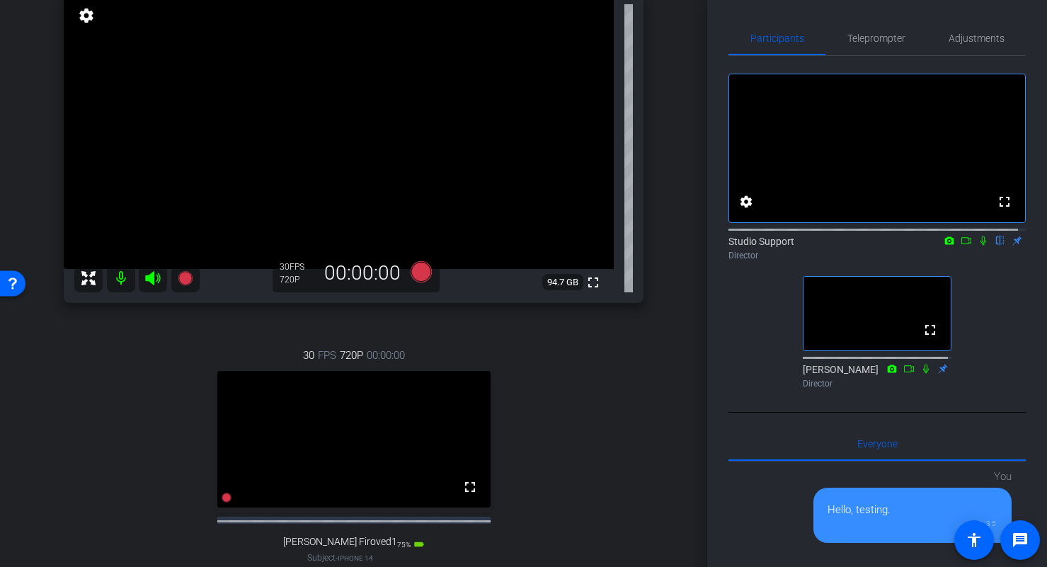
scroll to position [384, 0]
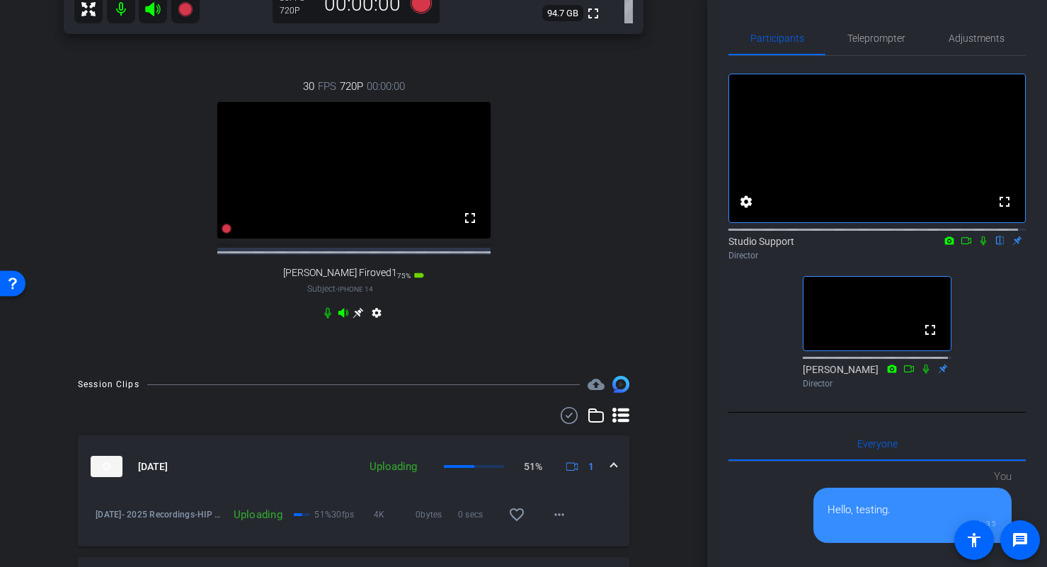
click at [323, 319] on icon at bounding box center [327, 312] width 11 height 11
click at [339, 317] on icon at bounding box center [343, 312] width 10 height 9
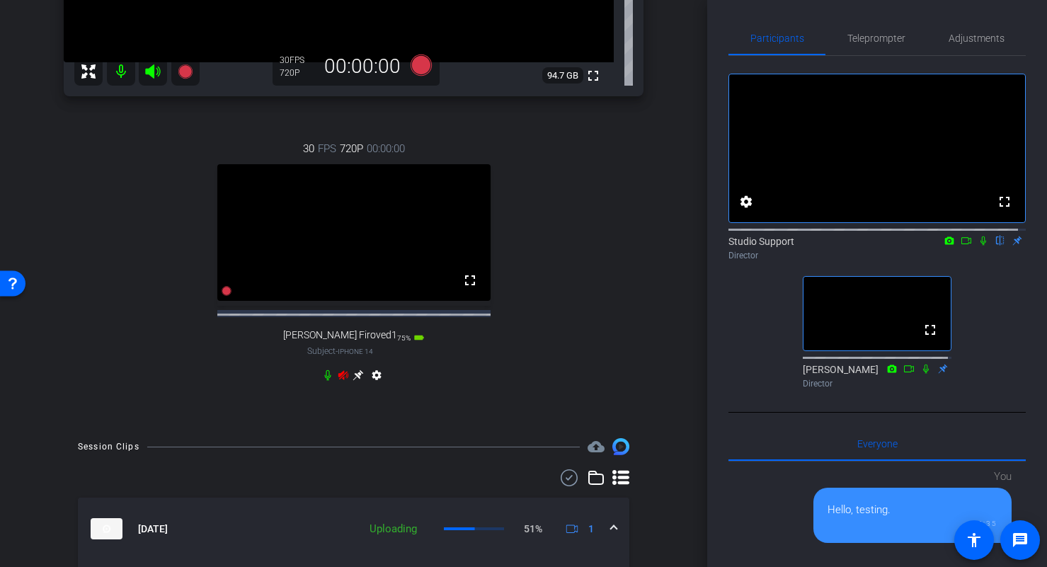
scroll to position [324, 0]
click at [340, 377] on icon at bounding box center [343, 372] width 10 height 9
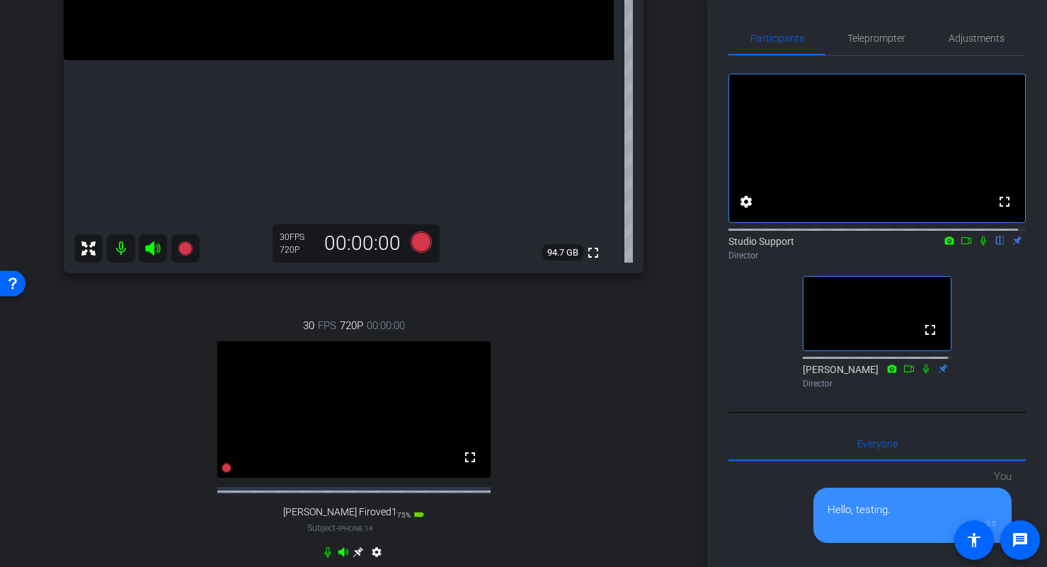
scroll to position [503, 0]
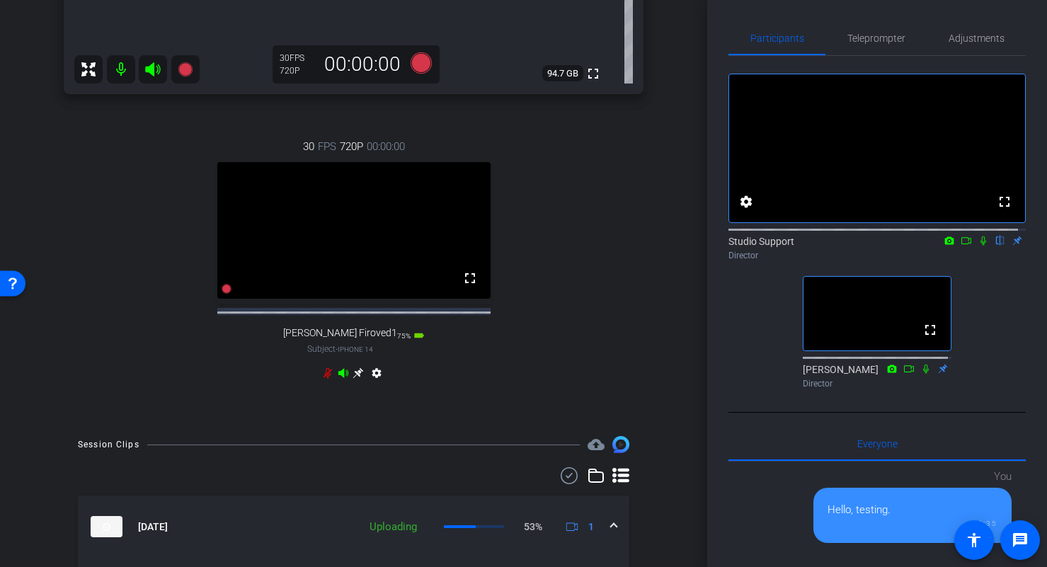
click at [338, 377] on icon at bounding box center [343, 372] width 10 height 9
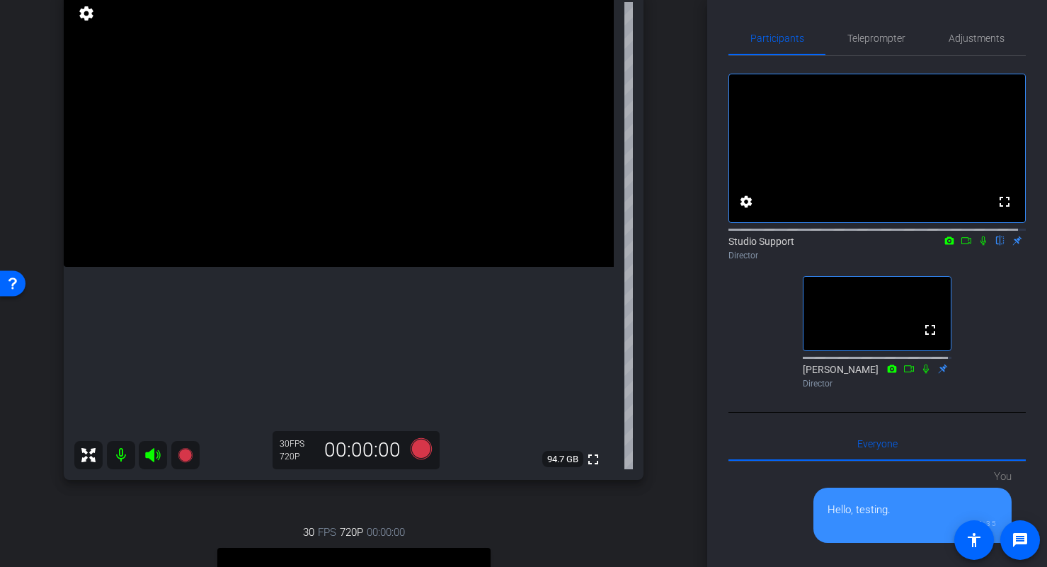
scroll to position [115, 0]
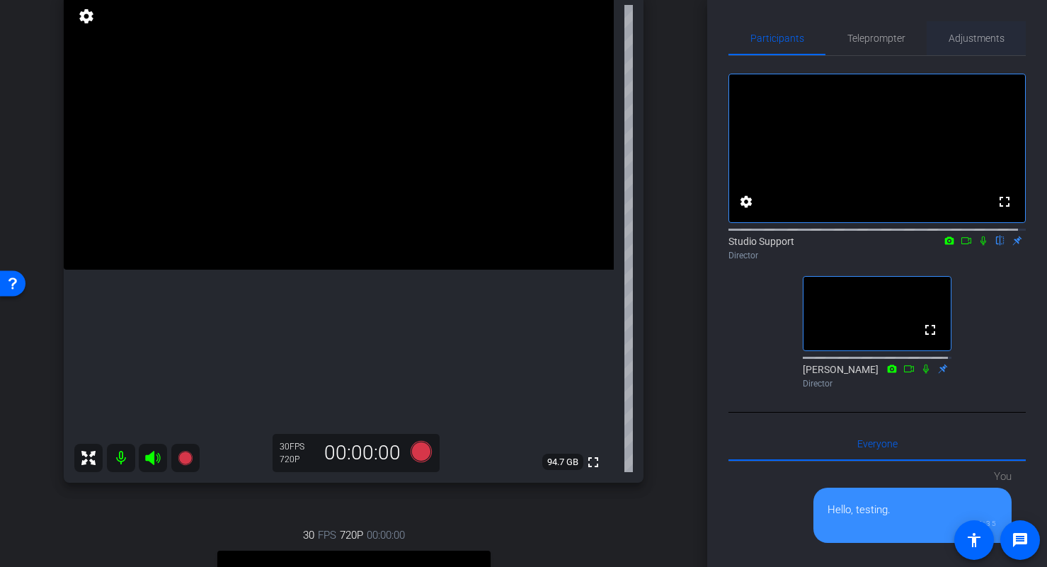
click at [971, 37] on span "Adjustments" at bounding box center [977, 38] width 56 height 10
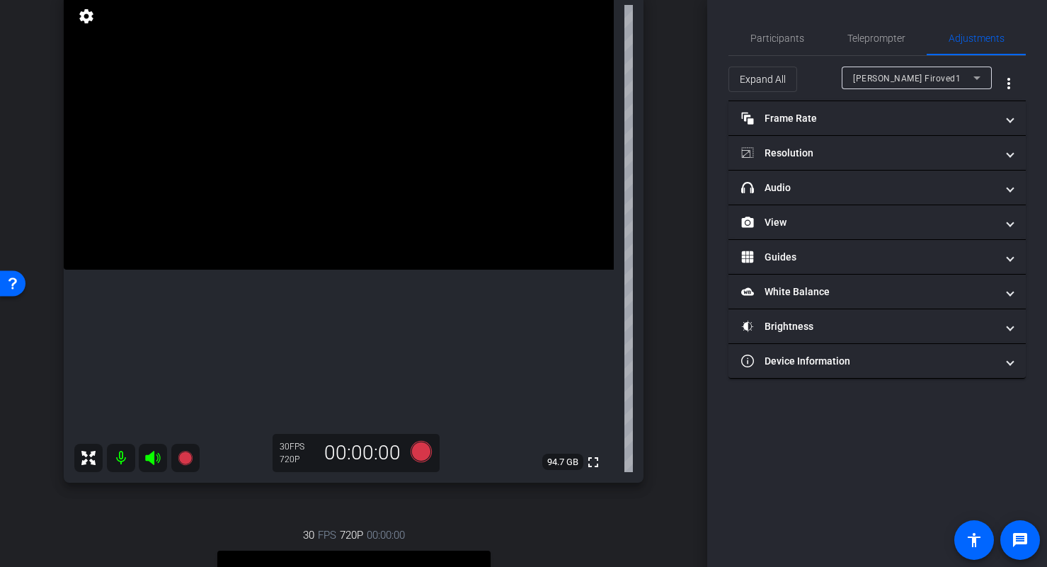
click at [910, 69] on div "Ross Firoved1" at bounding box center [913, 78] width 120 height 18
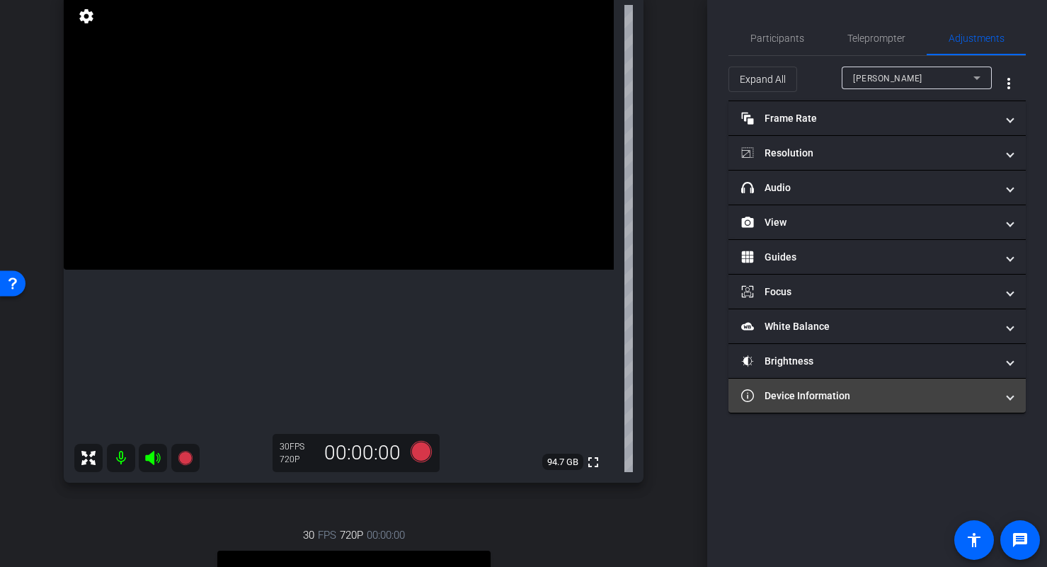
click at [880, 389] on mat-panel-title "Device Information" at bounding box center [868, 396] width 255 height 15
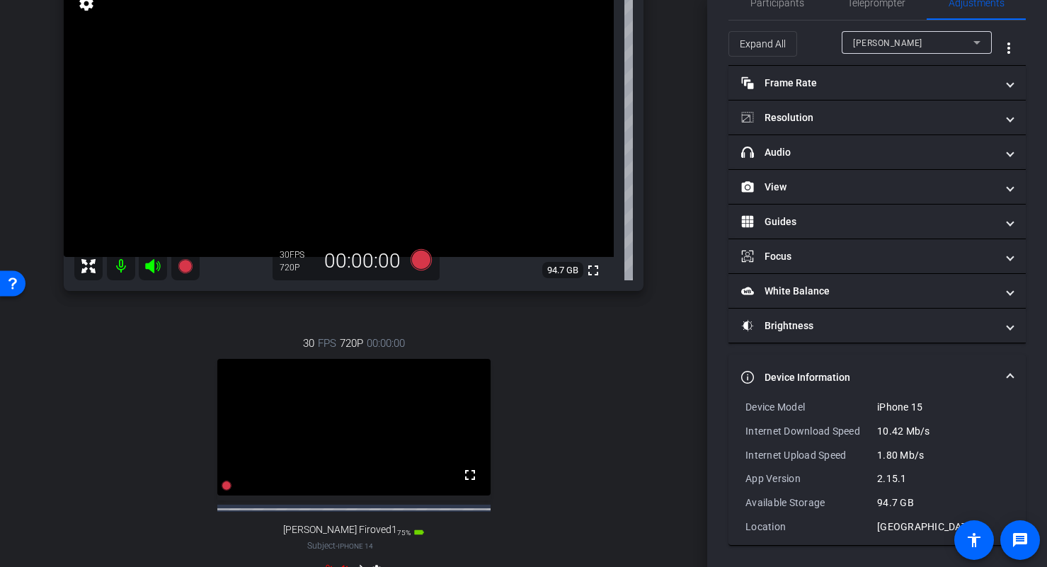
scroll to position [128, 0]
drag, startPoint x: 744, startPoint y: 404, endPoint x: 830, endPoint y: 435, distance: 91.1
click at [830, 435] on div "Device Model iPhone 15 Internet Download Speed 10.42 Mb/s Internet Upload Speed…" at bounding box center [876, 472] width 297 height 145
click at [837, 444] on div "Device Model iPhone 15 Internet Download Speed 10.42 Mb/s Internet Upload Speed…" at bounding box center [876, 467] width 263 height 134
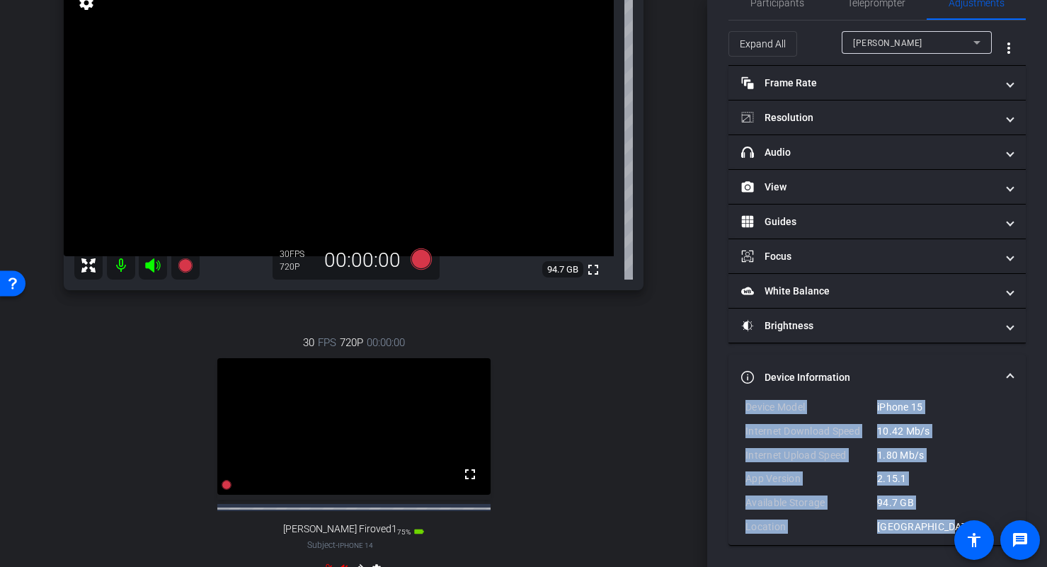
drag, startPoint x: 938, startPoint y: 531, endPoint x: 740, endPoint y: 406, distance: 234.1
click at [740, 406] on div "Device Model iPhone 15 Internet Download Speed 10.42 Mb/s Internet Upload Speed…" at bounding box center [876, 472] width 297 height 145
copy div "Device Model iPhone 15 Internet Download Speed 10.42 Mb/s Internet Upload Speed…"
click at [860, 416] on div "Device Model iPhone 15 Internet Download Speed 10.42 Mb/s Internet Upload Speed…" at bounding box center [876, 467] width 263 height 134
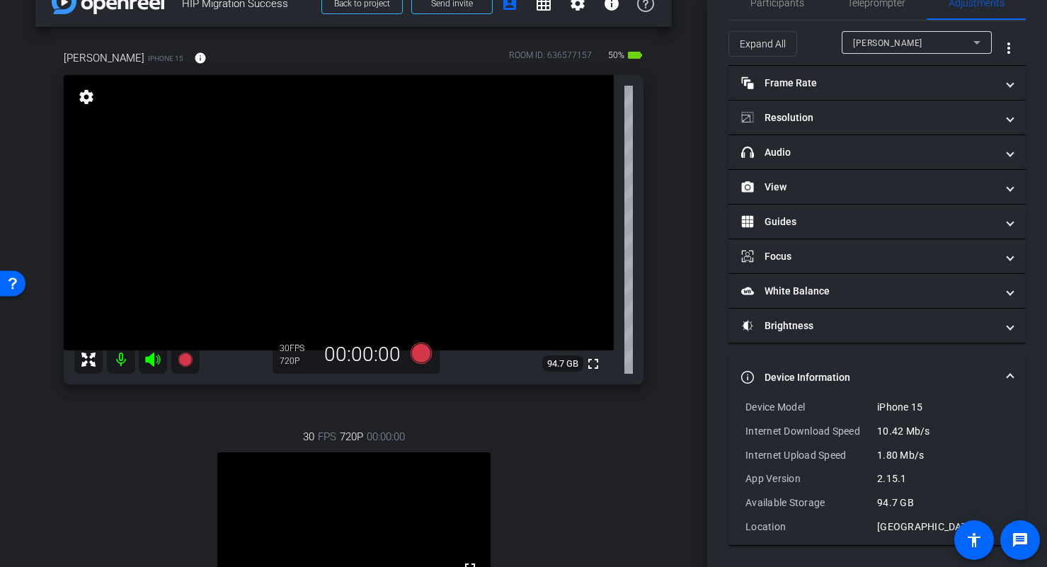
scroll to position [0, 0]
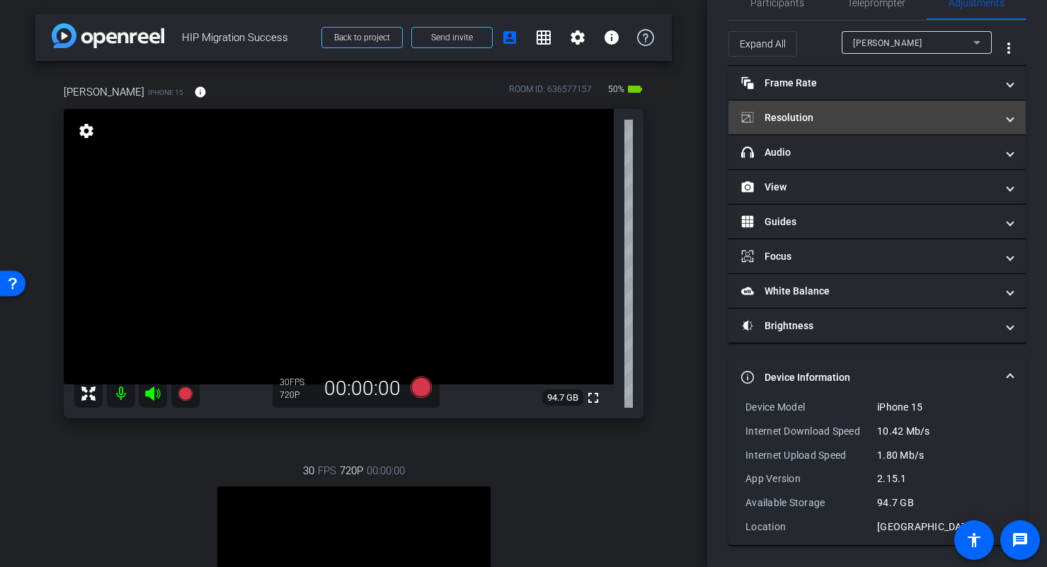
click at [873, 126] on mat-expansion-panel-header "Resolution" at bounding box center [876, 118] width 297 height 34
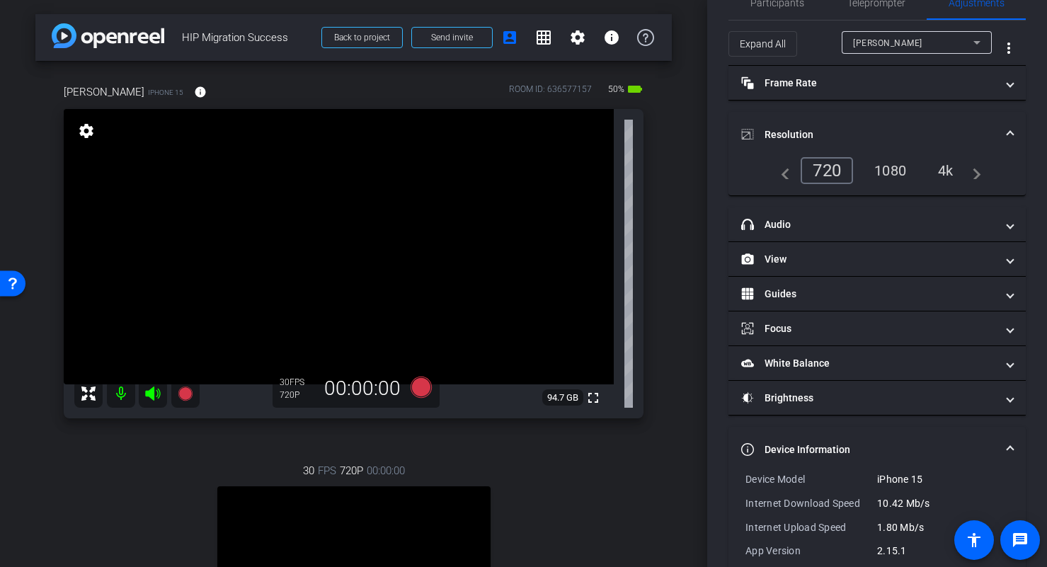
click at [1007, 131] on span at bounding box center [1010, 134] width 6 height 15
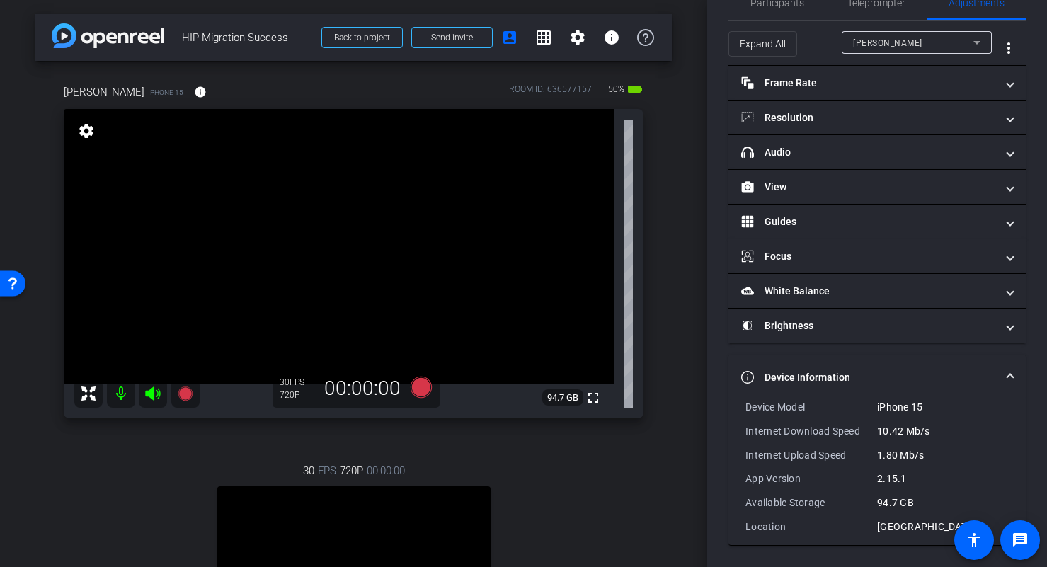
type input "3500"
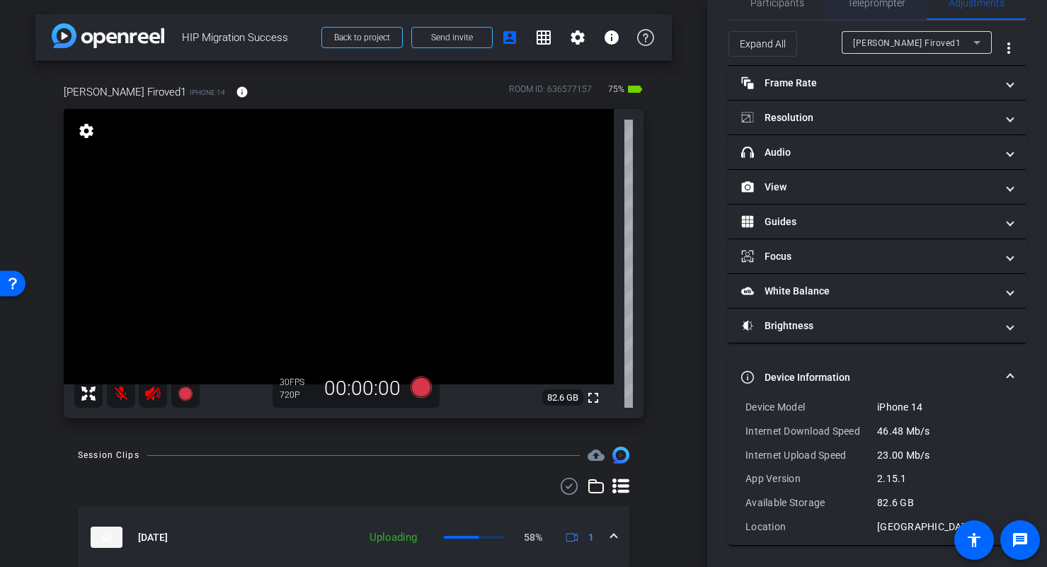
scroll to position [1, 0]
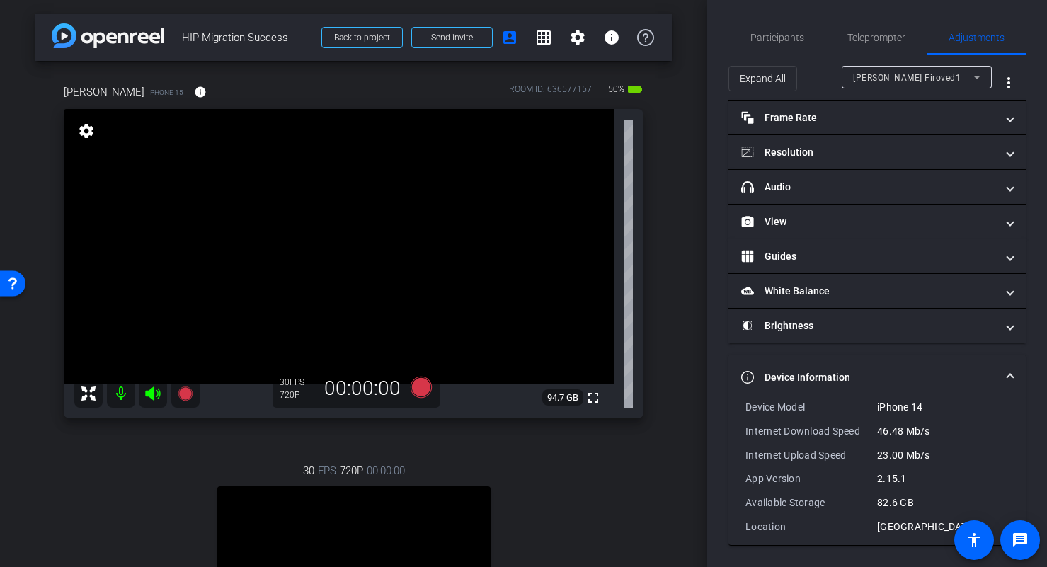
click at [973, 76] on icon at bounding box center [976, 78] width 7 height 4
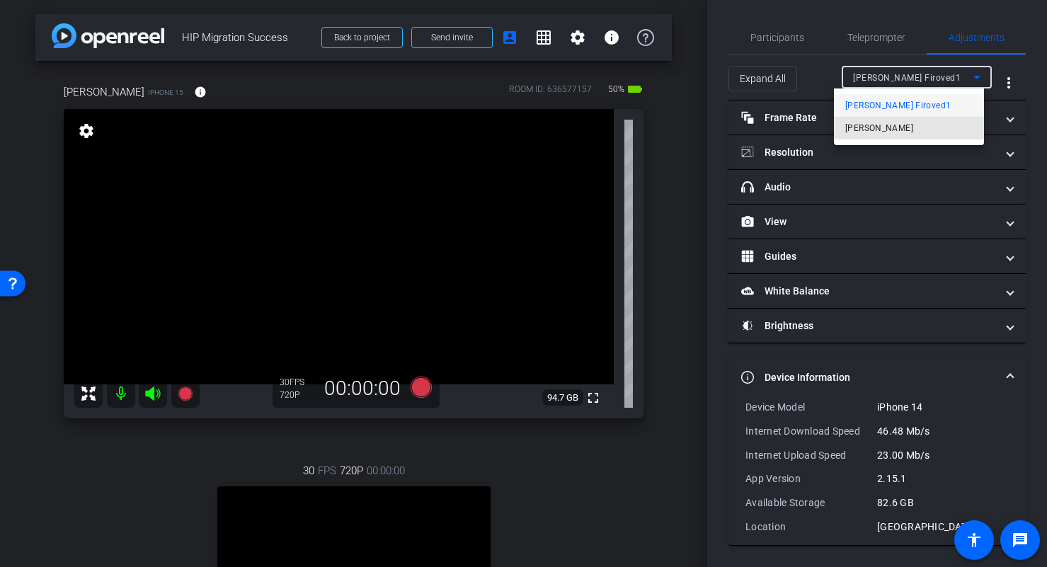
click at [927, 120] on mat-option "Karthik" at bounding box center [909, 128] width 150 height 23
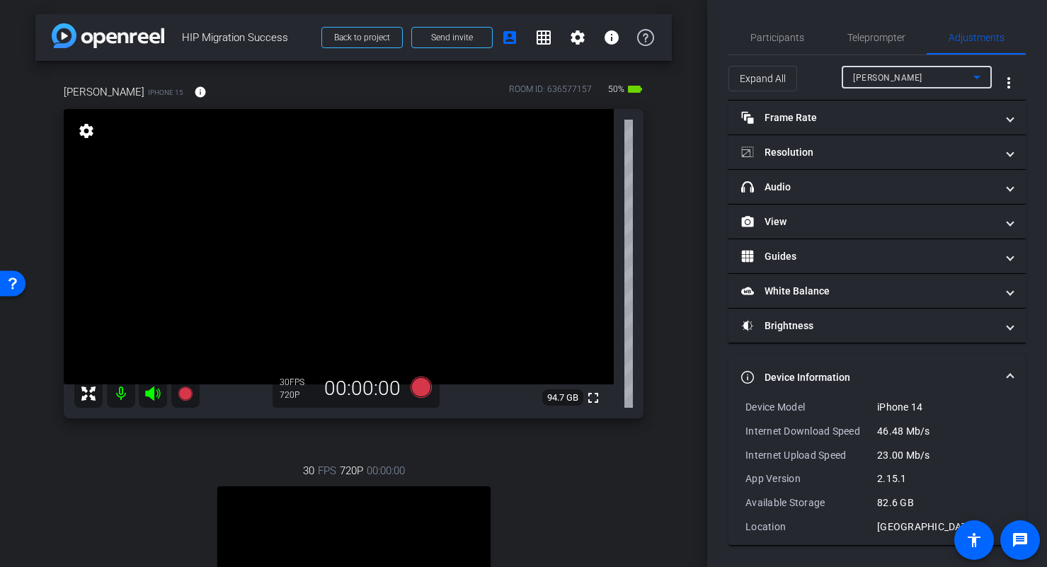
click at [897, 82] on div "Karthik" at bounding box center [913, 78] width 120 height 18
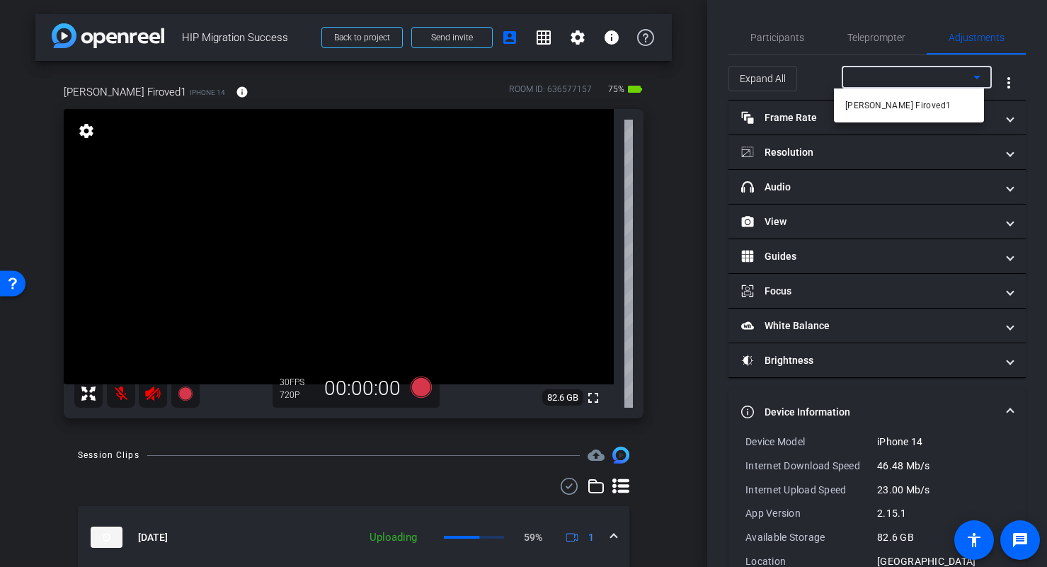
click at [910, 82] on div at bounding box center [523, 283] width 1047 height 567
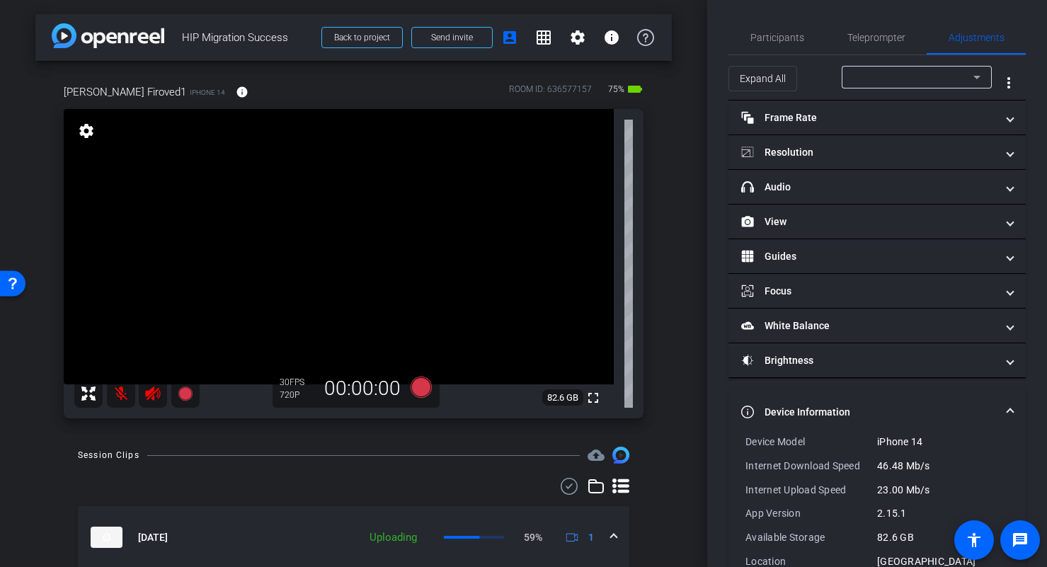
click at [1009, 409] on mat-expansion-panel-header "Device Information" at bounding box center [876, 411] width 297 height 45
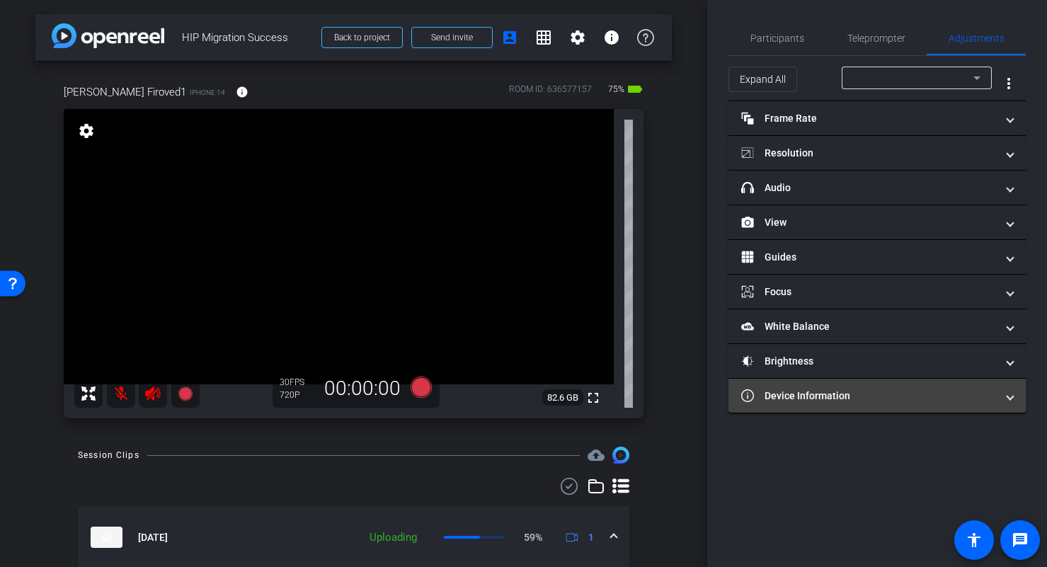
scroll to position [0, 0]
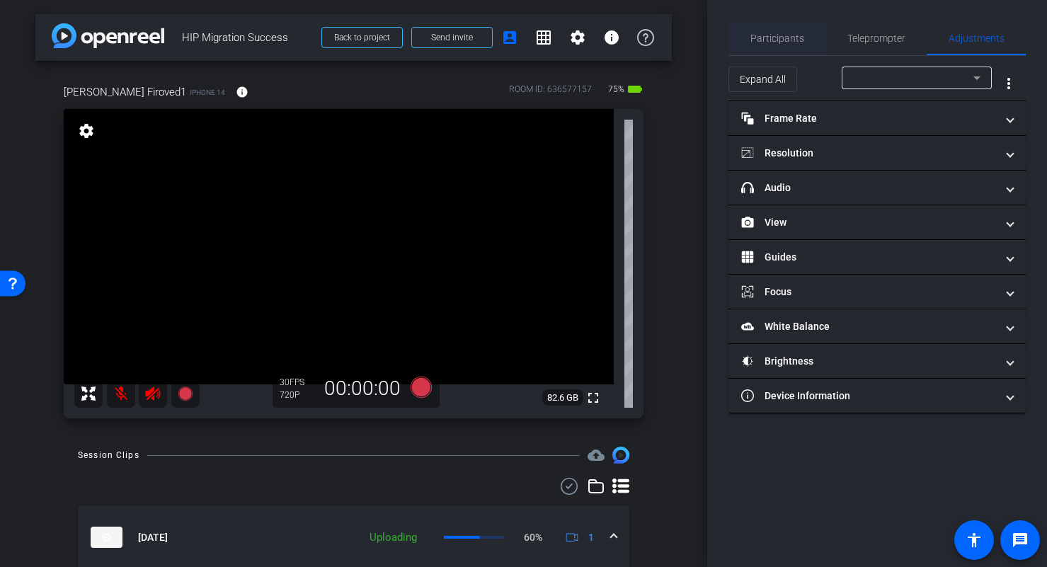
click at [799, 43] on span "Participants" at bounding box center [777, 38] width 54 height 10
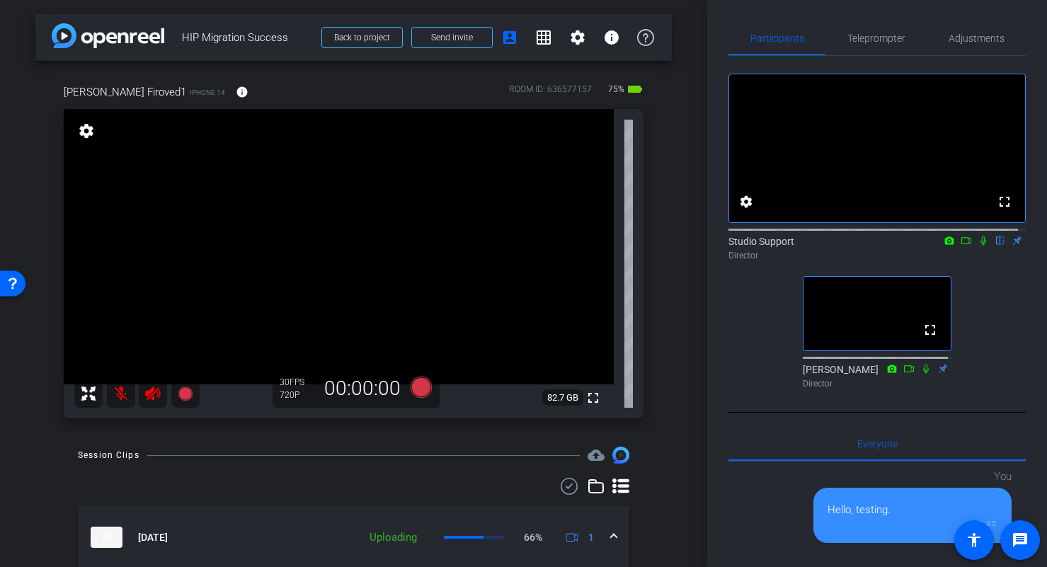
click at [680, 165] on div "arrow_back HIP Migration Success Back to project Send invite account_box grid_o…" at bounding box center [353, 283] width 707 height 567
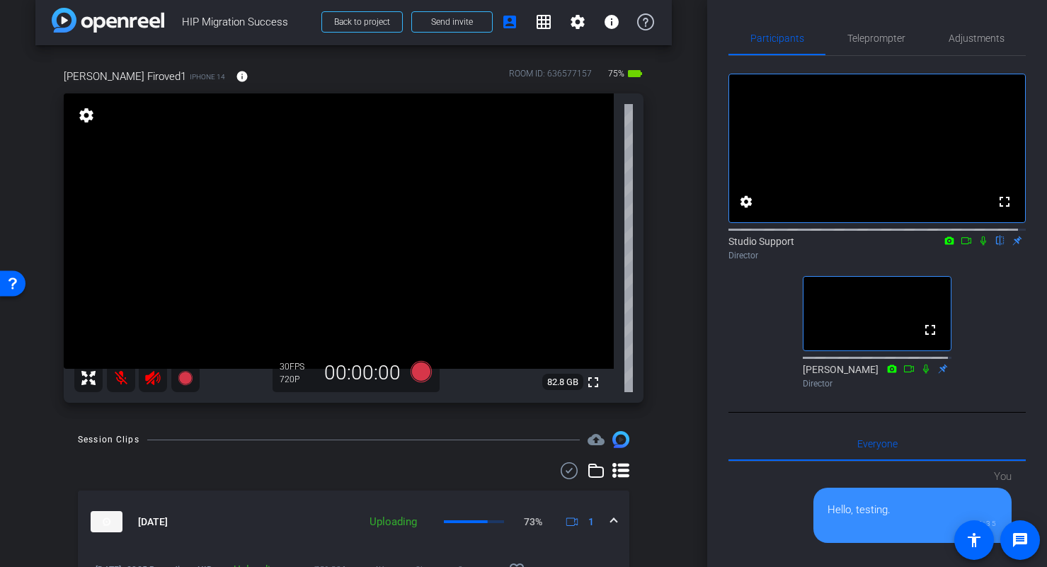
scroll to position [21, 0]
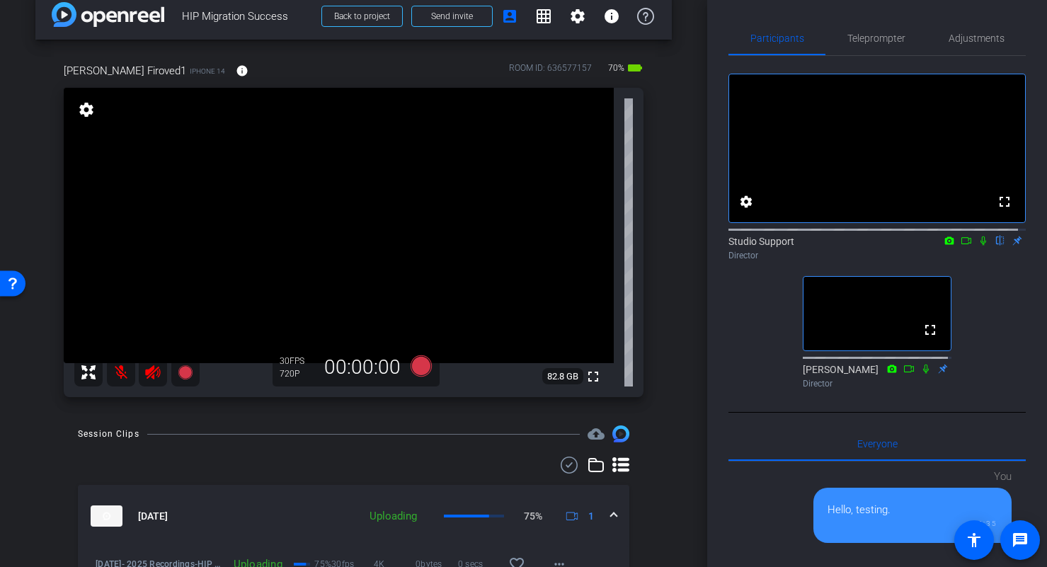
click at [726, 14] on div "Participants Teleprompter Adjustments fullscreen settings Studio Support flip D…" at bounding box center [877, 283] width 340 height 567
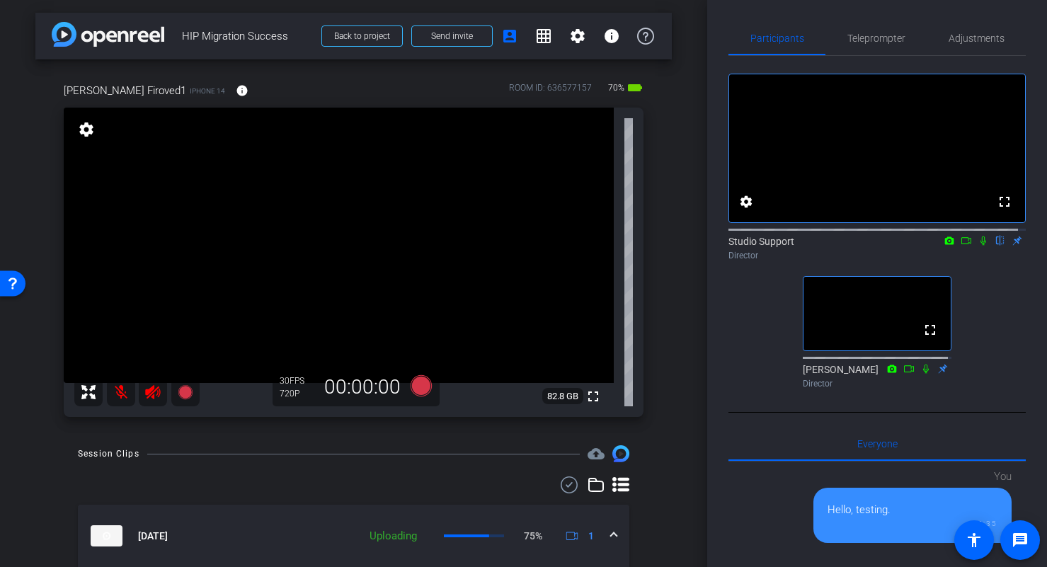
scroll to position [0, 0]
click at [673, 204] on div "arrow_back HIP Migration Success Back to project Send invite account_box grid_o…" at bounding box center [353, 283] width 707 height 567
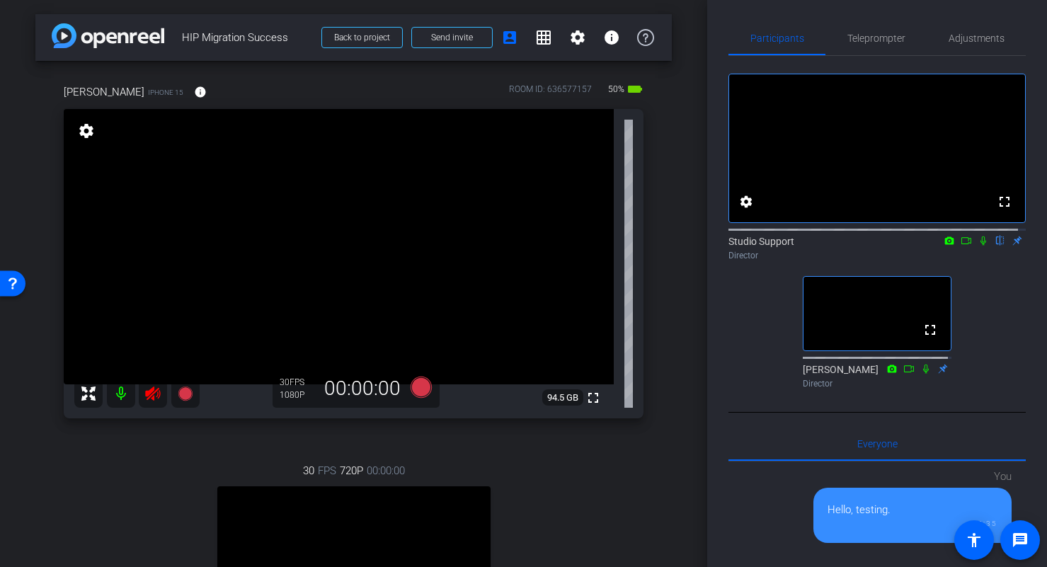
click at [154, 397] on icon at bounding box center [152, 393] width 15 height 14
click at [963, 40] on span "Adjustments" at bounding box center [977, 38] width 56 height 10
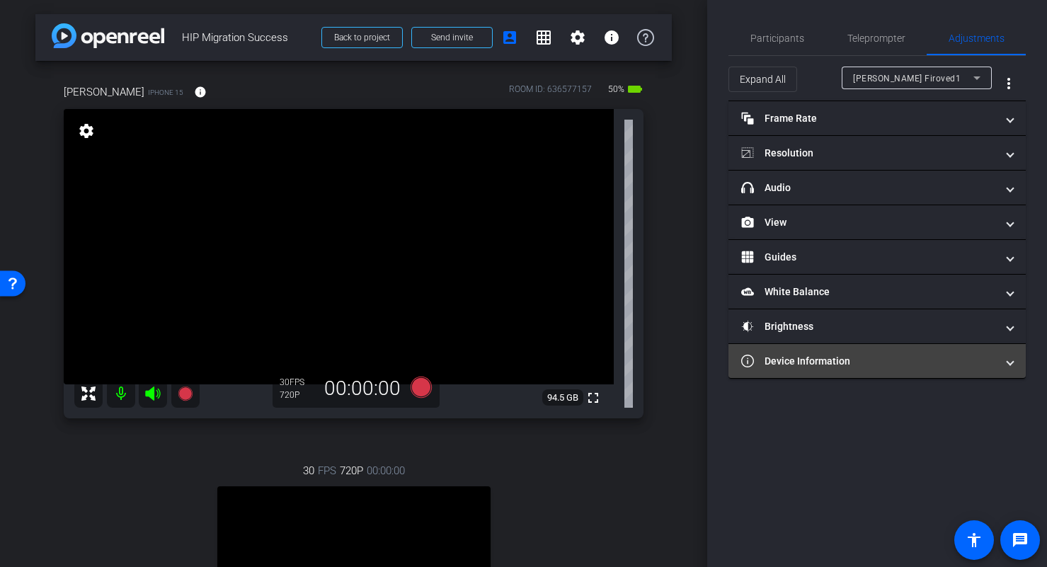
click at [842, 362] on mat-panel-title "Device Information" at bounding box center [868, 361] width 255 height 15
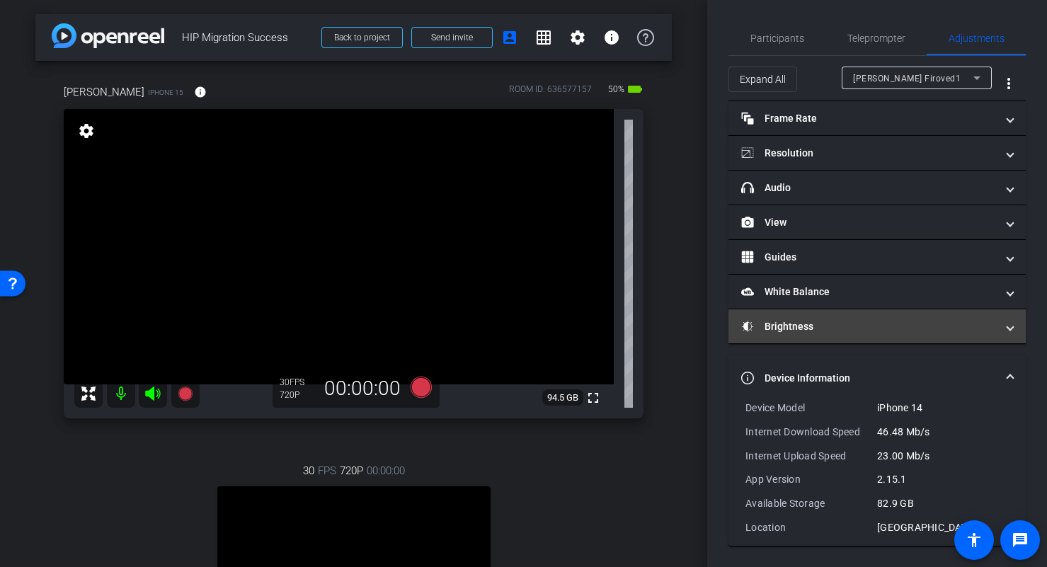
scroll to position [1, 0]
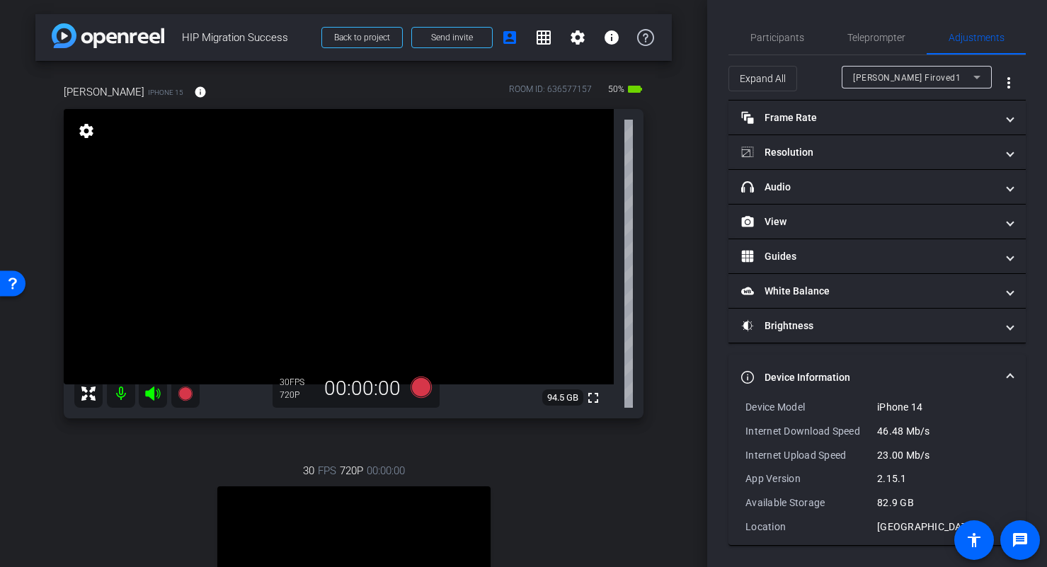
click at [925, 80] on div "Ross Firoved1" at bounding box center [913, 78] width 120 height 18
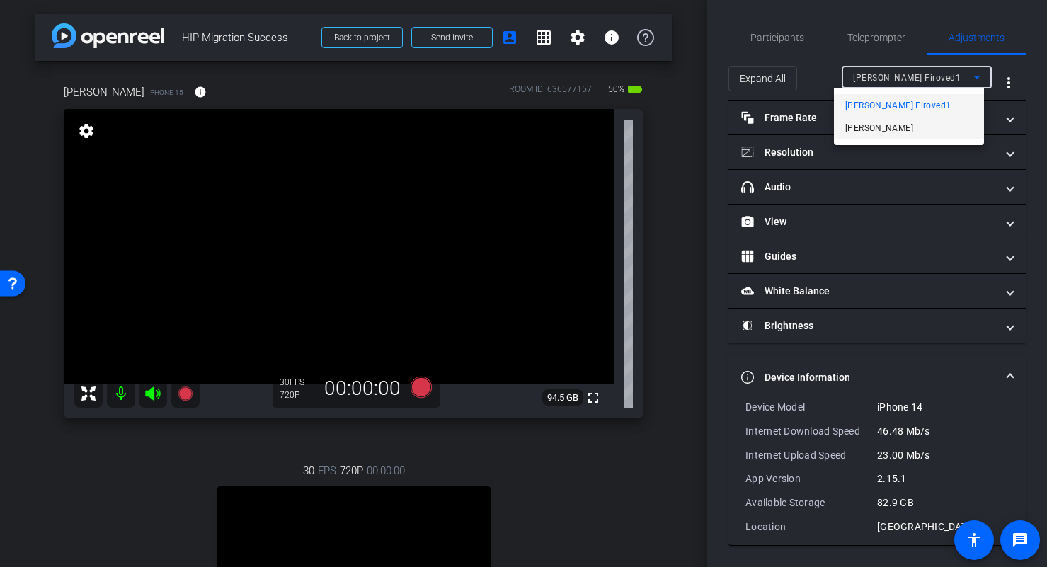
click at [895, 127] on mat-option "Karthik" at bounding box center [909, 128] width 150 height 23
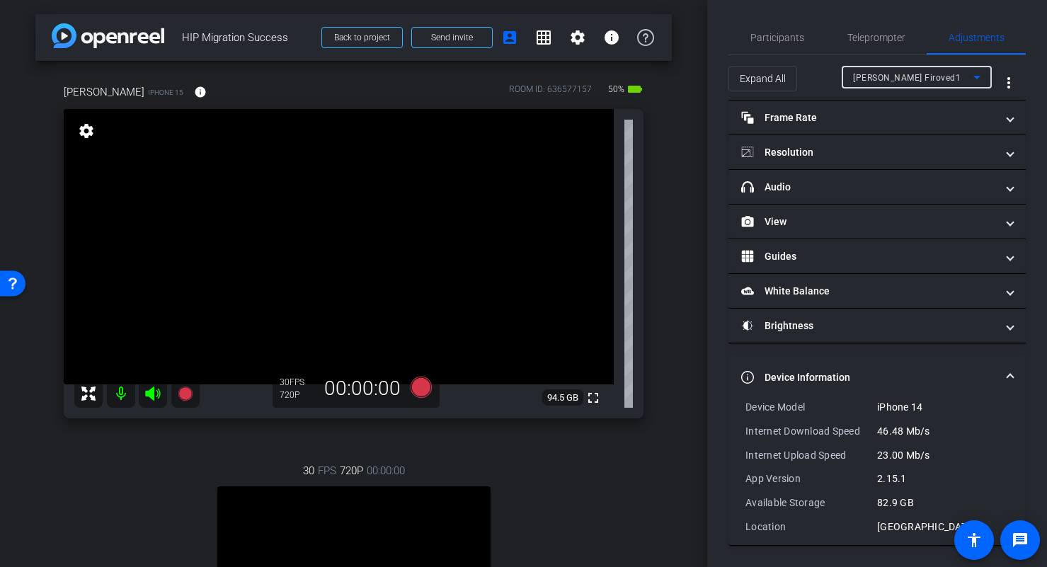
type input "1000"
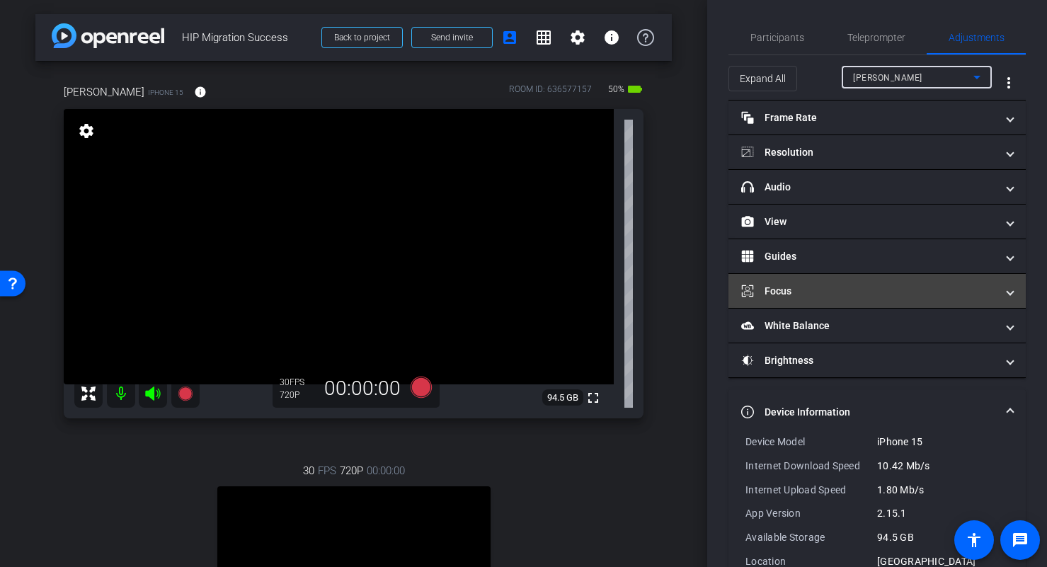
scroll to position [35, 0]
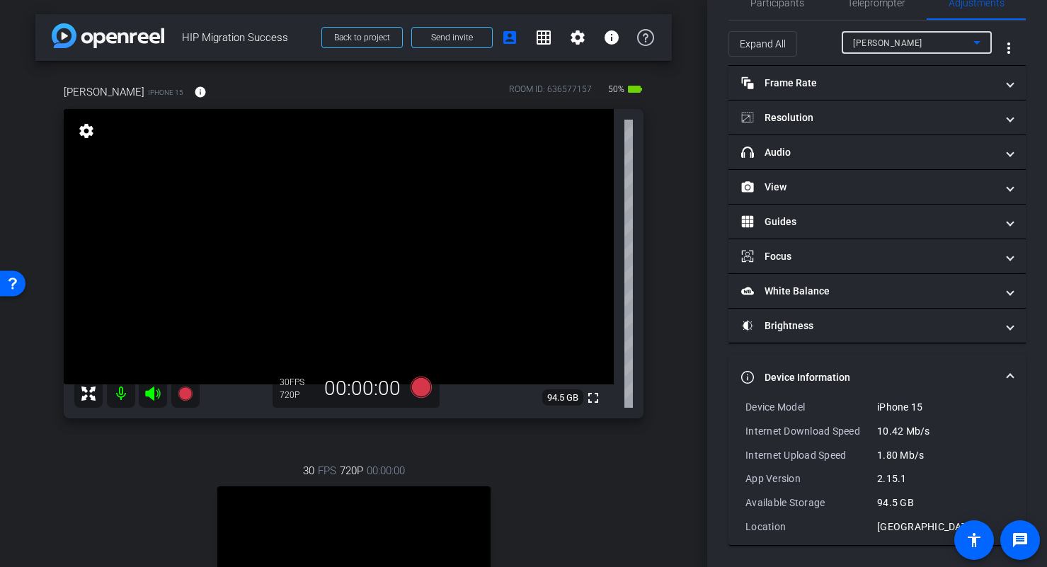
drag, startPoint x: 706, startPoint y: 376, endPoint x: 707, endPoint y: 387, distance: 11.3
click at [707, 387] on div "Participants Teleprompter Adjustments settings Studio Support flip Director Bla…" at bounding box center [877, 283] width 340 height 567
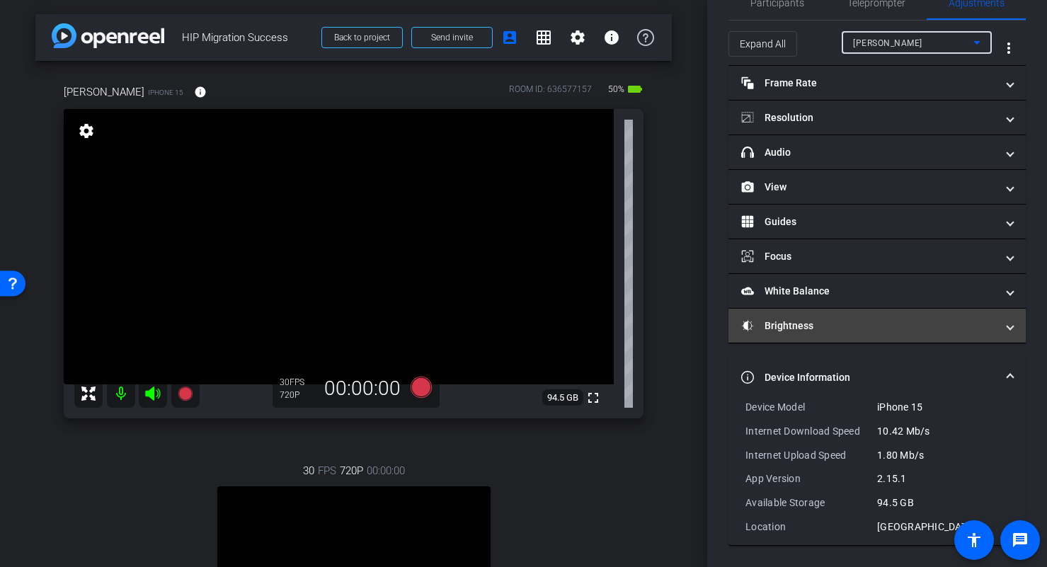
scroll to position [0, 0]
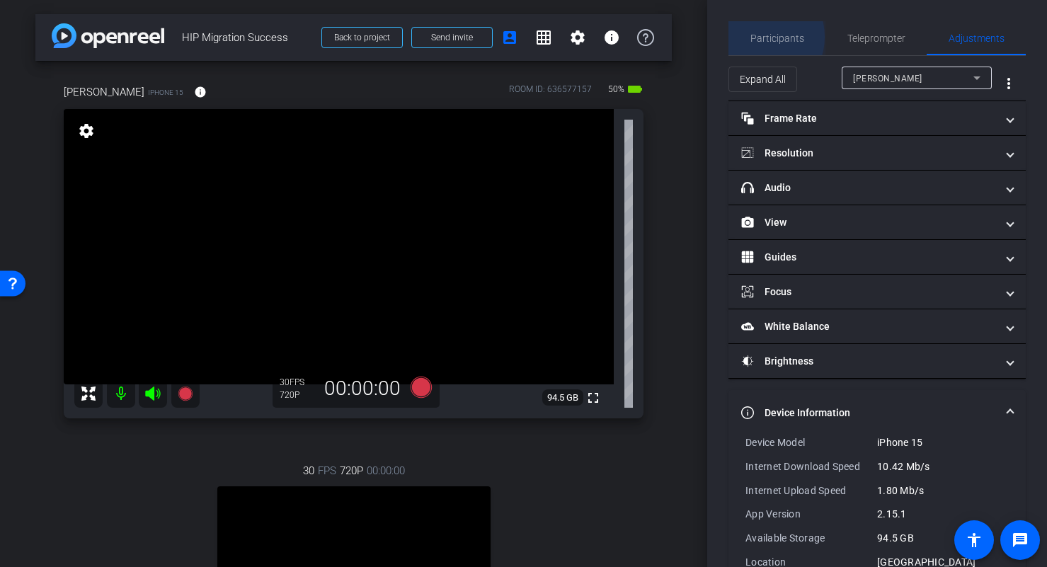
click at [757, 37] on span "Participants" at bounding box center [777, 38] width 54 height 10
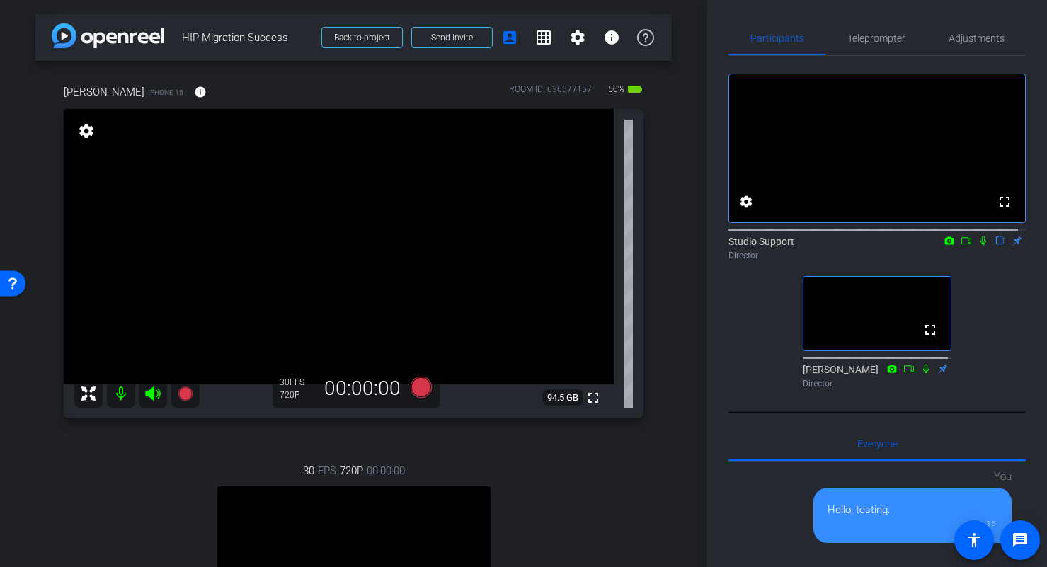
click at [709, 204] on div "Participants Teleprompter Adjustments fullscreen settings Studio Support flip D…" at bounding box center [877, 283] width 340 height 567
click at [965, 38] on span "Adjustments" at bounding box center [977, 38] width 56 height 10
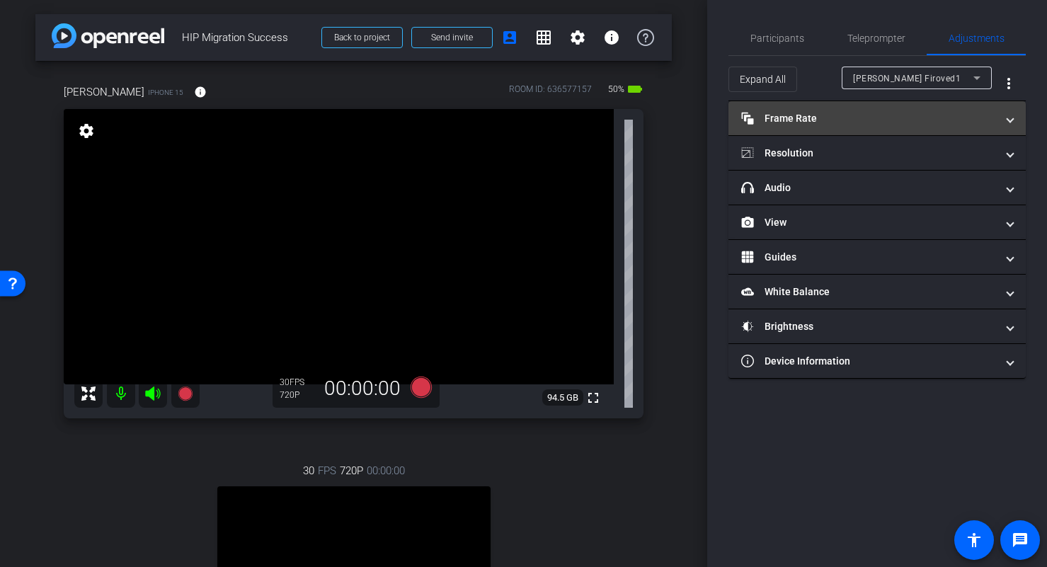
click at [919, 115] on mat-panel-title "Frame Rate Frame Rate" at bounding box center [868, 118] width 255 height 15
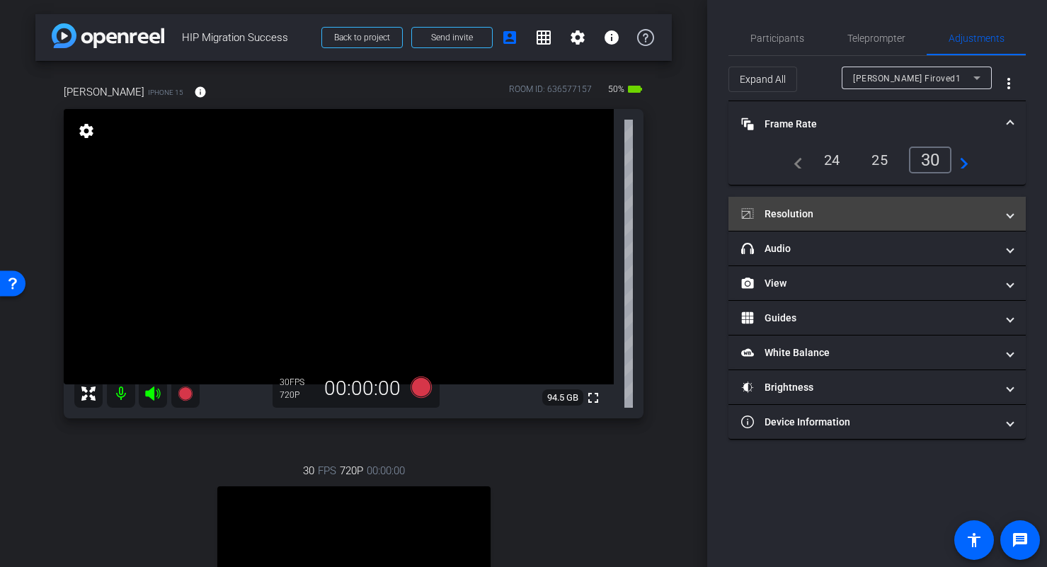
click at [1012, 218] on span at bounding box center [1010, 214] width 6 height 15
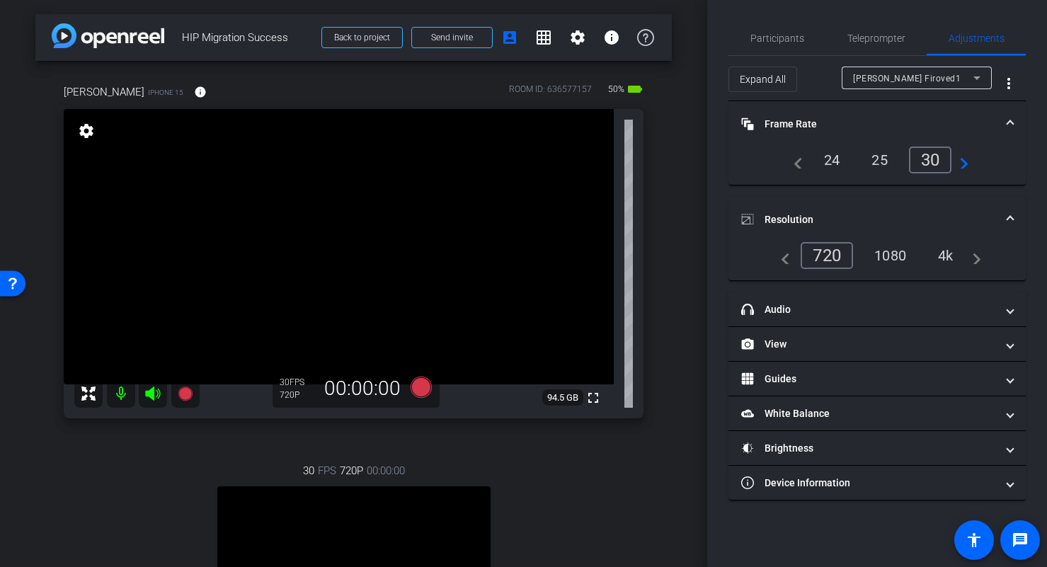
click at [902, 248] on div "1080" at bounding box center [890, 255] width 53 height 24
click at [941, 251] on div "4k" at bounding box center [946, 255] width 37 height 24
click at [1016, 219] on mat-expansion-panel-header "Resolution" at bounding box center [876, 219] width 297 height 45
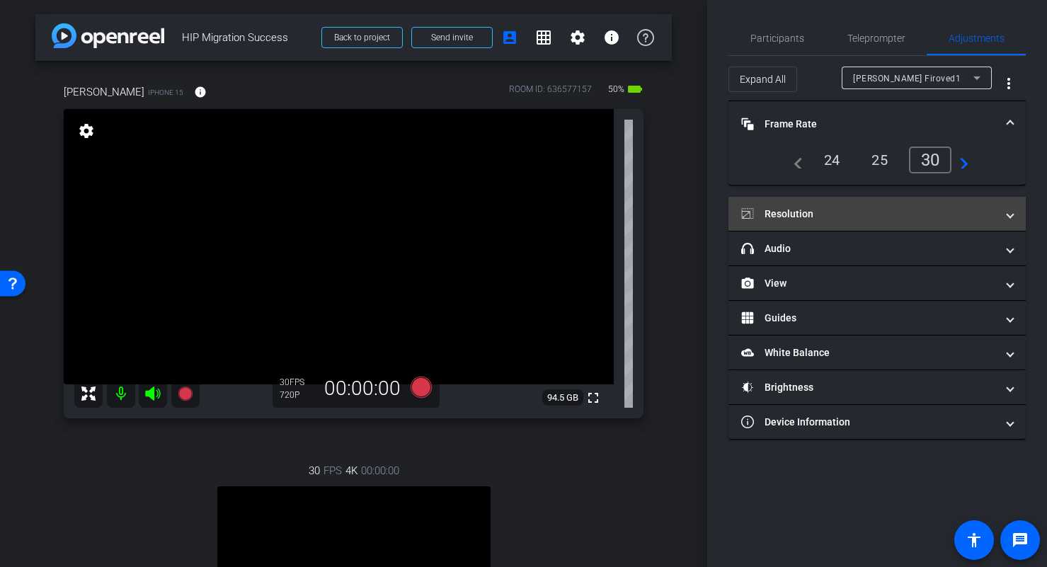
click at [1014, 219] on mat-expansion-panel-header "Resolution" at bounding box center [876, 214] width 297 height 34
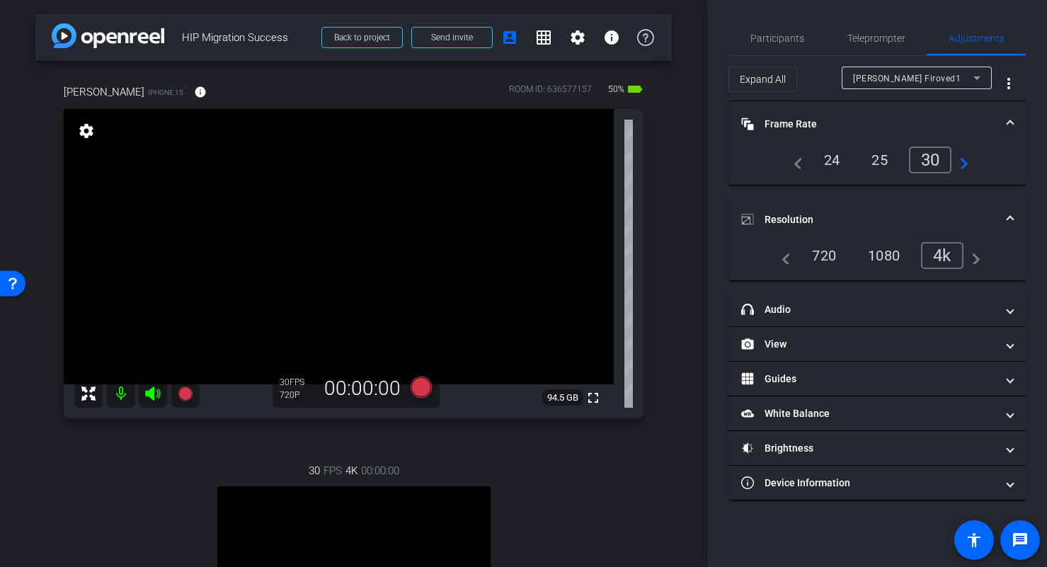
click at [1005, 221] on span "Resolution" at bounding box center [874, 219] width 266 height 15
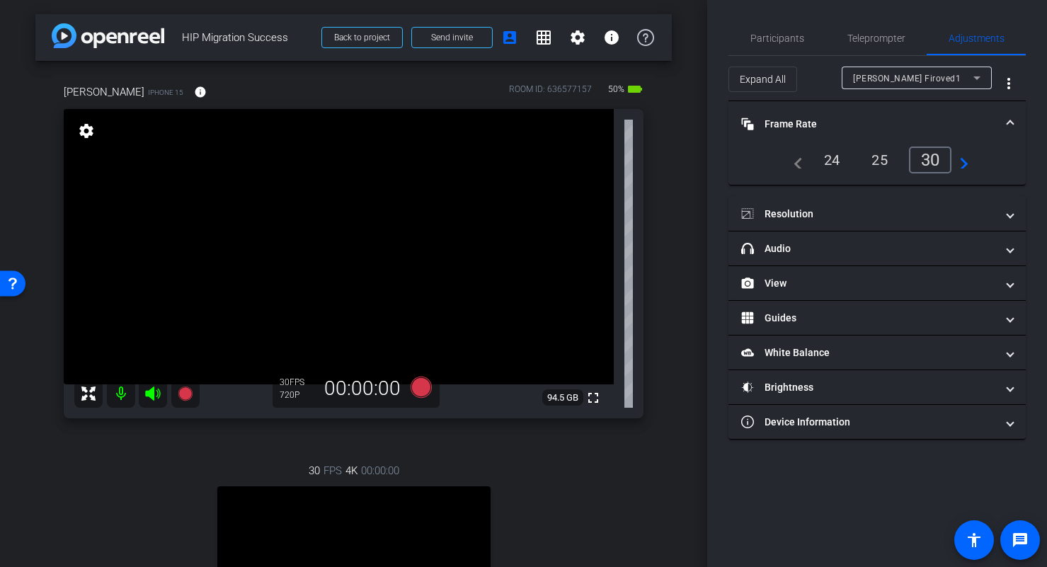
click at [1014, 126] on mat-expansion-panel-header "Frame Rate Frame Rate" at bounding box center [876, 123] width 297 height 45
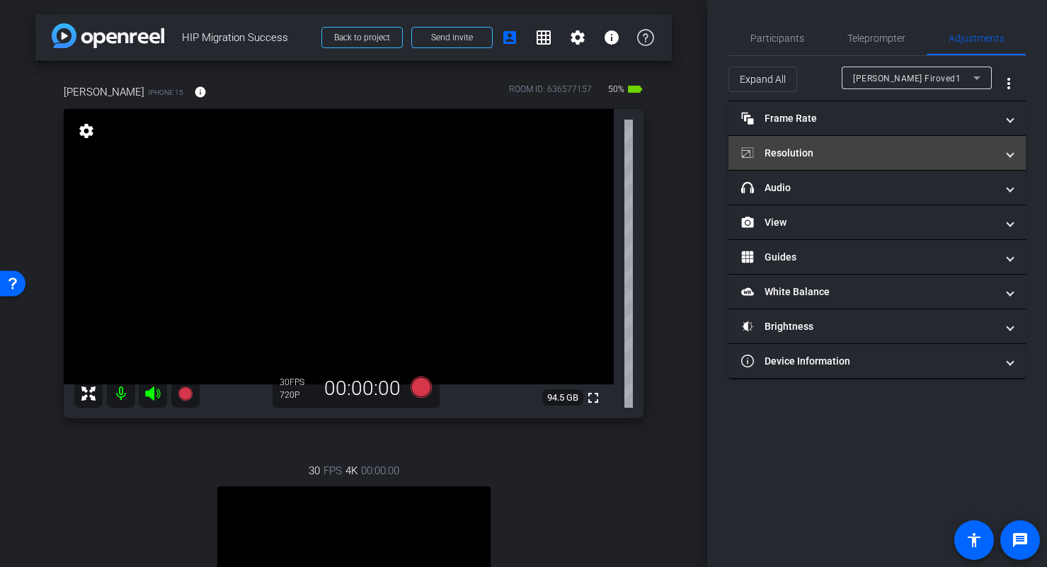
click at [999, 157] on span "Resolution" at bounding box center [874, 153] width 266 height 15
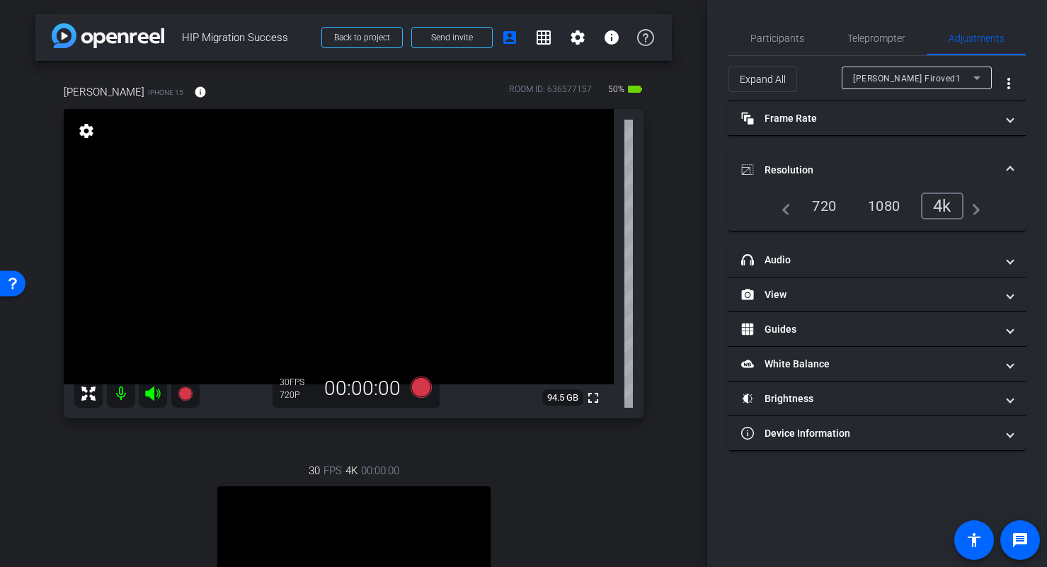
click at [1009, 163] on span at bounding box center [1010, 170] width 6 height 15
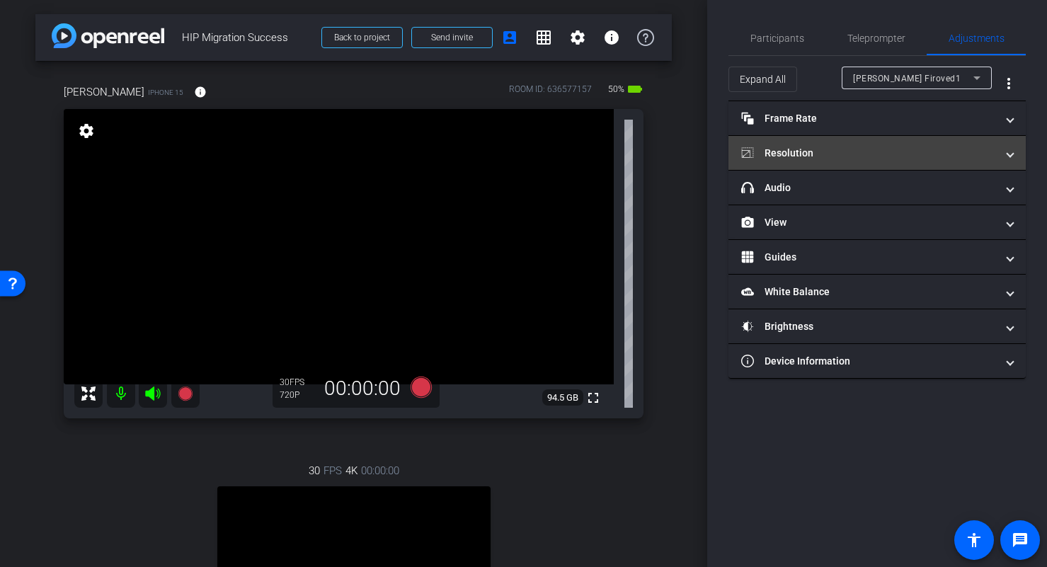
click at [1003, 151] on span "Resolution" at bounding box center [874, 153] width 266 height 15
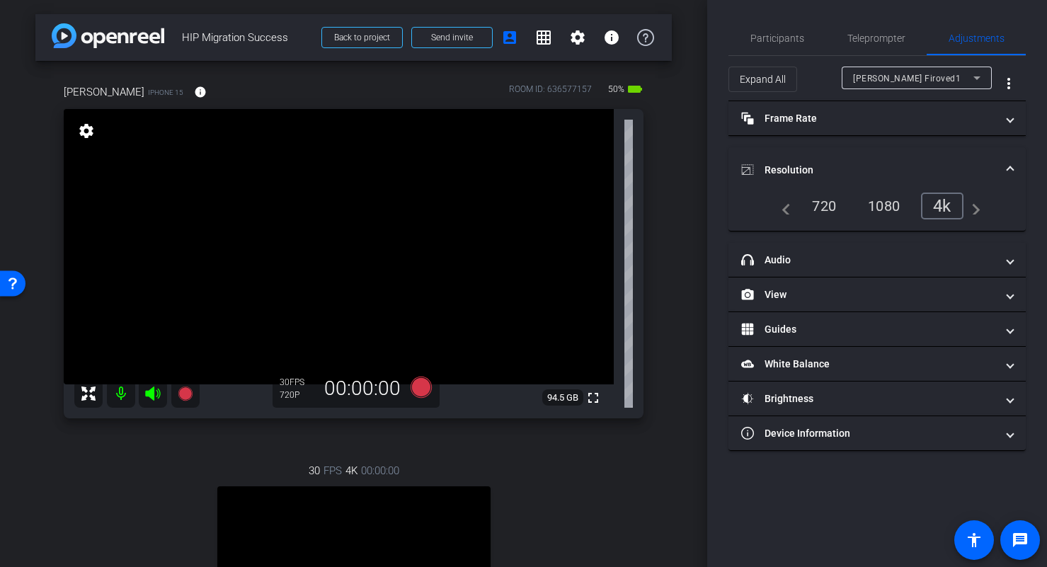
click at [825, 202] on div "720" at bounding box center [823, 206] width 45 height 24
click at [937, 69] on div "Ross Firoved1" at bounding box center [913, 78] width 120 height 18
type input "1000"
click at [942, 202] on div "4k" at bounding box center [945, 206] width 37 height 24
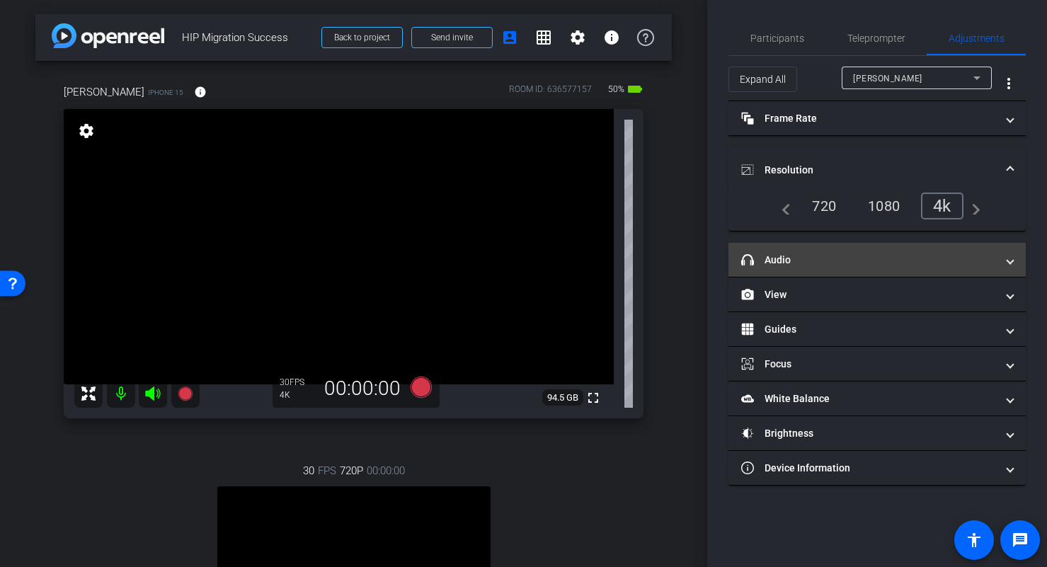
click at [905, 268] on mat-expansion-panel-header "headphone icon Audio" at bounding box center [876, 260] width 297 height 34
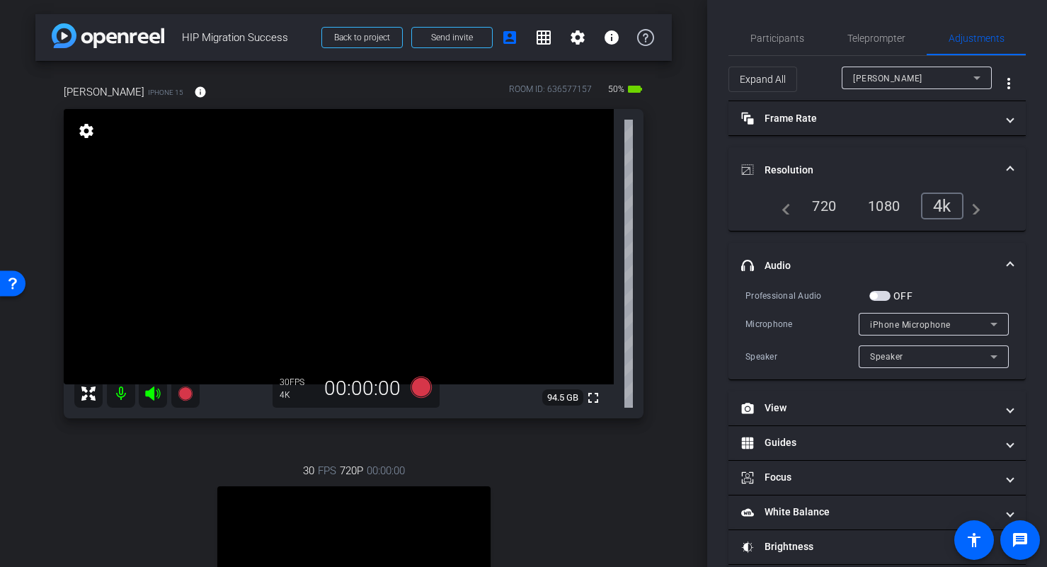
click at [1007, 176] on span at bounding box center [1010, 170] width 6 height 15
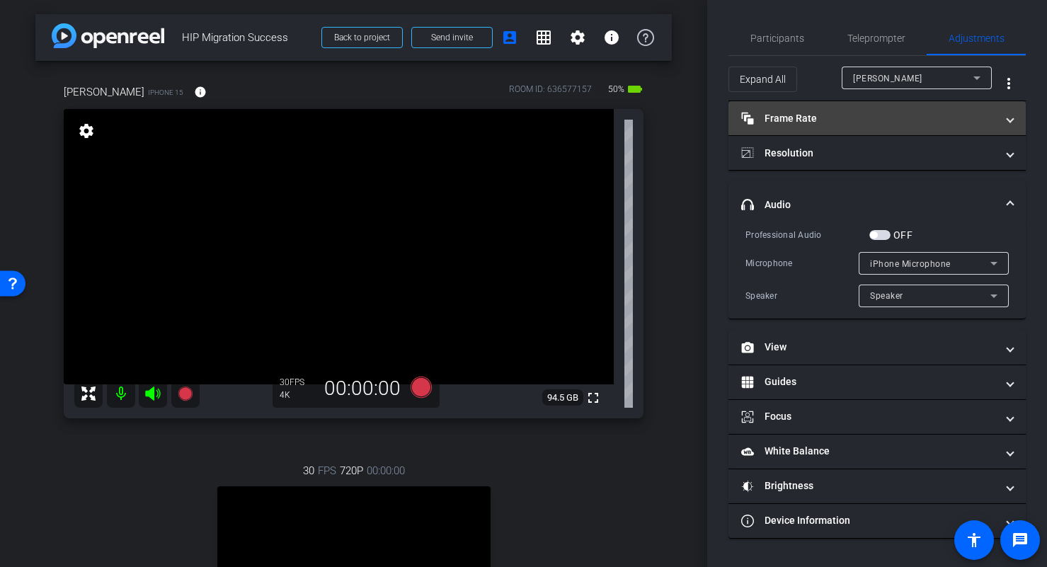
click at [1009, 126] on mat-expansion-panel-header "Frame Rate Frame Rate" at bounding box center [876, 118] width 297 height 34
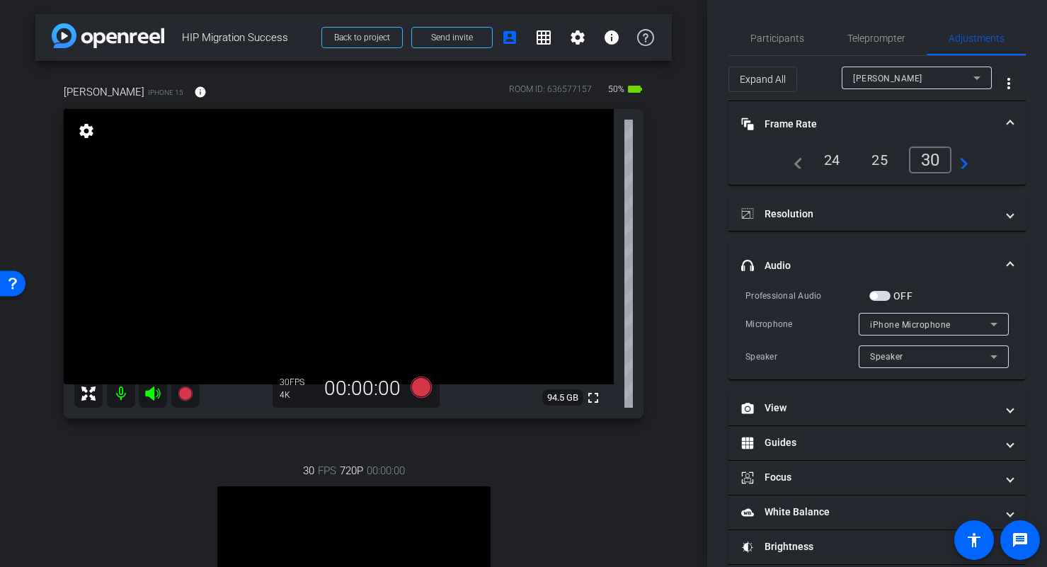
click at [1005, 122] on mat-expansion-panel-header "Frame Rate Frame Rate" at bounding box center [876, 123] width 297 height 45
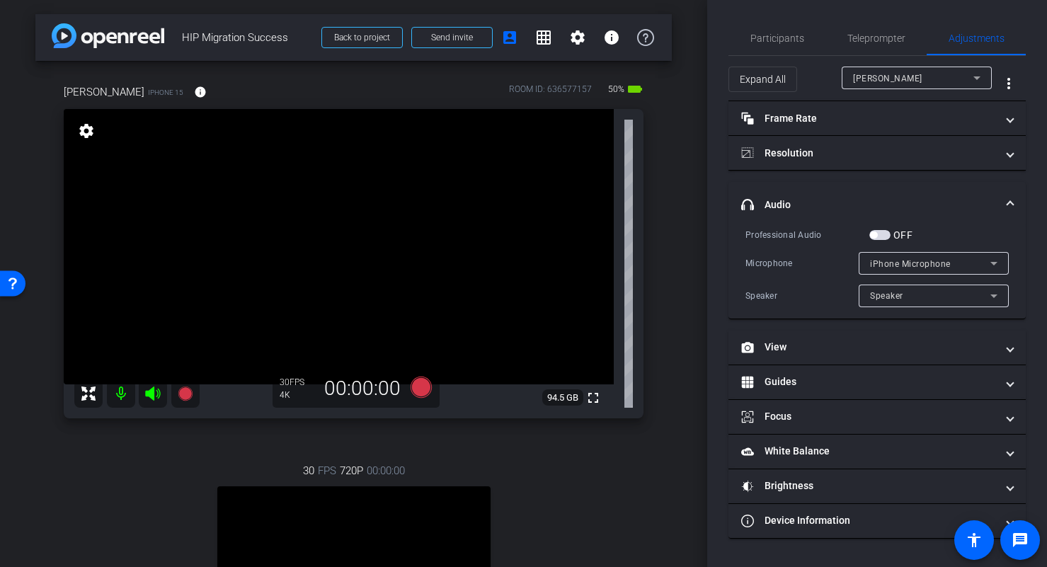
click at [1009, 202] on span at bounding box center [1010, 204] width 6 height 15
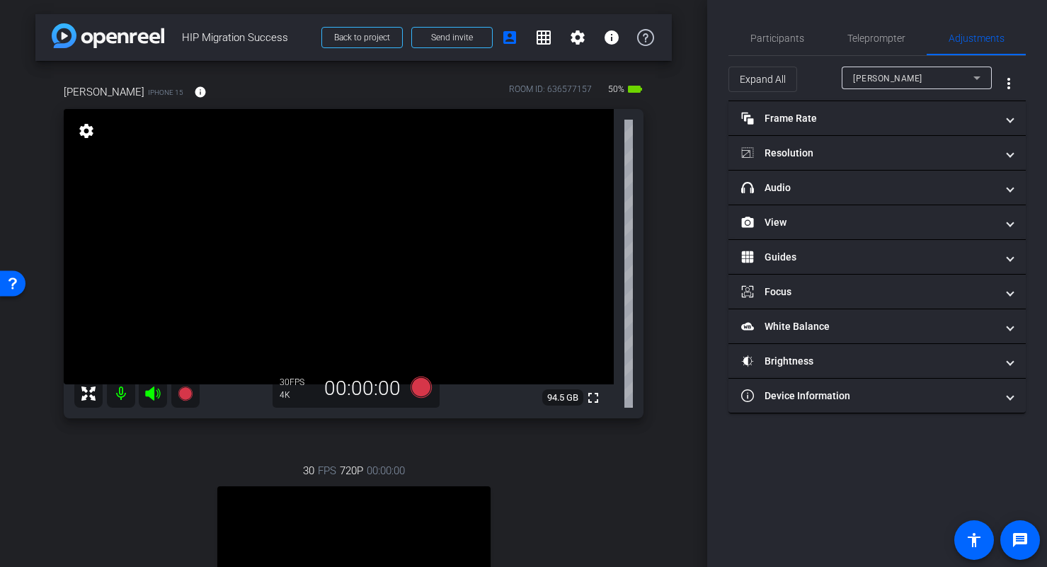
click at [254, 232] on video at bounding box center [339, 246] width 550 height 275
click at [241, 210] on video at bounding box center [339, 246] width 550 height 275
click at [299, 244] on video at bounding box center [339, 246] width 550 height 275
click at [740, 35] on div "Participants" at bounding box center [776, 38] width 97 height 34
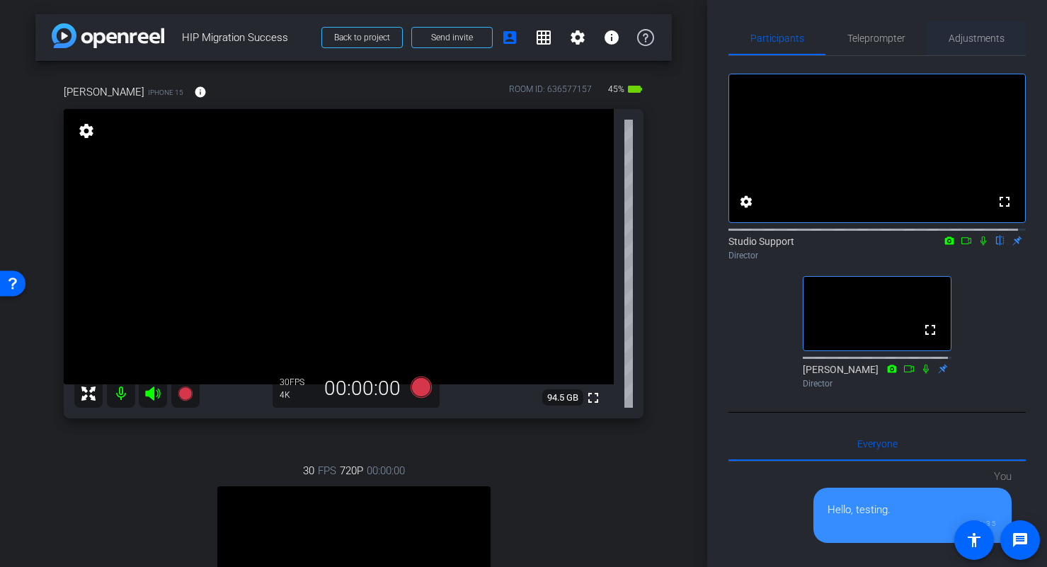
click at [964, 47] on span "Adjustments" at bounding box center [977, 38] width 56 height 34
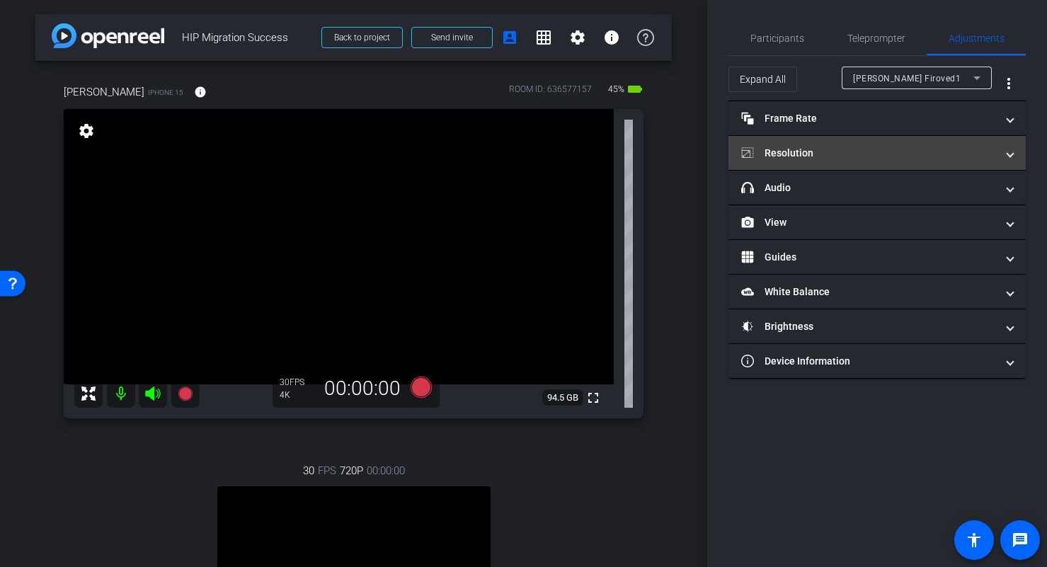
click at [856, 150] on mat-panel-title "Resolution" at bounding box center [868, 153] width 255 height 15
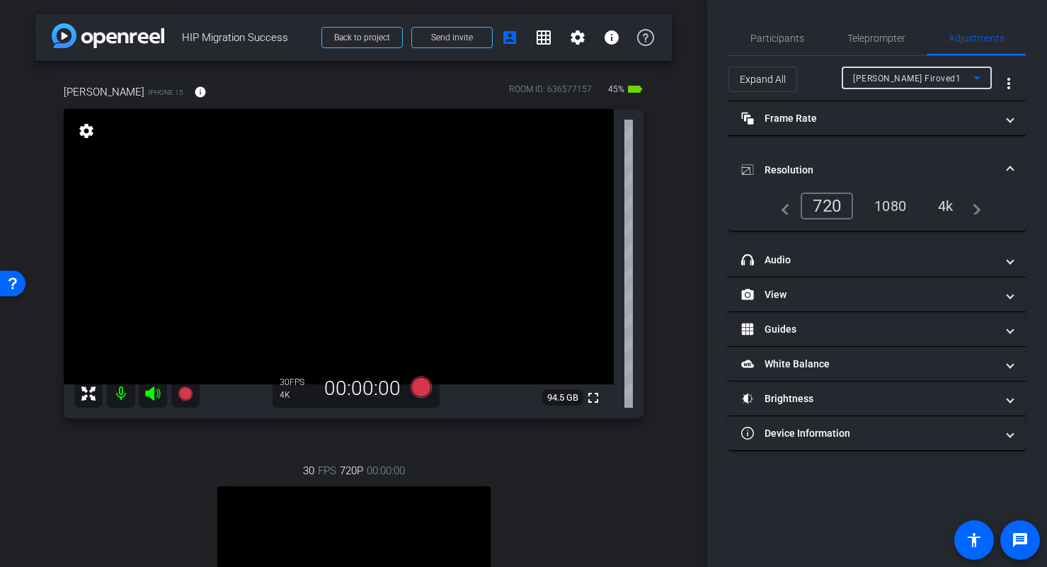
click at [936, 74] on div "Ross Firoved1" at bounding box center [913, 78] width 120 height 18
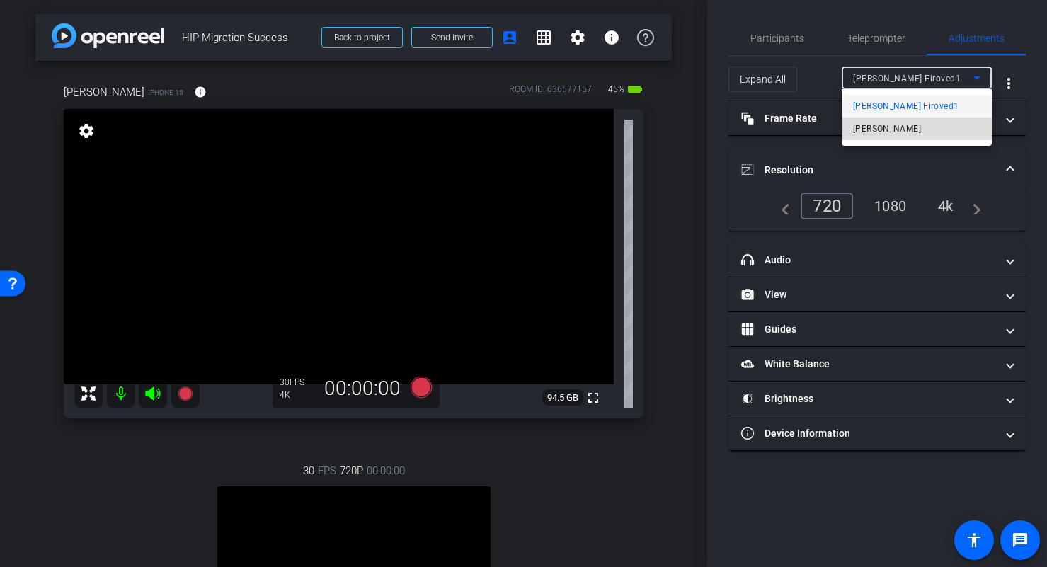
click at [894, 127] on mat-option "Karthik" at bounding box center [917, 129] width 150 height 23
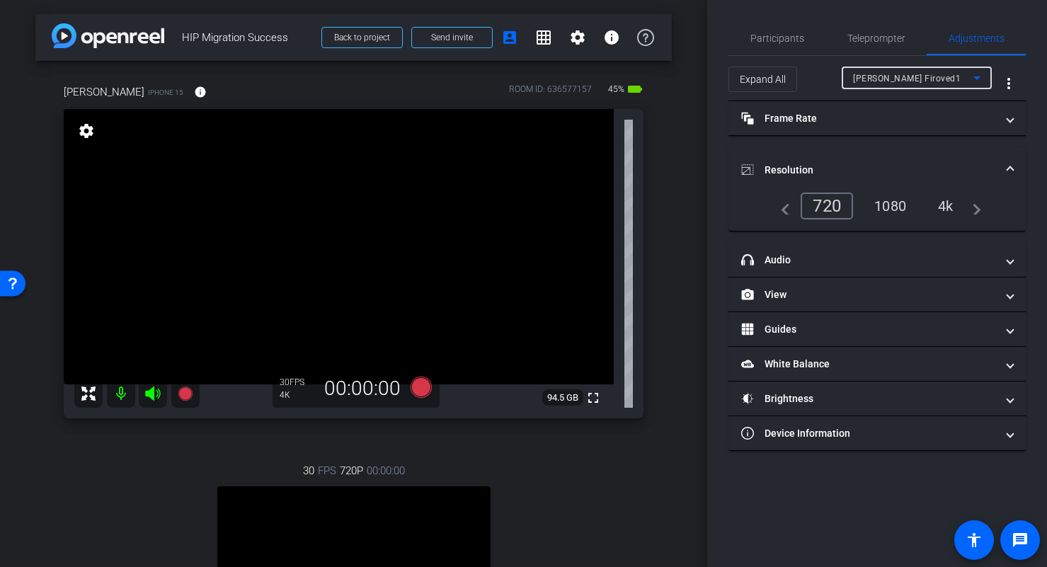
type input "1000"
click at [823, 203] on div "720" at bounding box center [823, 206] width 45 height 24
click at [823, 203] on div "720" at bounding box center [827, 206] width 52 height 27
click at [321, 234] on video at bounding box center [339, 246] width 550 height 275
click at [310, 193] on video at bounding box center [339, 246] width 550 height 275
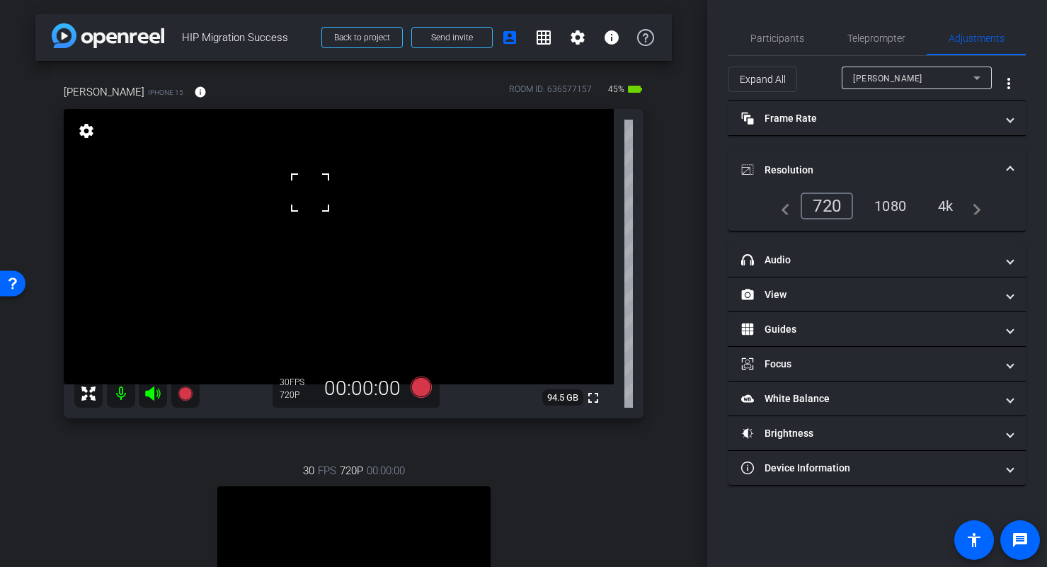
click at [291, 232] on video at bounding box center [339, 246] width 550 height 275
click at [297, 212] on video at bounding box center [339, 246] width 550 height 275
click at [309, 212] on div at bounding box center [296, 211] width 35 height 35
click at [307, 220] on div at bounding box center [296, 211] width 35 height 35
click at [380, 238] on video at bounding box center [339, 246] width 550 height 275
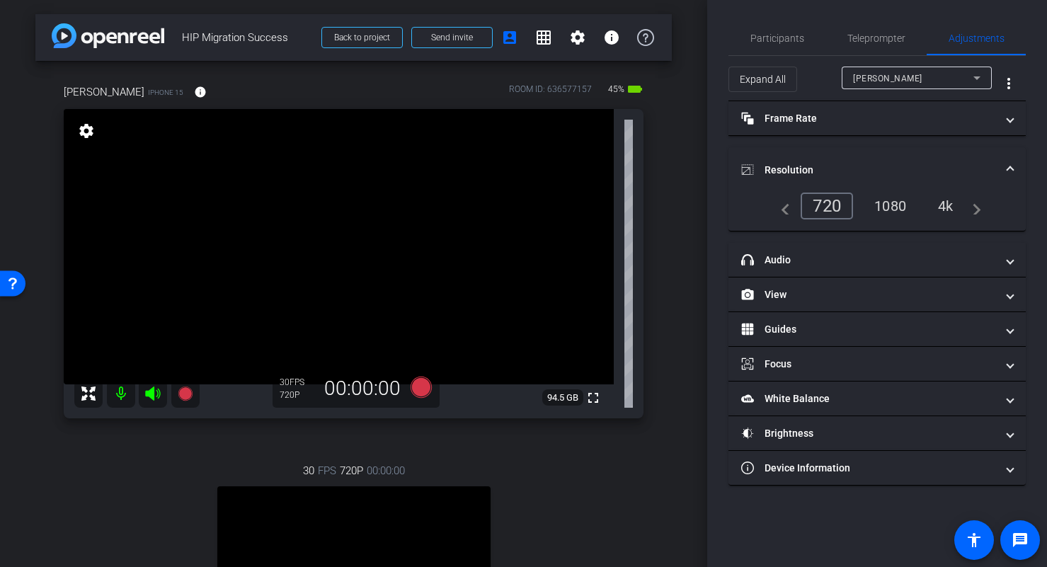
click at [377, 227] on video at bounding box center [339, 246] width 550 height 275
click at [388, 235] on div at bounding box center [377, 226] width 35 height 35
click at [401, 227] on video at bounding box center [339, 246] width 550 height 275
click at [386, 221] on div at bounding box center [400, 227] width 35 height 35
click at [948, 205] on div "4k" at bounding box center [945, 206] width 37 height 24
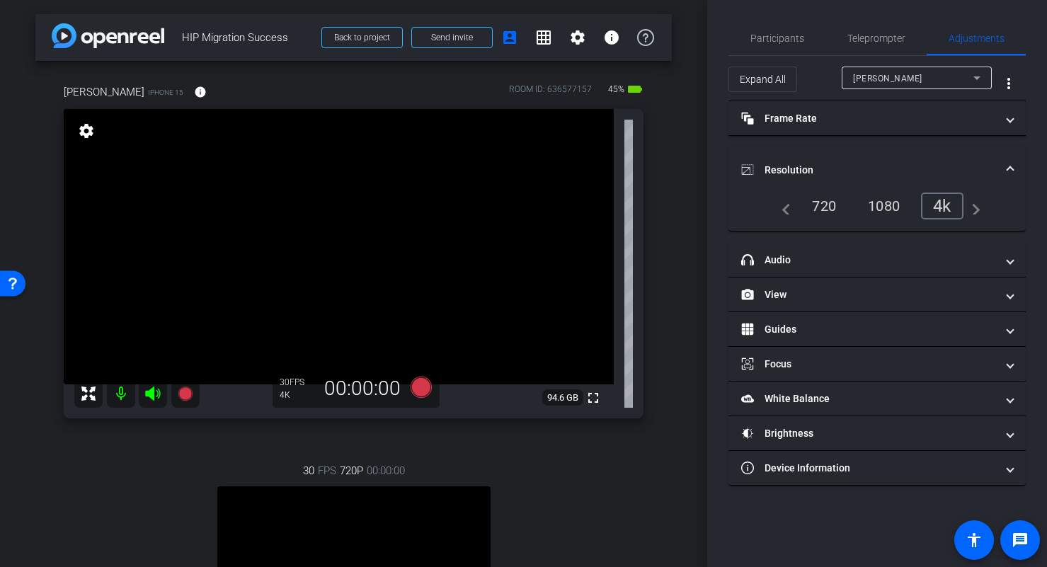
click at [401, 225] on video at bounding box center [339, 246] width 550 height 275
click at [387, 231] on div at bounding box center [400, 224] width 35 height 35
click at [379, 236] on video at bounding box center [339, 246] width 550 height 275
click at [793, 45] on span "Participants" at bounding box center [777, 38] width 54 height 34
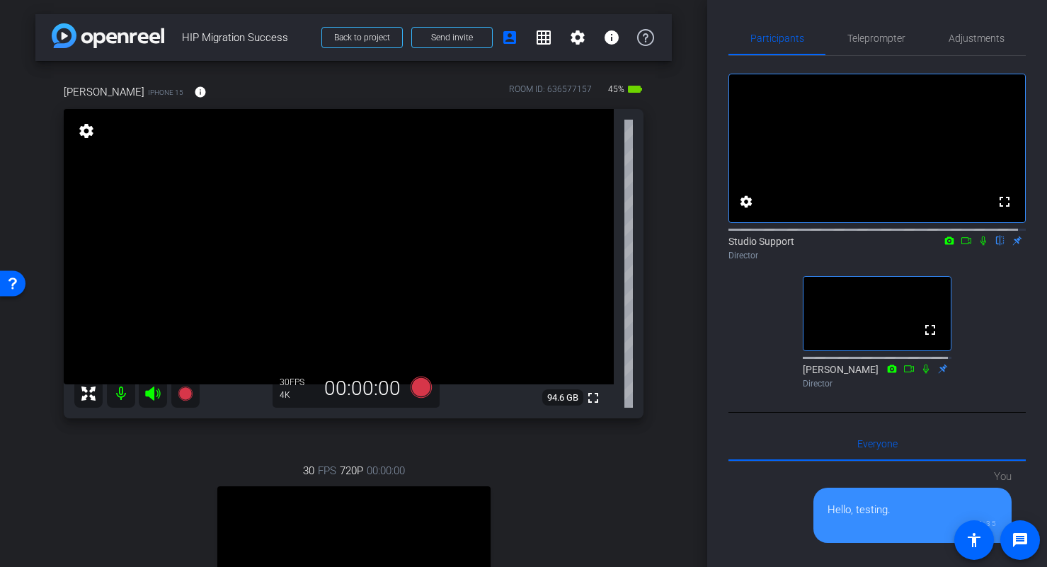
click at [392, 231] on video at bounding box center [339, 246] width 550 height 275
click at [420, 389] on icon at bounding box center [420, 387] width 21 height 21
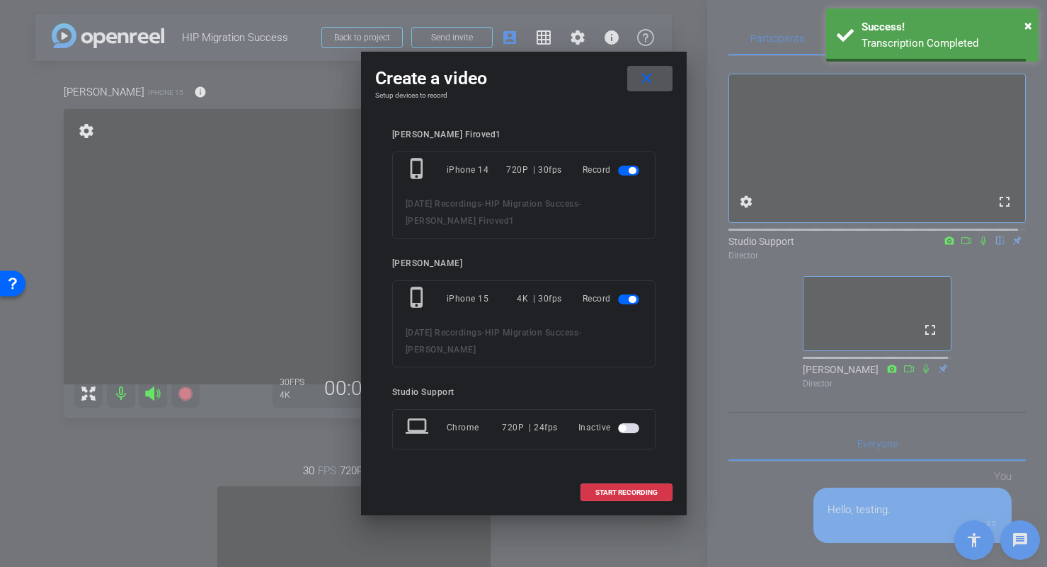
click at [631, 171] on span "button" at bounding box center [632, 170] width 7 height 7
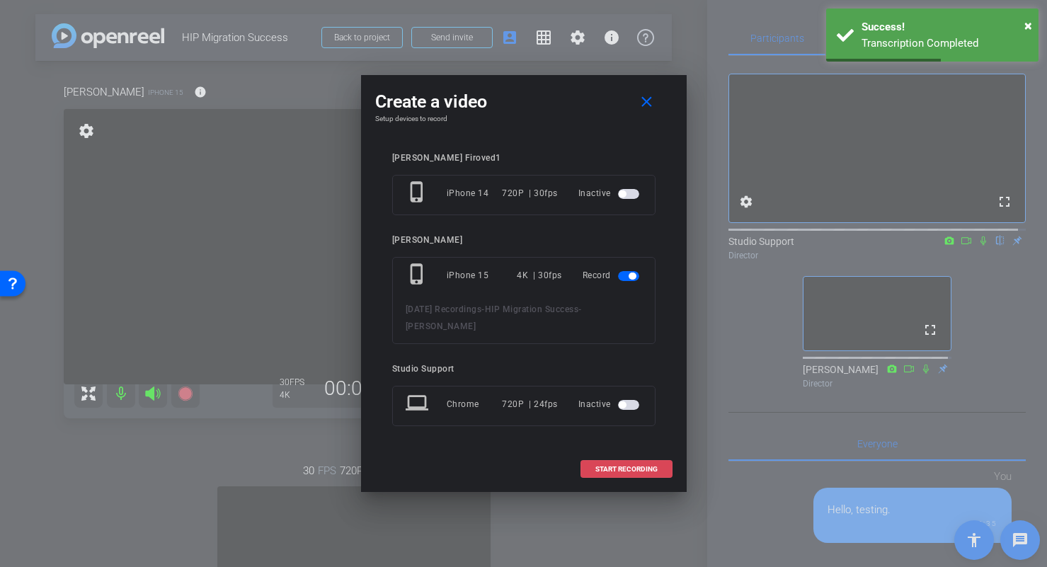
click at [643, 473] on button "START RECORDING" at bounding box center [626, 469] width 92 height 18
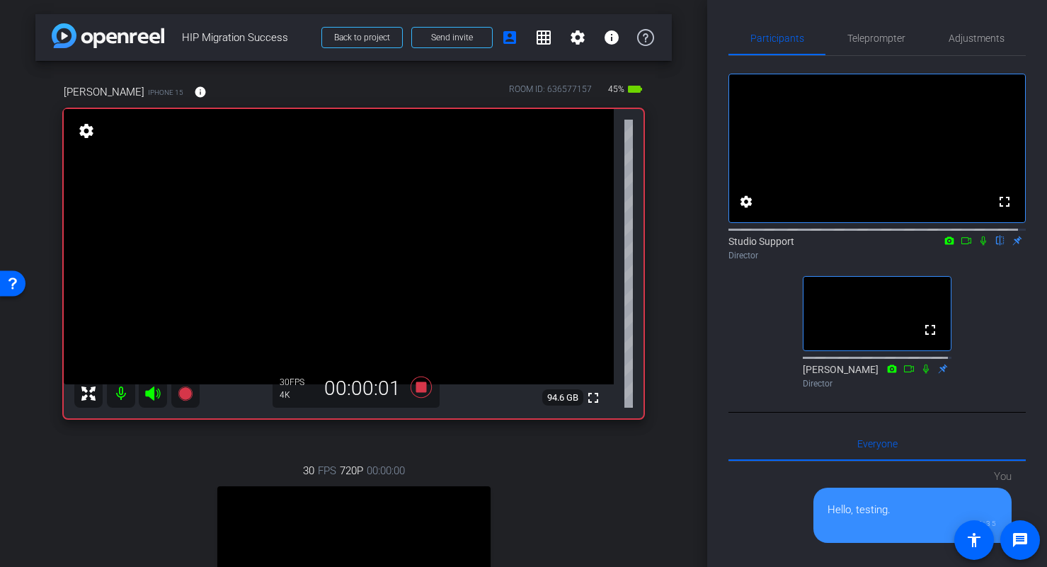
click at [978, 246] on icon at bounding box center [983, 241] width 11 height 10
click at [961, 246] on icon at bounding box center [966, 241] width 11 height 10
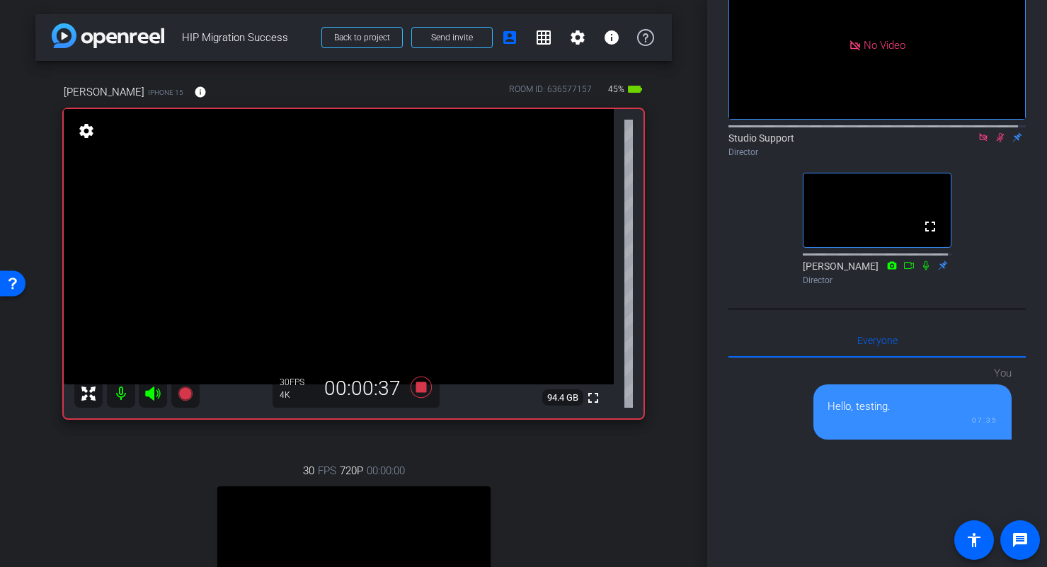
click at [404, 230] on video at bounding box center [339, 246] width 550 height 275
click at [385, 223] on video at bounding box center [339, 246] width 550 height 275
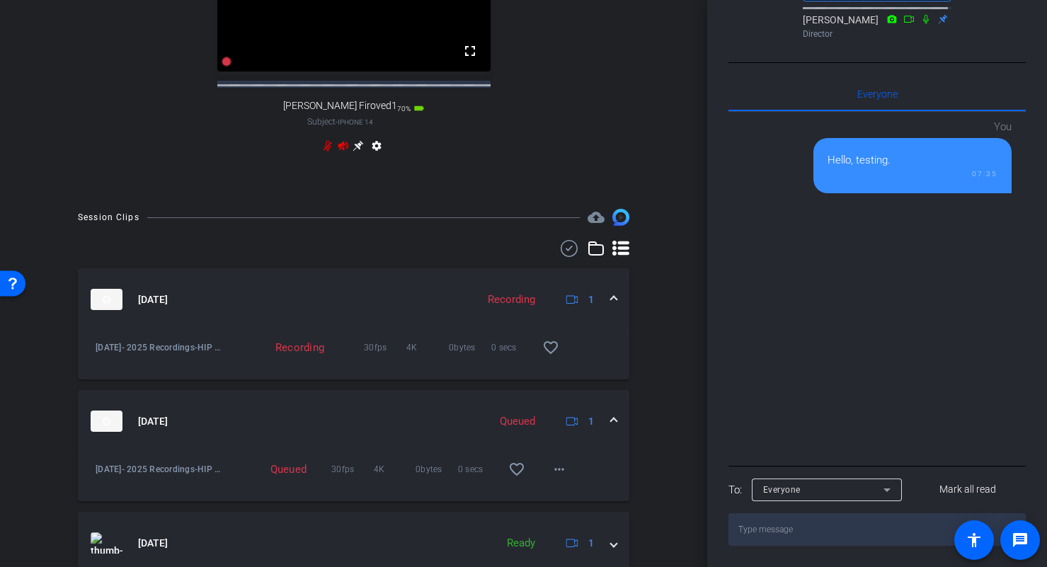
scroll to position [370, 0]
click at [869, 497] on div "Everyone" at bounding box center [823, 490] width 120 height 18
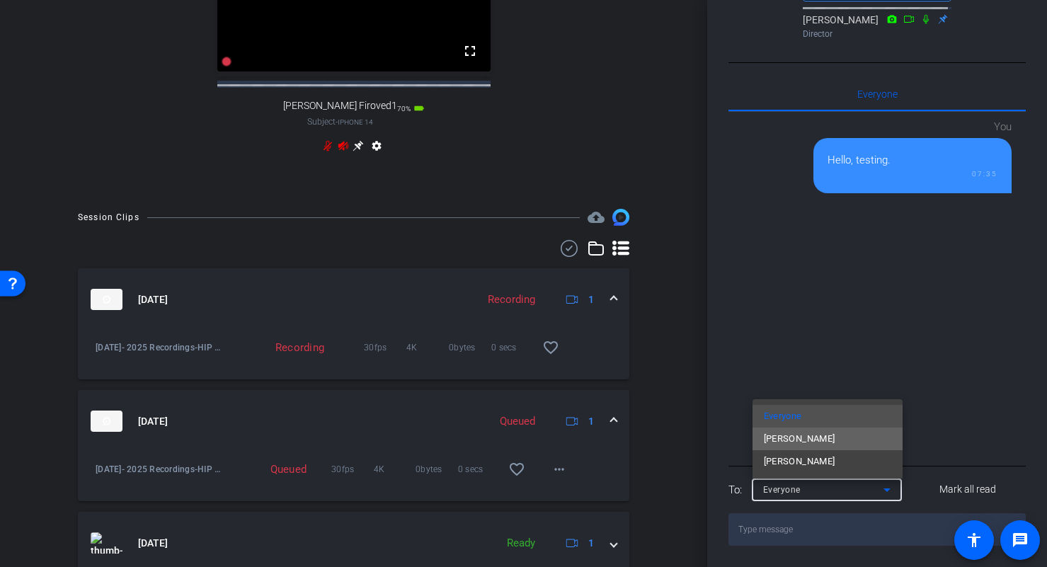
click at [808, 444] on span "Blake Cole" at bounding box center [799, 438] width 71 height 17
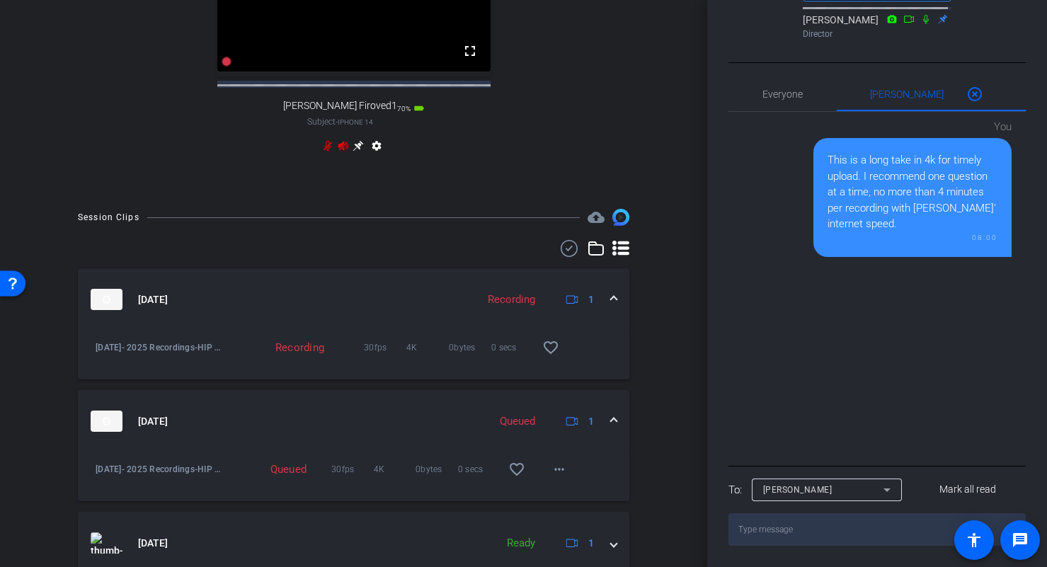
click at [838, 532] on textarea at bounding box center [876, 529] width 297 height 33
type textarea "Ross can leave the app"
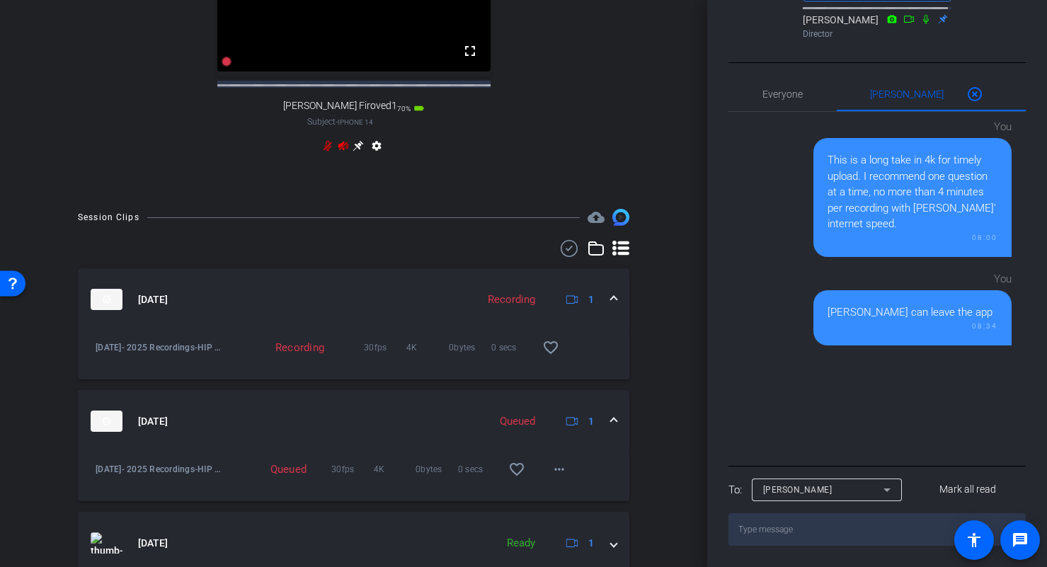
scroll to position [365, 0]
type textarea "We are uploaded"
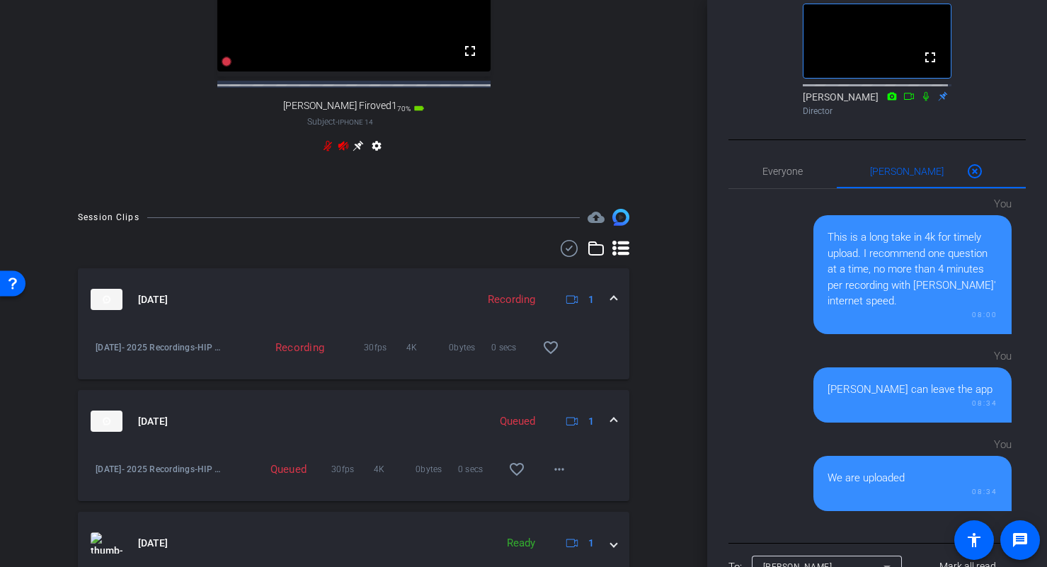
scroll to position [170, 0]
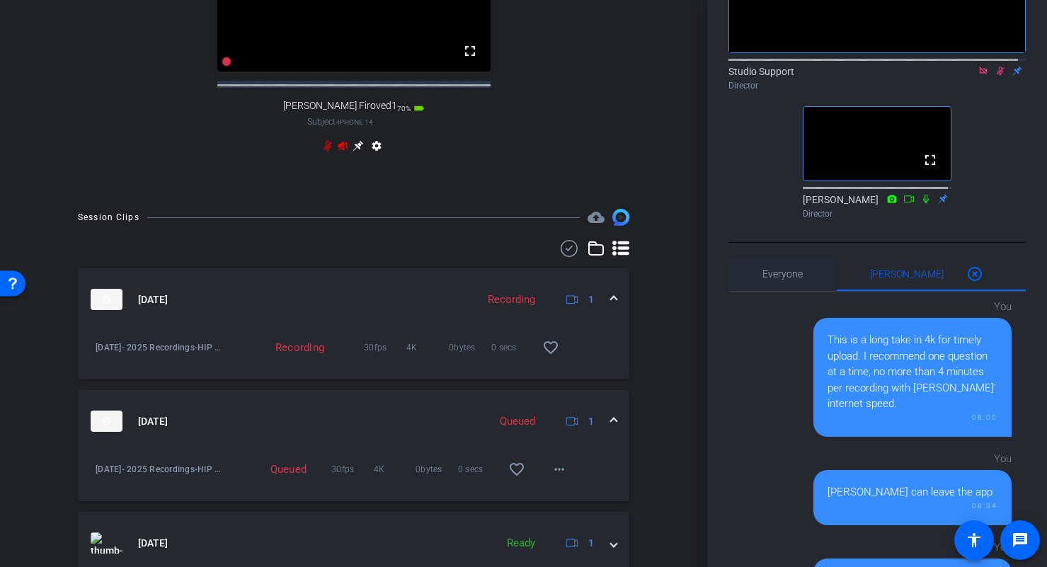
click at [793, 279] on span "Everyone 0" at bounding box center [782, 274] width 40 height 10
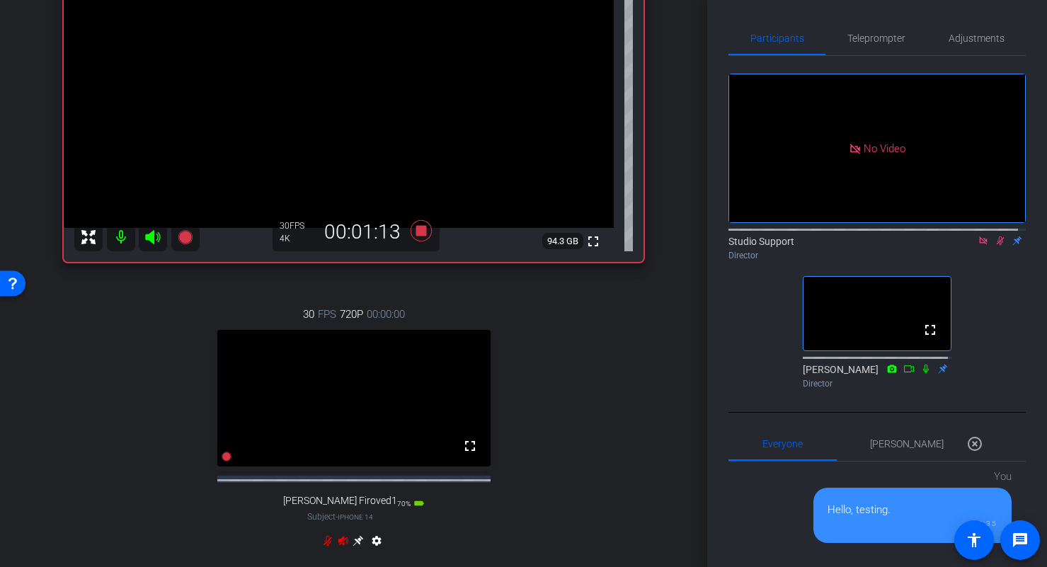
scroll to position [159, 0]
click at [375, 550] on mat-icon "settings" at bounding box center [376, 541] width 17 height 17
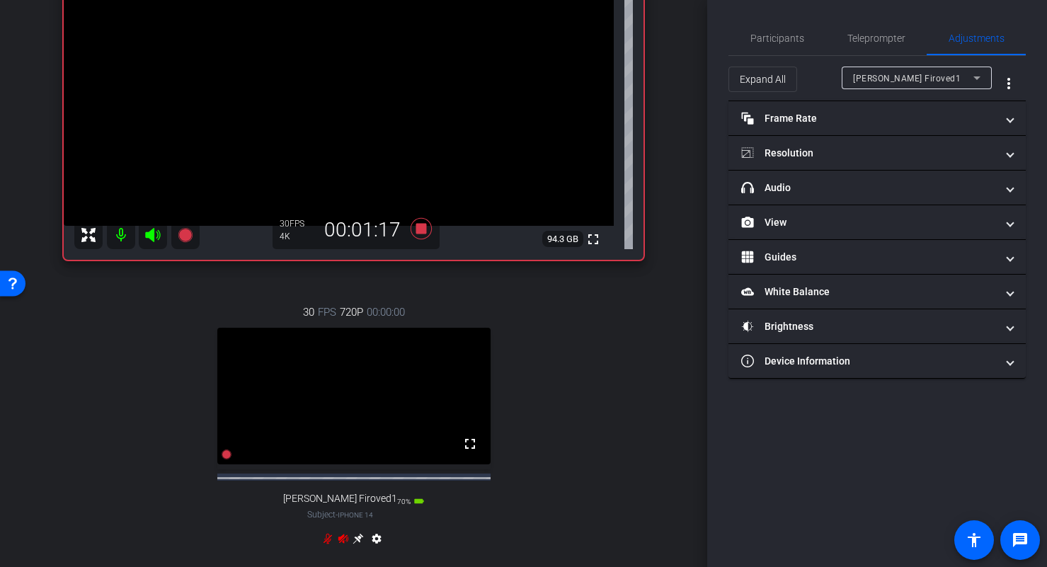
click at [946, 75] on div "Ross Firoved1" at bounding box center [913, 78] width 120 height 18
type input "1000"
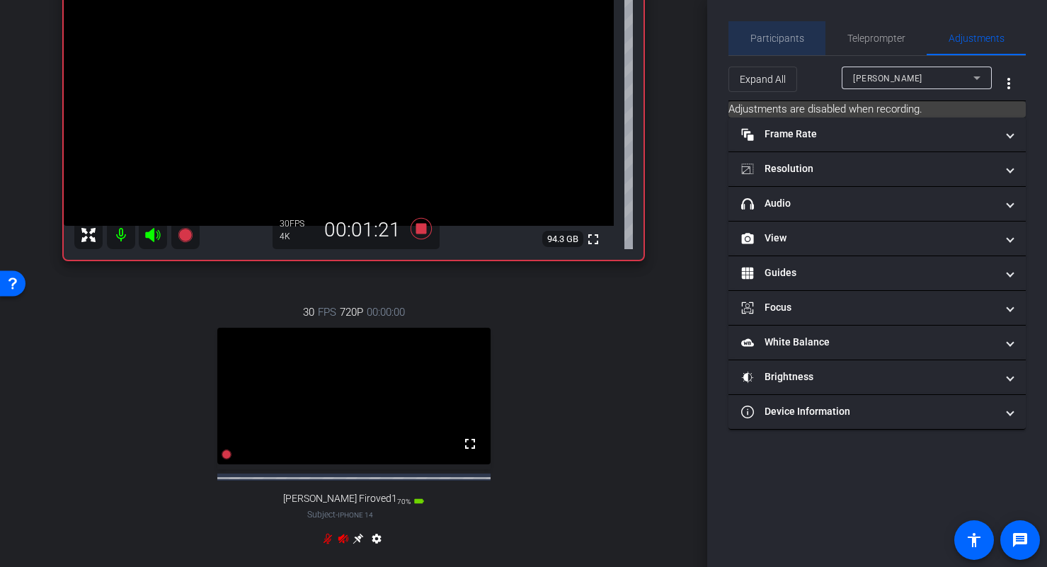
click at [798, 38] on span "Participants" at bounding box center [777, 38] width 54 height 10
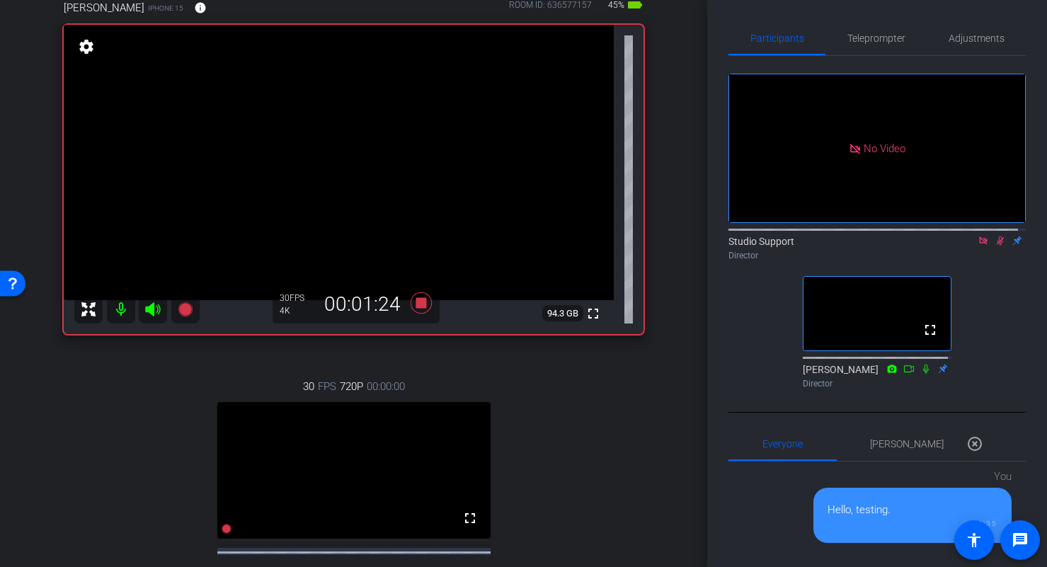
scroll to position [84, 0]
click at [379, 163] on video at bounding box center [339, 162] width 550 height 275
click at [376, 138] on video at bounding box center [339, 162] width 550 height 275
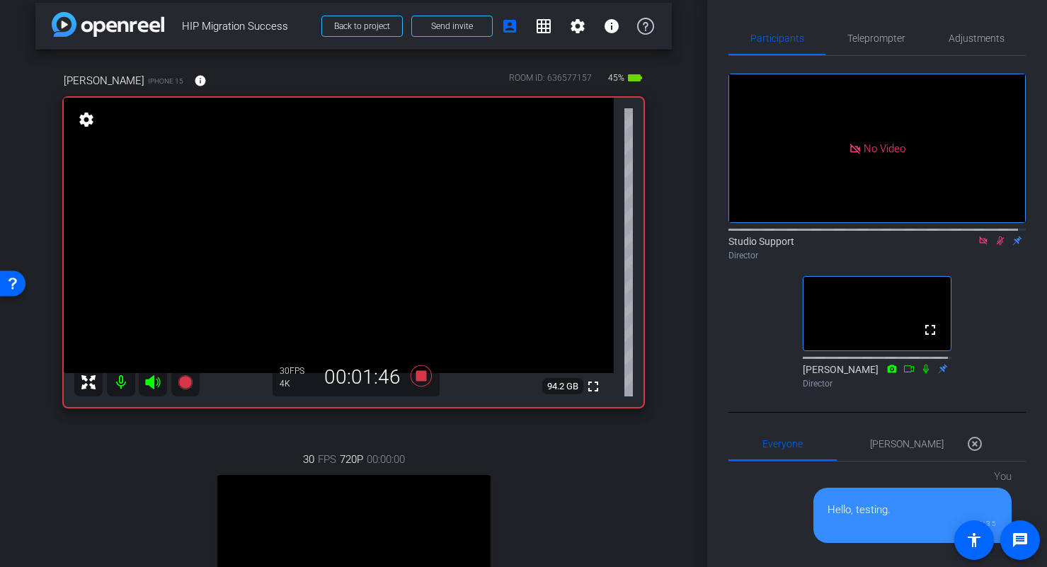
scroll to position [11, 0]
click at [416, 379] on icon at bounding box center [420, 376] width 21 height 21
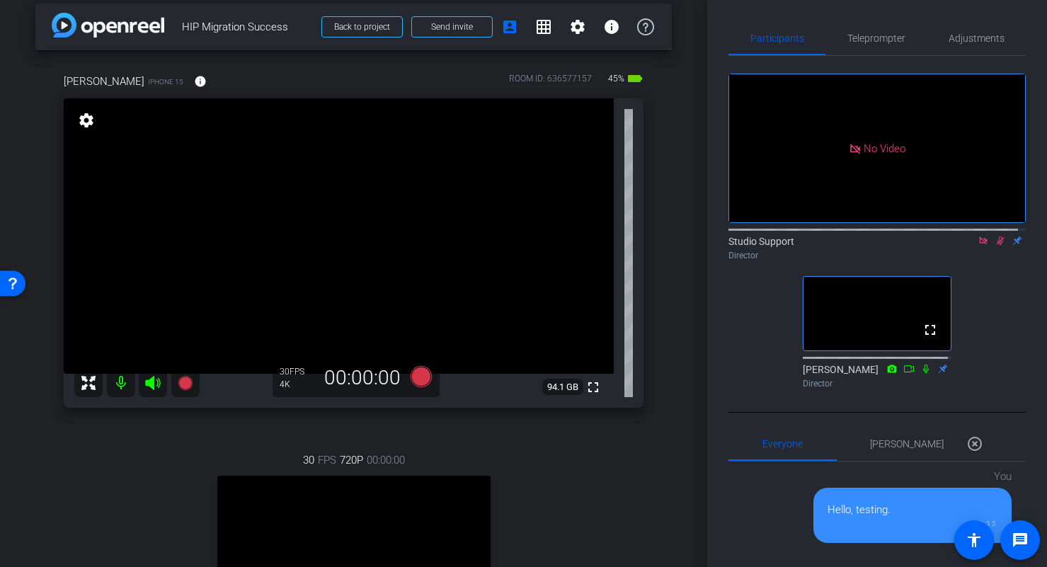
click at [997, 236] on icon at bounding box center [1001, 240] width 8 height 9
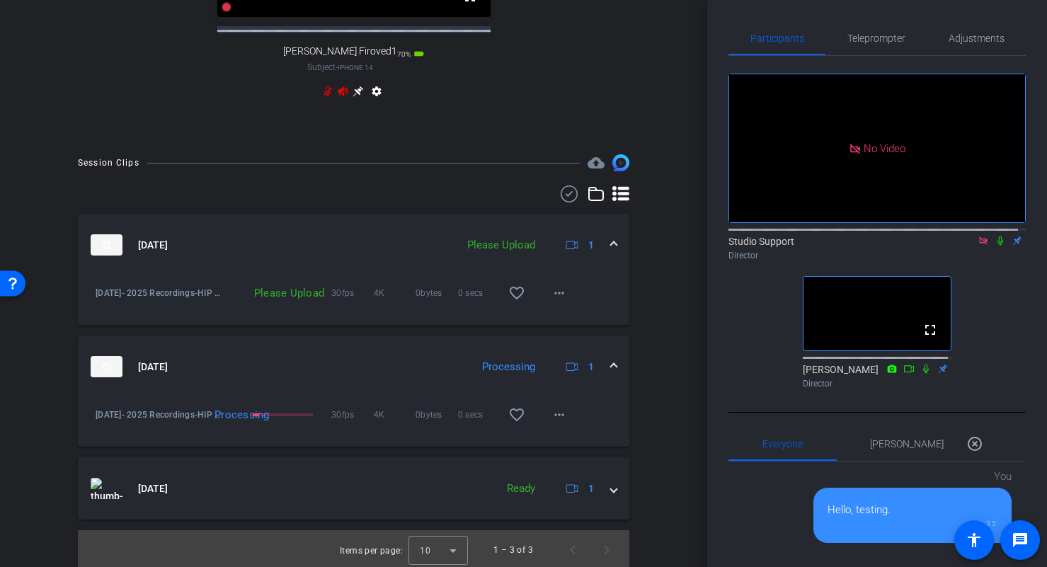
scroll to position [621, 0]
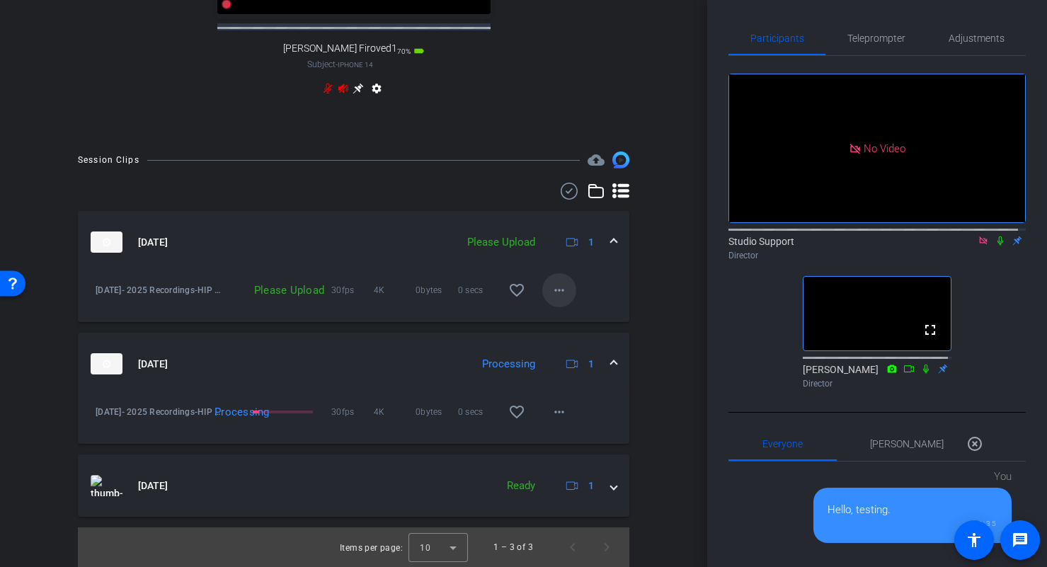
click at [551, 283] on mat-icon "more_horiz" at bounding box center [559, 290] width 17 height 17
click at [563, 317] on span "Upload" at bounding box center [574, 319] width 57 height 17
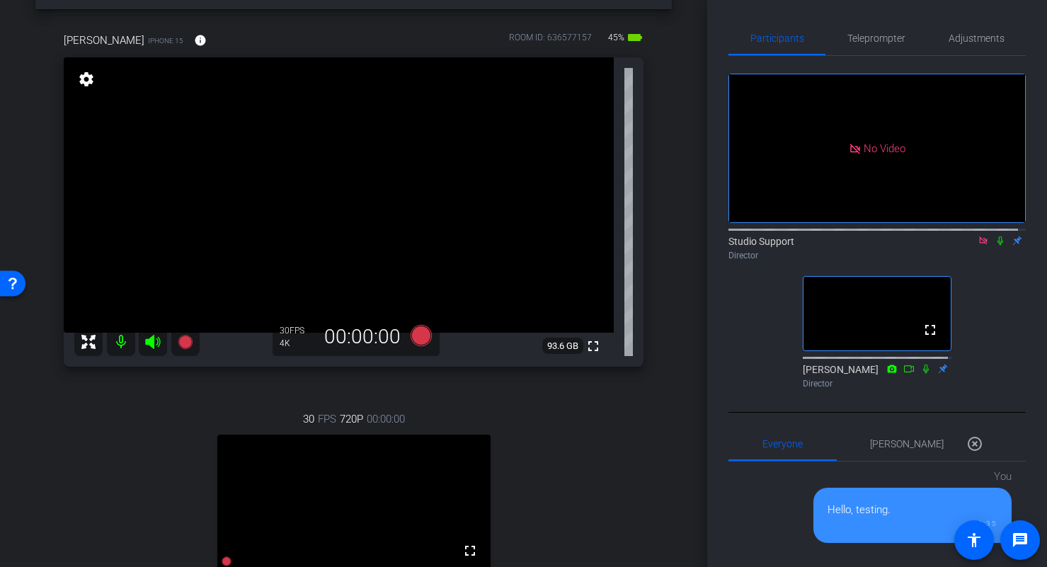
scroll to position [42, 0]
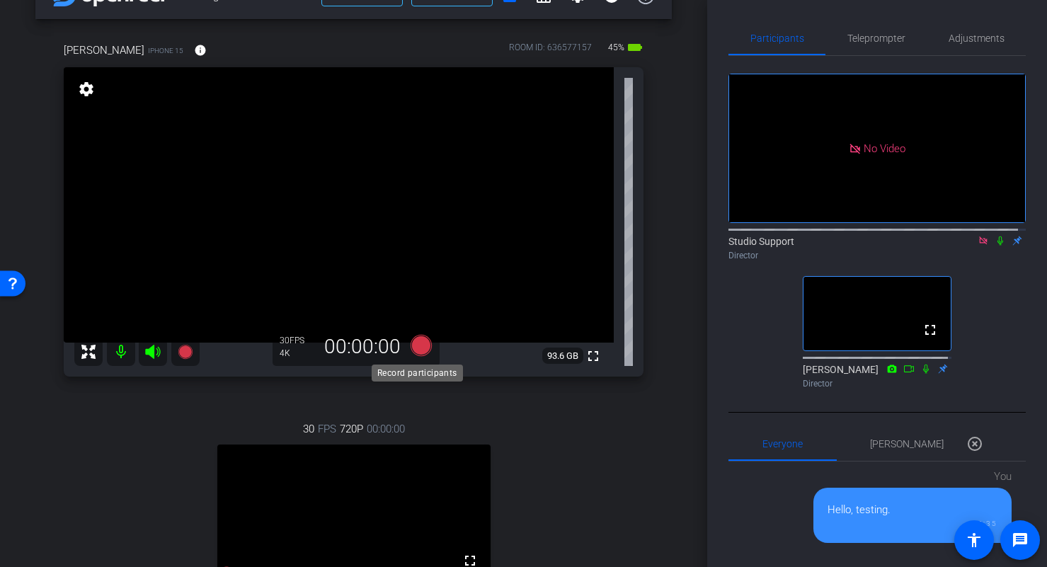
click at [418, 345] on icon at bounding box center [420, 345] width 21 height 21
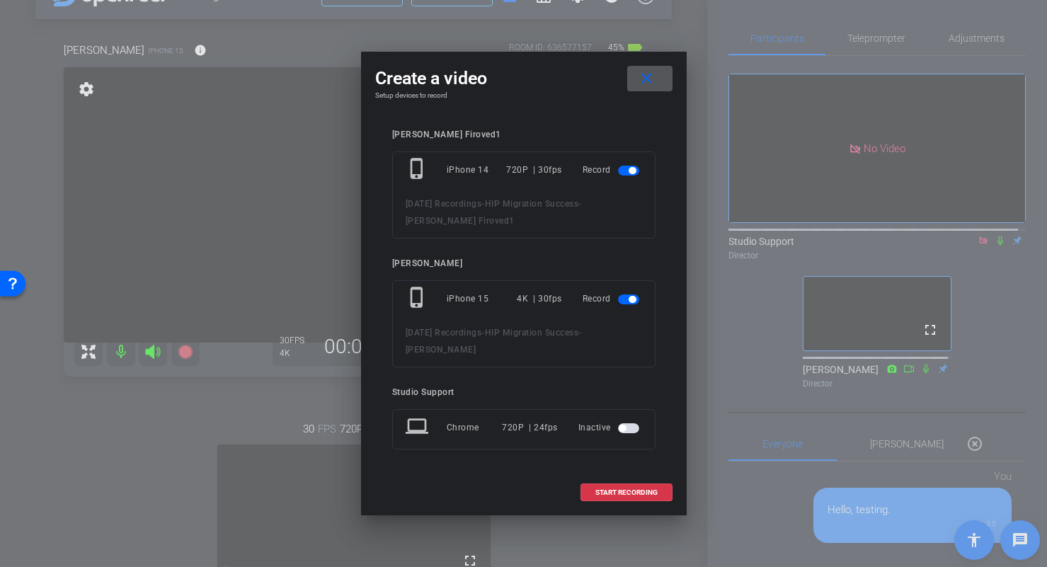
click at [629, 171] on span "button" at bounding box center [632, 170] width 7 height 7
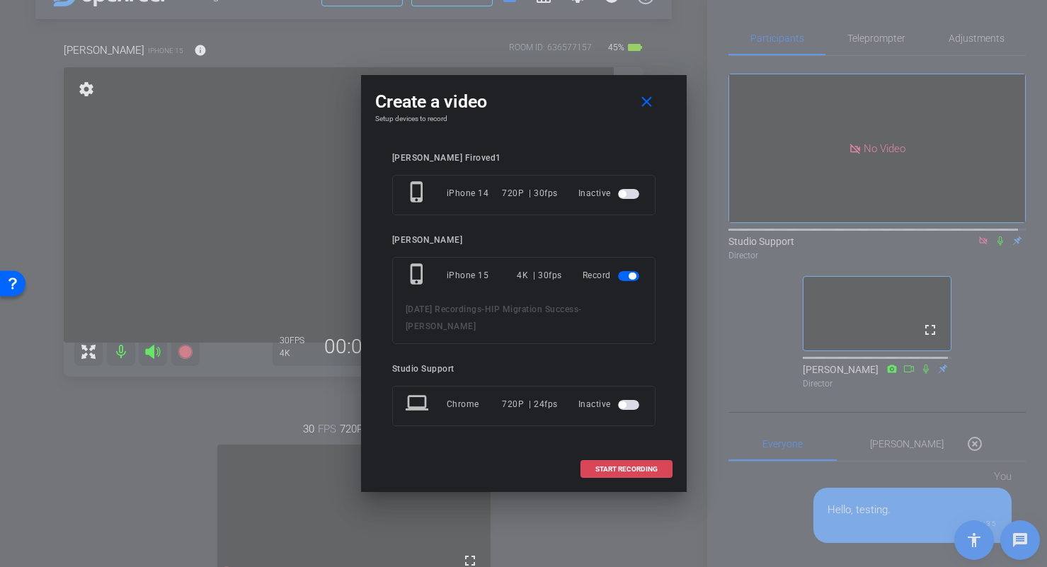
click at [643, 472] on span "START RECORDING" at bounding box center [626, 469] width 62 height 7
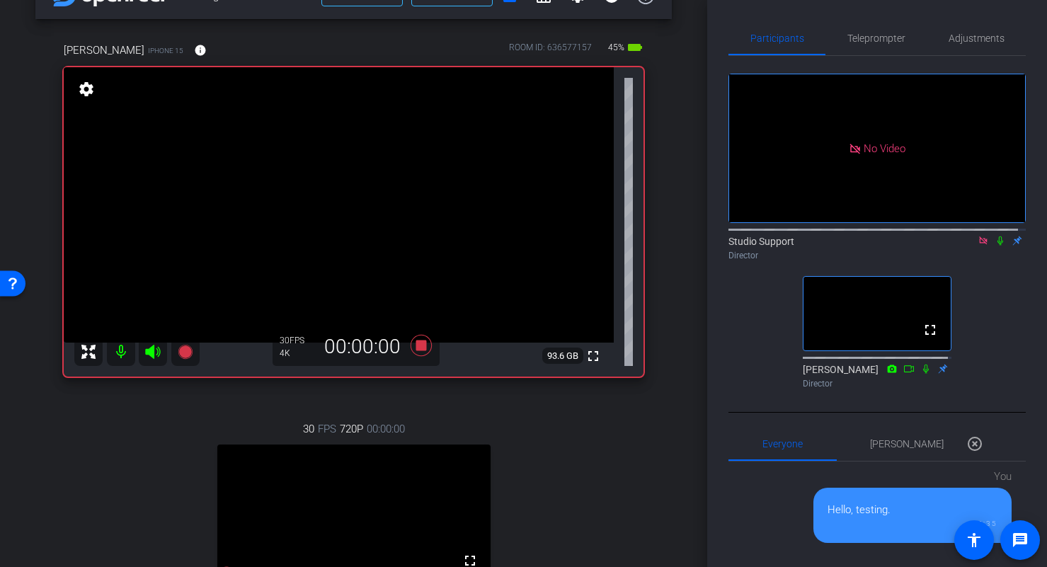
click at [995, 236] on icon at bounding box center [1000, 241] width 11 height 10
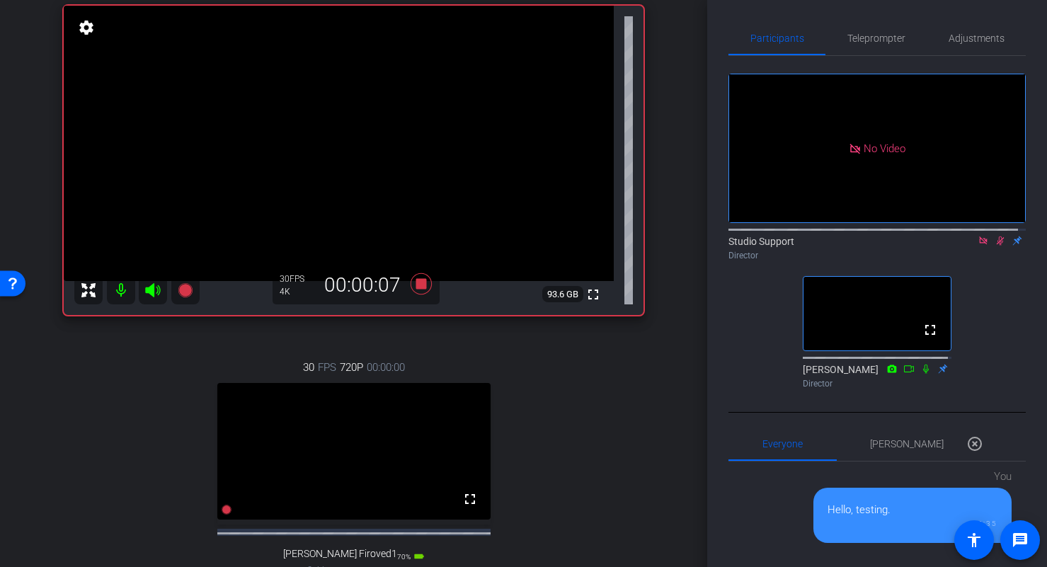
scroll to position [102, 0]
click at [391, 124] on video at bounding box center [339, 144] width 550 height 275
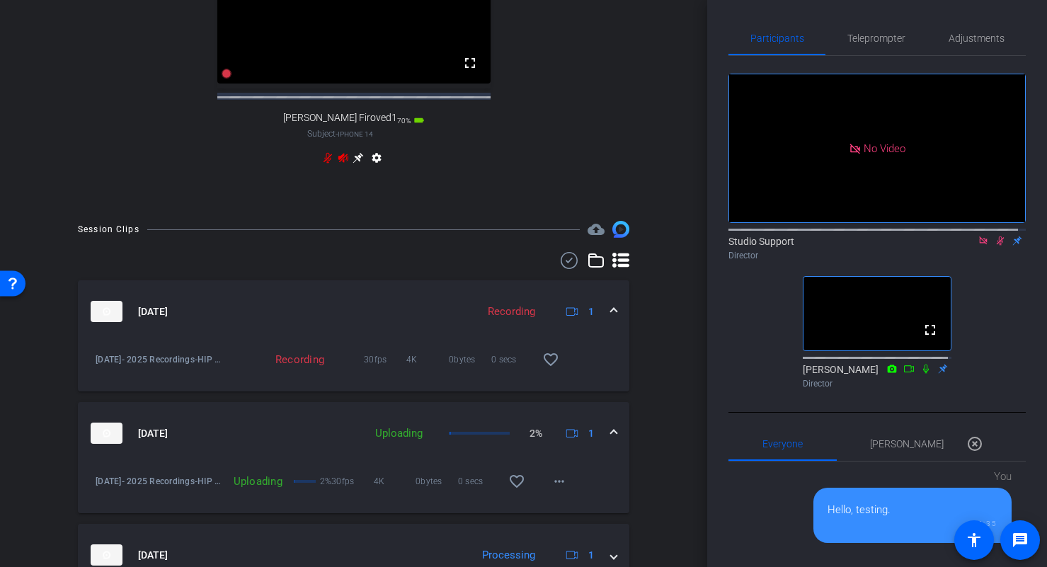
scroll to position [546, 0]
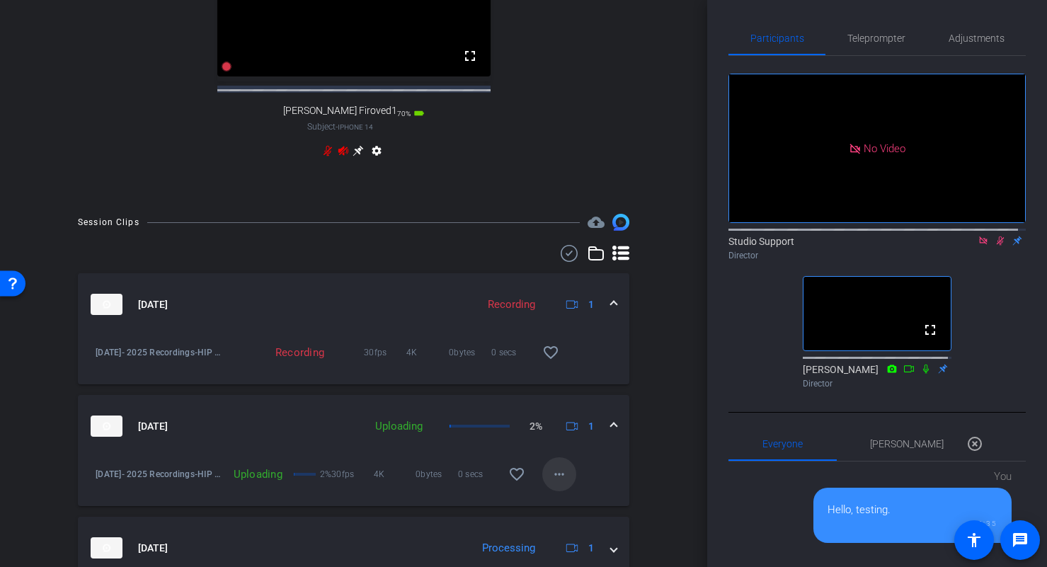
click at [558, 483] on mat-icon "more_horiz" at bounding box center [559, 474] width 17 height 17
click at [585, 520] on span "Cancel Upload" at bounding box center [575, 516] width 59 height 17
click at [674, 396] on div "arrow_back HIP Migration Success Back to project Send invite account_box grid_o…" at bounding box center [353, 283] width 707 height 567
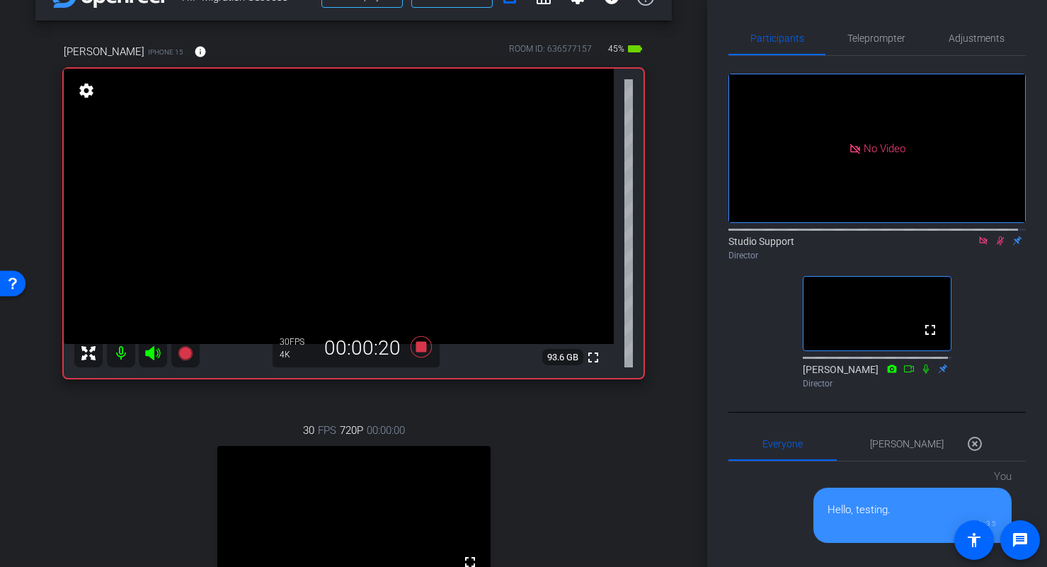
scroll to position [0, 0]
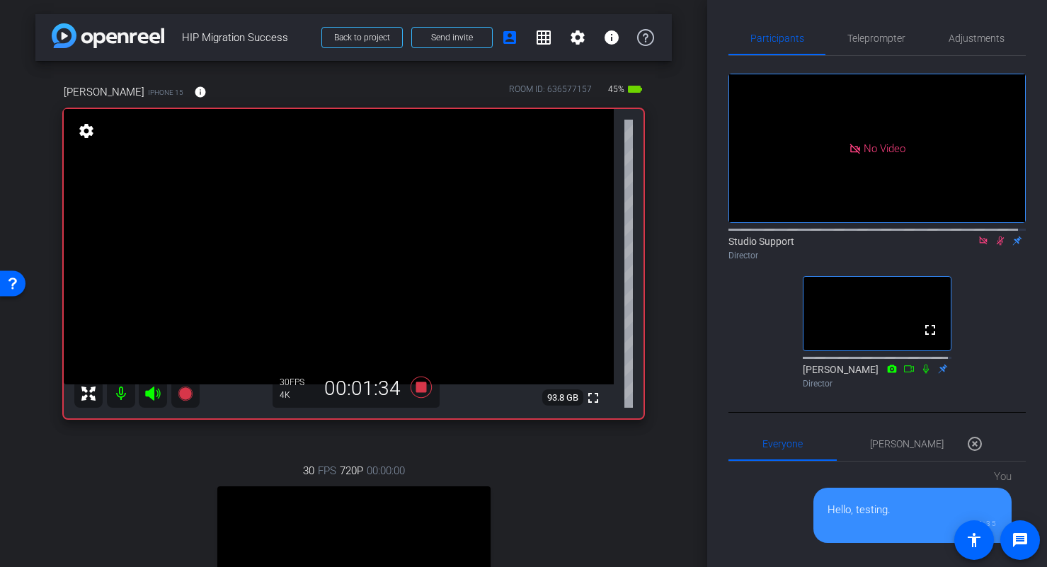
click at [383, 222] on video at bounding box center [339, 246] width 550 height 275
click at [382, 221] on video at bounding box center [339, 246] width 550 height 275
click at [383, 224] on video at bounding box center [339, 246] width 550 height 275
click at [411, 388] on icon at bounding box center [420, 387] width 21 height 21
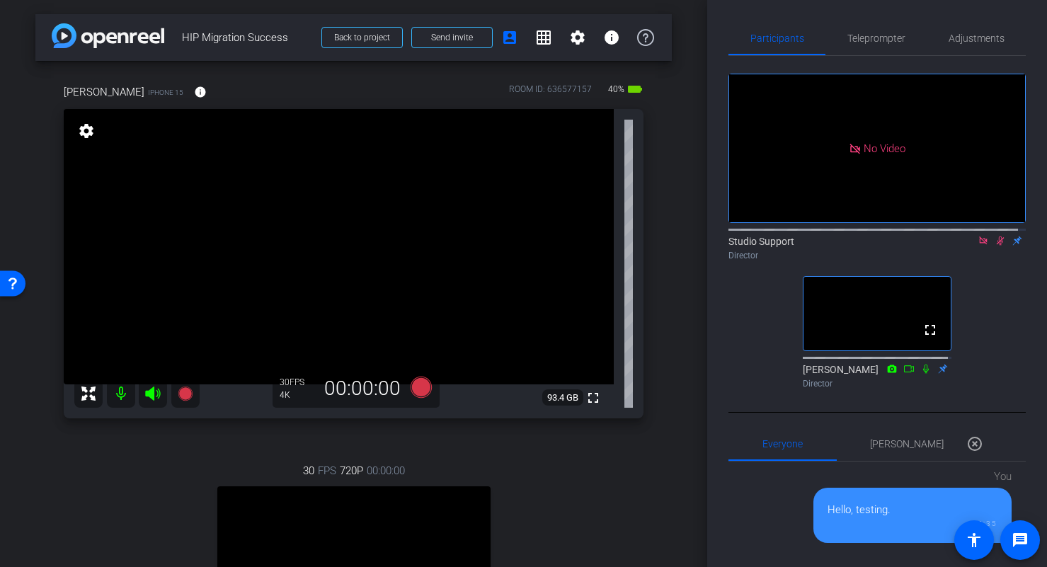
click at [997, 236] on icon at bounding box center [1001, 240] width 8 height 9
click at [420, 389] on icon at bounding box center [420, 387] width 21 height 21
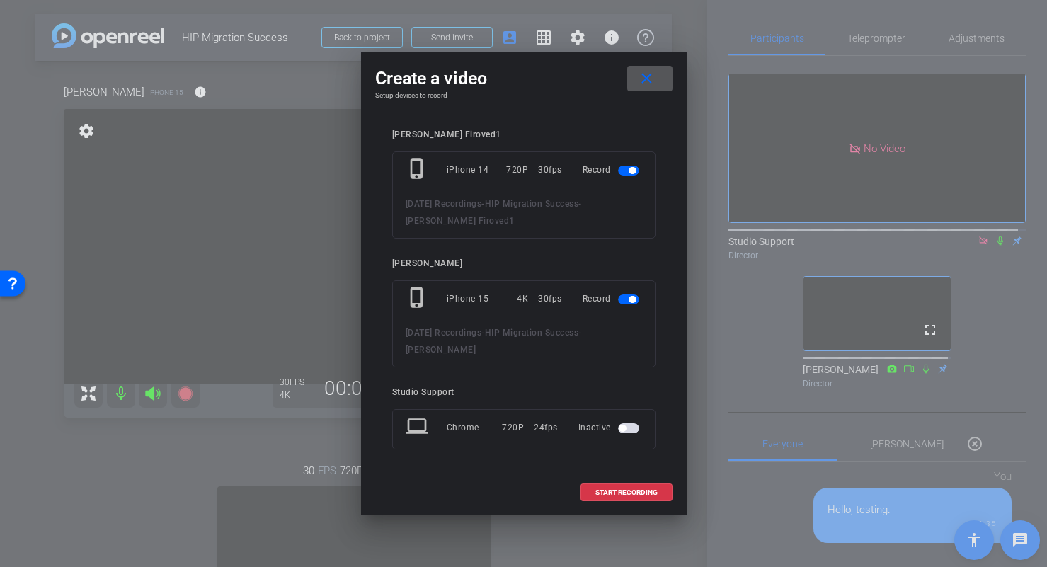
click at [624, 169] on span "button" at bounding box center [628, 171] width 21 height 10
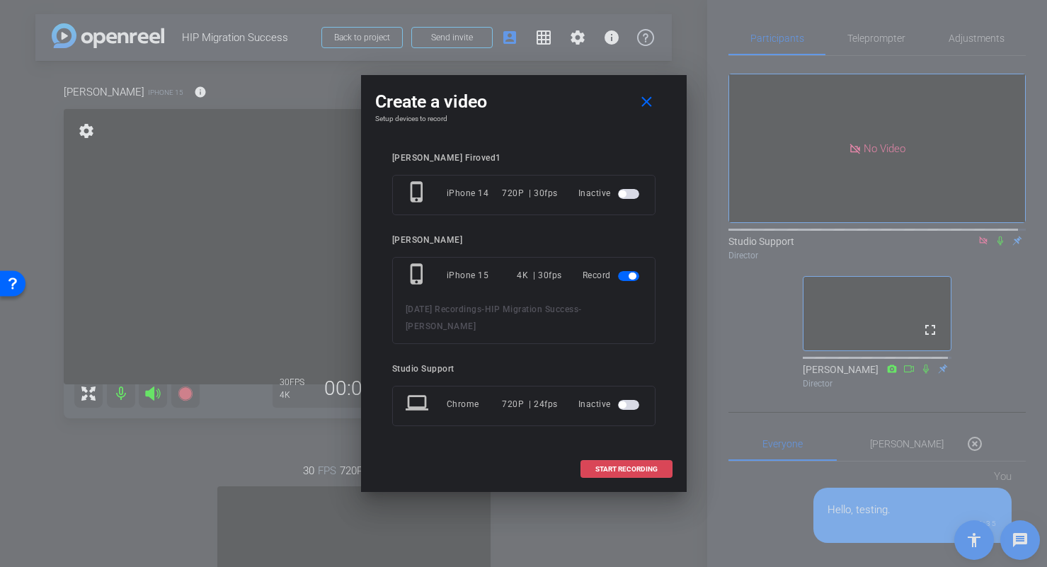
click at [629, 466] on span "START RECORDING" at bounding box center [626, 469] width 62 height 7
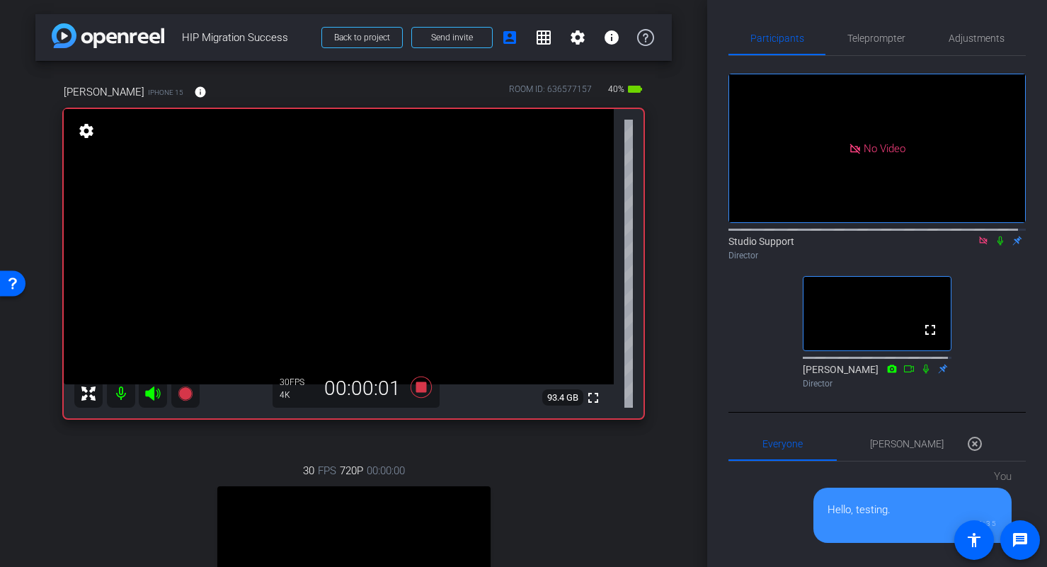
click at [995, 236] on icon at bounding box center [1000, 241] width 11 height 10
click at [707, 101] on div "Participants Teleprompter Adjustments No Video Studio Support Director fullscre…" at bounding box center [877, 283] width 340 height 567
click at [385, 218] on video at bounding box center [339, 246] width 550 height 275
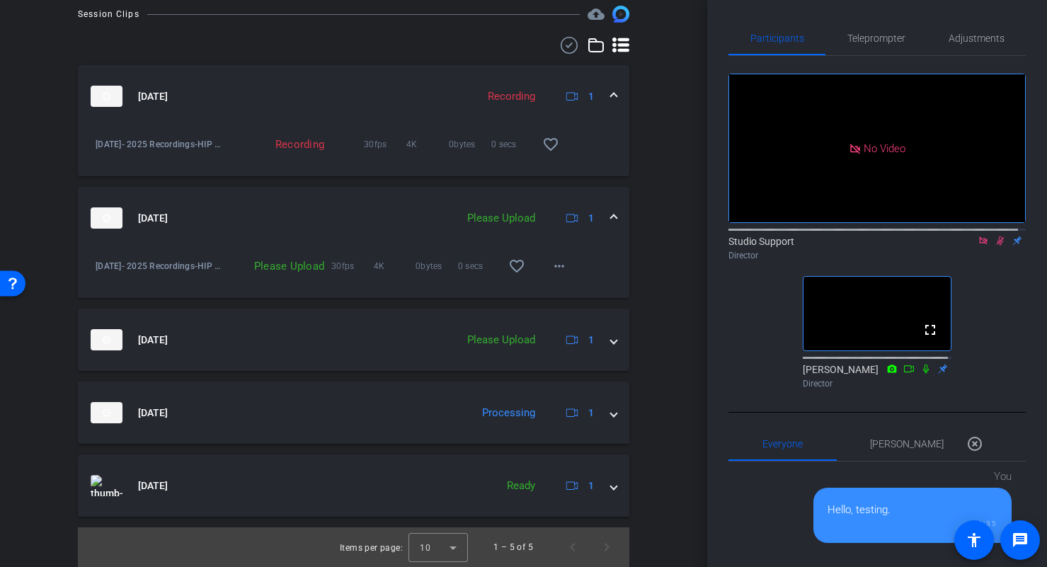
scroll to position [767, 0]
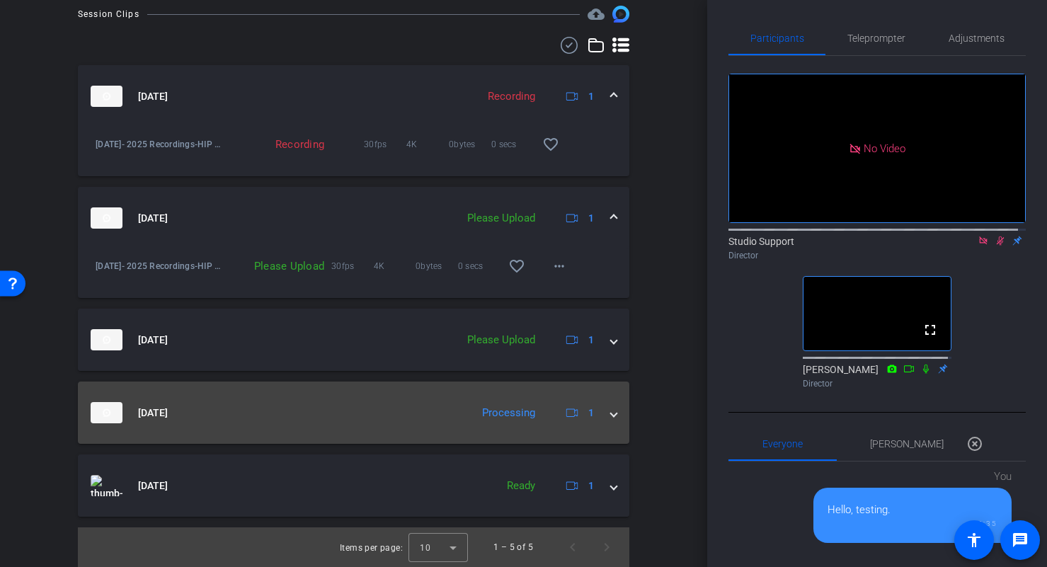
click at [600, 412] on div "Sep 24, 2025 Processing 1" at bounding box center [351, 412] width 520 height 21
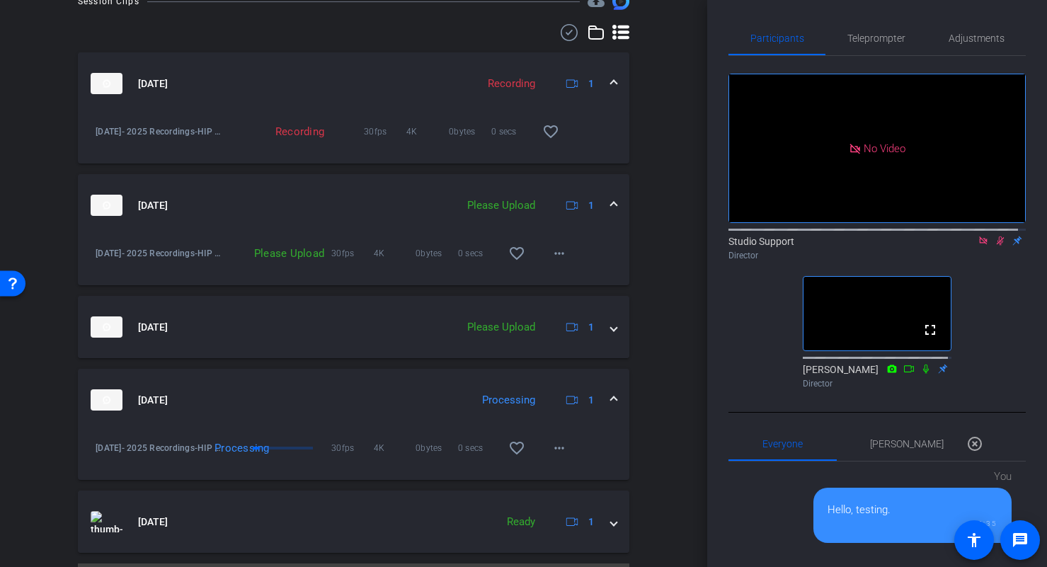
click at [602, 411] on div "Sep 24, 2025 Processing 1" at bounding box center [351, 399] width 520 height 21
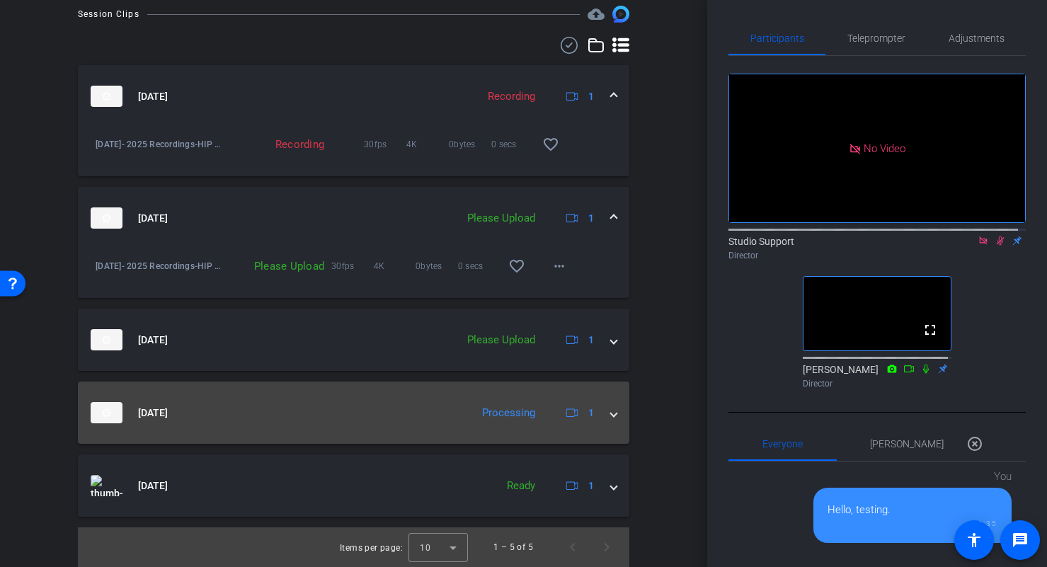
click at [611, 416] on span at bounding box center [614, 413] width 6 height 15
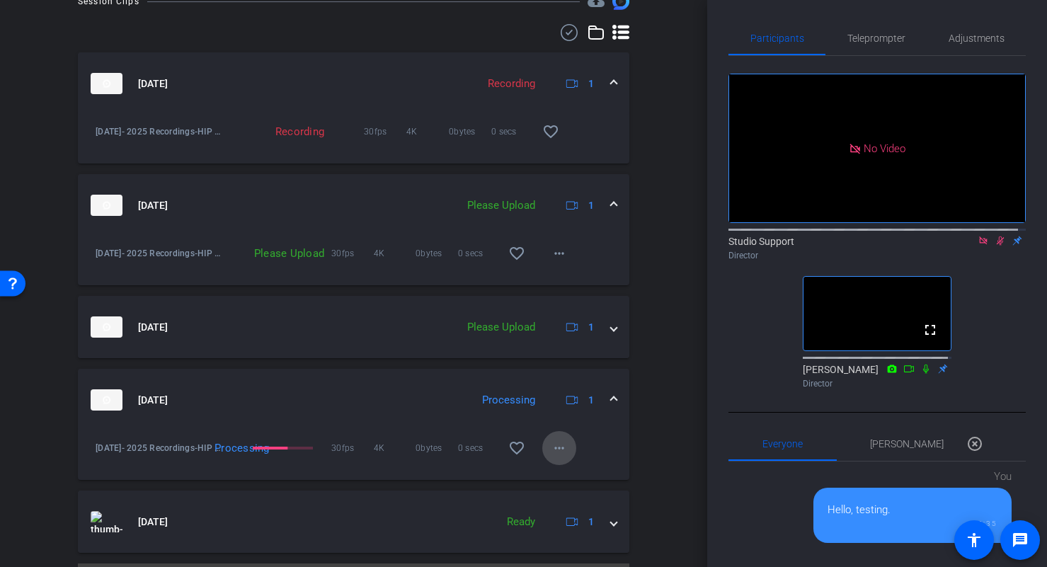
click at [554, 457] on mat-icon "more_horiz" at bounding box center [559, 448] width 17 height 17
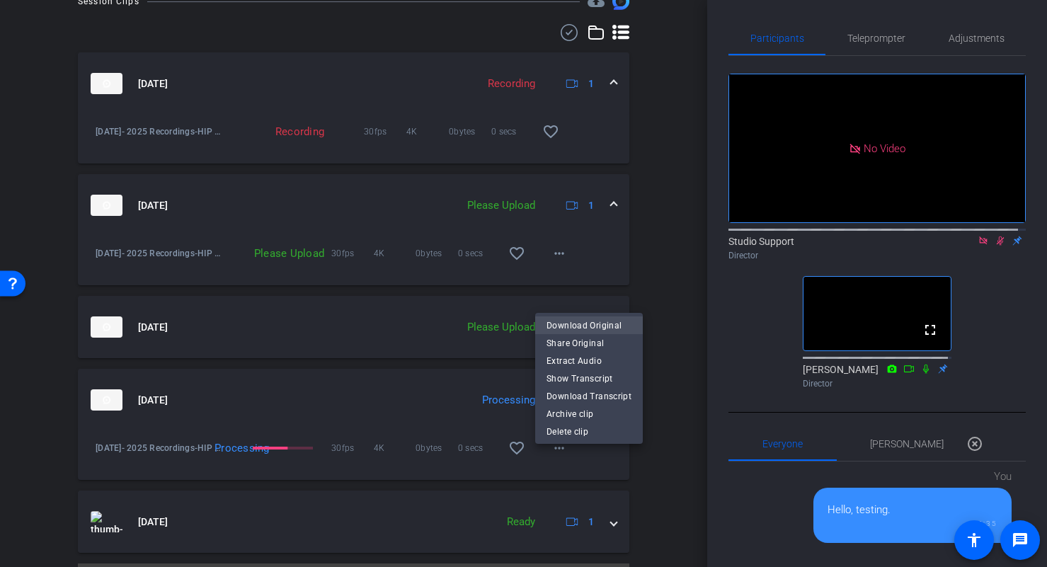
click at [595, 321] on span "Download Original" at bounding box center [588, 325] width 85 height 17
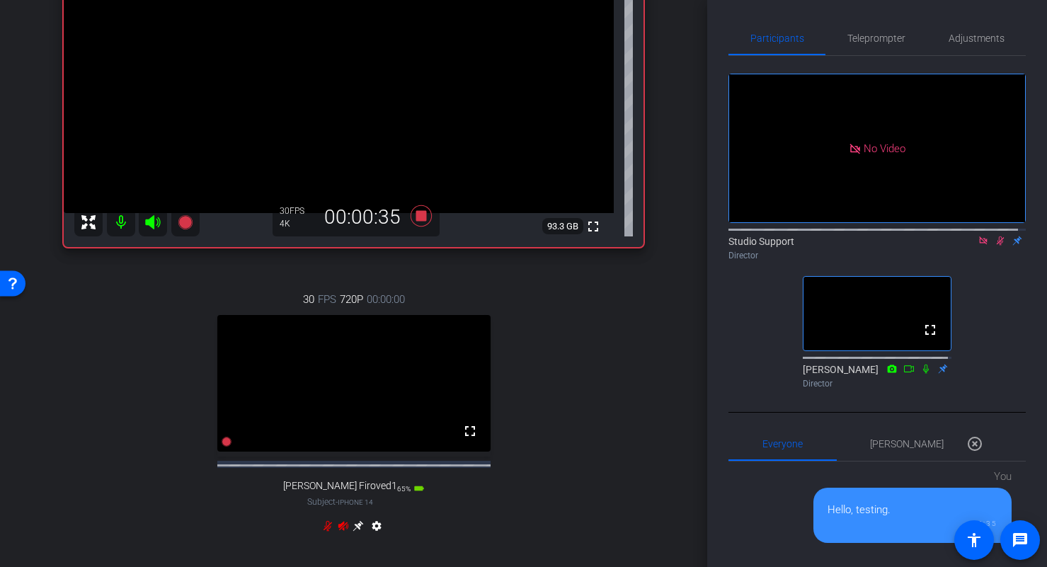
scroll to position [170, 0]
click at [690, 156] on div "arrow_back HIP Migration Success Back to project Send invite account_box grid_o…" at bounding box center [353, 113] width 707 height 567
click at [377, 50] on video at bounding box center [339, 76] width 550 height 275
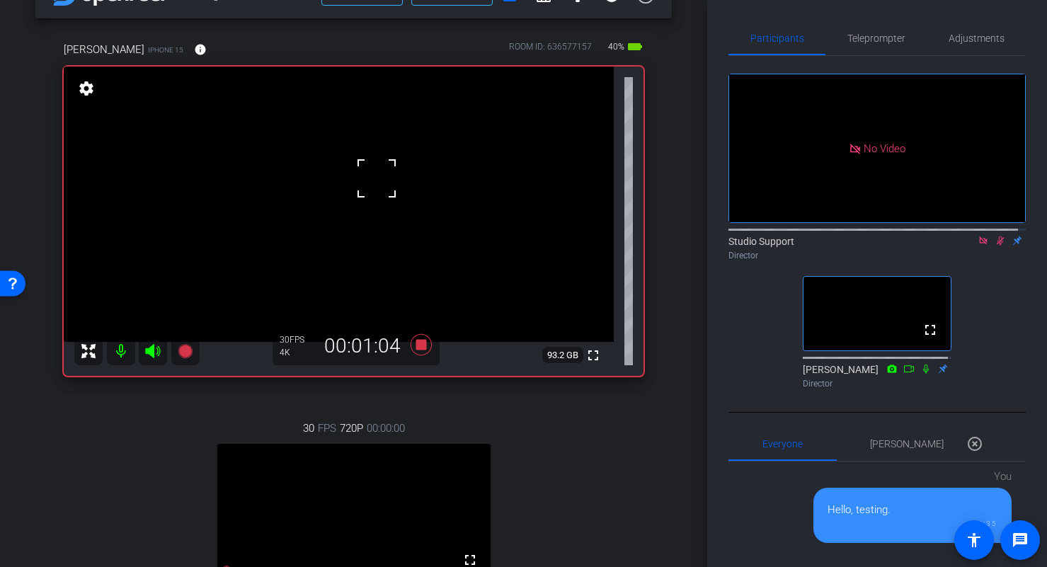
scroll to position [45, 0]
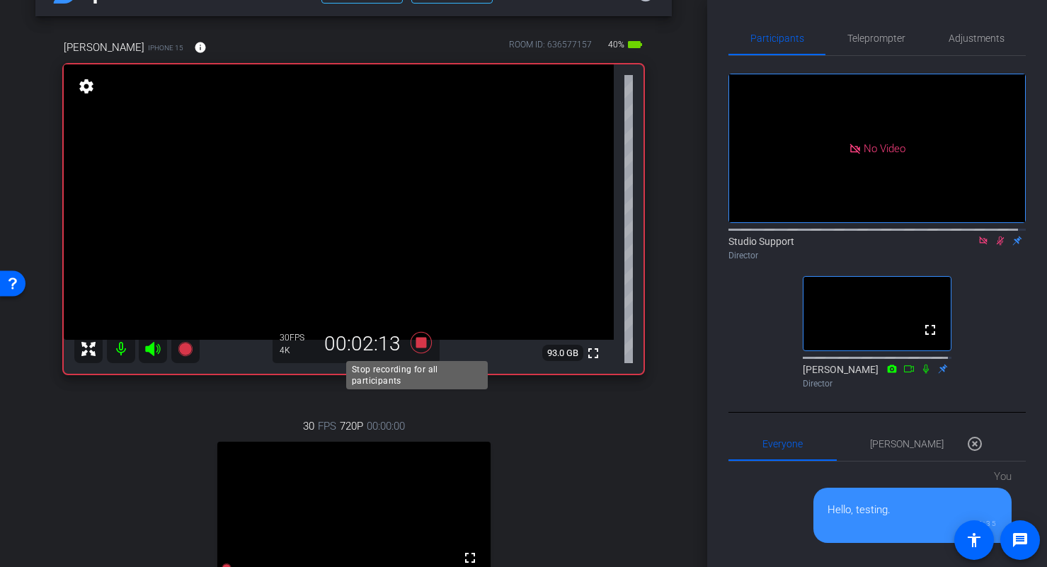
click at [416, 345] on icon at bounding box center [420, 342] width 21 height 21
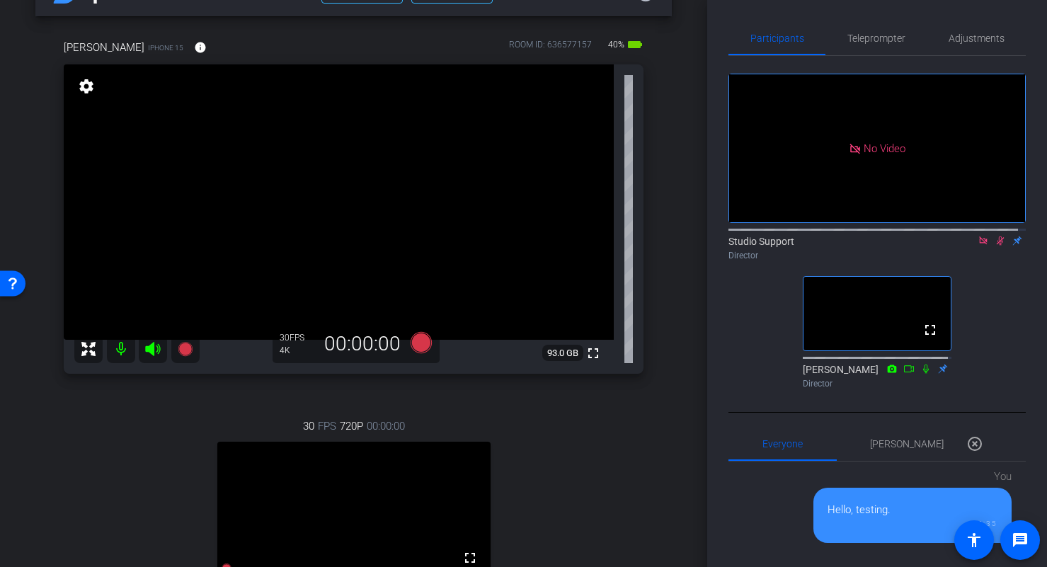
click at [995, 236] on icon at bounding box center [1000, 241] width 11 height 10
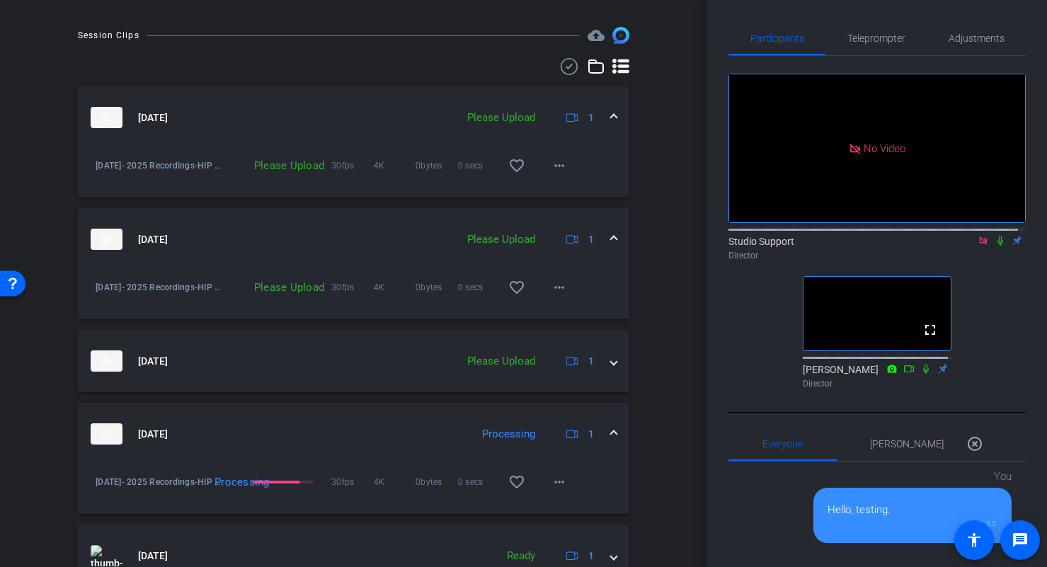
scroll to position [731, 0]
click at [551, 298] on mat-icon "more_horiz" at bounding box center [559, 289] width 17 height 17
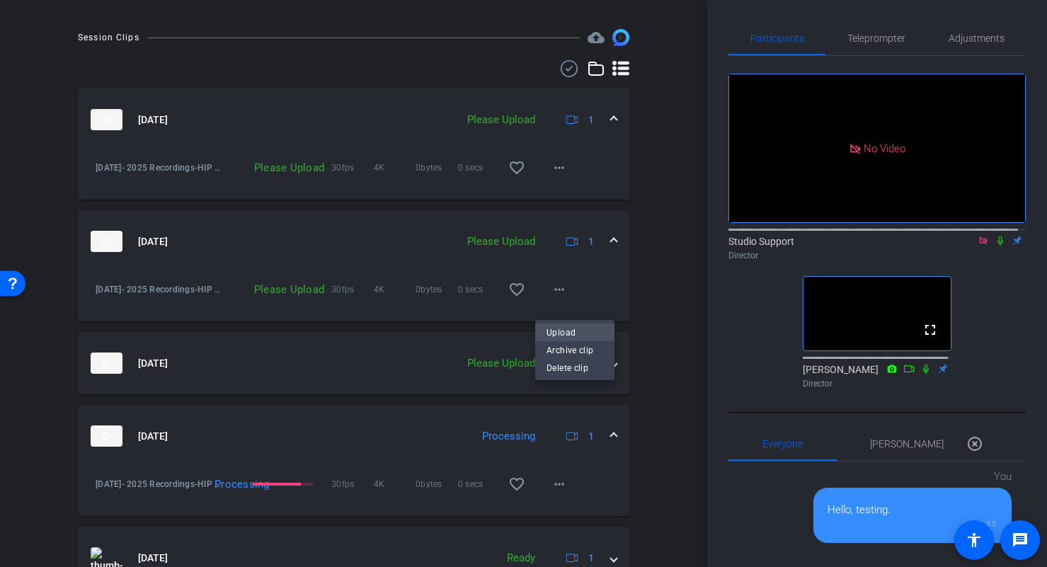
click at [562, 331] on span "Upload" at bounding box center [574, 331] width 57 height 17
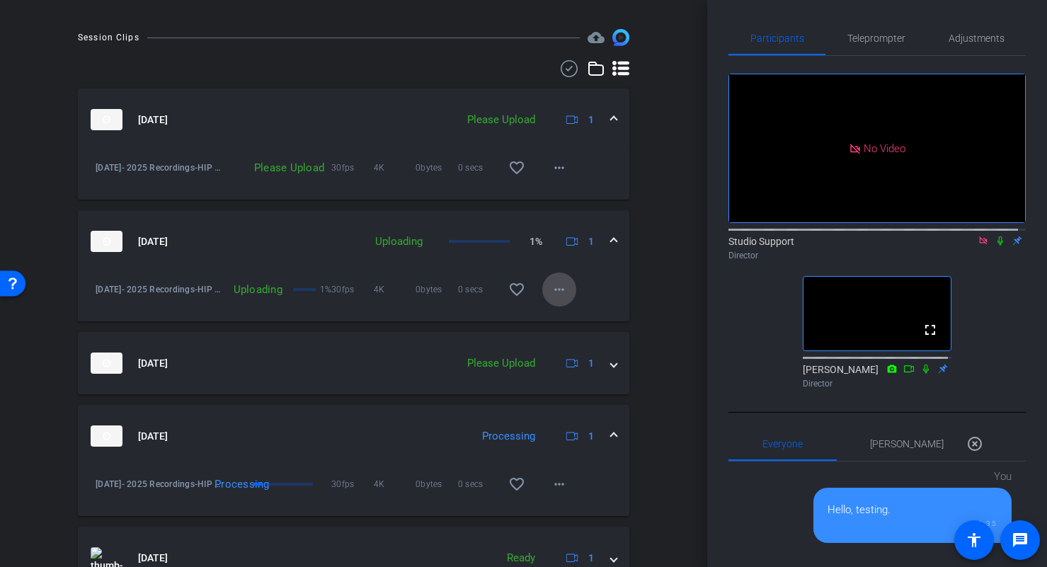
click at [557, 298] on mat-icon "more_horiz" at bounding box center [559, 289] width 17 height 17
click at [582, 331] on span "Cancel Upload" at bounding box center [575, 331] width 59 height 17
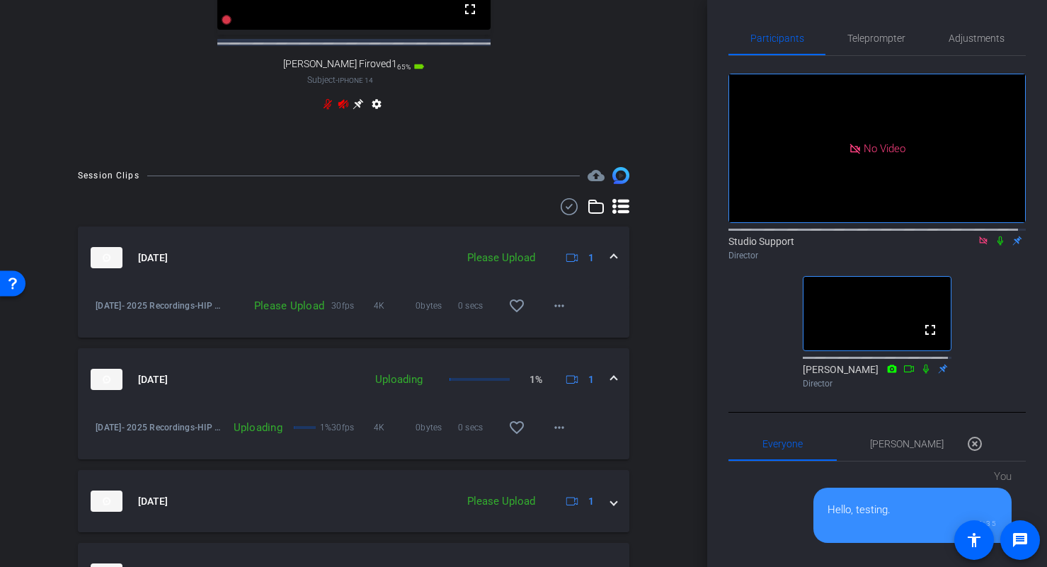
scroll to position [592, 0]
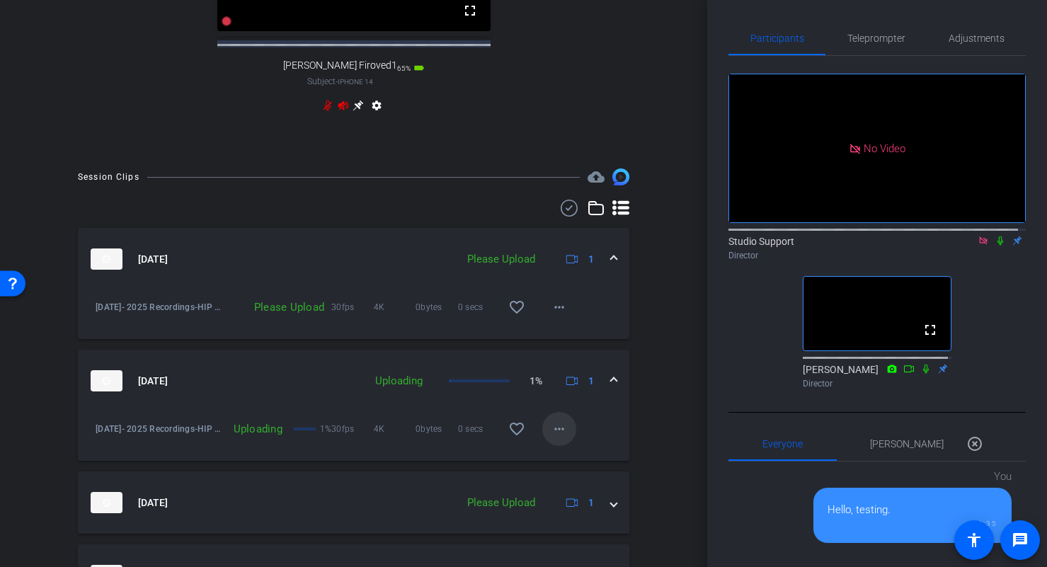
click at [561, 442] on span at bounding box center [559, 429] width 34 height 34
click at [581, 469] on span "Cancel Upload" at bounding box center [575, 471] width 59 height 17
click at [657, 396] on div "Session Clips cloud_upload Sep 24, 2025 Please Upload 1 September 24- 2025 Reco…" at bounding box center [353, 473] width 636 height 610
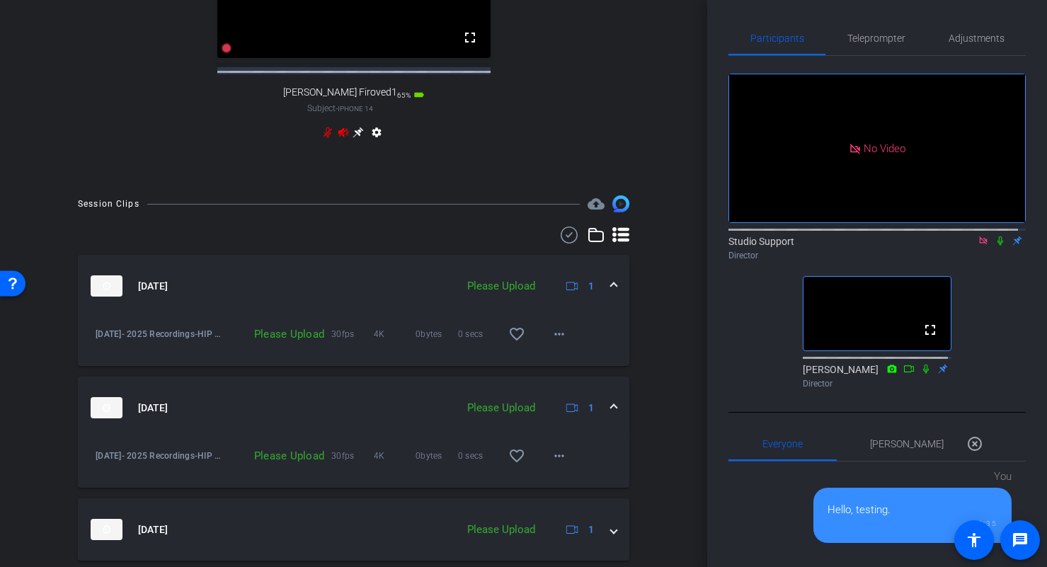
scroll to position [738, 0]
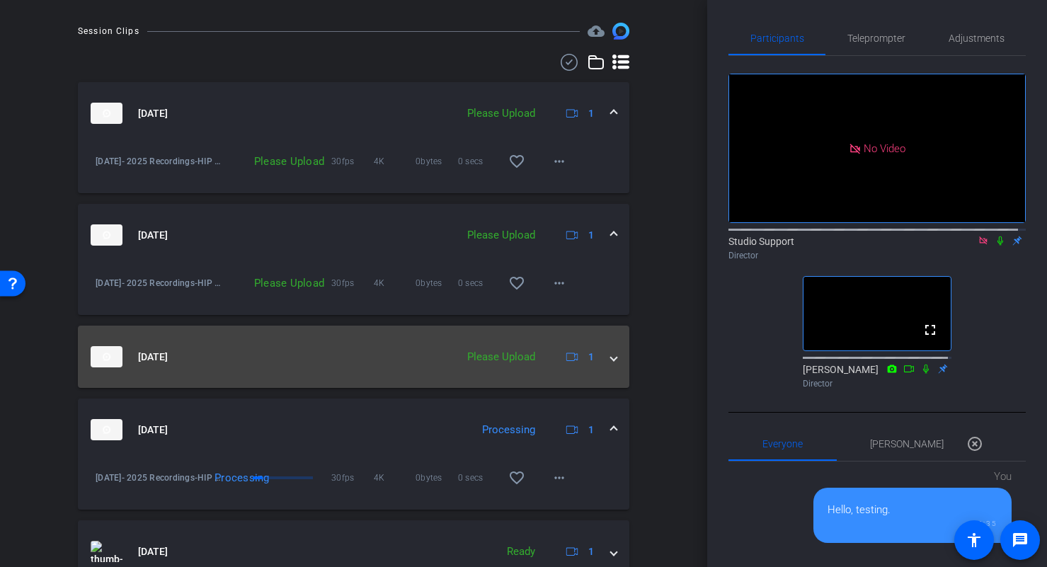
click at [612, 372] on mat-expansion-panel-header "Sep 24, 2025 Please Upload 1" at bounding box center [353, 357] width 551 height 62
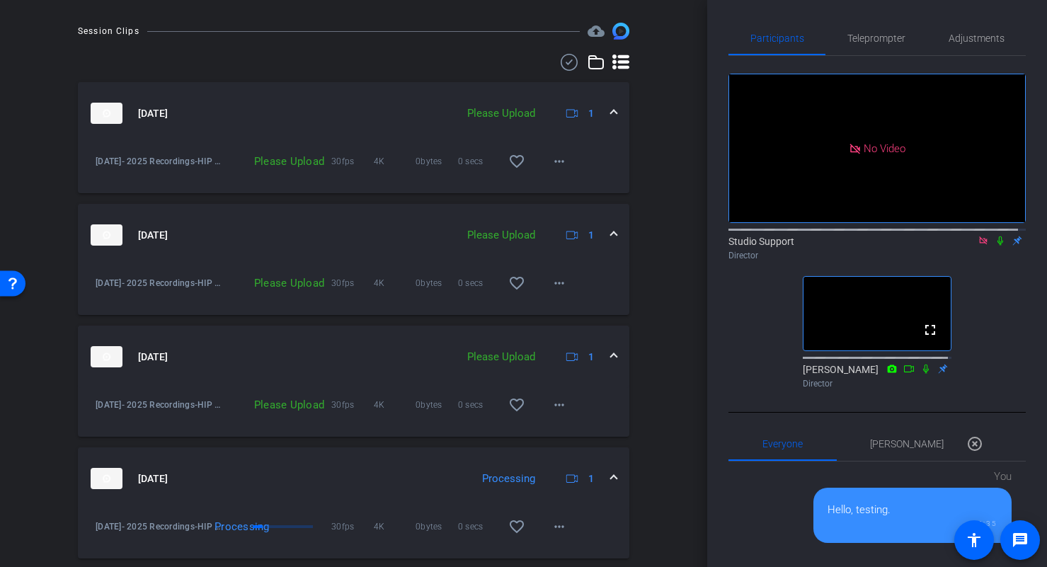
click at [612, 370] on mat-expansion-panel-header "Sep 24, 2025 Please Upload 1" at bounding box center [353, 357] width 551 height 62
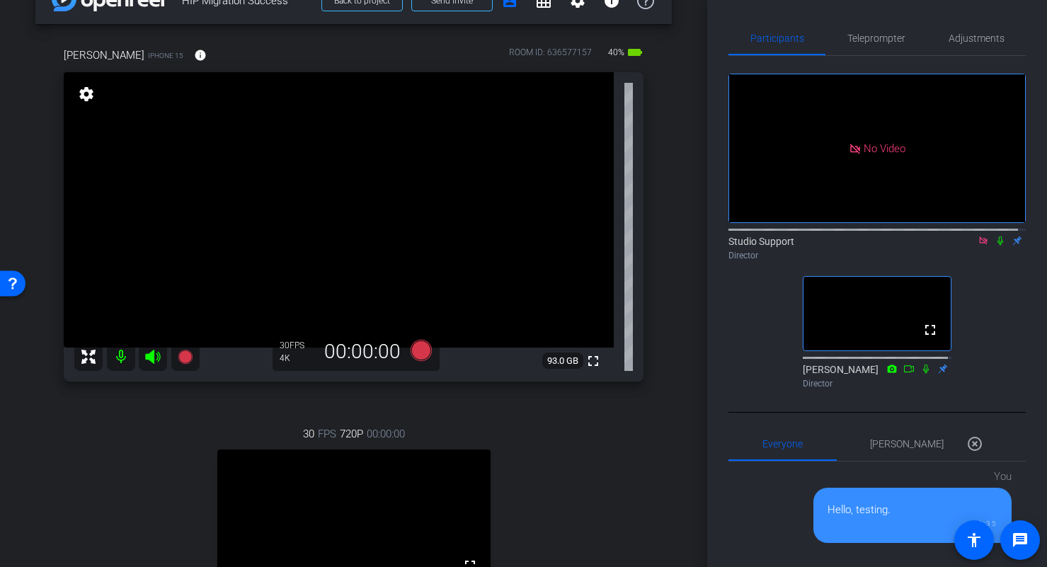
scroll to position [0, 0]
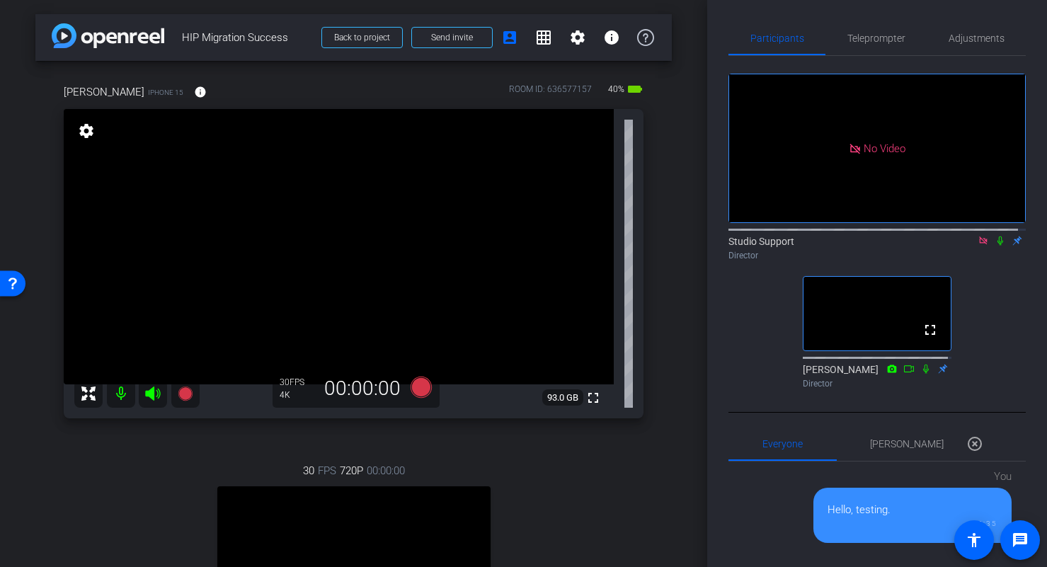
click at [979, 236] on icon at bounding box center [983, 240] width 8 height 8
click at [368, 207] on video at bounding box center [339, 246] width 550 height 275
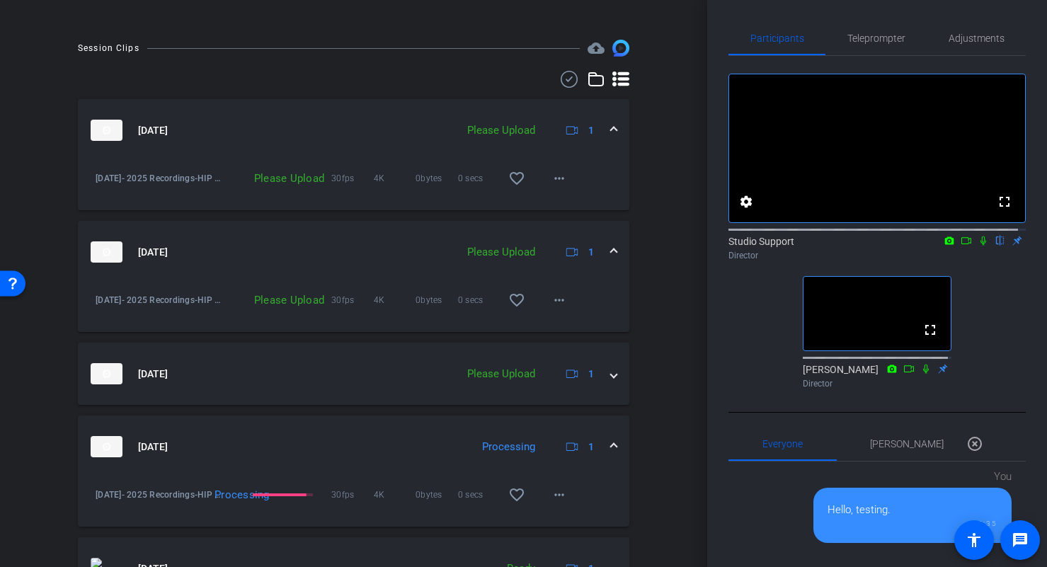
scroll to position [711, 0]
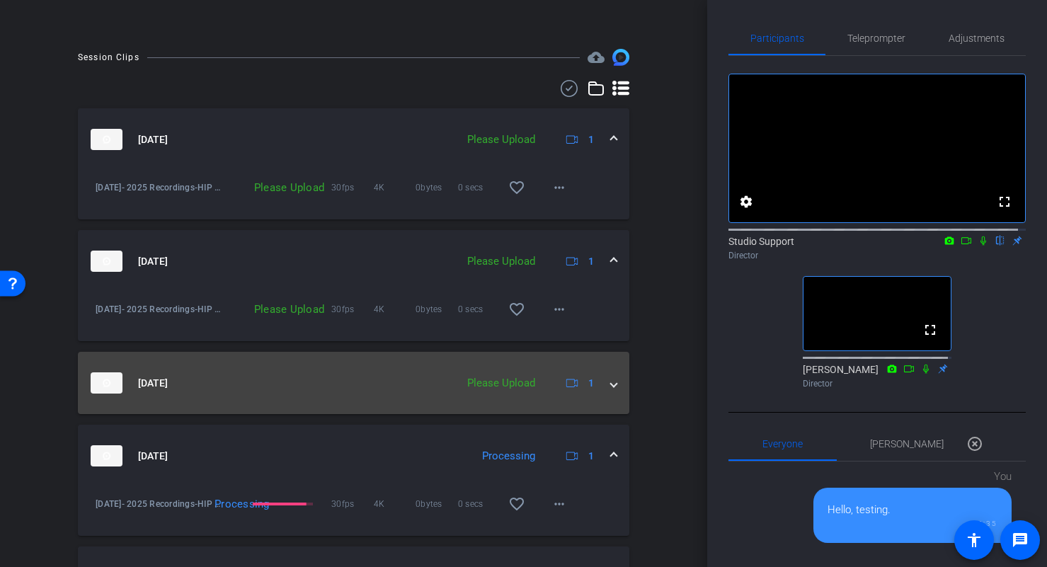
click at [597, 394] on div "Sep 24, 2025 Please Upload 1" at bounding box center [351, 382] width 520 height 21
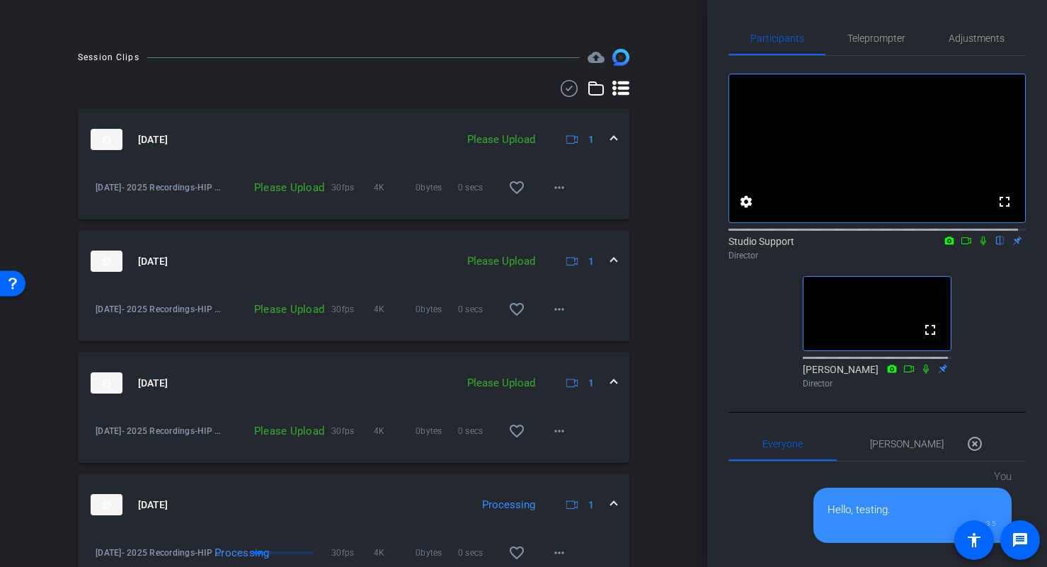
click at [601, 394] on div "Sep 24, 2025 Please Upload 1" at bounding box center [351, 382] width 520 height 21
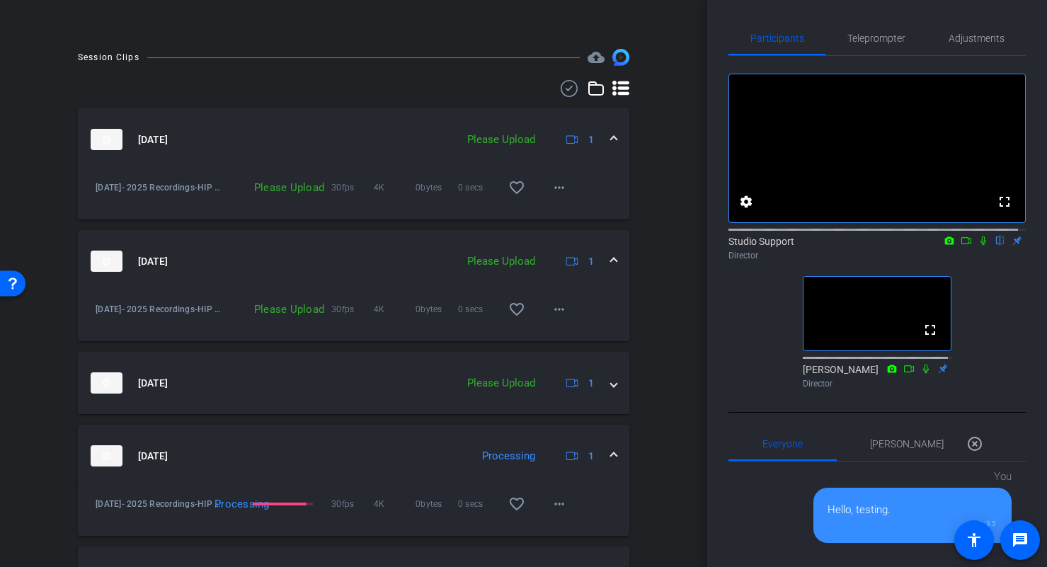
click at [611, 269] on span at bounding box center [614, 261] width 6 height 15
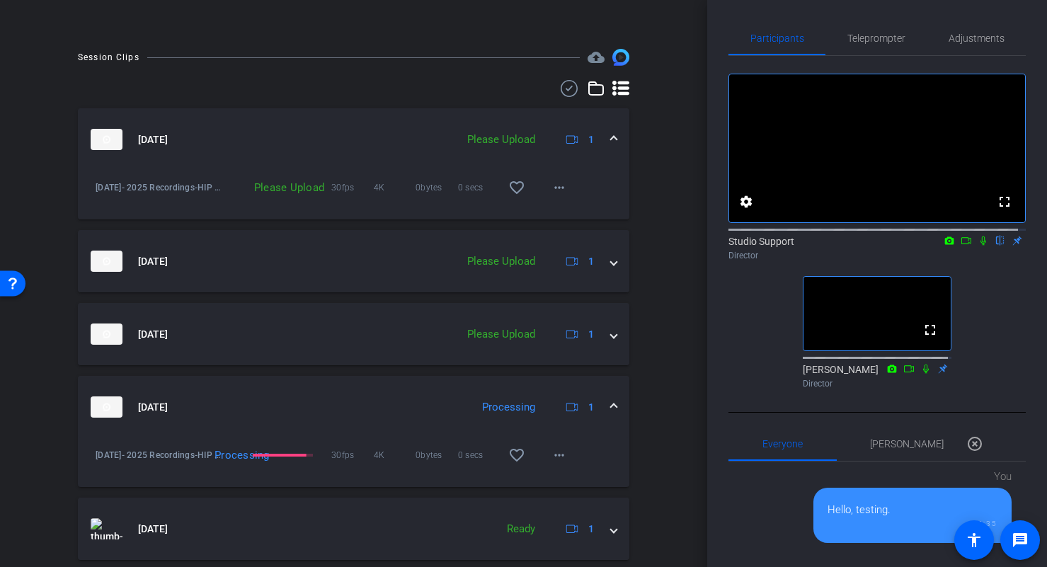
click at [611, 147] on span at bounding box center [614, 139] width 6 height 15
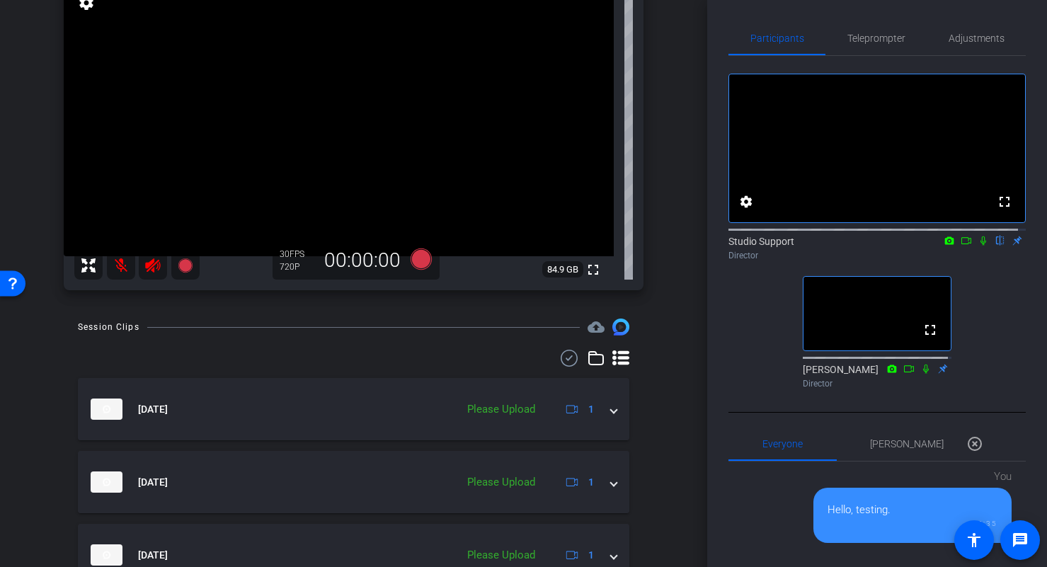
scroll to position [122, 0]
